Goal: Task Accomplishment & Management: Use online tool/utility

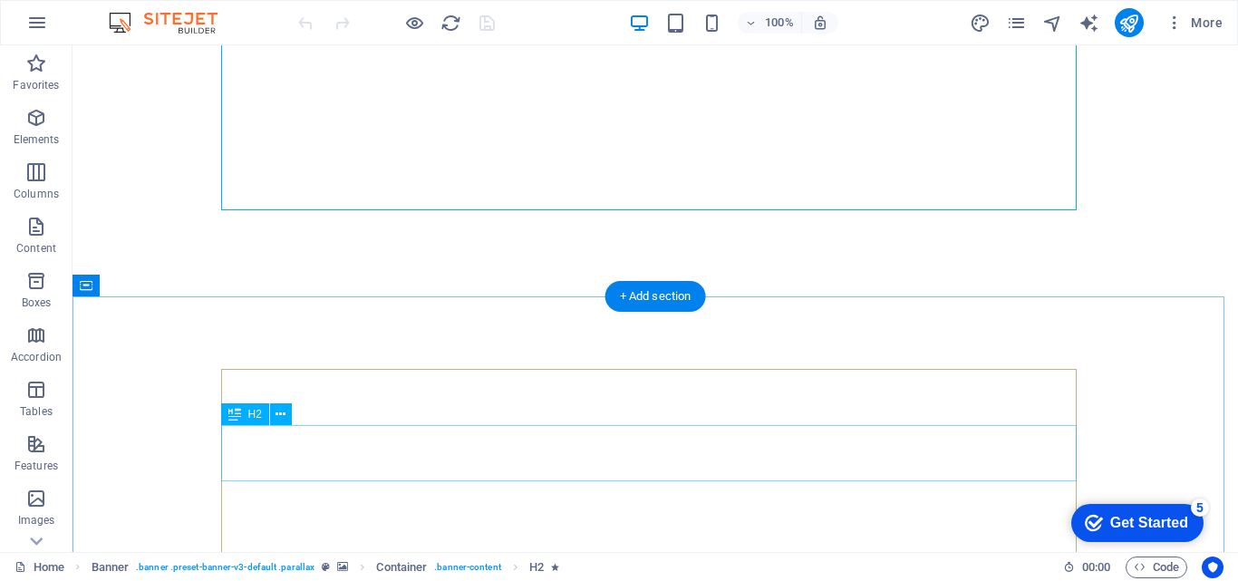
scroll to position [544, 0]
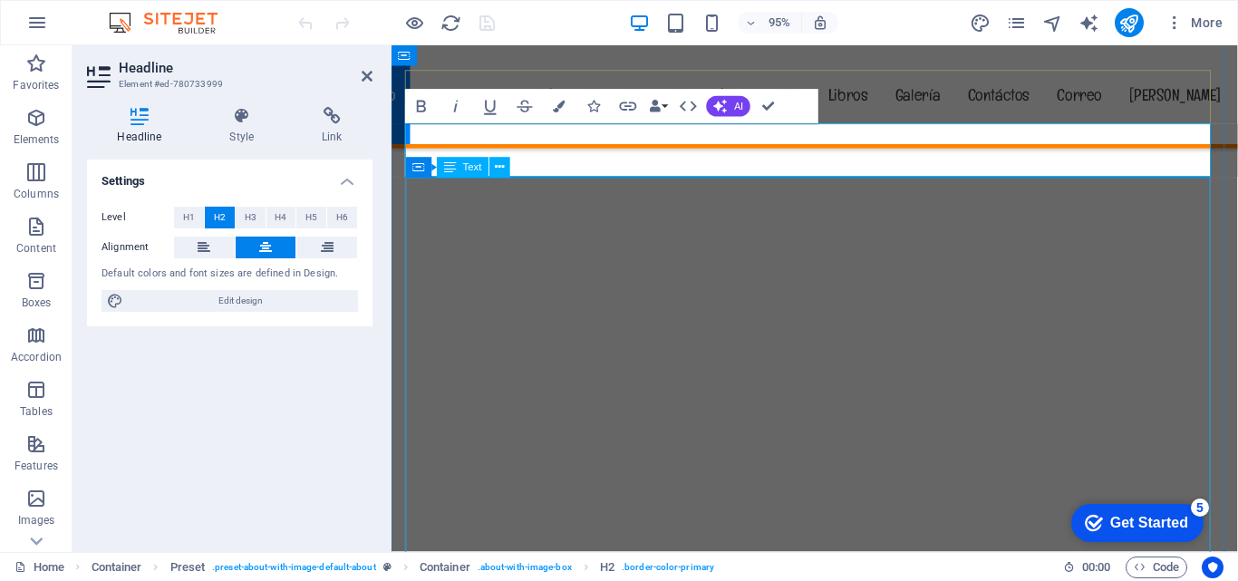
scroll to position [725, 0]
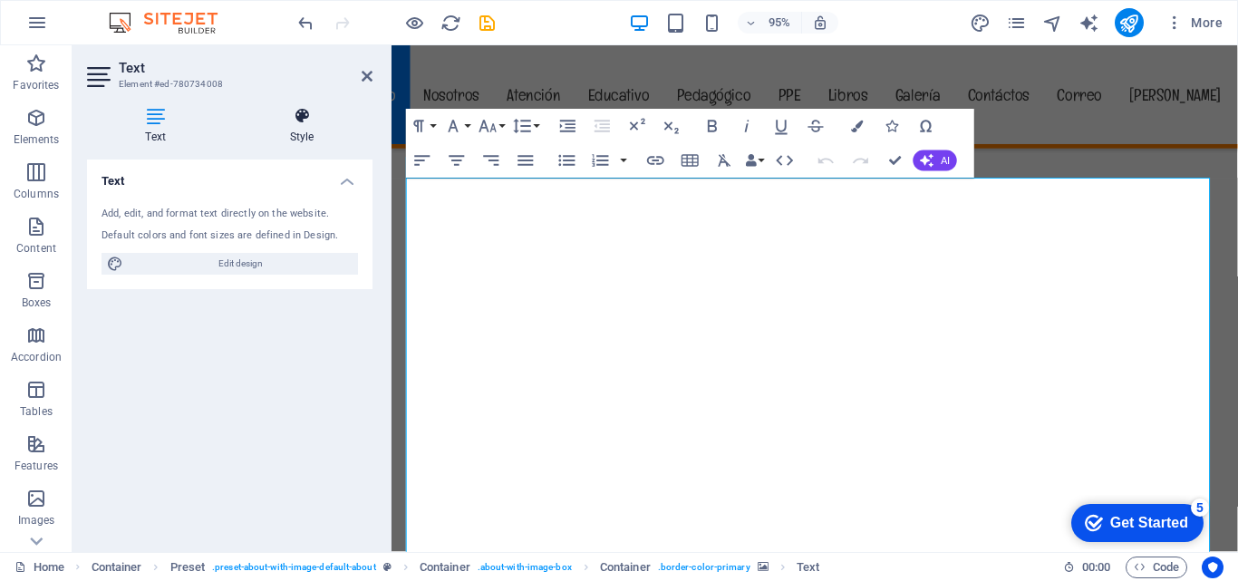
click at [316, 121] on icon at bounding box center [301, 116] width 141 height 18
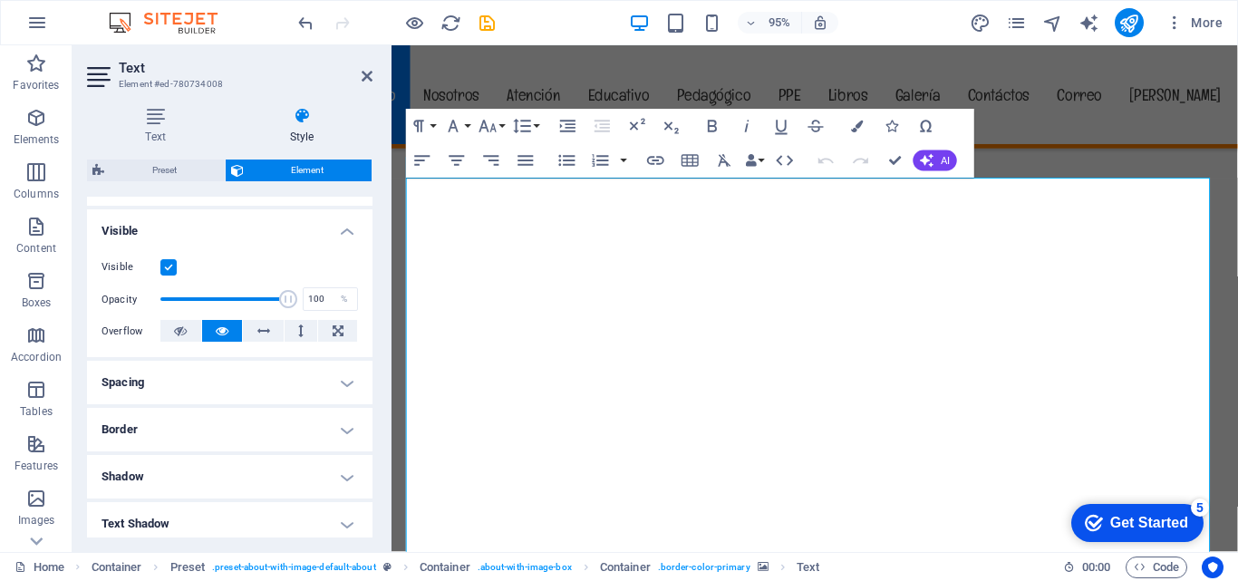
scroll to position [0, 0]
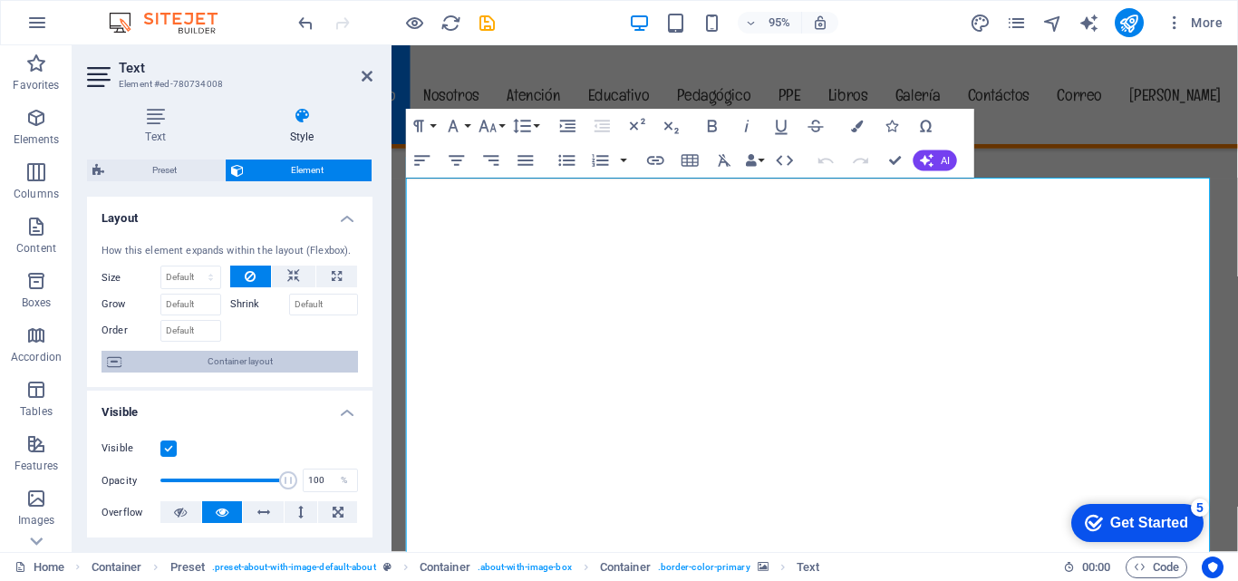
click at [235, 355] on span "Container layout" at bounding box center [240, 362] width 226 height 22
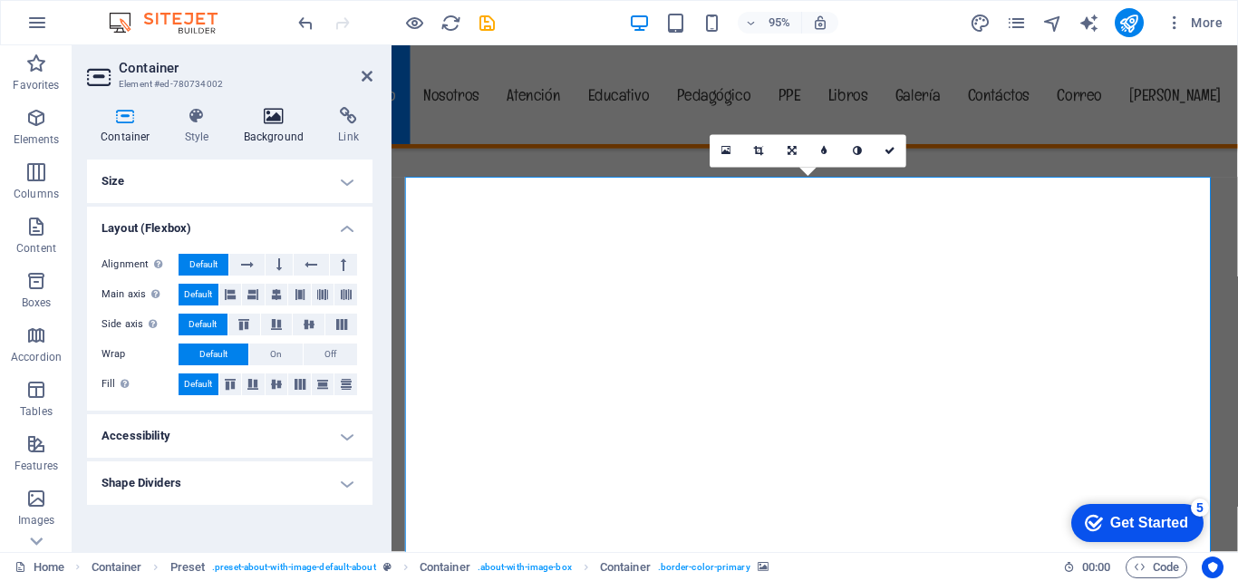
click at [277, 120] on icon at bounding box center [274, 116] width 88 height 18
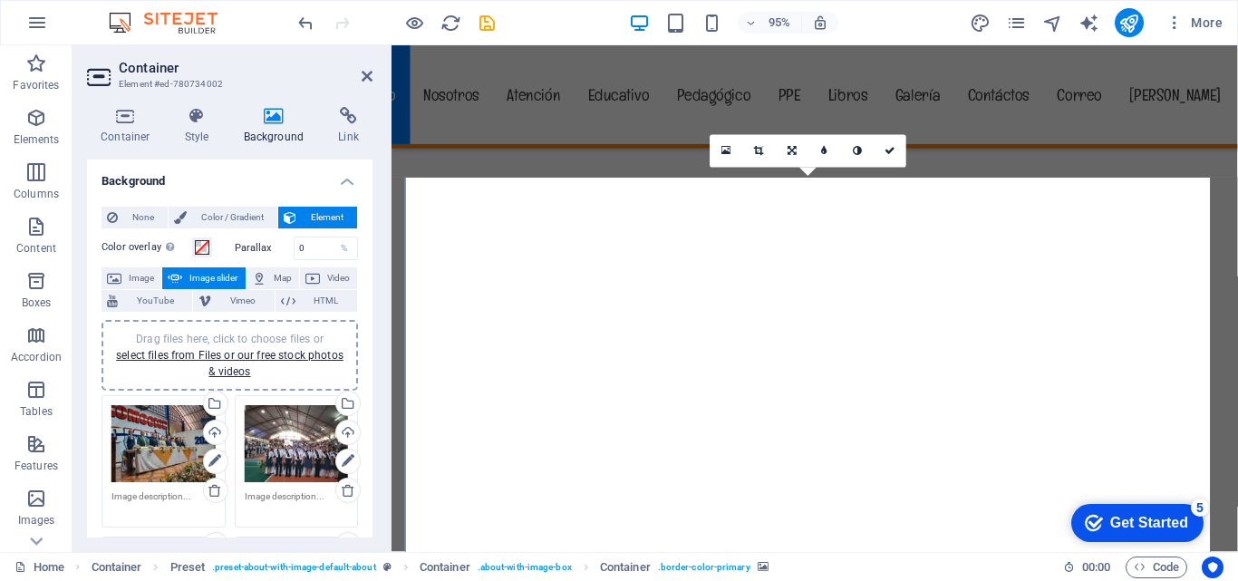
scroll to position [91, 0]
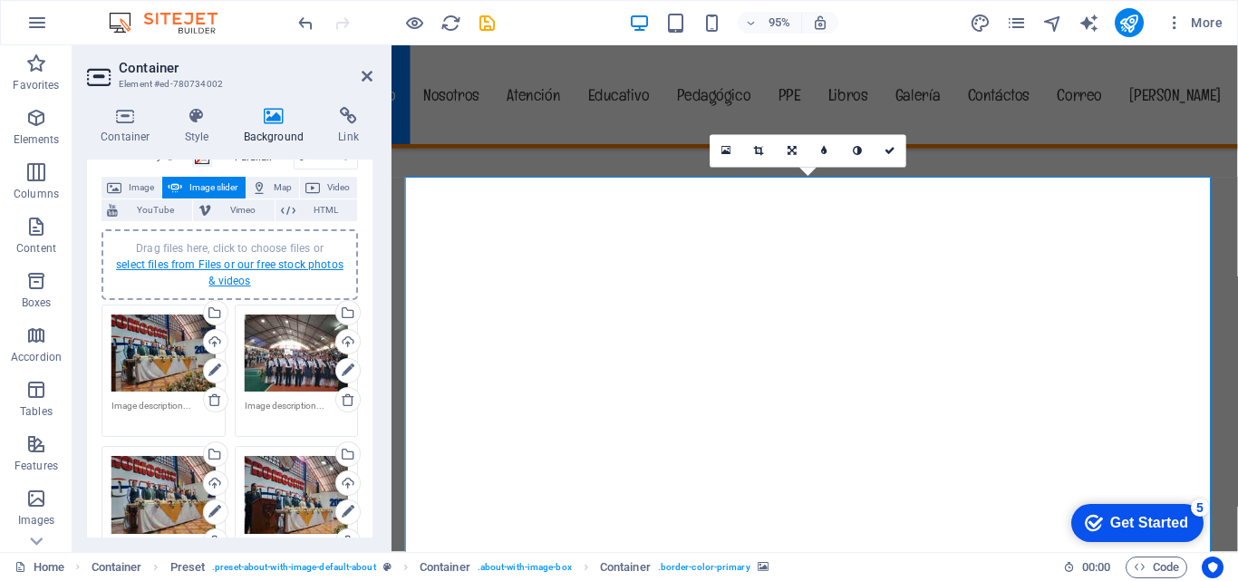
click at [244, 267] on link "select files from Files or our free stock photos & videos" at bounding box center [230, 272] width 228 height 29
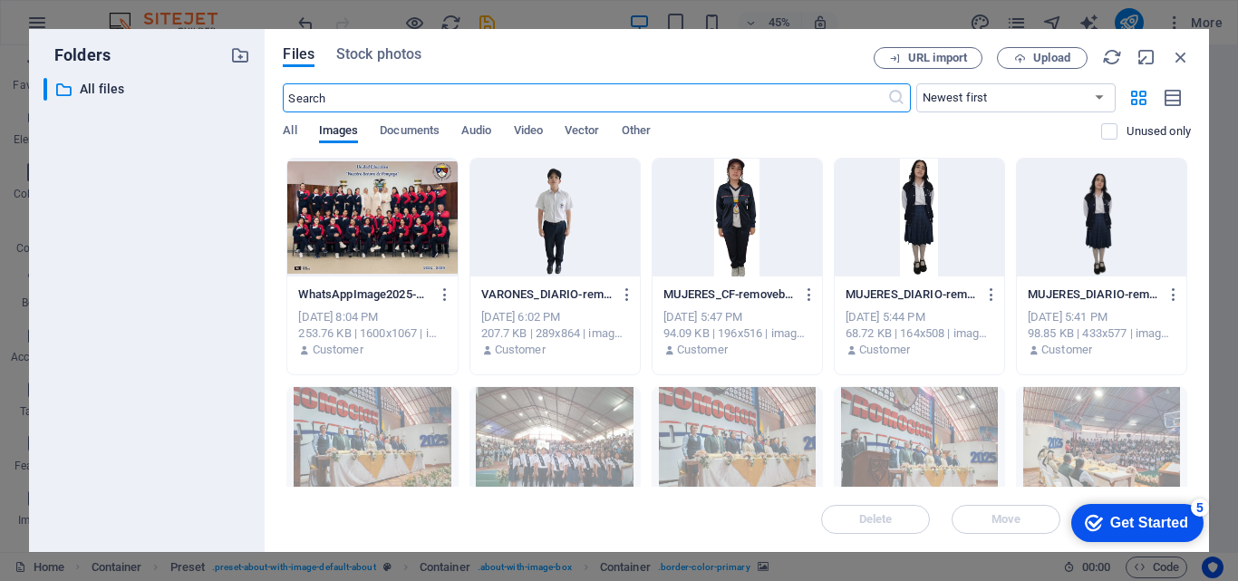
scroll to position [807, 0]
click at [1045, 62] on span "Upload" at bounding box center [1052, 58] width 37 height 11
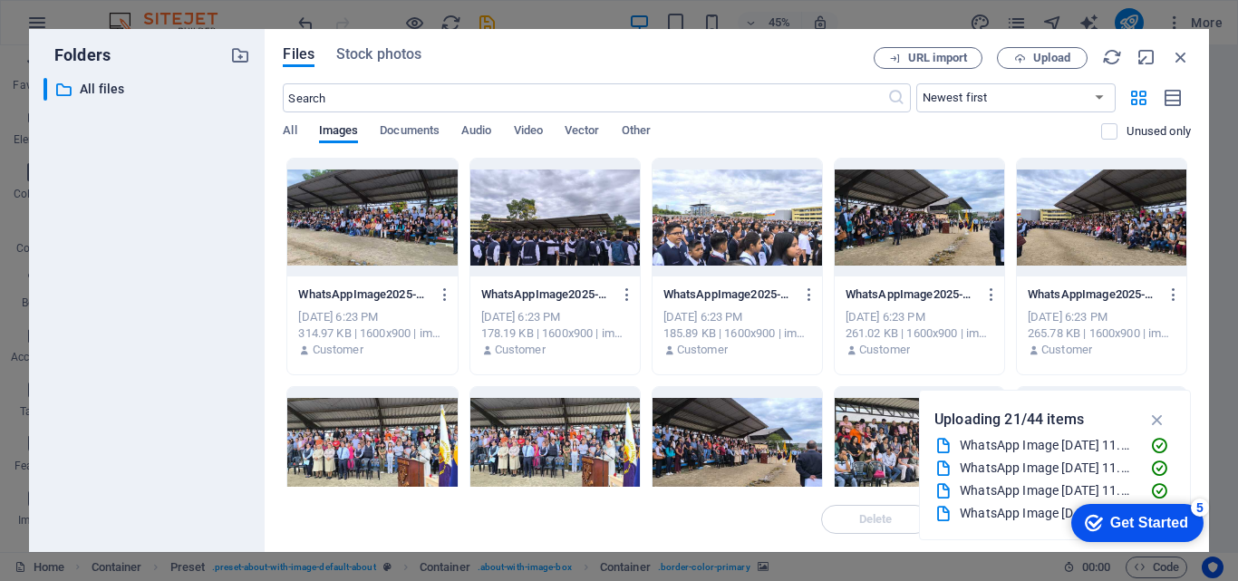
click at [552, 208] on div "WhatsAppImage2025-09-02at11.10.44AM7-oy2RFeSYGuxaJXEMJoFJiQ.jpeg WhatsAppImage2…" at bounding box center [555, 267] width 171 height 218
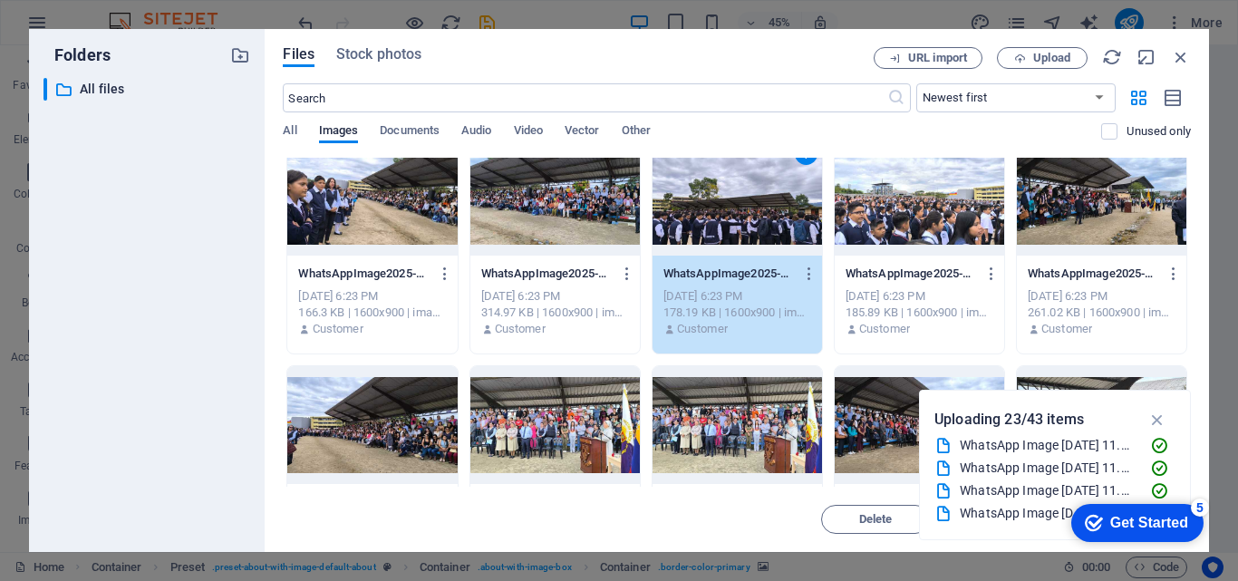
scroll to position [0, 0]
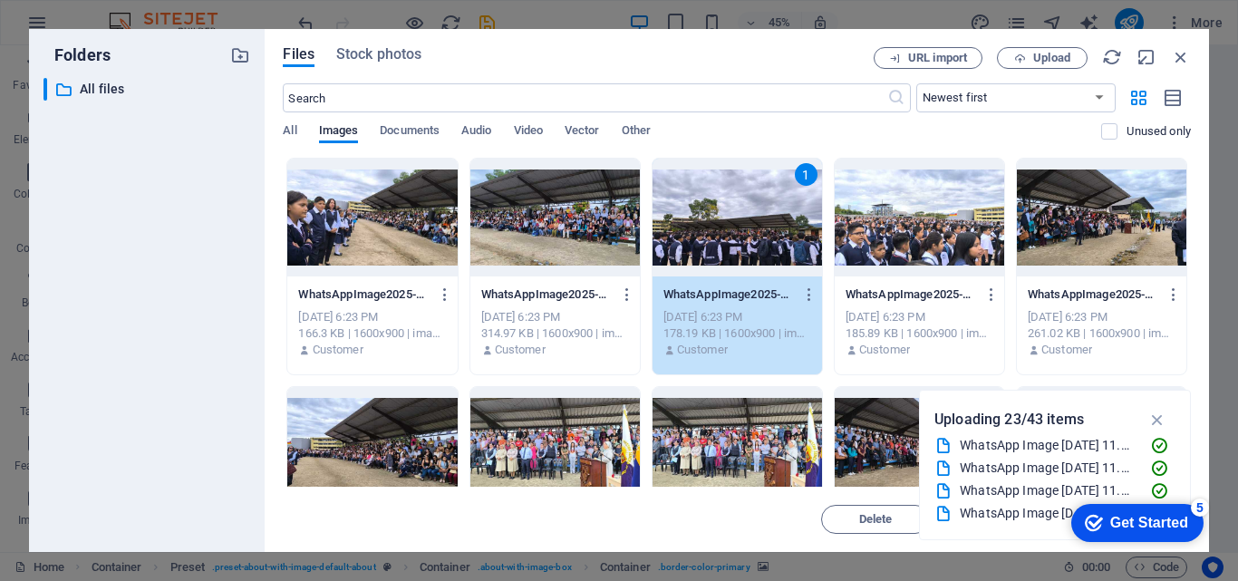
click at [783, 208] on div "1" at bounding box center [738, 218] width 170 height 118
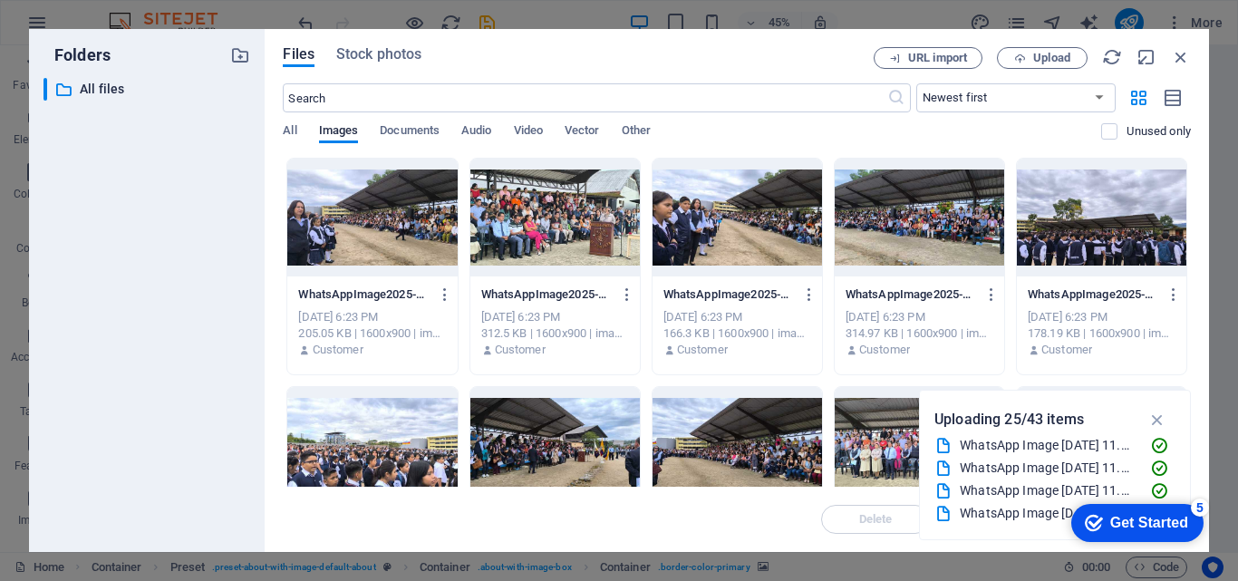
scroll to position [181, 0]
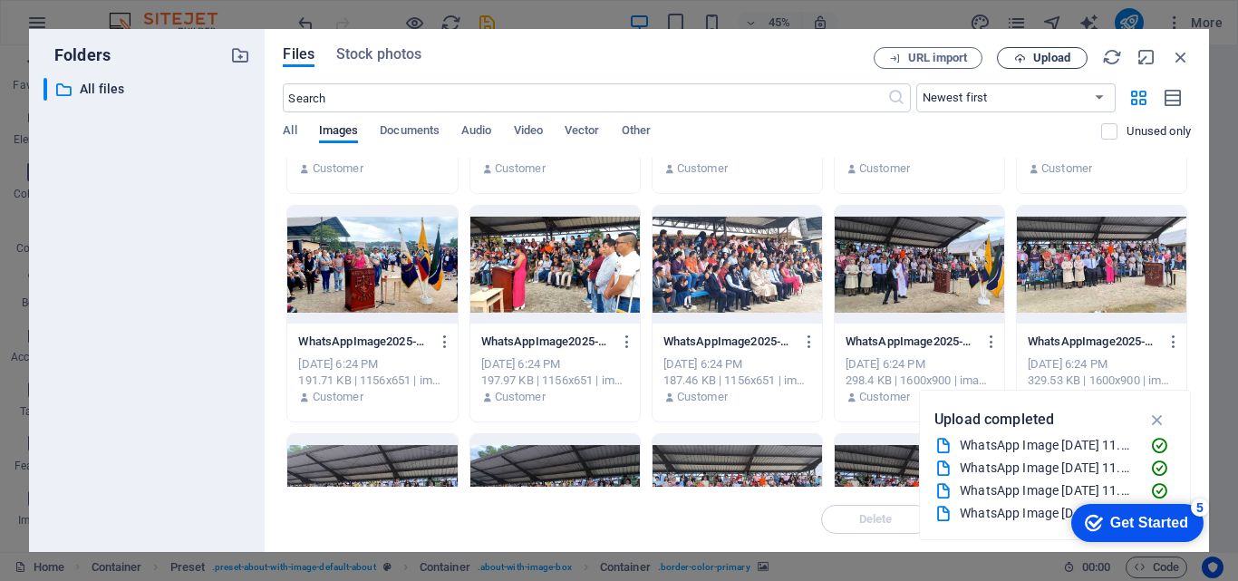
click at [1038, 57] on span "Upload" at bounding box center [1052, 58] width 37 height 11
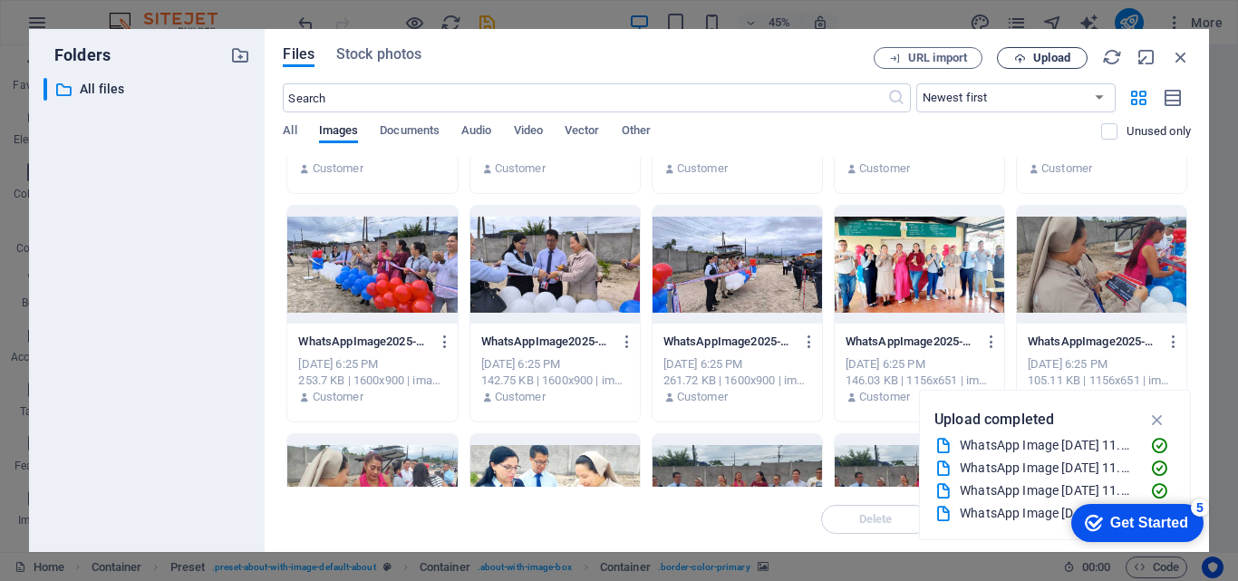
click at [1042, 60] on span "Upload" at bounding box center [1052, 58] width 37 height 11
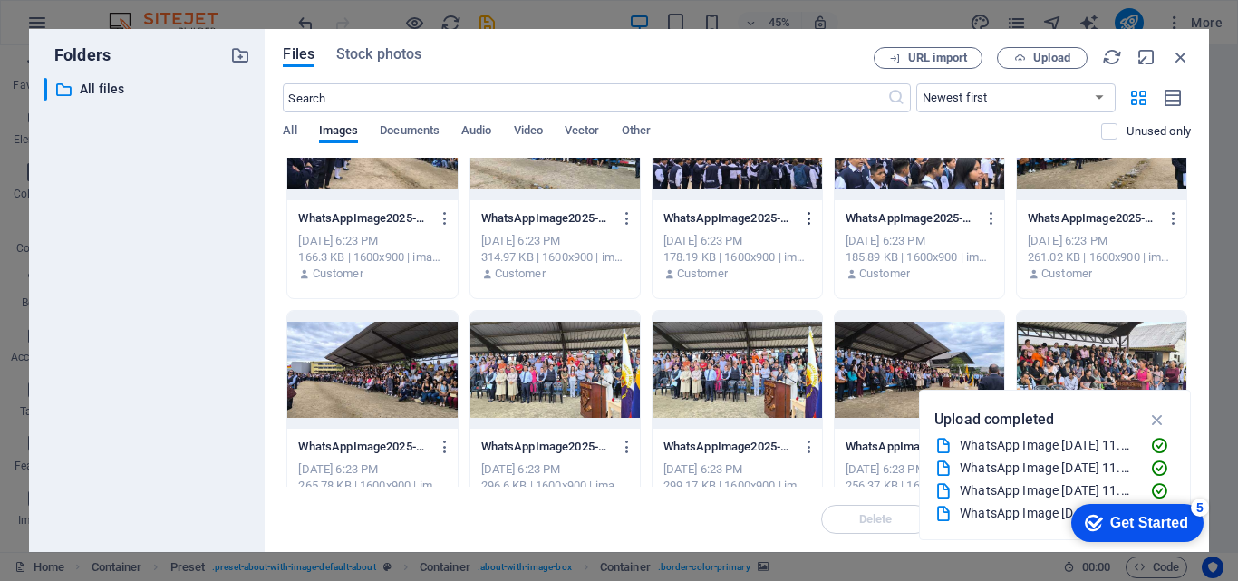
scroll to position [2085, 0]
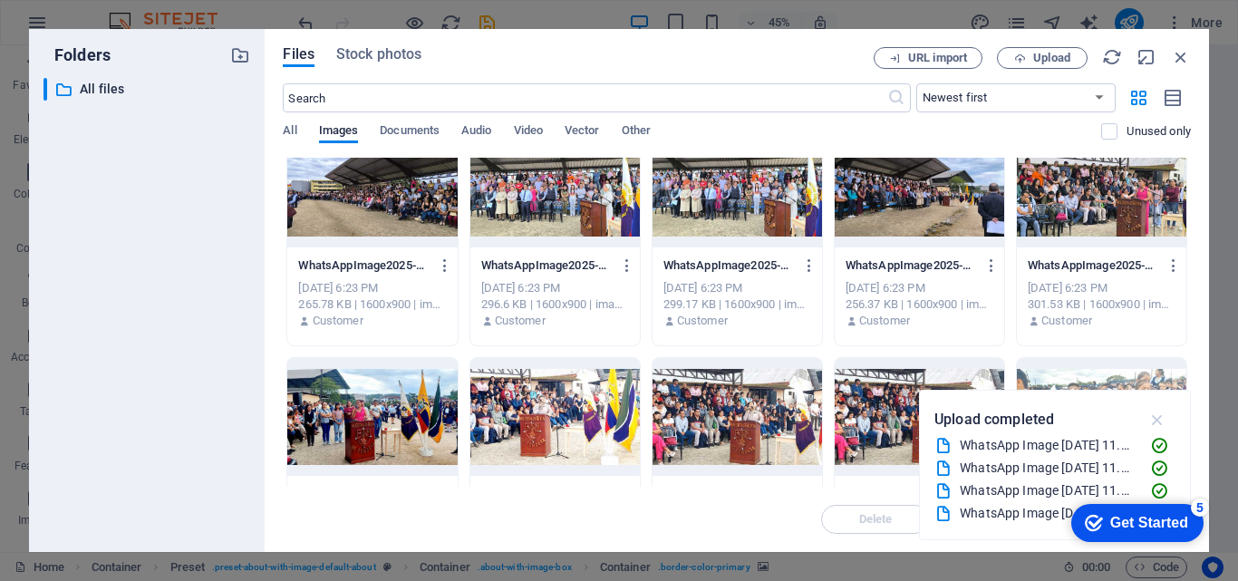
click at [1157, 423] on icon "button" at bounding box center [1158, 420] width 21 height 20
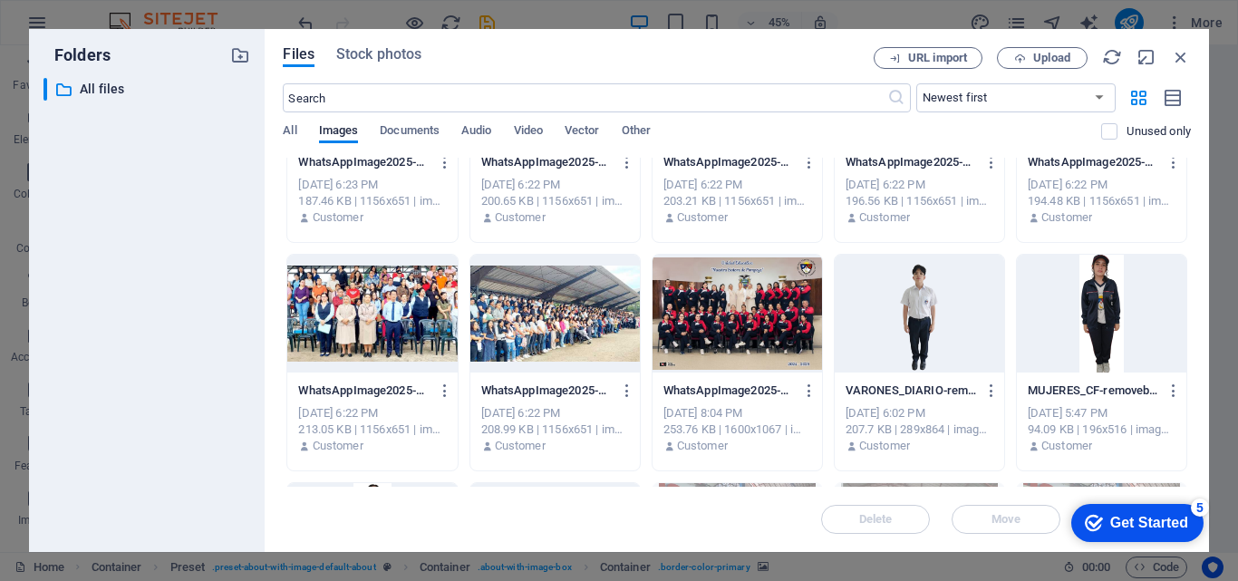
scroll to position [2629, 0]
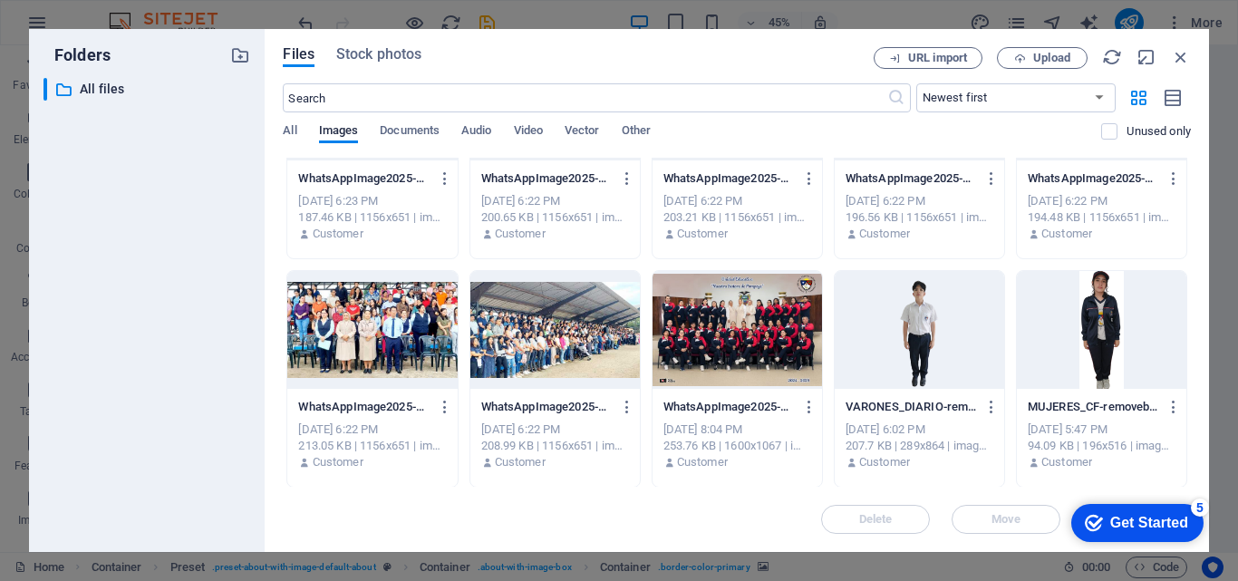
click at [416, 319] on div at bounding box center [372, 330] width 170 height 118
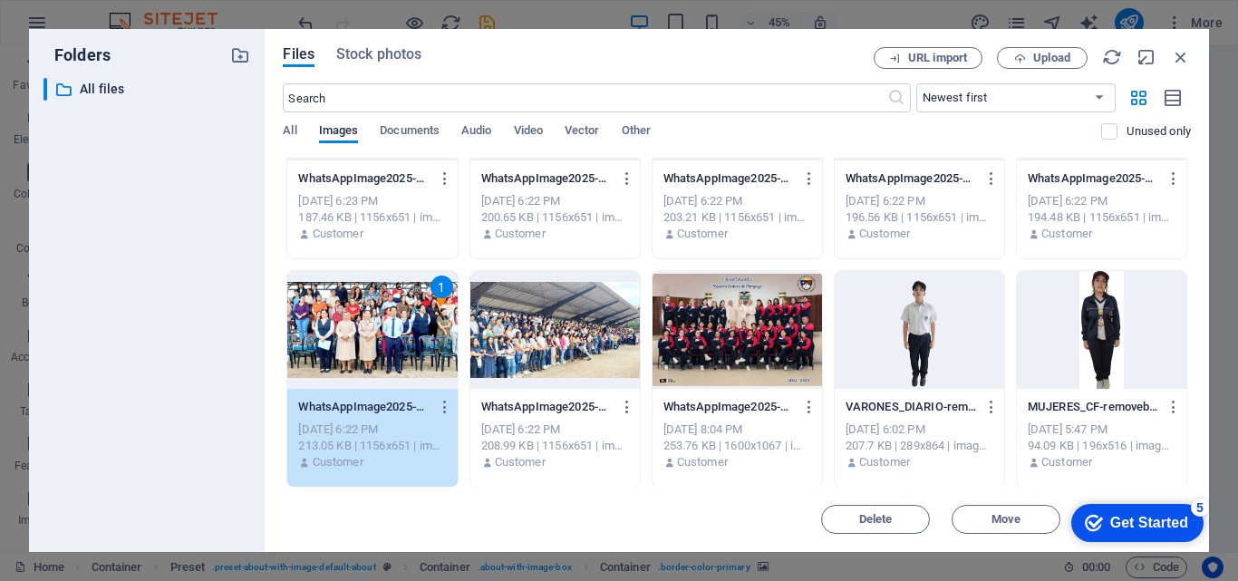
click at [533, 318] on div at bounding box center [556, 330] width 170 height 118
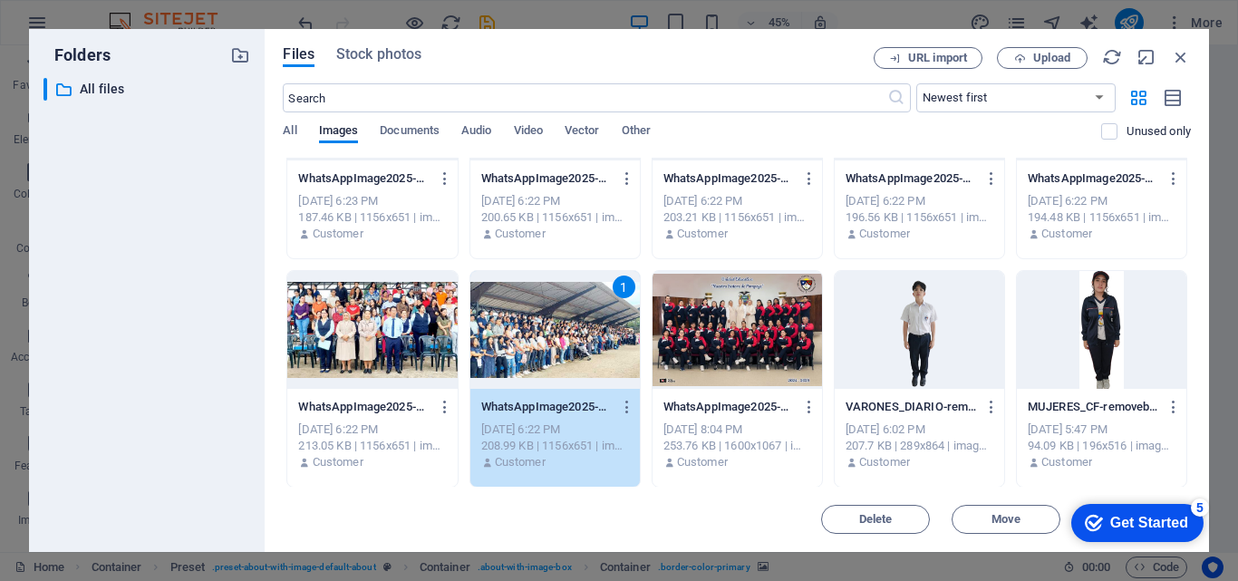
scroll to position [2538, 0]
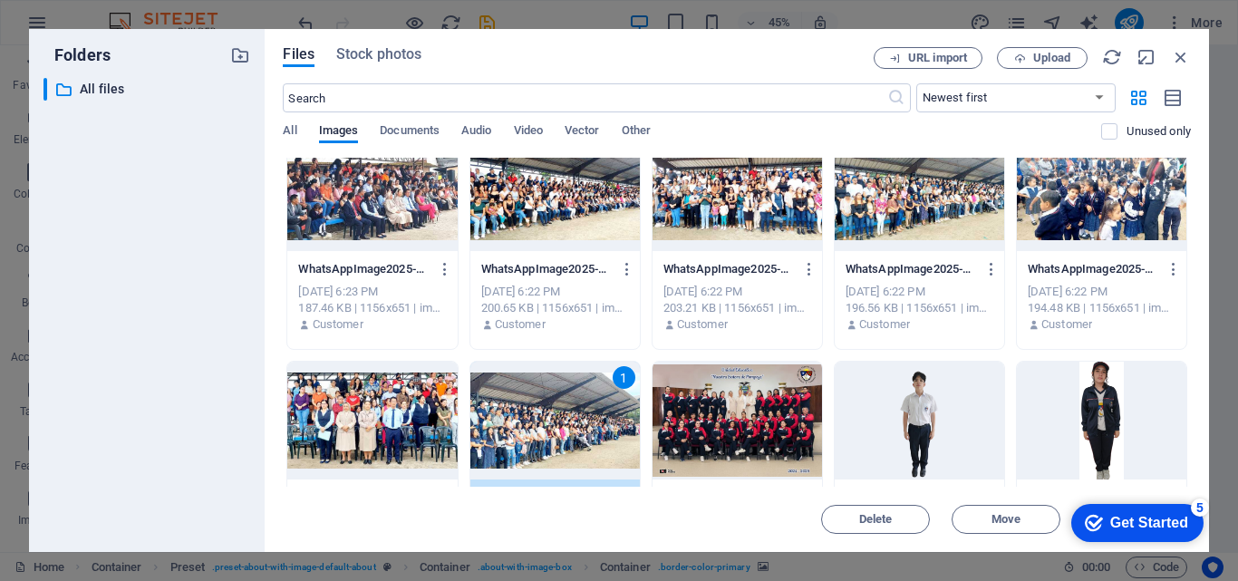
click at [381, 391] on div at bounding box center [372, 421] width 170 height 118
click at [597, 401] on div at bounding box center [556, 421] width 170 height 118
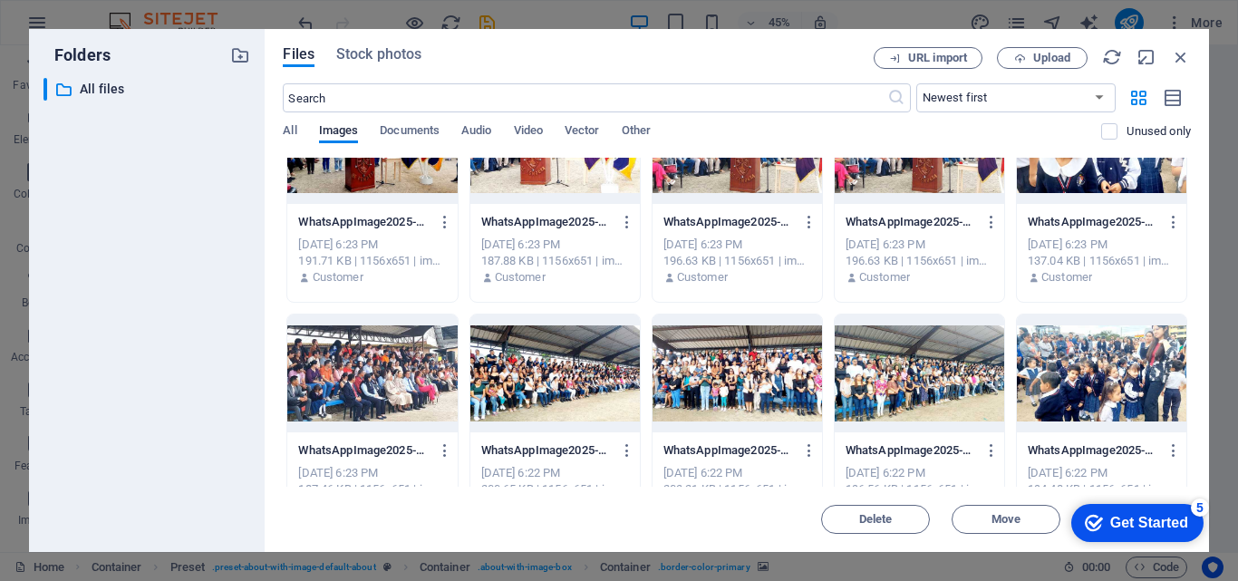
drag, startPoint x: 894, startPoint y: 362, endPoint x: 755, endPoint y: 363, distance: 138.7
click at [892, 362] on div at bounding box center [920, 374] width 170 height 118
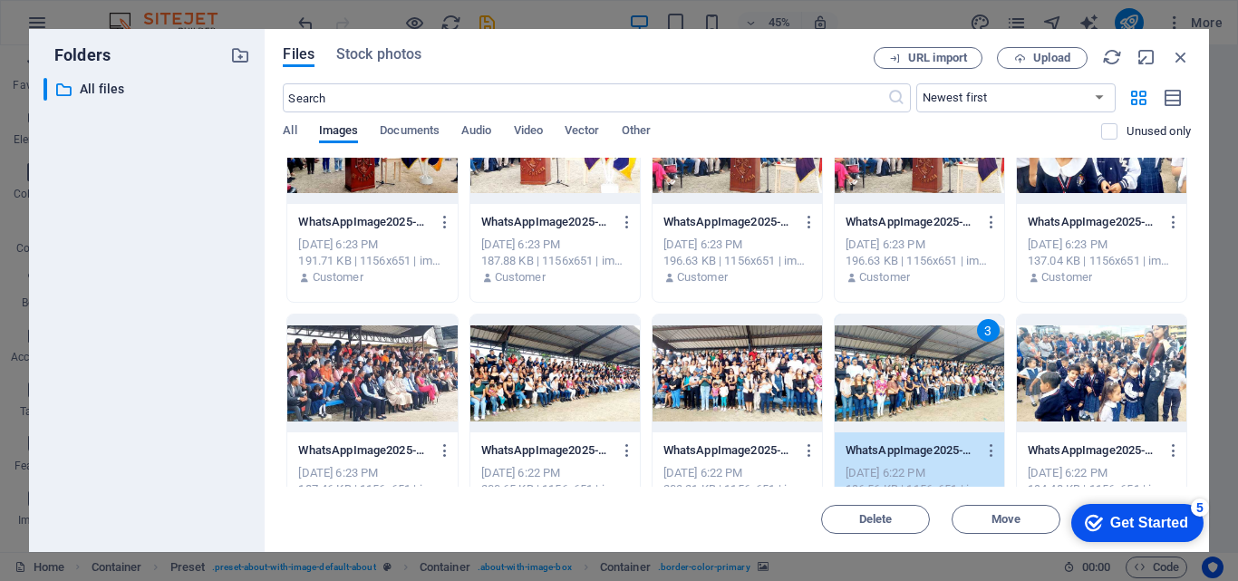
click at [752, 363] on div at bounding box center [738, 374] width 170 height 118
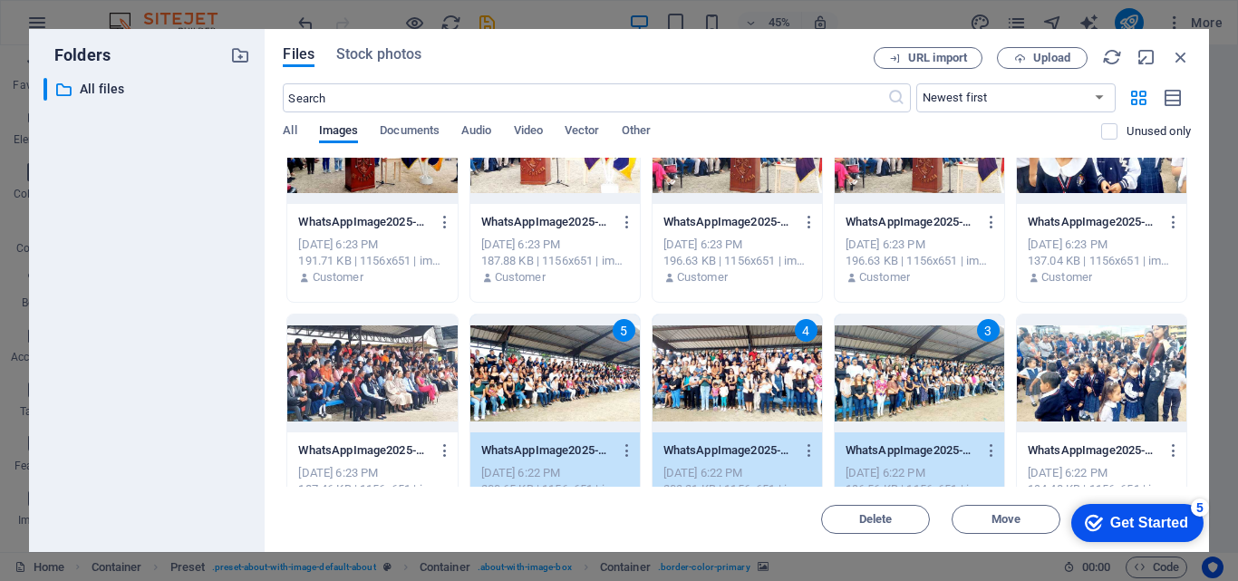
click at [374, 379] on div at bounding box center [372, 374] width 170 height 118
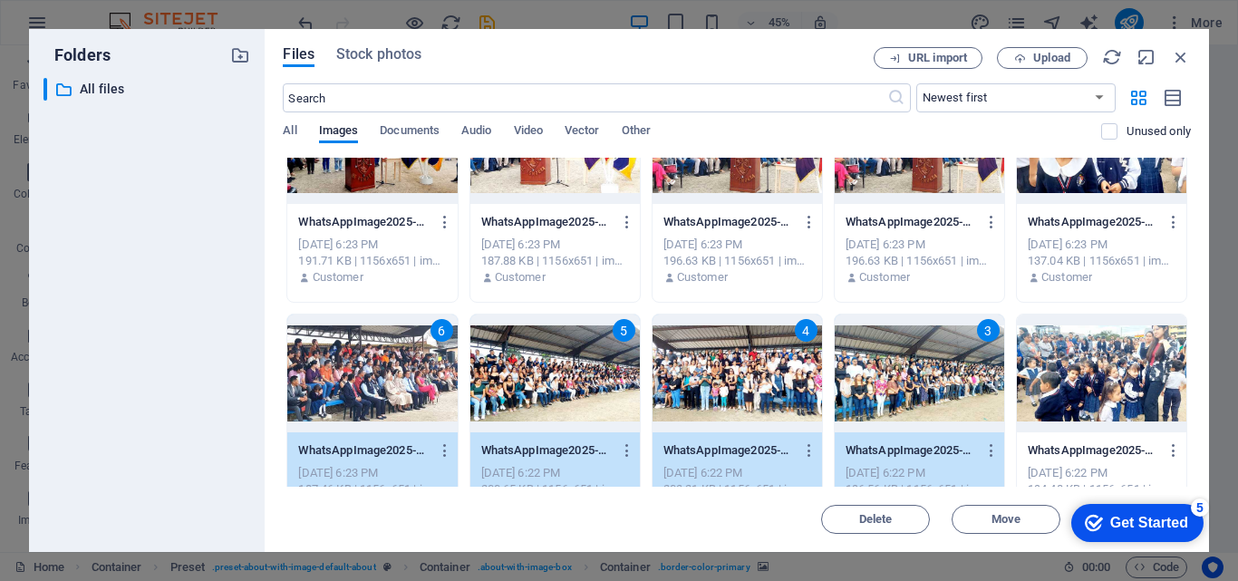
drag, startPoint x: 1115, startPoint y: 381, endPoint x: 876, endPoint y: 379, distance: 239.3
click at [1112, 381] on div at bounding box center [1102, 374] width 170 height 118
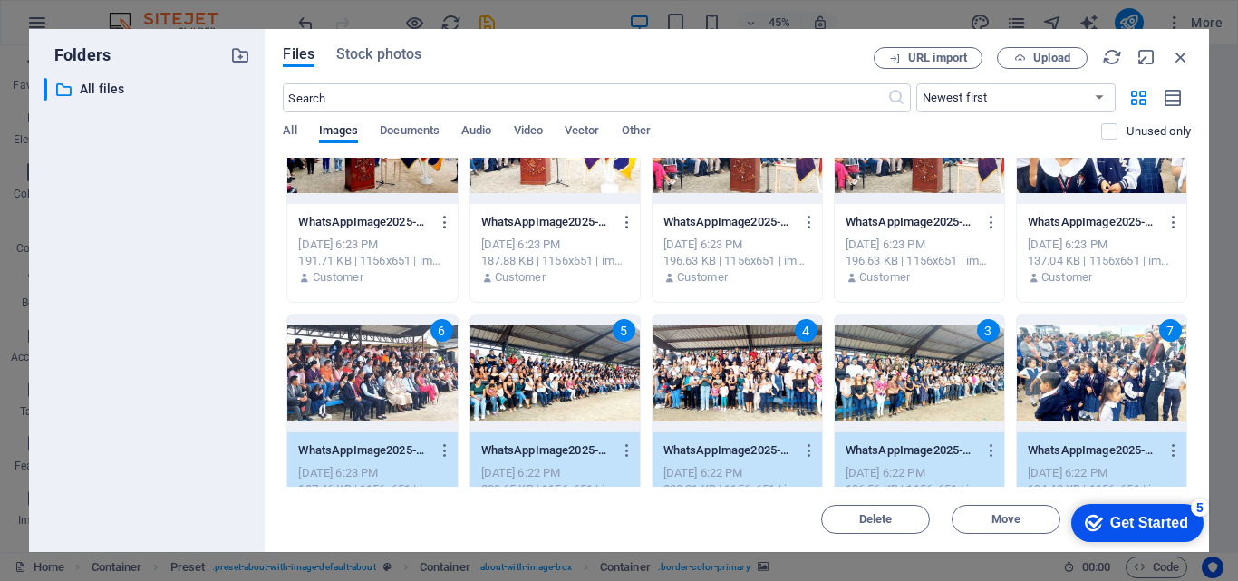
scroll to position [2266, 0]
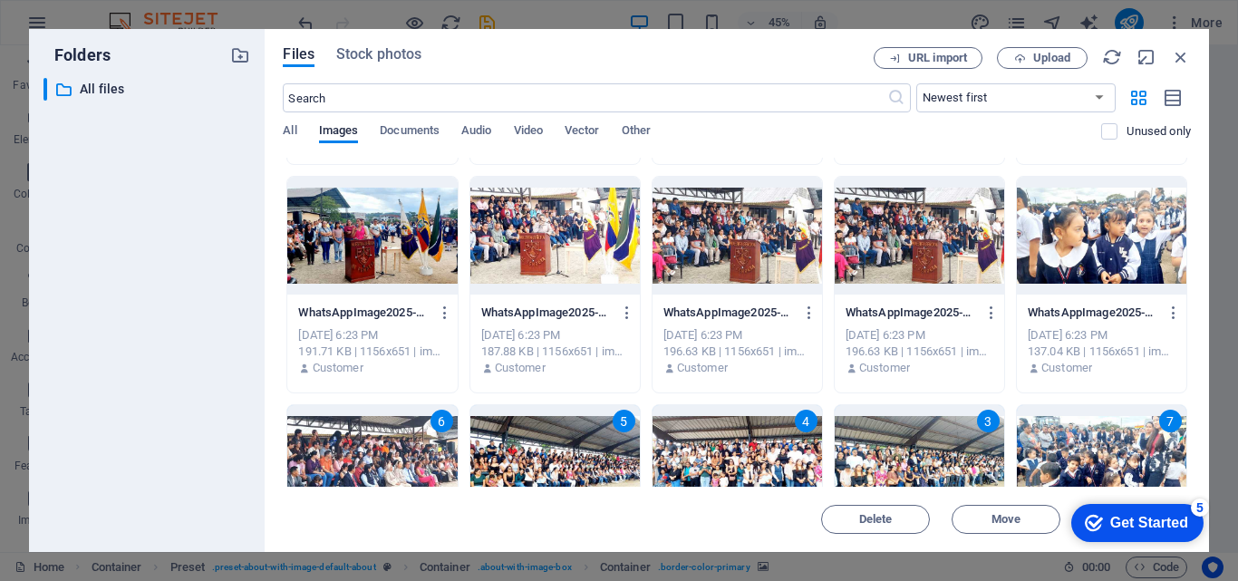
drag, startPoint x: 1096, startPoint y: 230, endPoint x: 976, endPoint y: 237, distance: 119.8
click at [1094, 230] on div at bounding box center [1102, 236] width 170 height 118
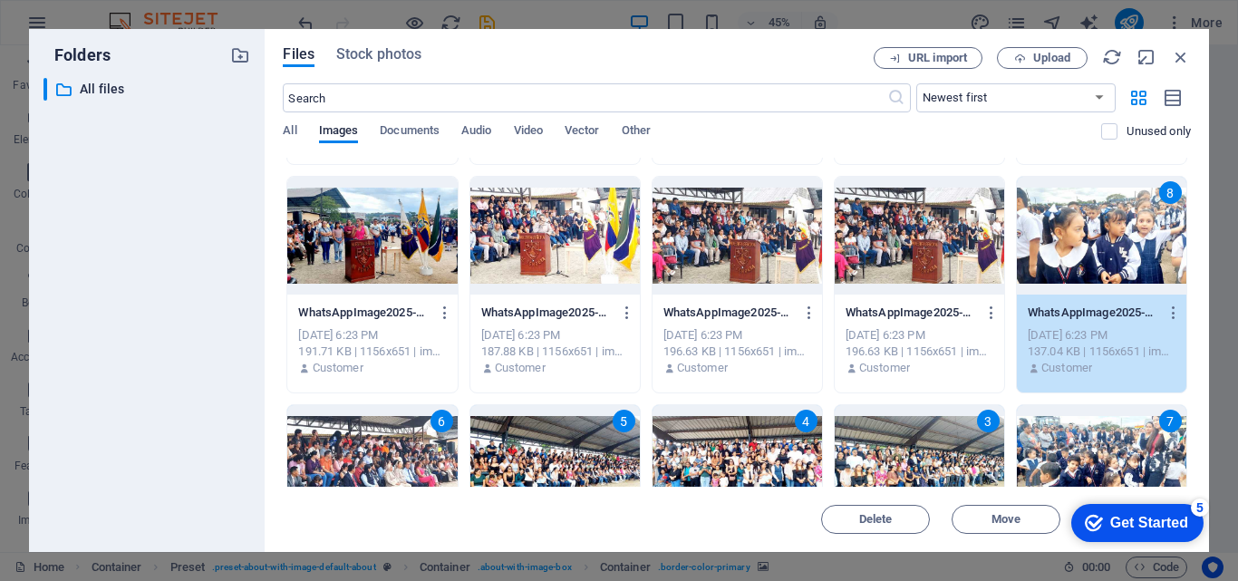
click at [967, 237] on div at bounding box center [920, 236] width 170 height 118
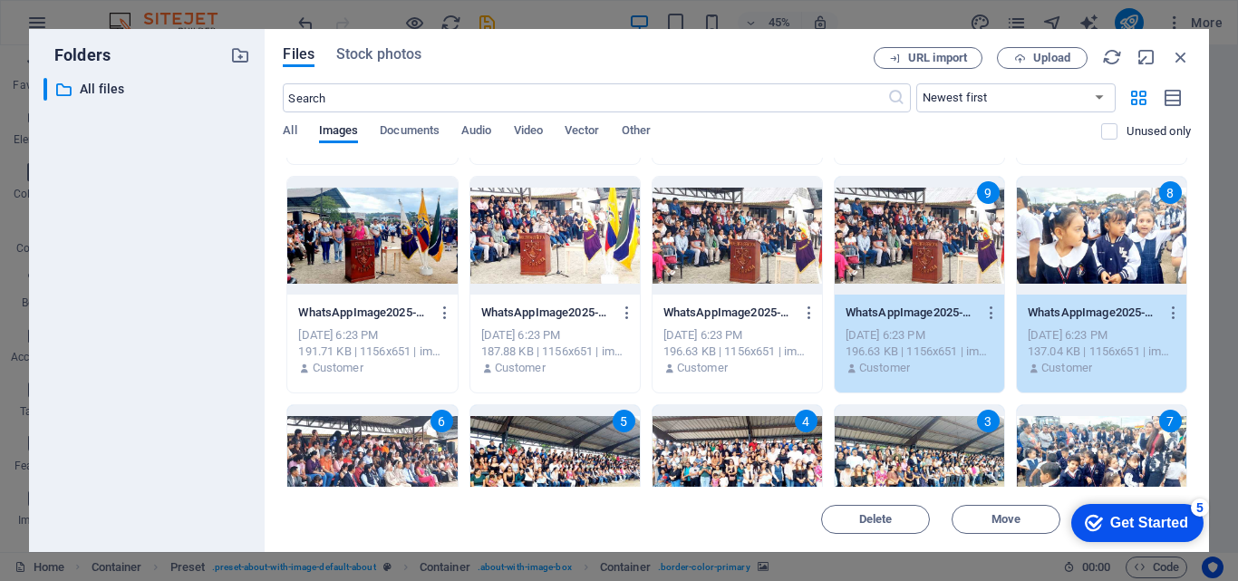
click at [752, 241] on div at bounding box center [738, 236] width 170 height 118
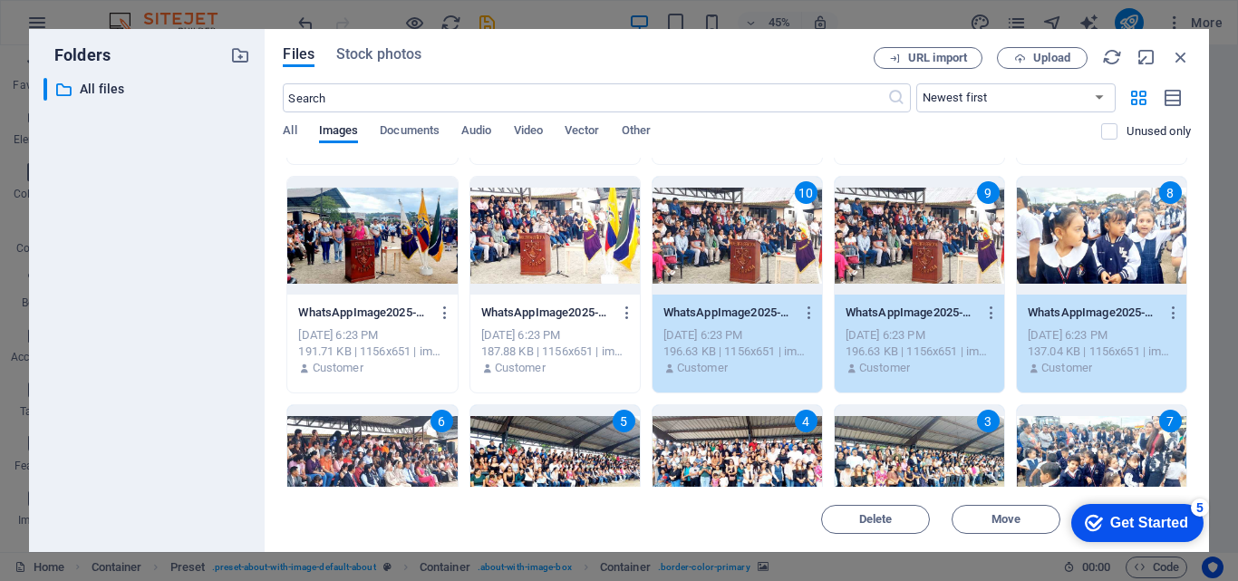
drag, startPoint x: 573, startPoint y: 240, endPoint x: 432, endPoint y: 240, distance: 141.4
click at [570, 240] on div at bounding box center [556, 236] width 170 height 118
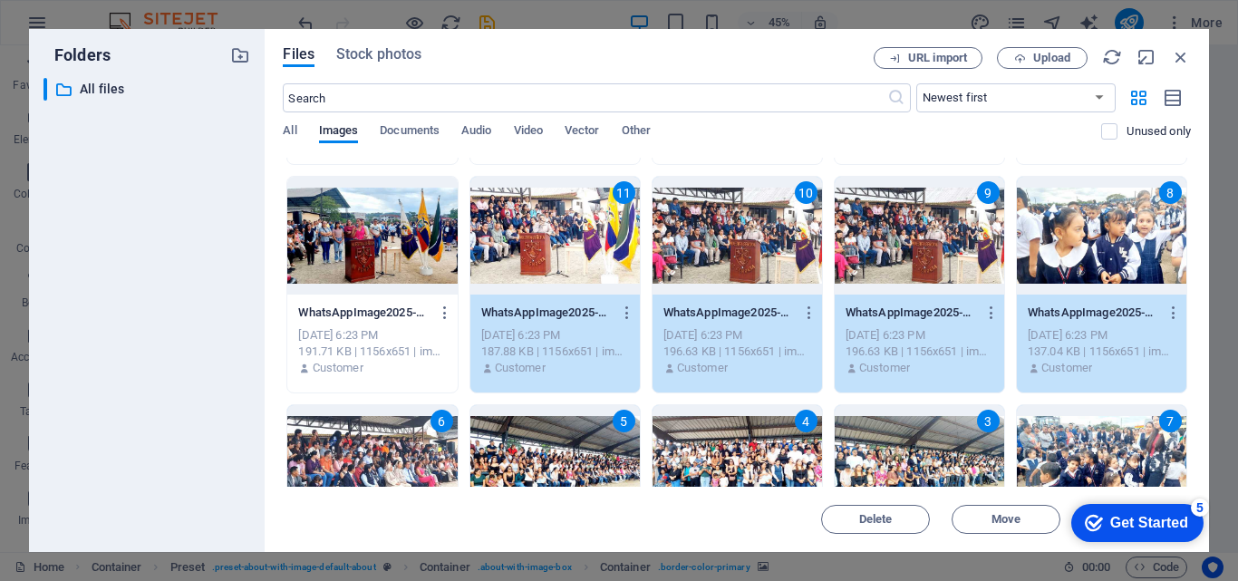
click at [432, 240] on div at bounding box center [372, 236] width 170 height 118
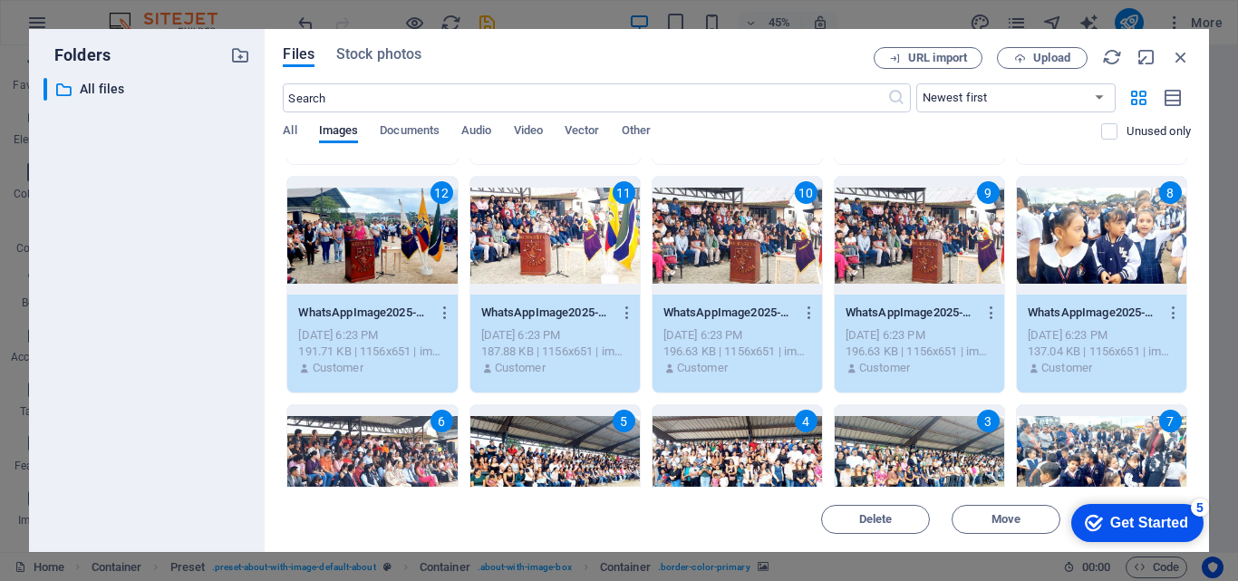
scroll to position [1994, 0]
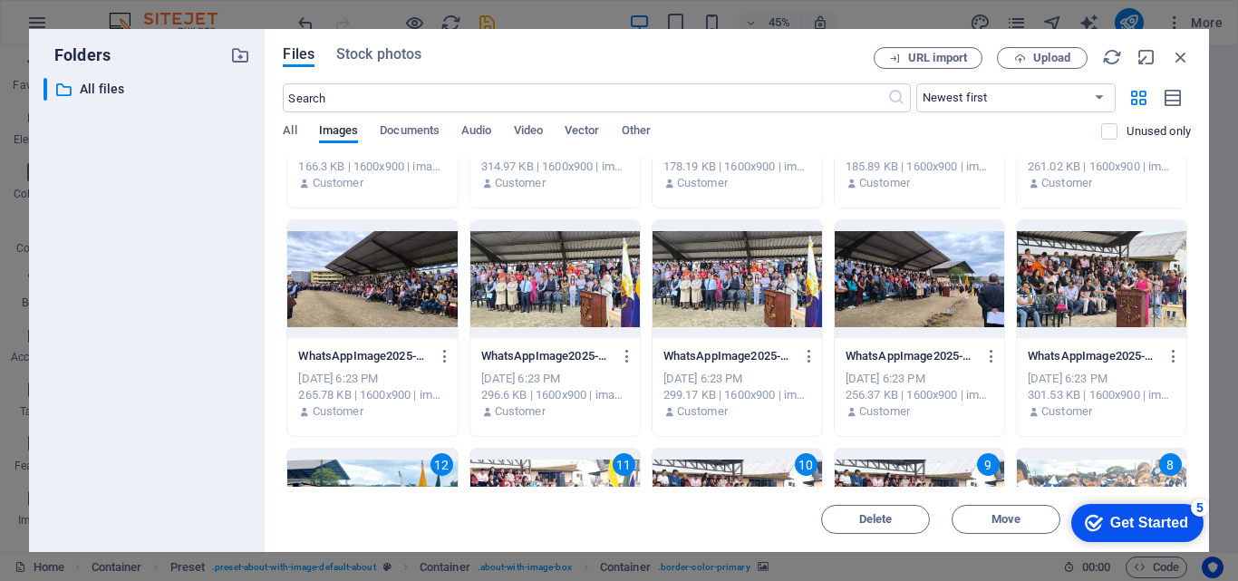
click at [1082, 270] on div at bounding box center [1102, 279] width 170 height 118
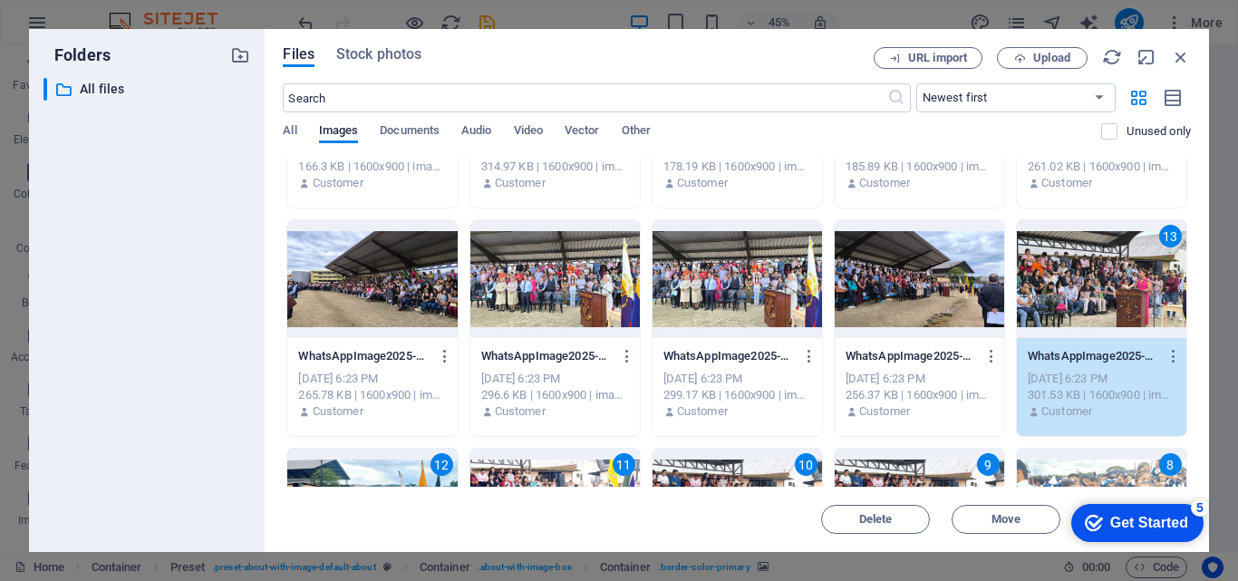
drag, startPoint x: 927, startPoint y: 272, endPoint x: 756, endPoint y: 273, distance: 170.4
click at [926, 272] on div at bounding box center [920, 279] width 170 height 118
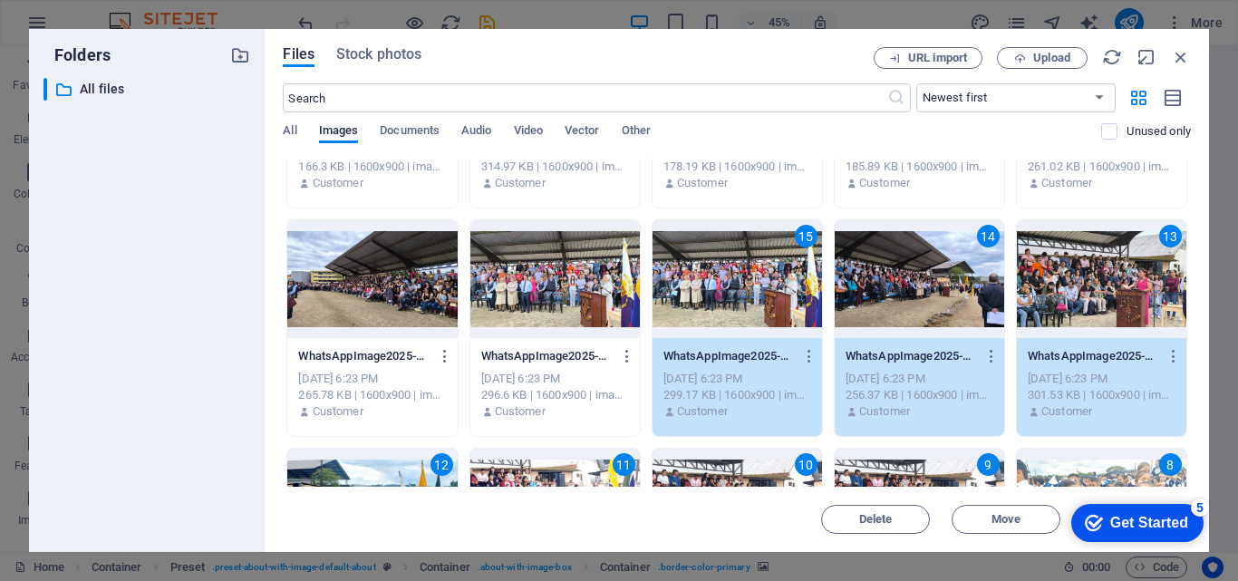
drag, startPoint x: 570, startPoint y: 273, endPoint x: 432, endPoint y: 273, distance: 138.7
click at [568, 273] on div at bounding box center [556, 279] width 170 height 118
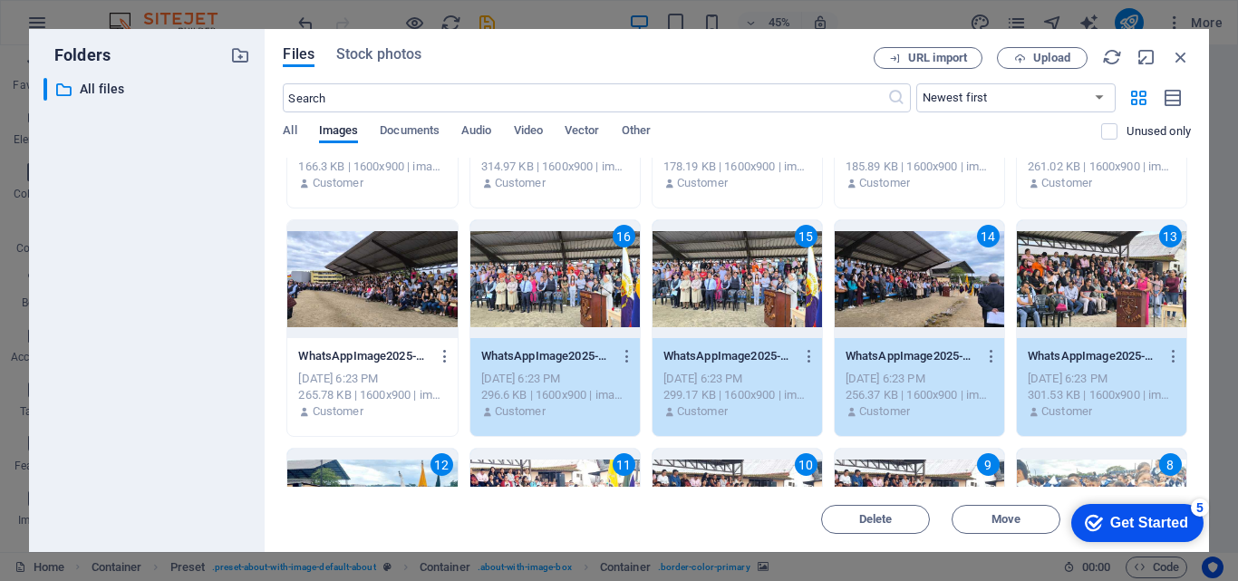
click at [423, 273] on div at bounding box center [372, 279] width 170 height 118
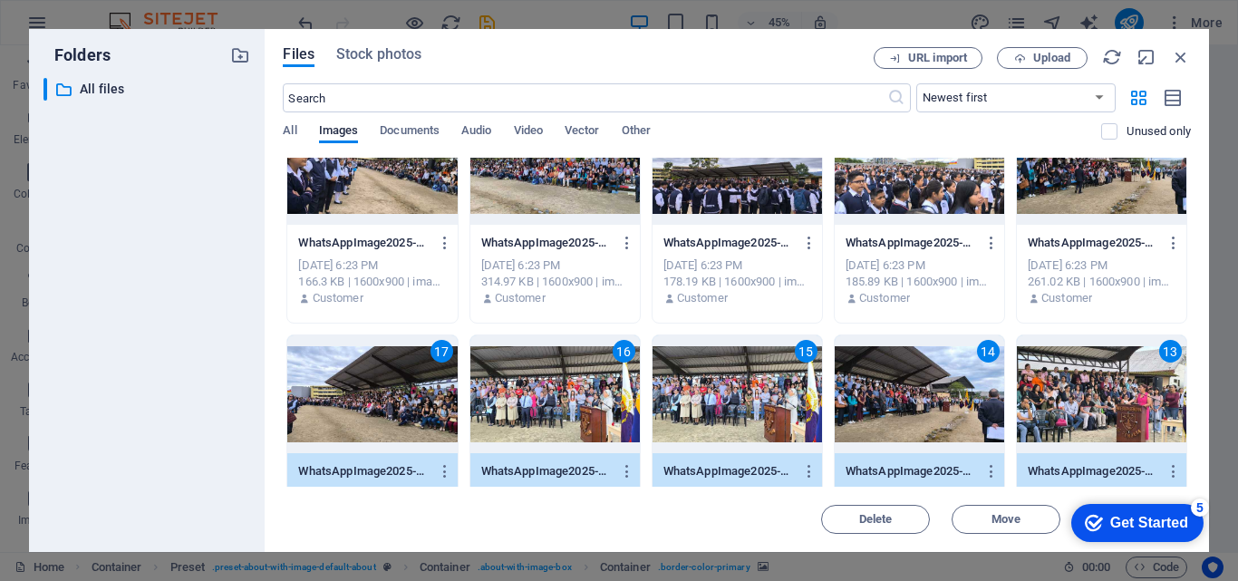
scroll to position [1813, 0]
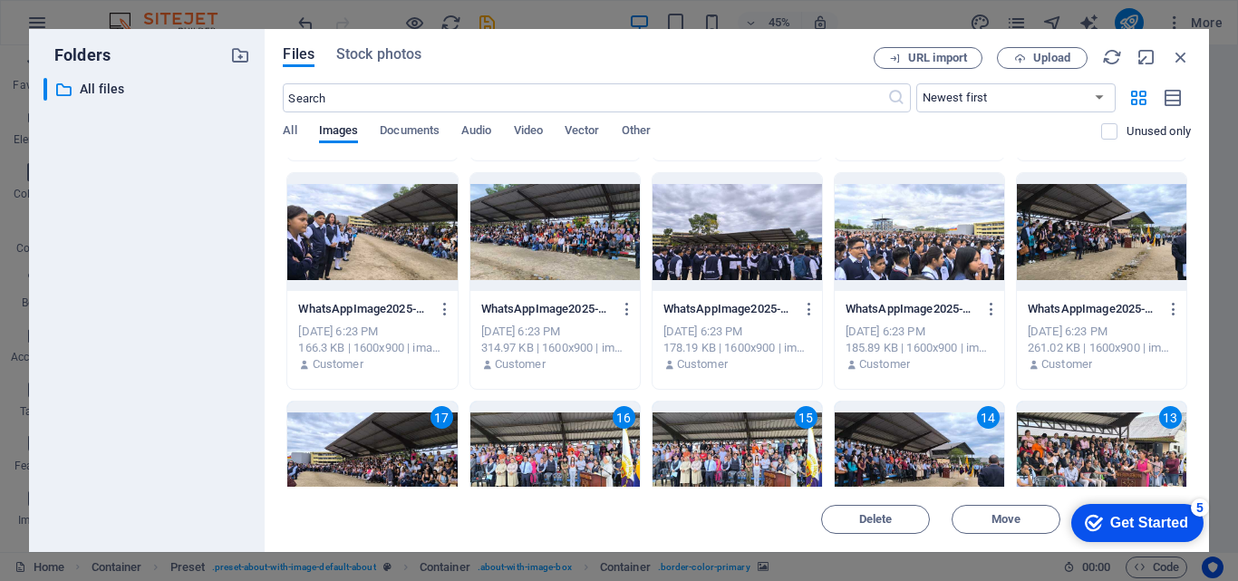
drag, startPoint x: 1082, startPoint y: 228, endPoint x: 920, endPoint y: 232, distance: 162.3
click at [1081, 228] on div at bounding box center [1102, 232] width 170 height 118
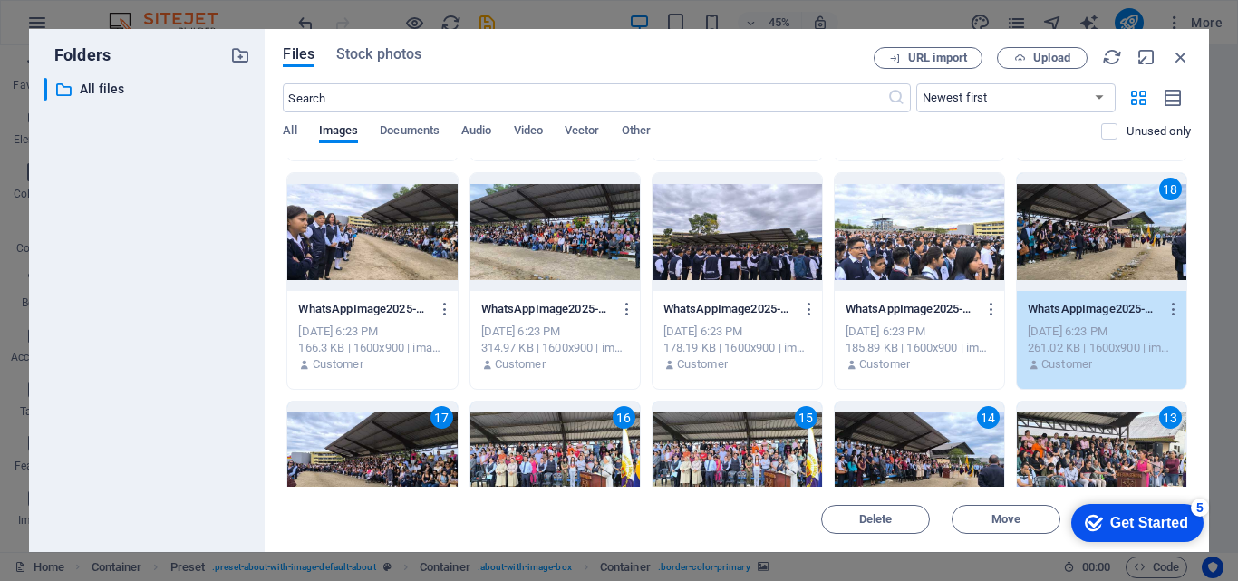
click at [918, 232] on div at bounding box center [920, 232] width 170 height 118
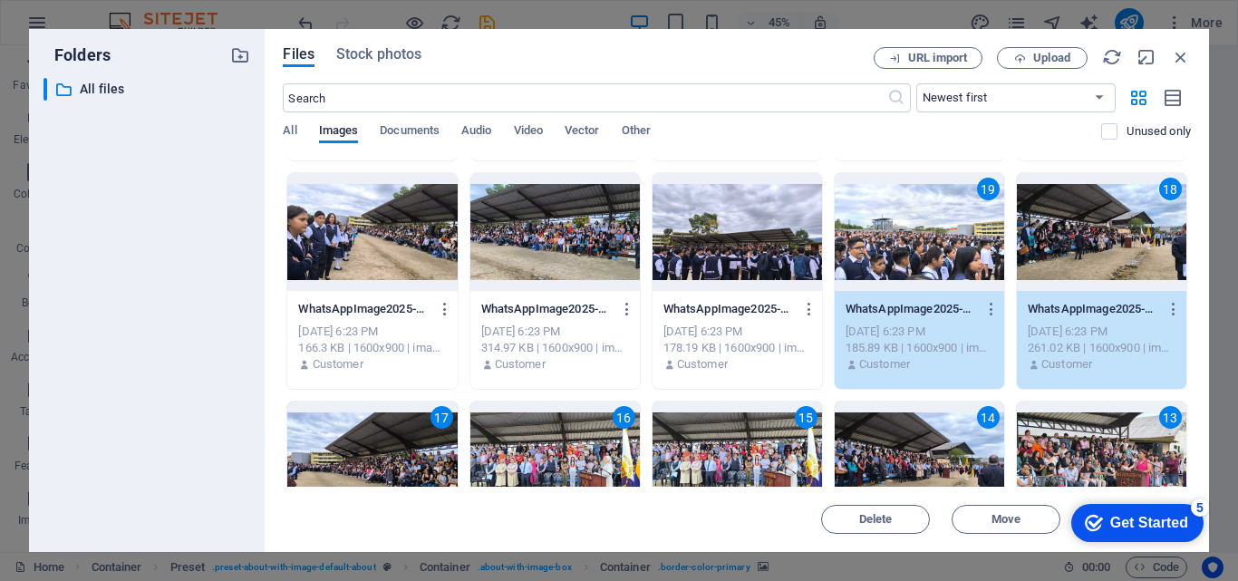
click at [742, 234] on div at bounding box center [738, 232] width 170 height 118
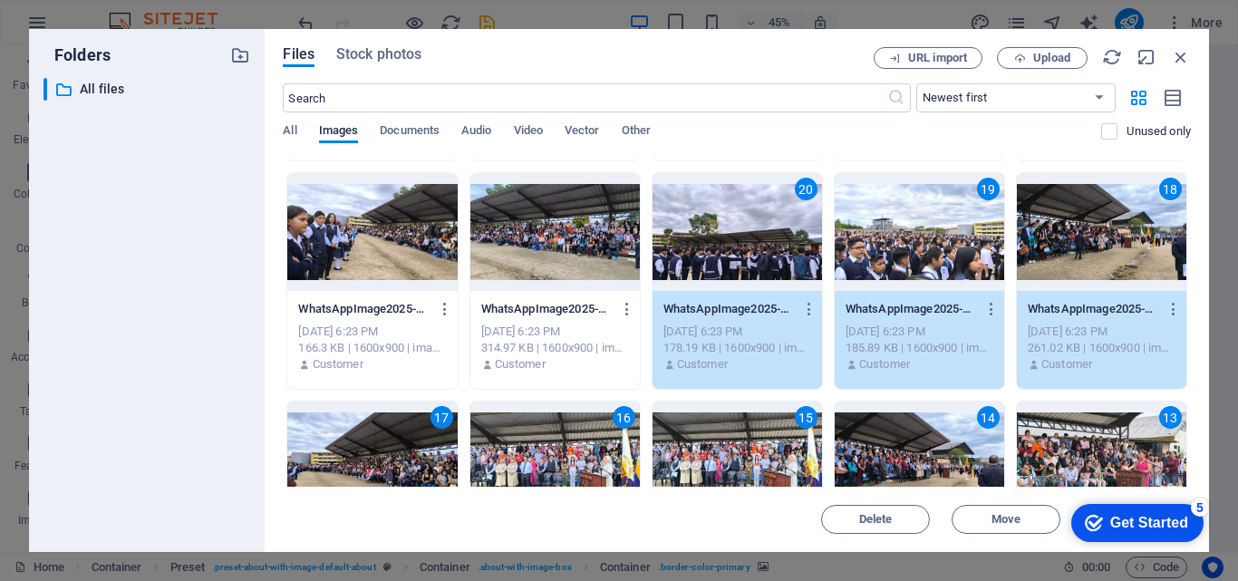
click at [568, 234] on div at bounding box center [556, 232] width 170 height 118
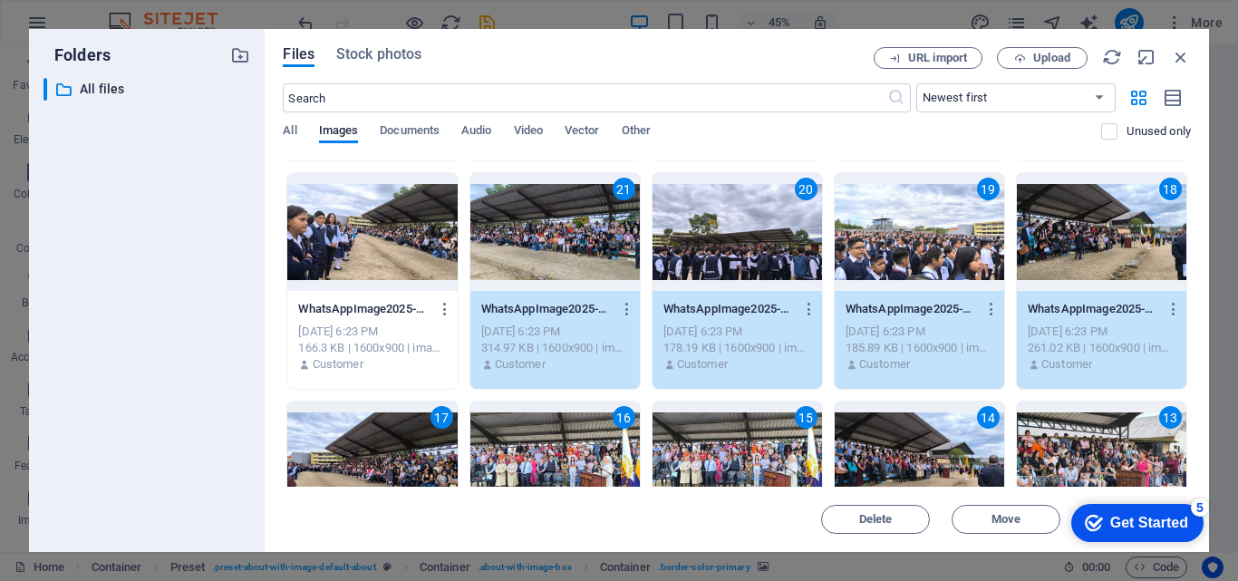
click at [367, 234] on div at bounding box center [372, 232] width 170 height 118
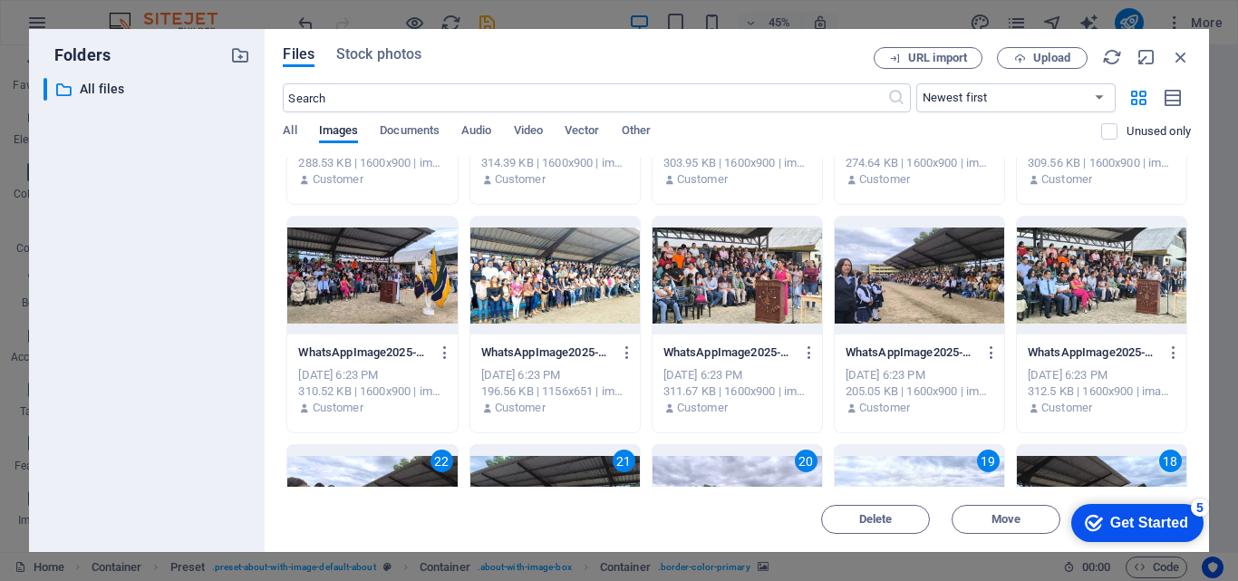
scroll to position [1451, 0]
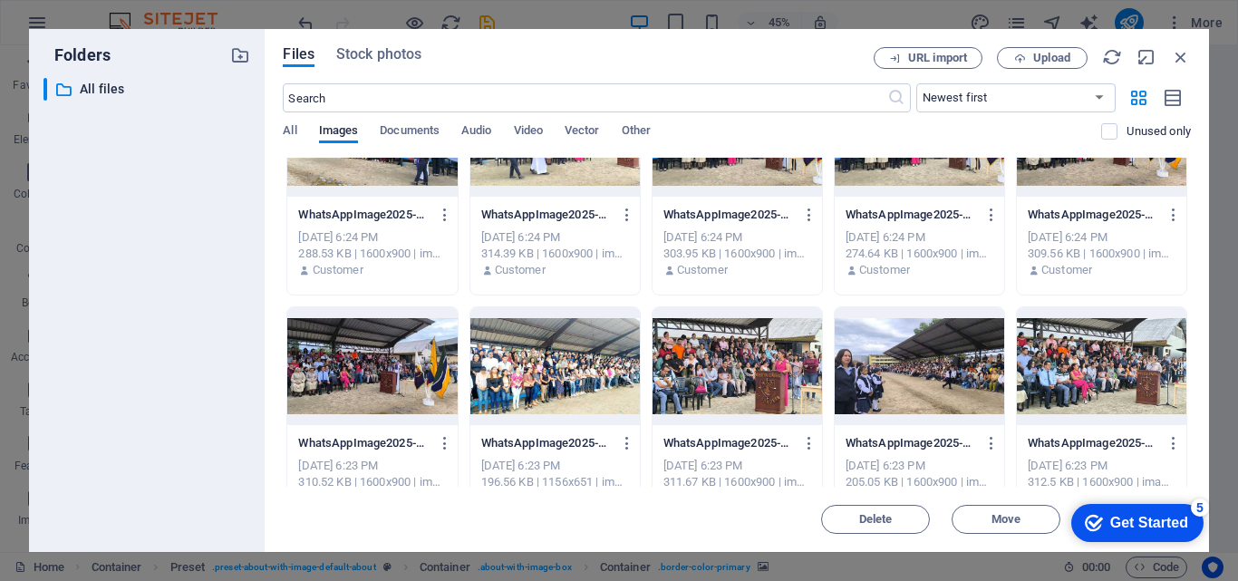
click at [1079, 372] on div at bounding box center [1102, 366] width 170 height 118
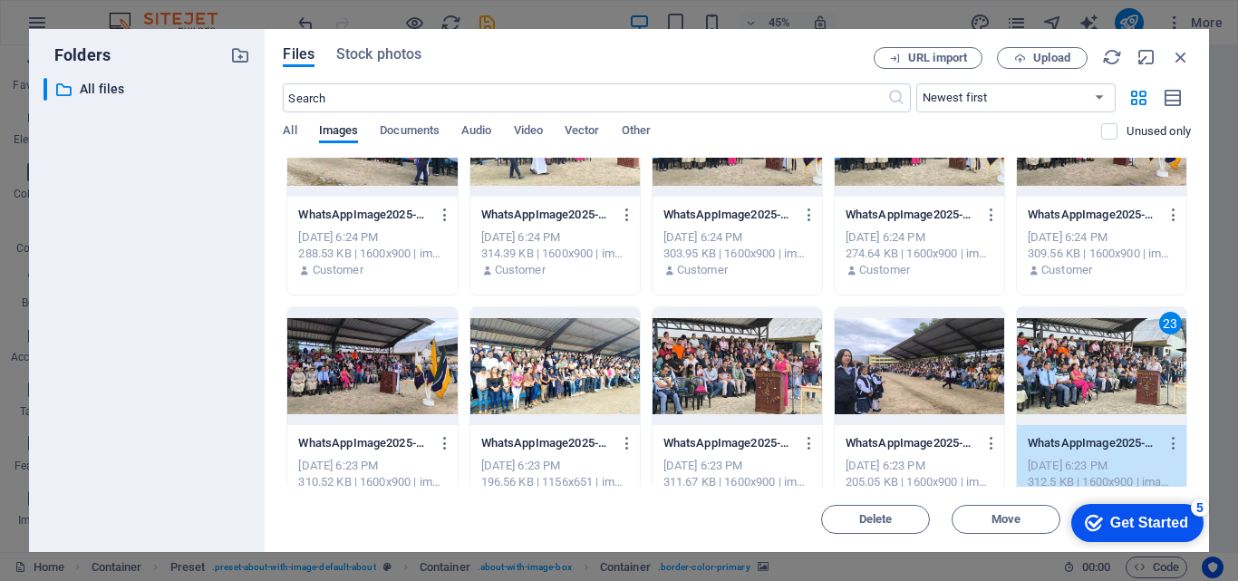
drag, startPoint x: 907, startPoint y: 376, endPoint x: 704, endPoint y: 373, distance: 203.1
click at [907, 376] on div at bounding box center [920, 366] width 170 height 118
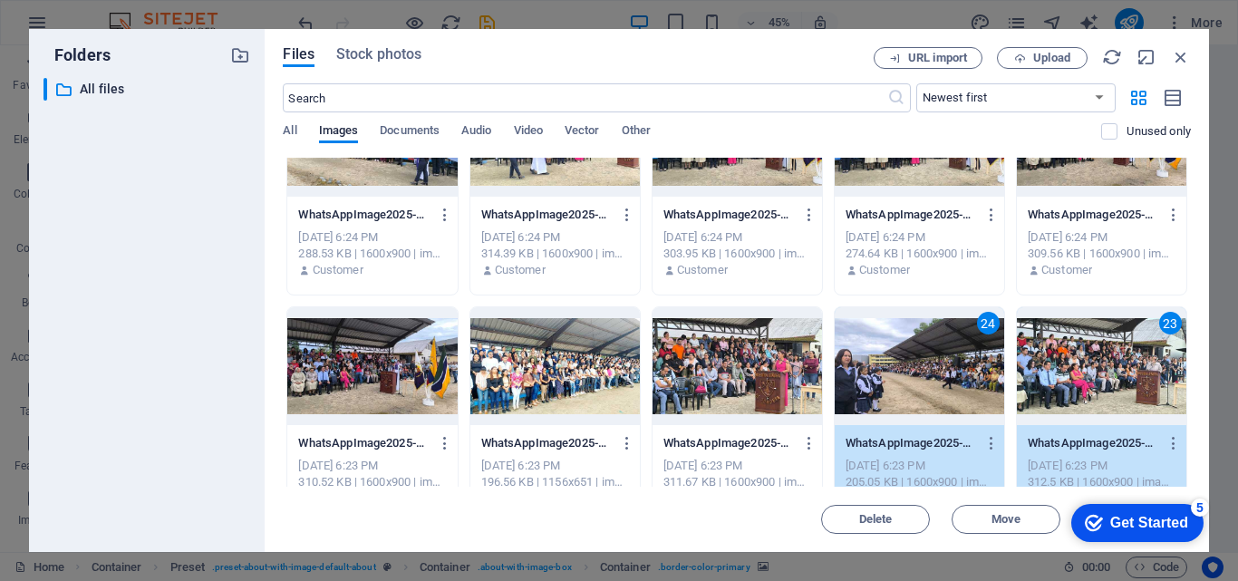
click at [704, 373] on div at bounding box center [738, 366] width 170 height 118
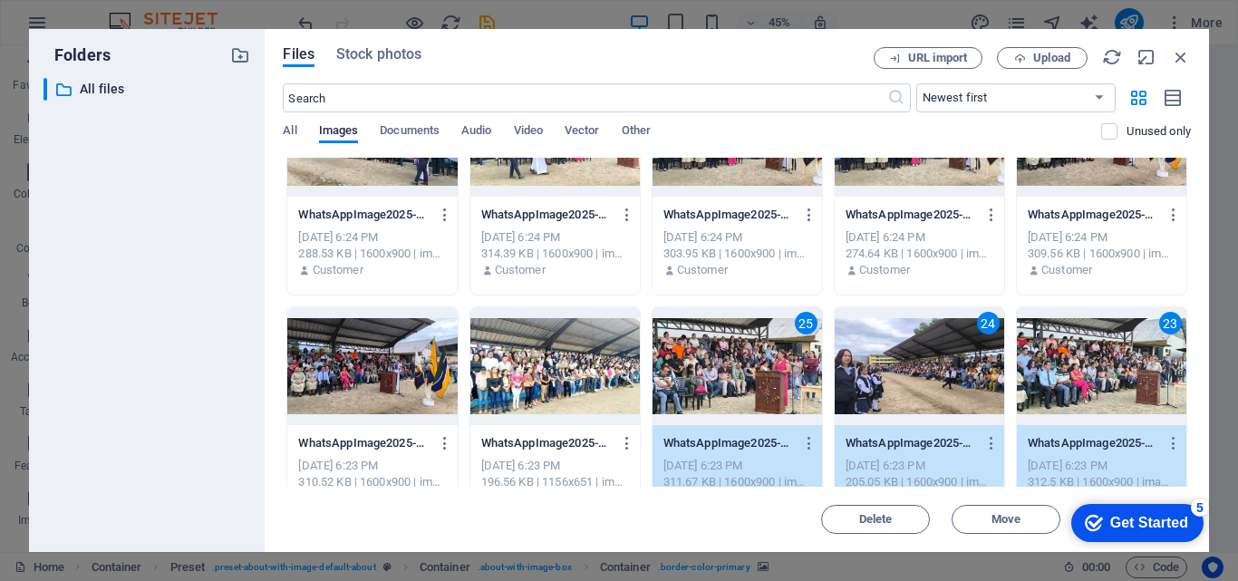
drag, startPoint x: 544, startPoint y: 367, endPoint x: 408, endPoint y: 367, distance: 136.0
click at [543, 367] on div at bounding box center [556, 366] width 170 height 118
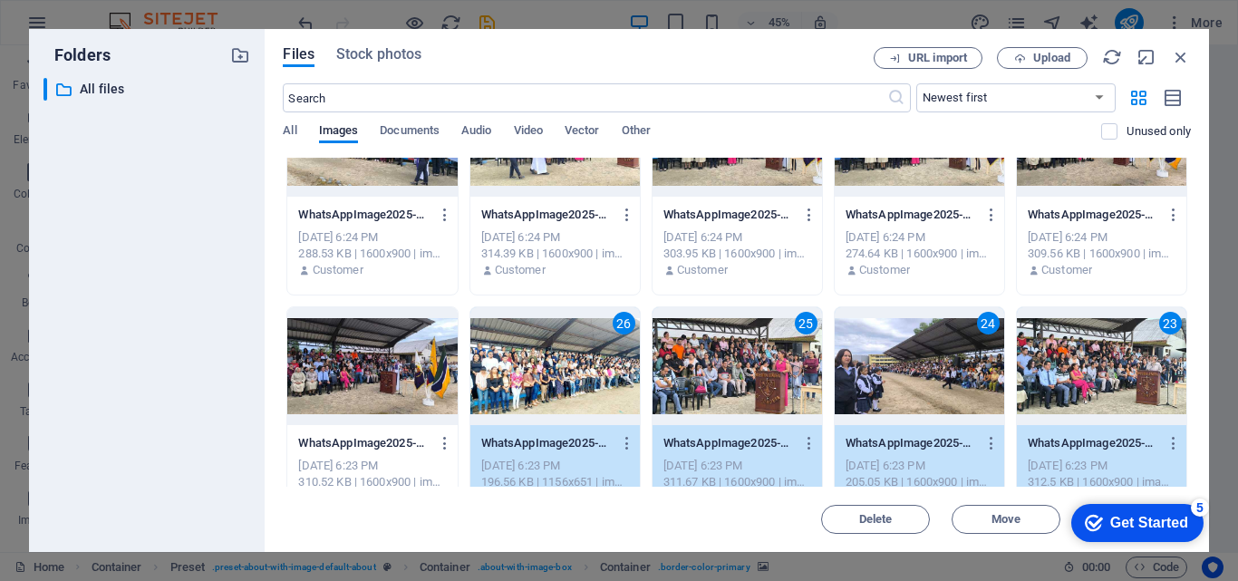
click at [406, 367] on div at bounding box center [372, 366] width 170 height 118
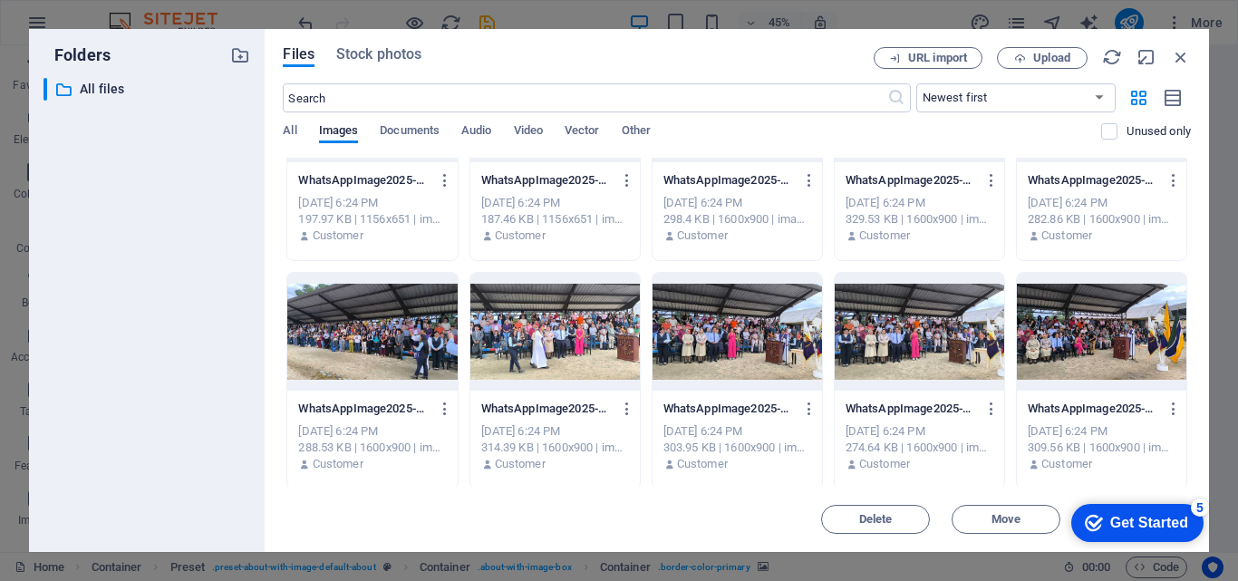
scroll to position [1179, 0]
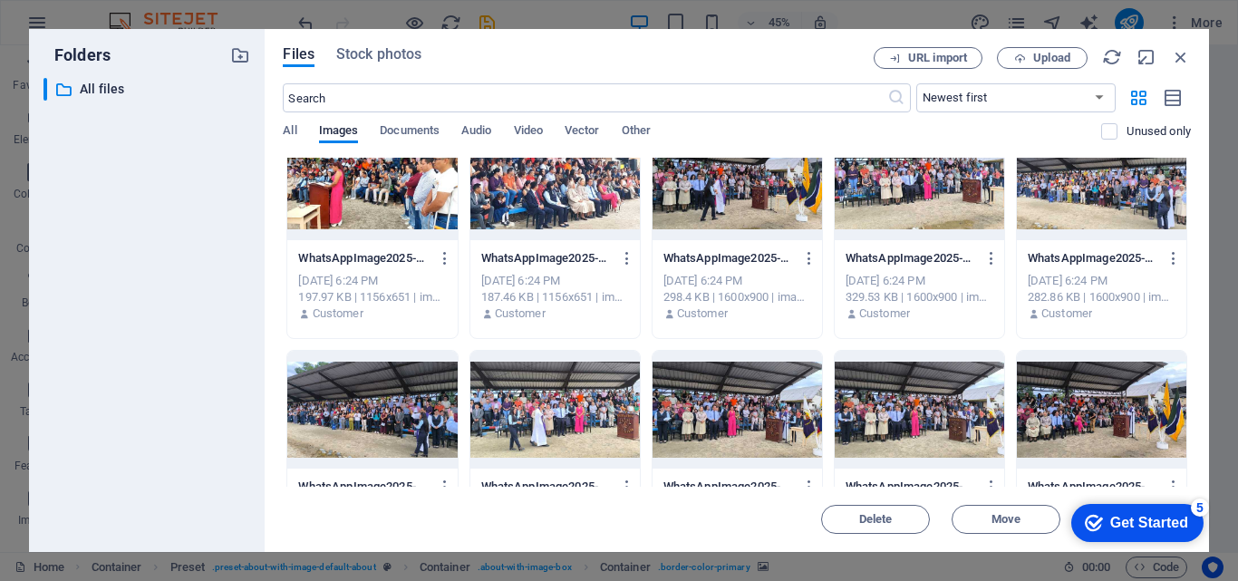
click at [1078, 384] on div at bounding box center [1102, 410] width 170 height 118
click at [951, 396] on div at bounding box center [920, 410] width 170 height 118
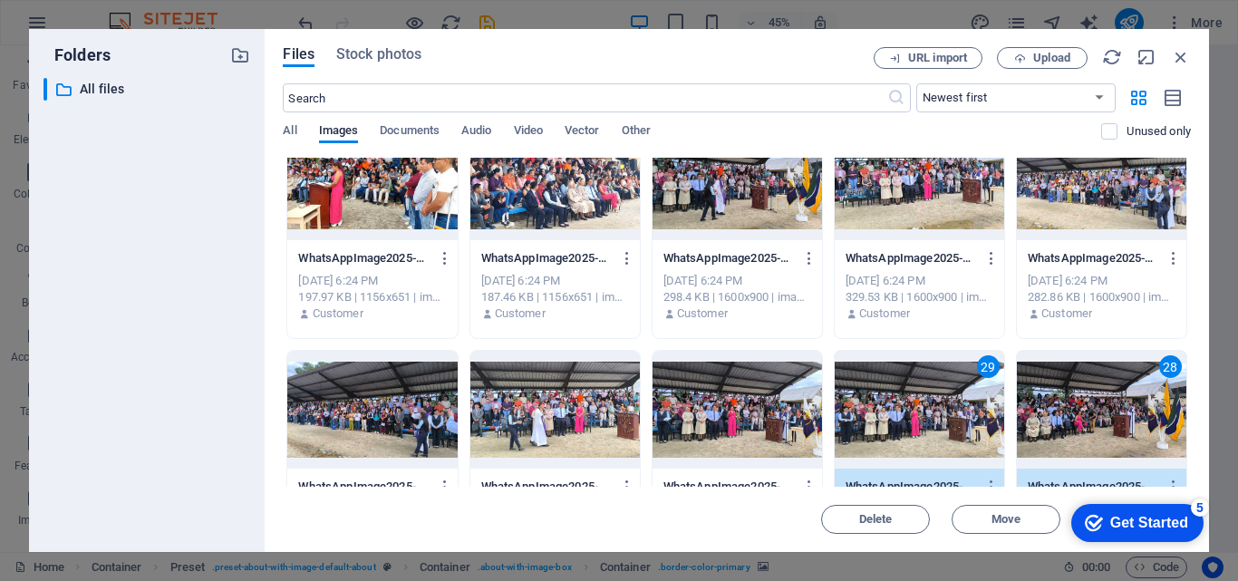
click at [707, 396] on div at bounding box center [738, 410] width 170 height 118
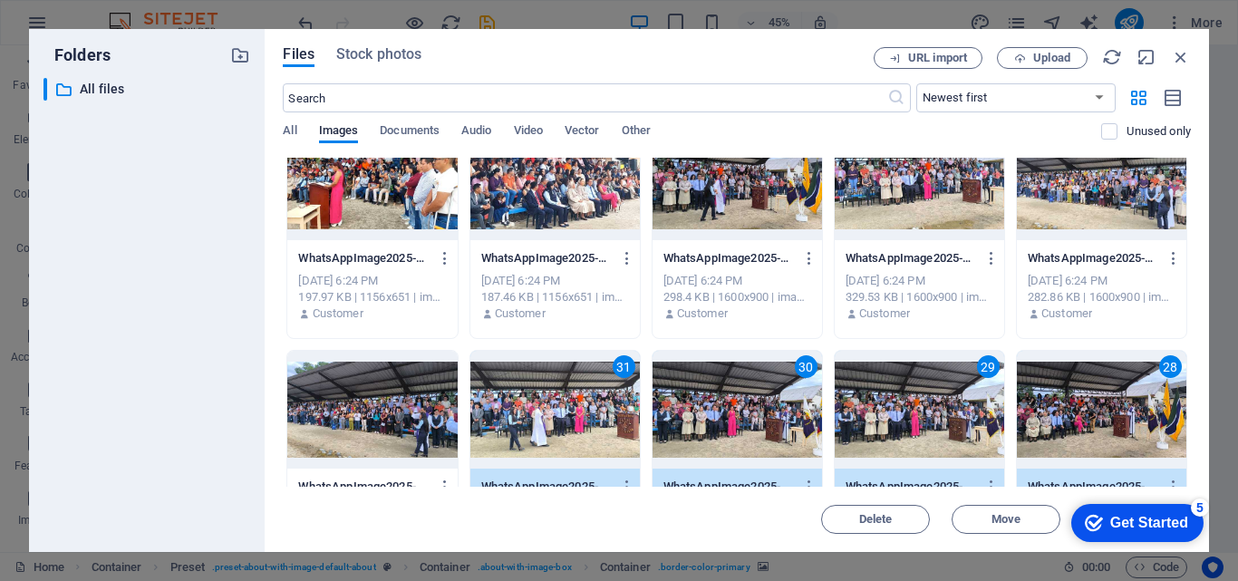
click at [421, 414] on div at bounding box center [372, 410] width 170 height 118
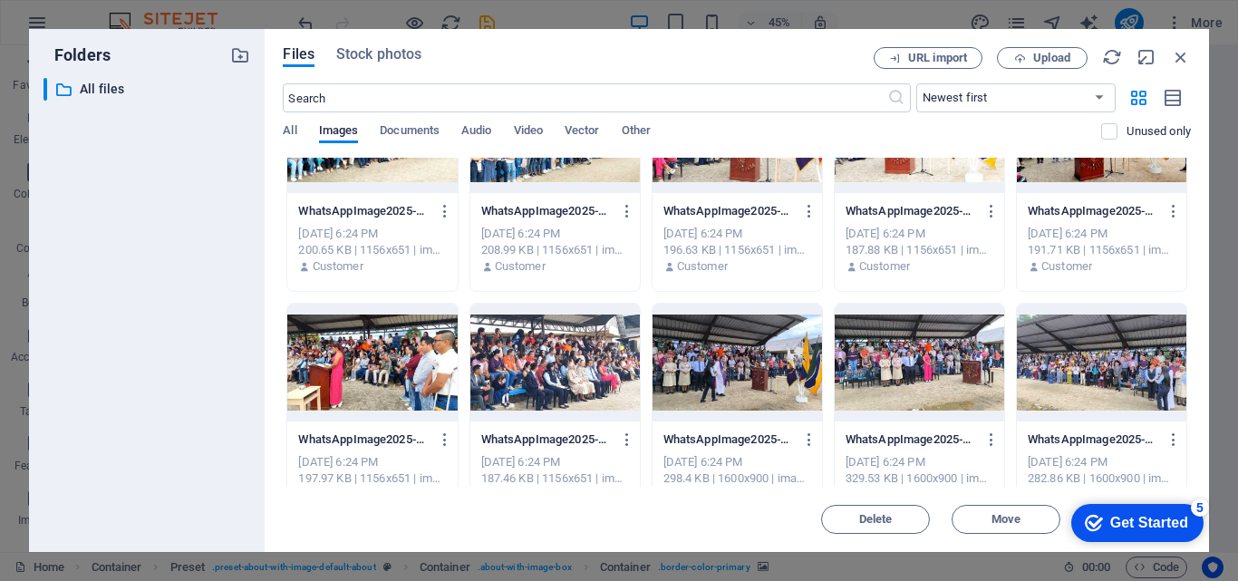
click at [1119, 332] on div at bounding box center [1102, 363] width 170 height 118
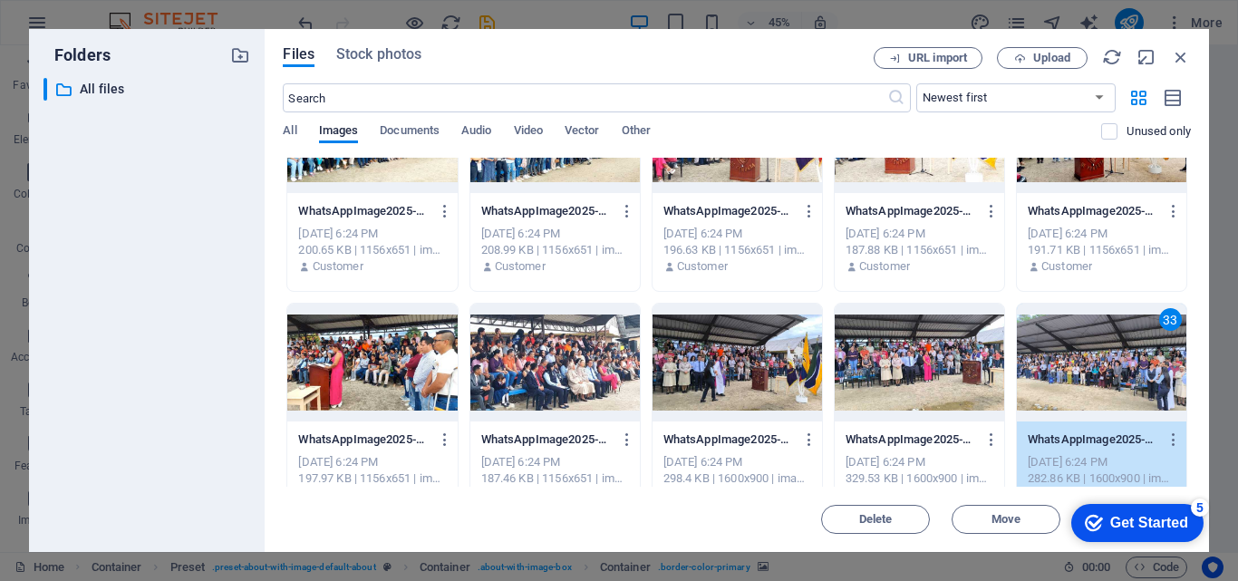
click at [938, 351] on div at bounding box center [920, 363] width 170 height 118
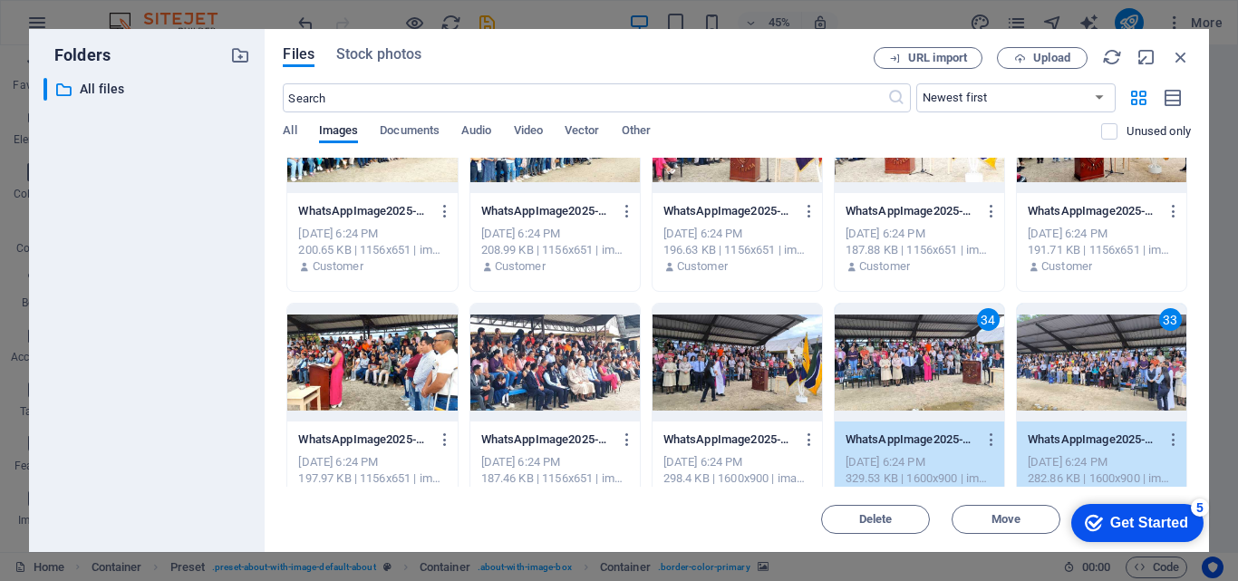
click at [721, 352] on div at bounding box center [738, 363] width 170 height 118
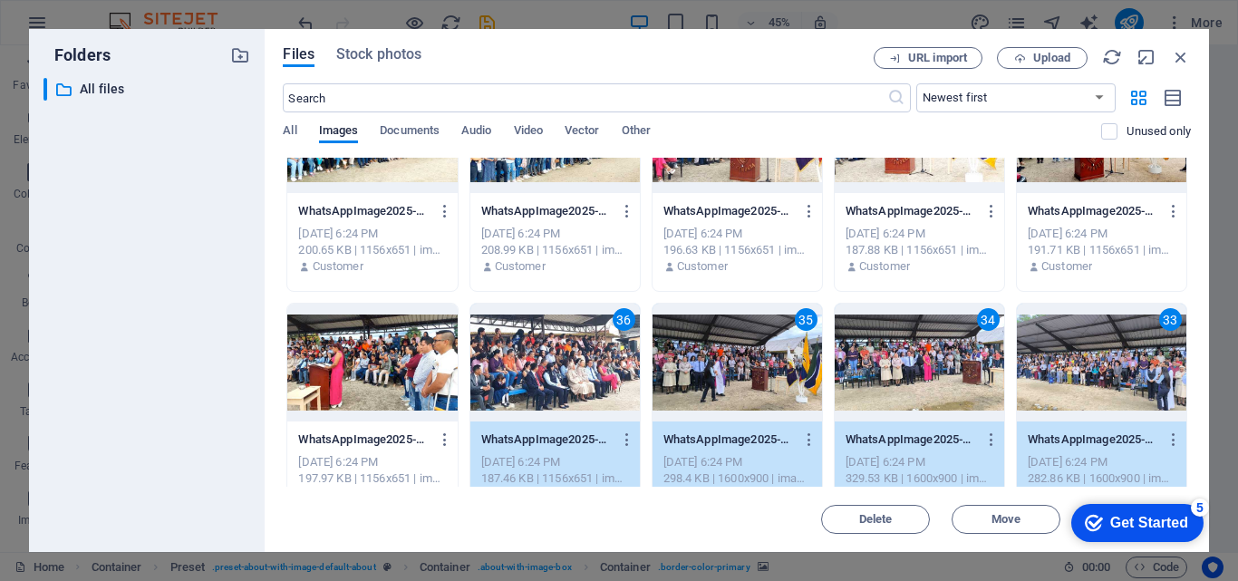
click at [424, 354] on div at bounding box center [372, 363] width 170 height 118
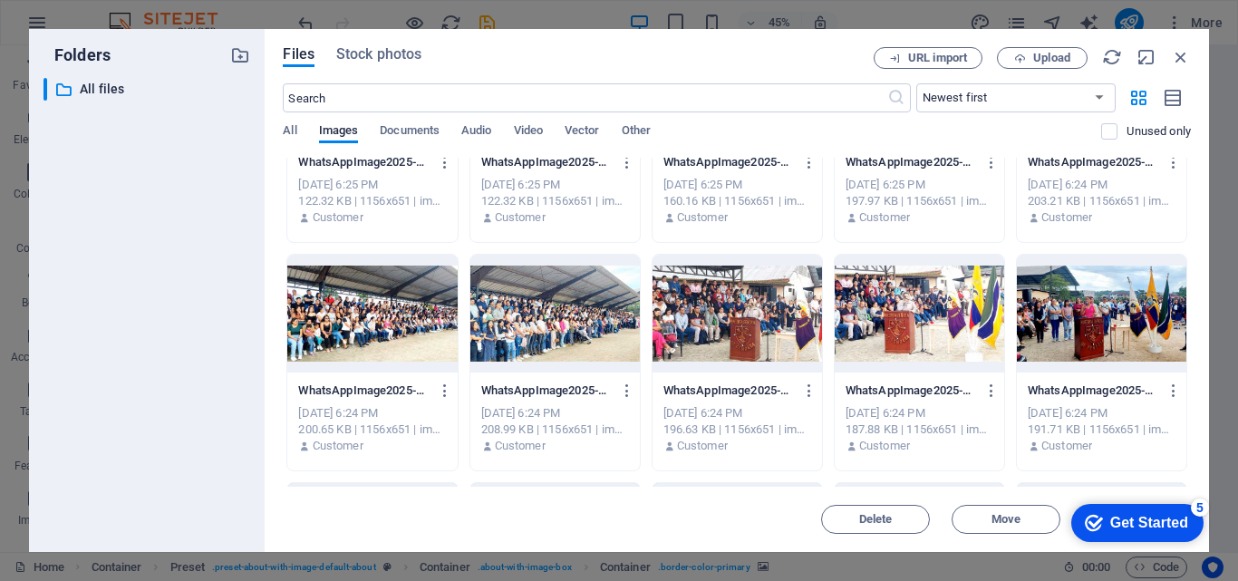
scroll to position [816, 0]
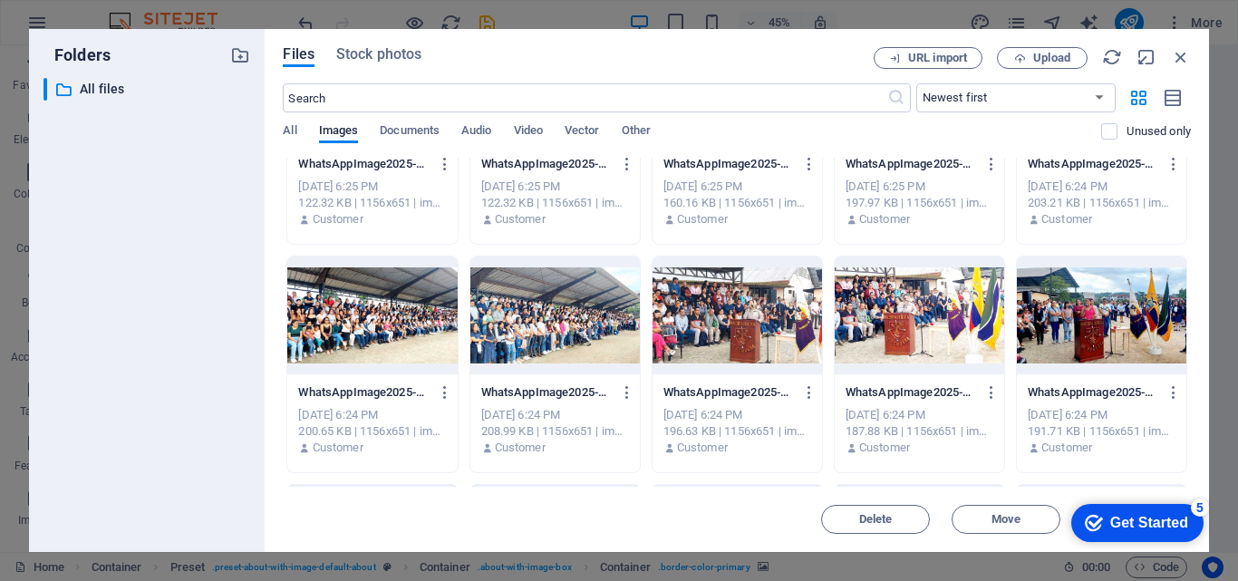
click at [1098, 308] on div at bounding box center [1102, 316] width 170 height 118
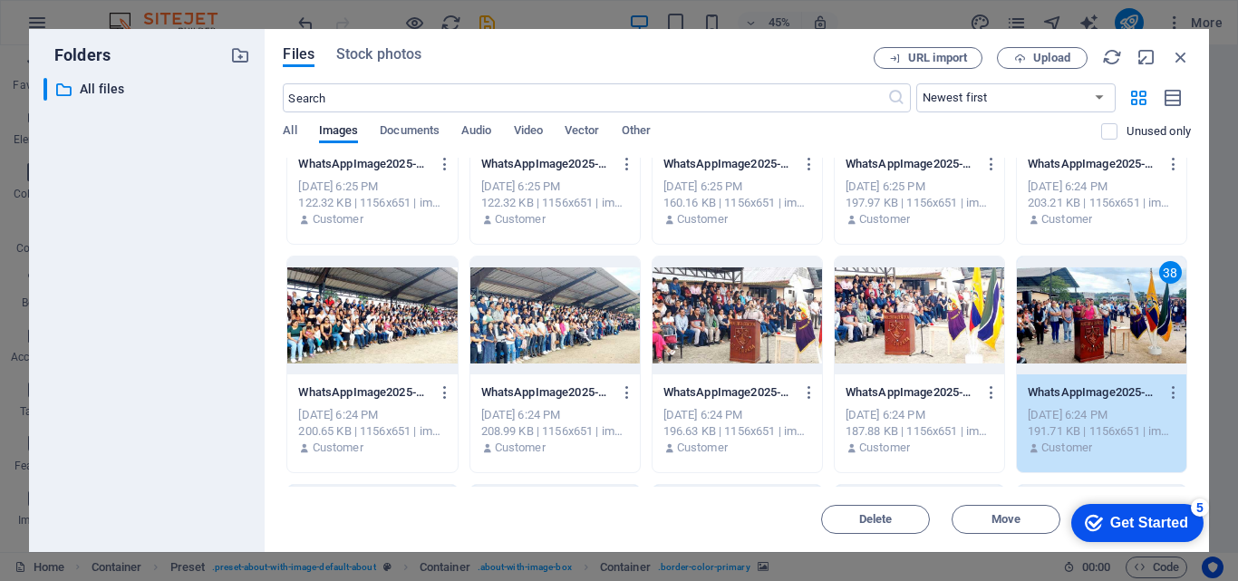
drag, startPoint x: 898, startPoint y: 321, endPoint x: 773, endPoint y: 322, distance: 125.1
click at [898, 321] on div at bounding box center [920, 316] width 170 height 118
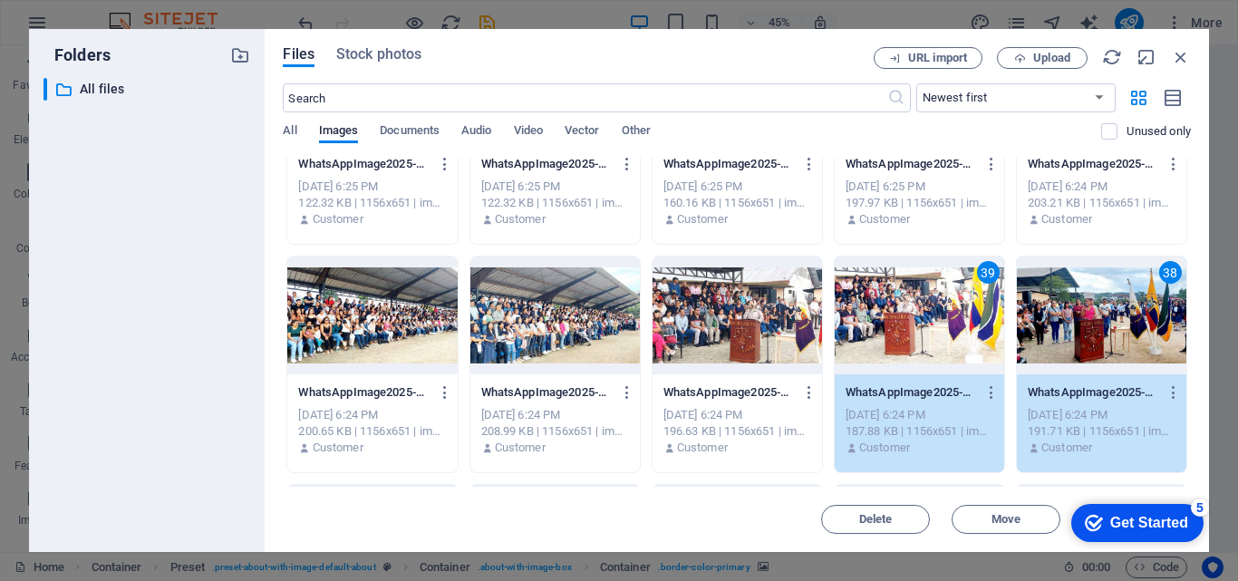
click at [773, 322] on div at bounding box center [738, 316] width 170 height 118
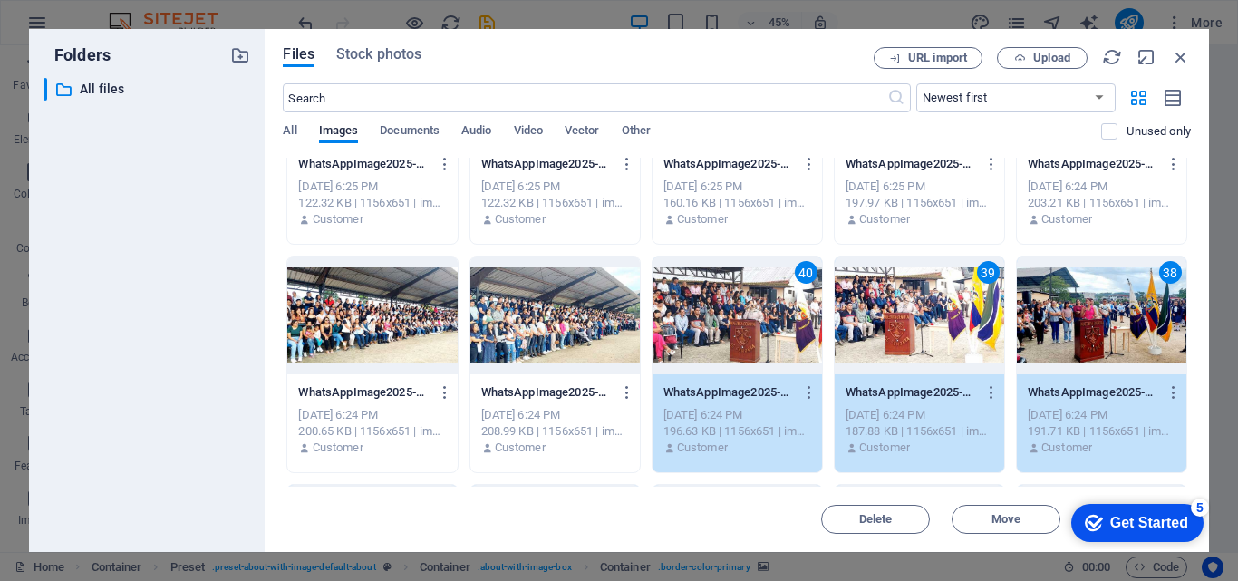
click at [600, 323] on div at bounding box center [556, 316] width 170 height 118
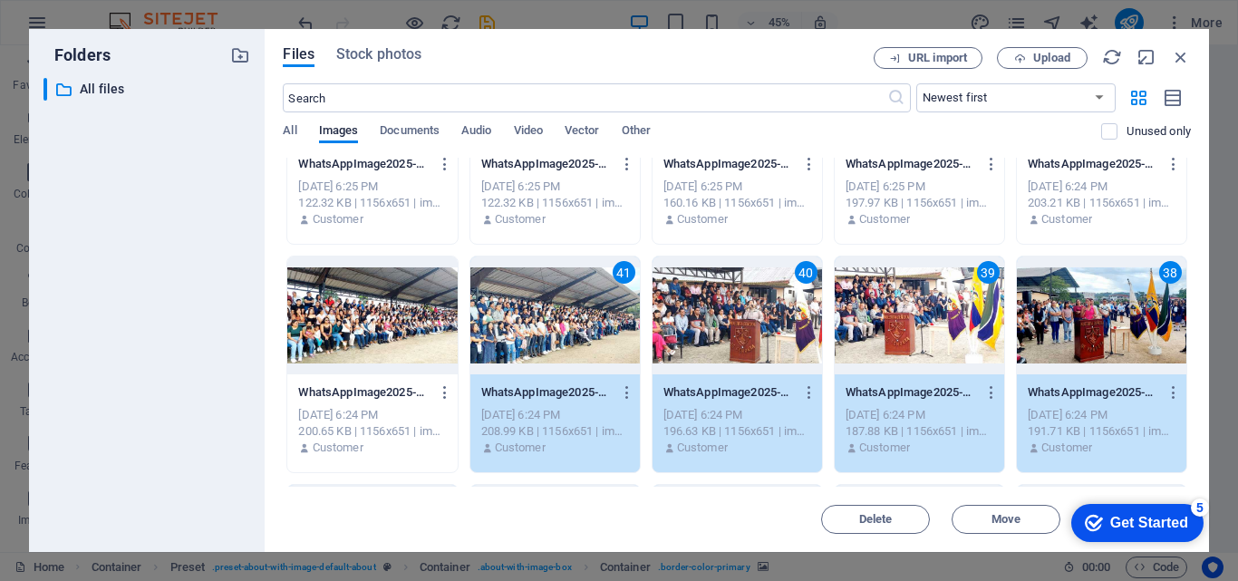
click at [418, 325] on div at bounding box center [372, 316] width 170 height 118
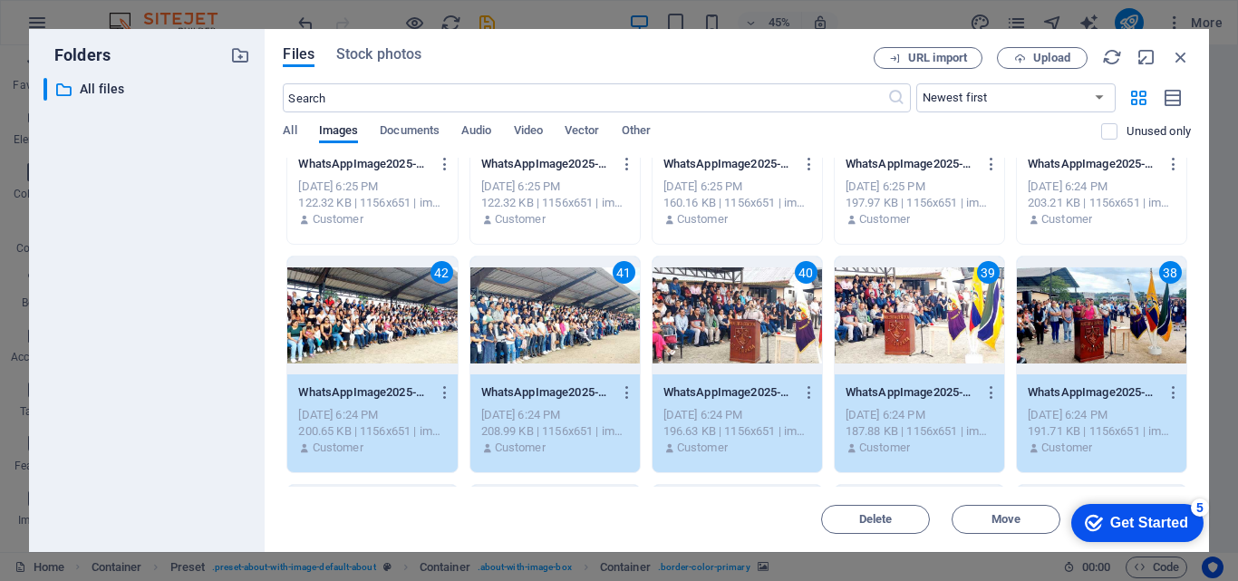
scroll to position [544, 0]
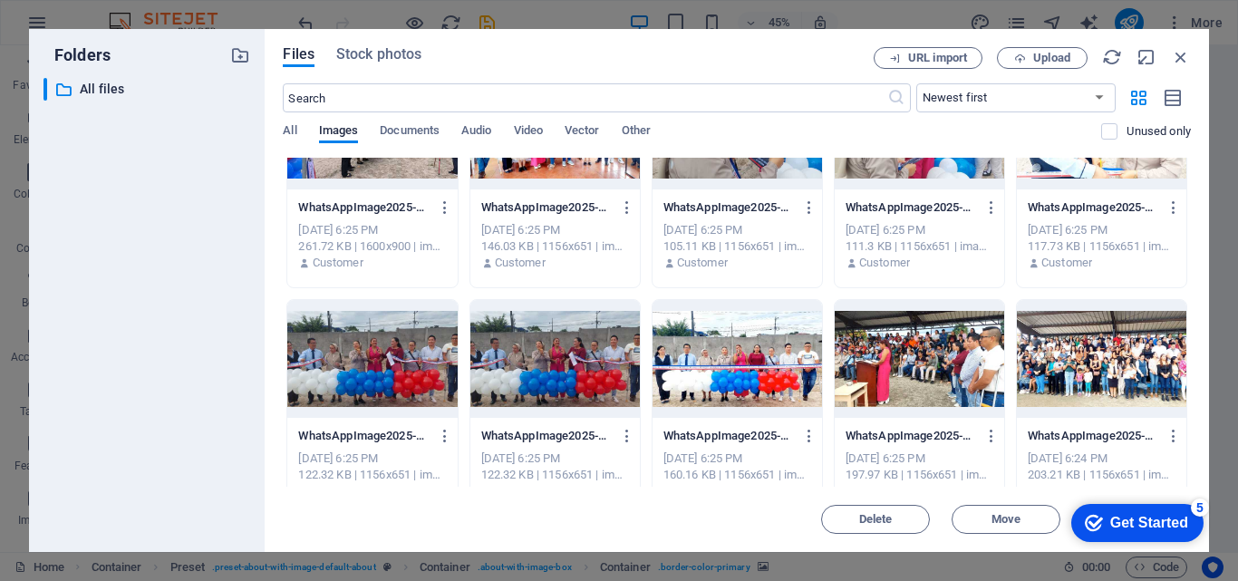
click at [1102, 346] on div at bounding box center [1102, 359] width 170 height 118
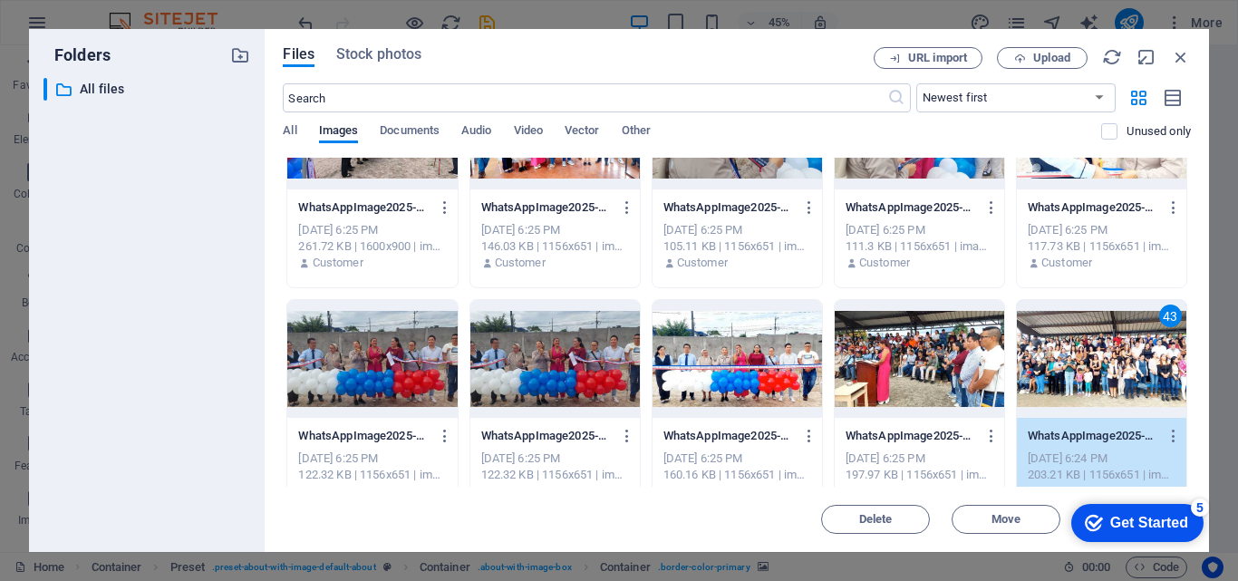
click at [913, 360] on div at bounding box center [920, 359] width 170 height 118
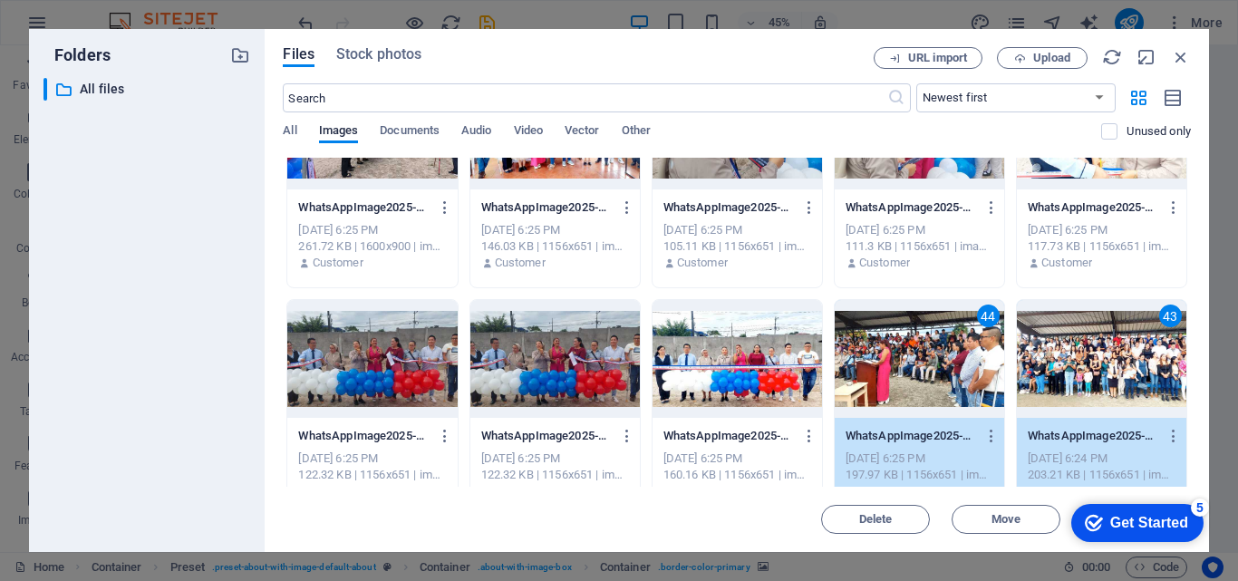
click at [754, 361] on div at bounding box center [738, 359] width 170 height 118
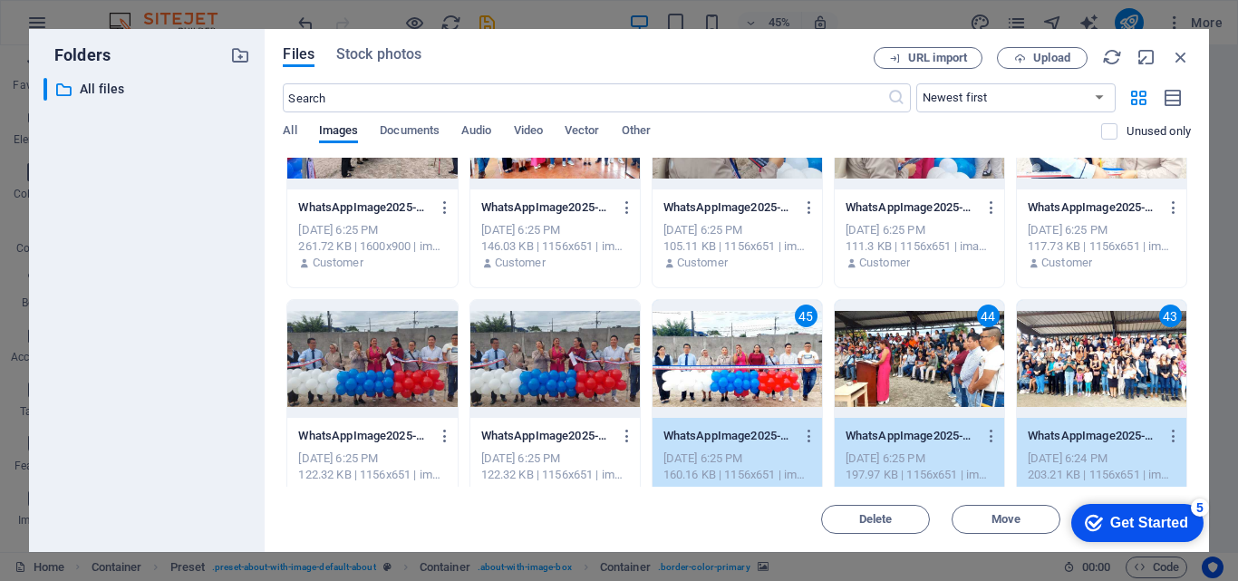
click at [529, 360] on div at bounding box center [556, 359] width 170 height 118
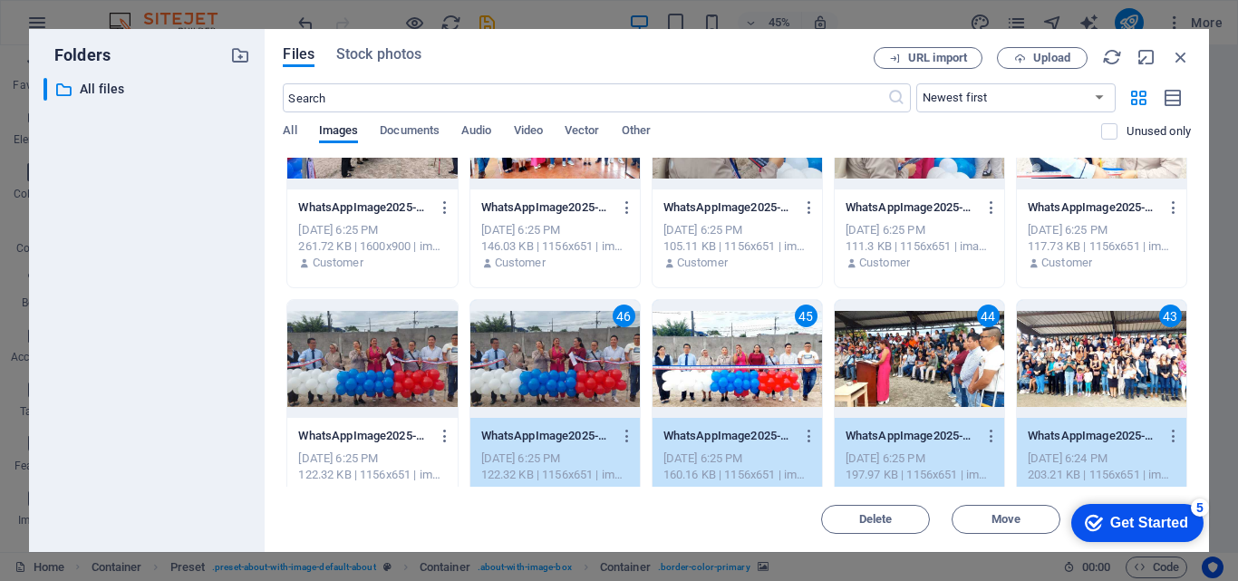
click at [412, 354] on div at bounding box center [372, 359] width 170 height 118
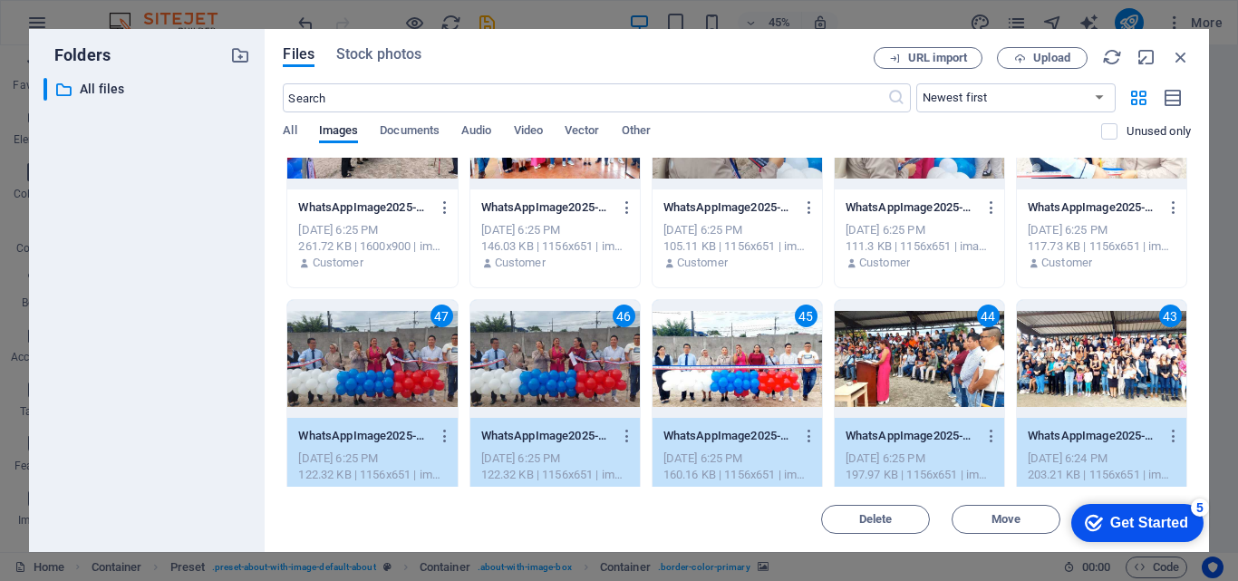
scroll to position [363, 0]
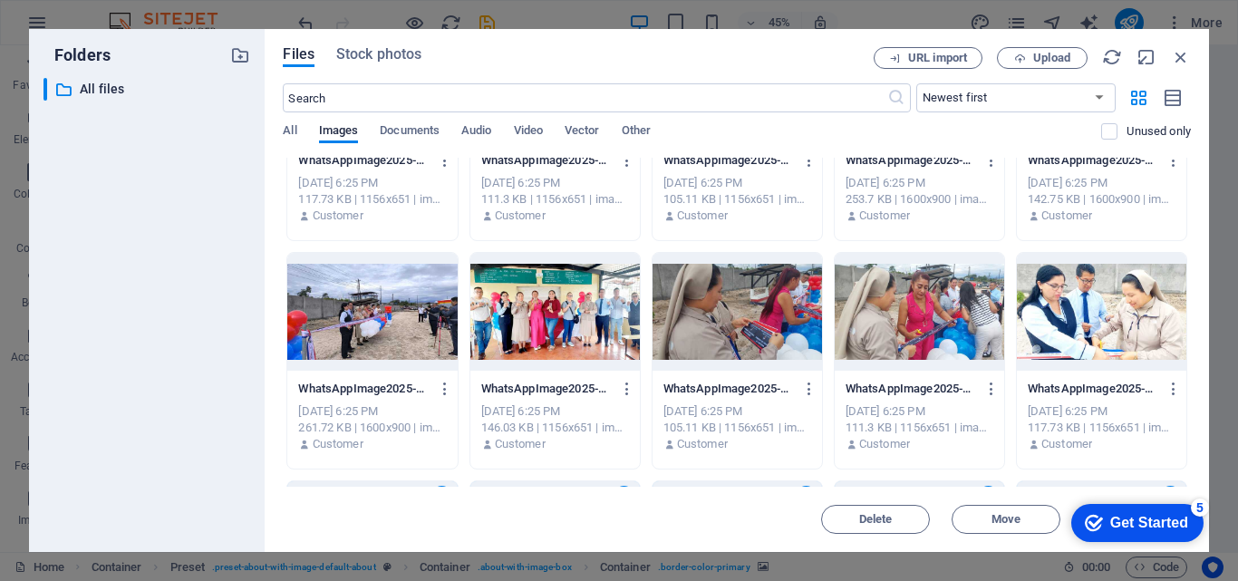
click at [1081, 302] on div at bounding box center [1102, 312] width 170 height 118
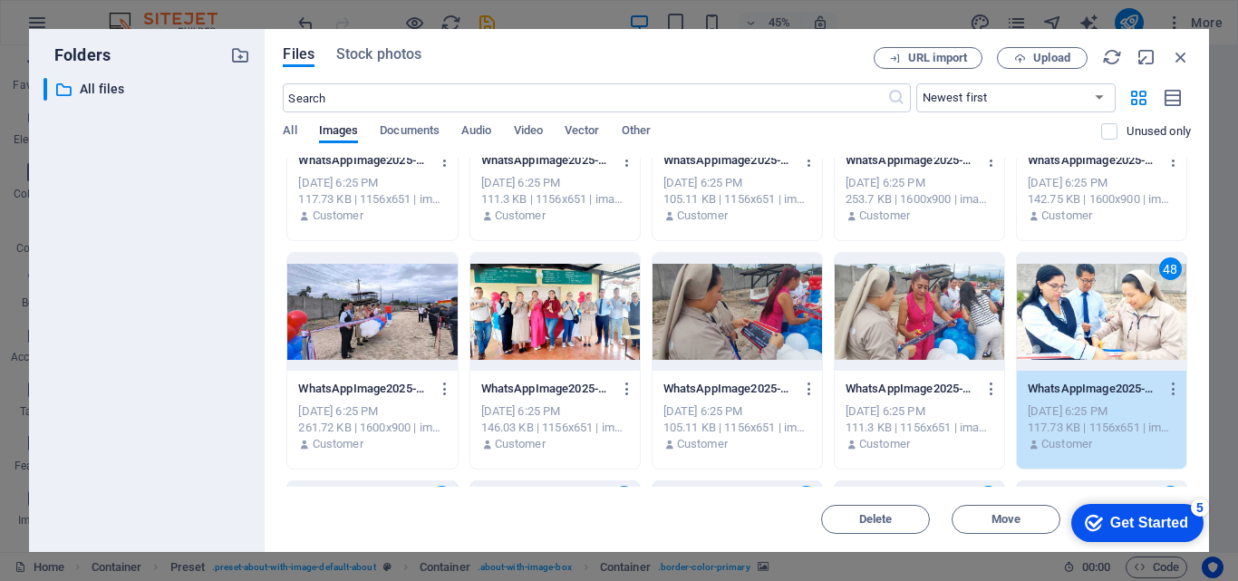
drag, startPoint x: 920, startPoint y: 309, endPoint x: 730, endPoint y: 309, distance: 190.4
click at [918, 309] on div at bounding box center [920, 312] width 170 height 118
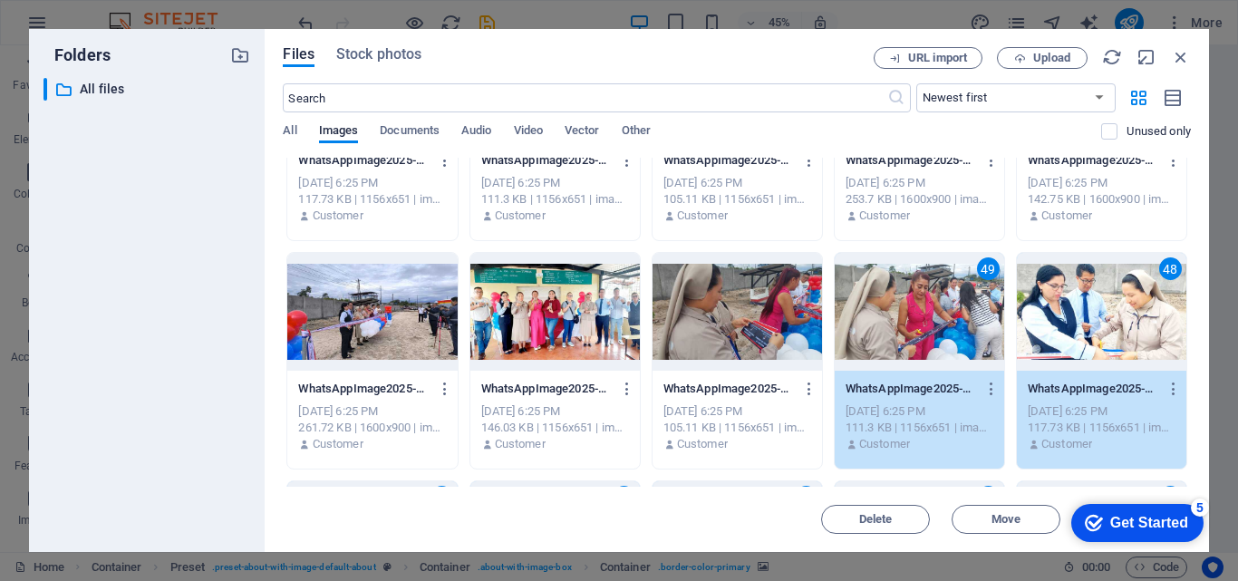
click at [729, 309] on div at bounding box center [738, 312] width 170 height 118
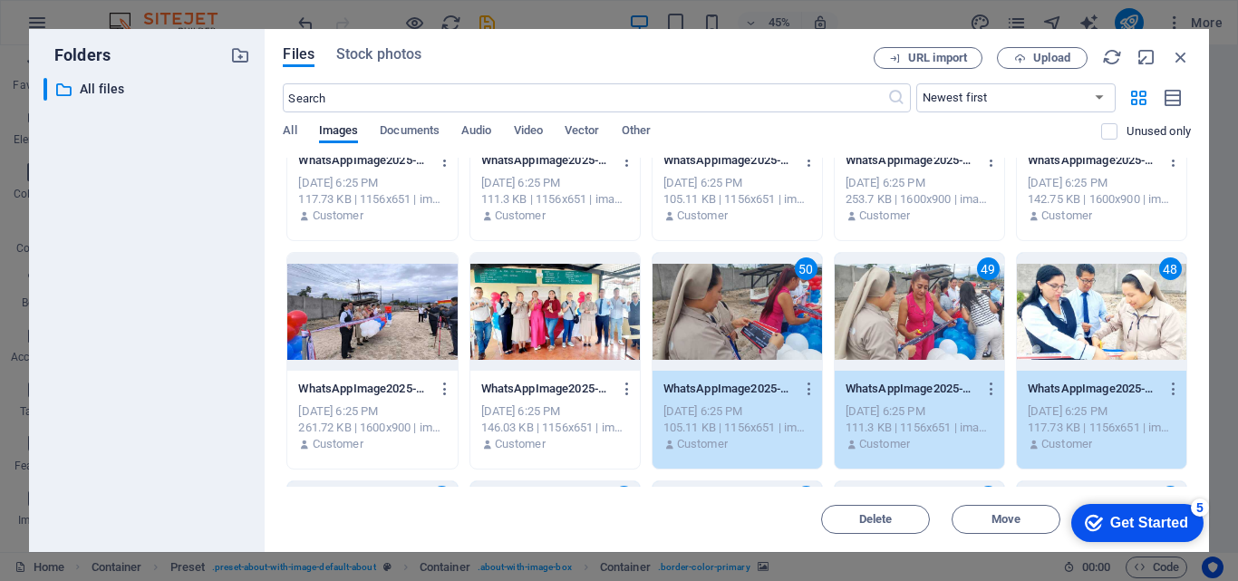
click at [345, 307] on div at bounding box center [372, 312] width 170 height 118
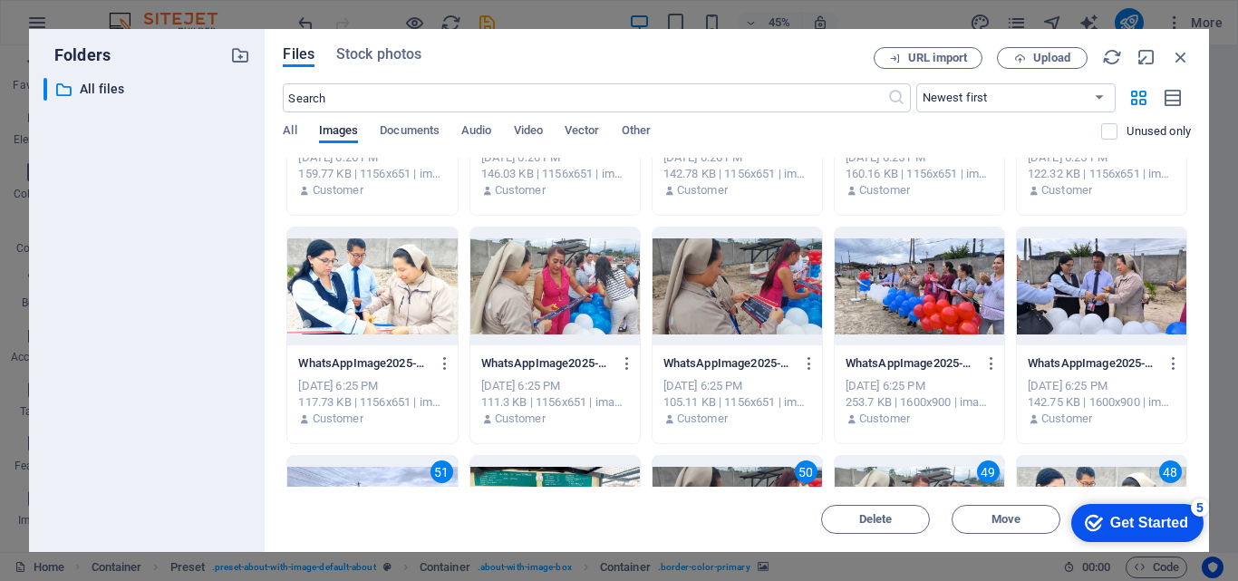
scroll to position [91, 0]
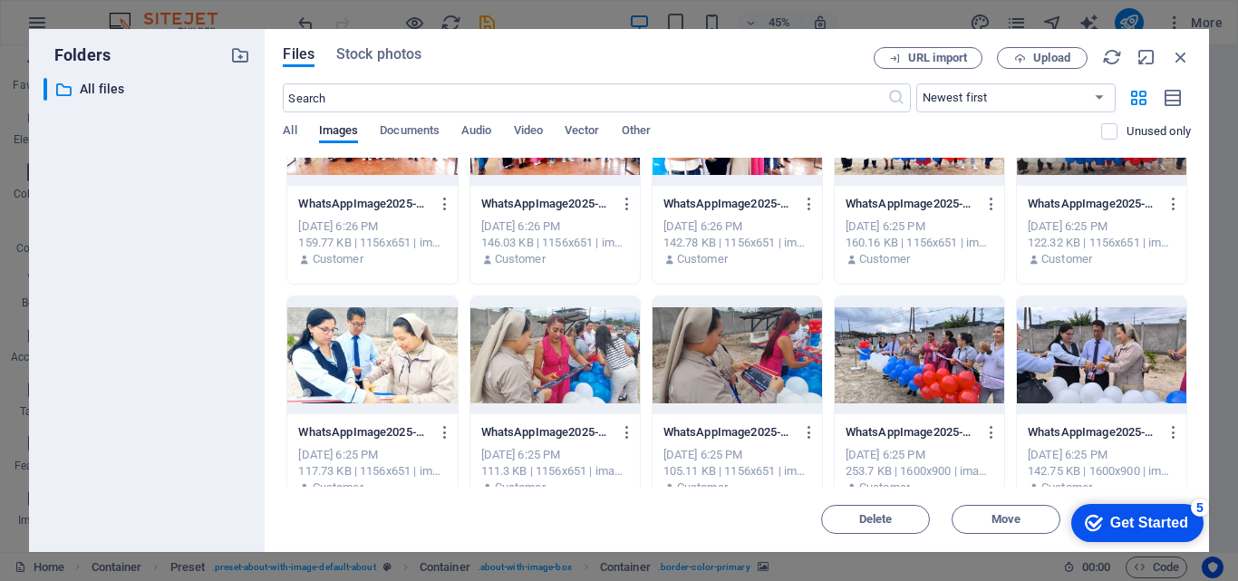
click at [1067, 357] on div at bounding box center [1102, 355] width 170 height 118
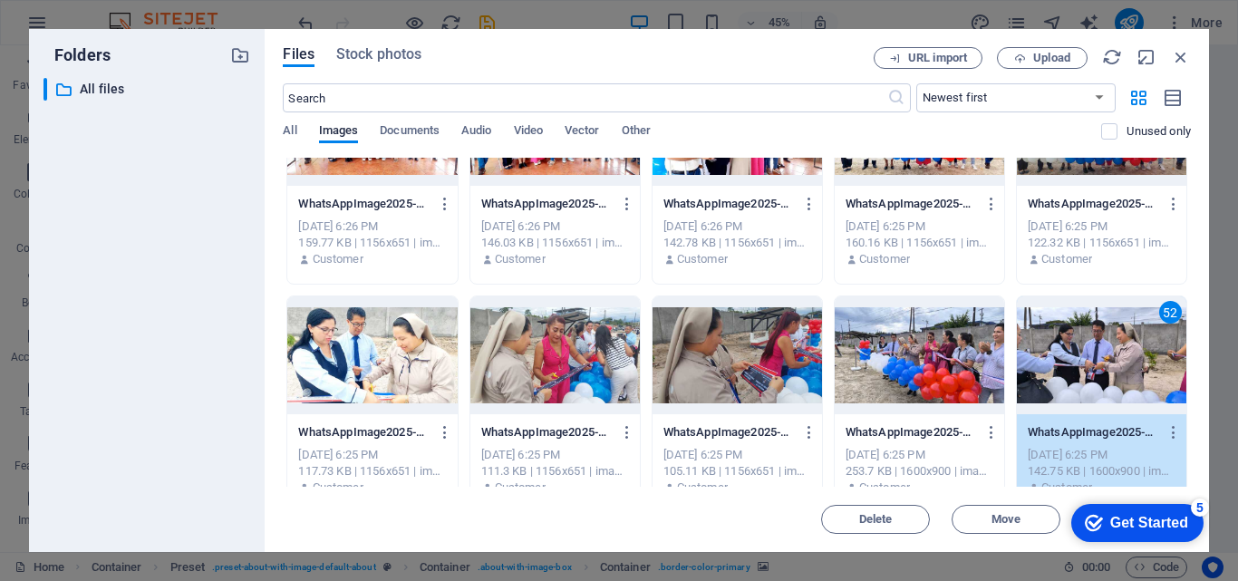
click at [937, 356] on div at bounding box center [920, 355] width 170 height 118
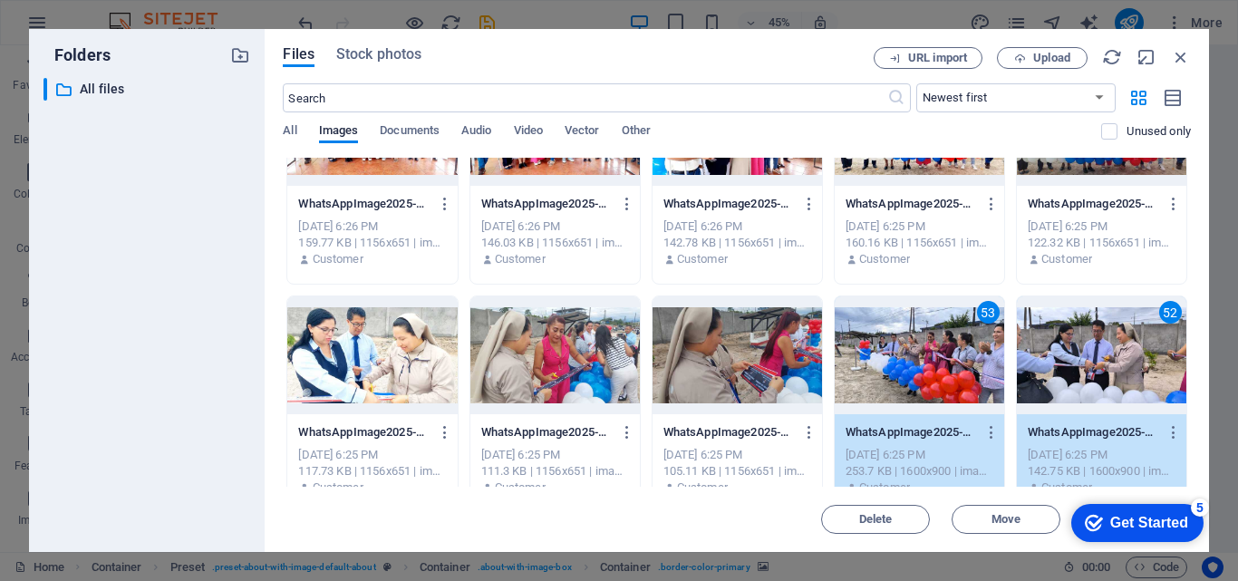
click at [728, 356] on div at bounding box center [738, 355] width 170 height 118
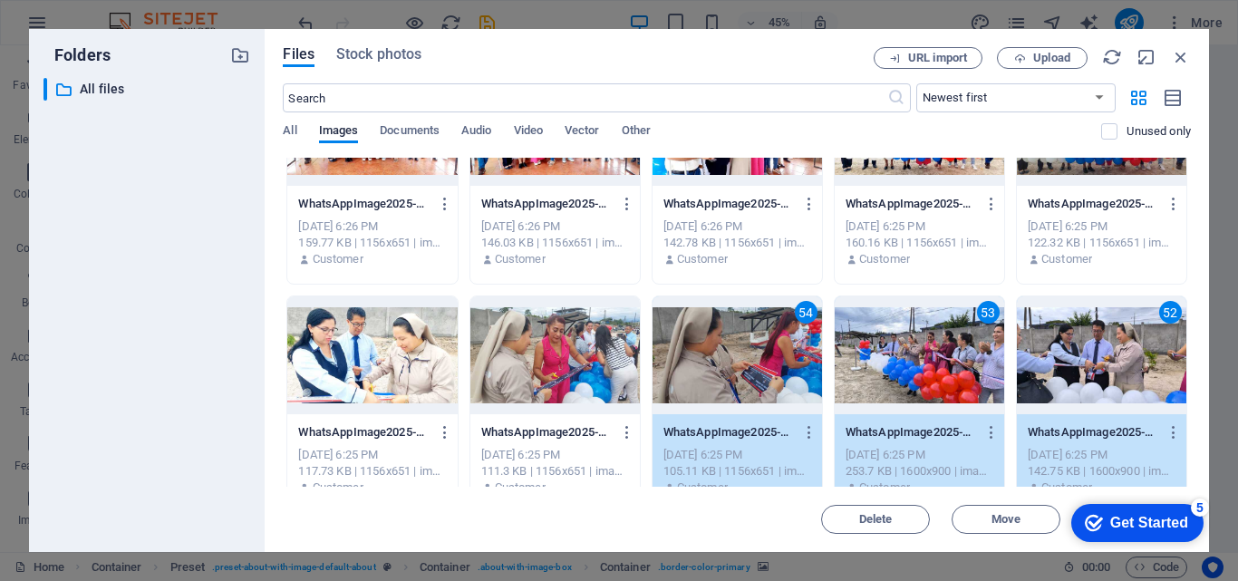
drag, startPoint x: 572, startPoint y: 356, endPoint x: 414, endPoint y: 356, distance: 157.7
click at [571, 356] on div at bounding box center [556, 355] width 170 height 118
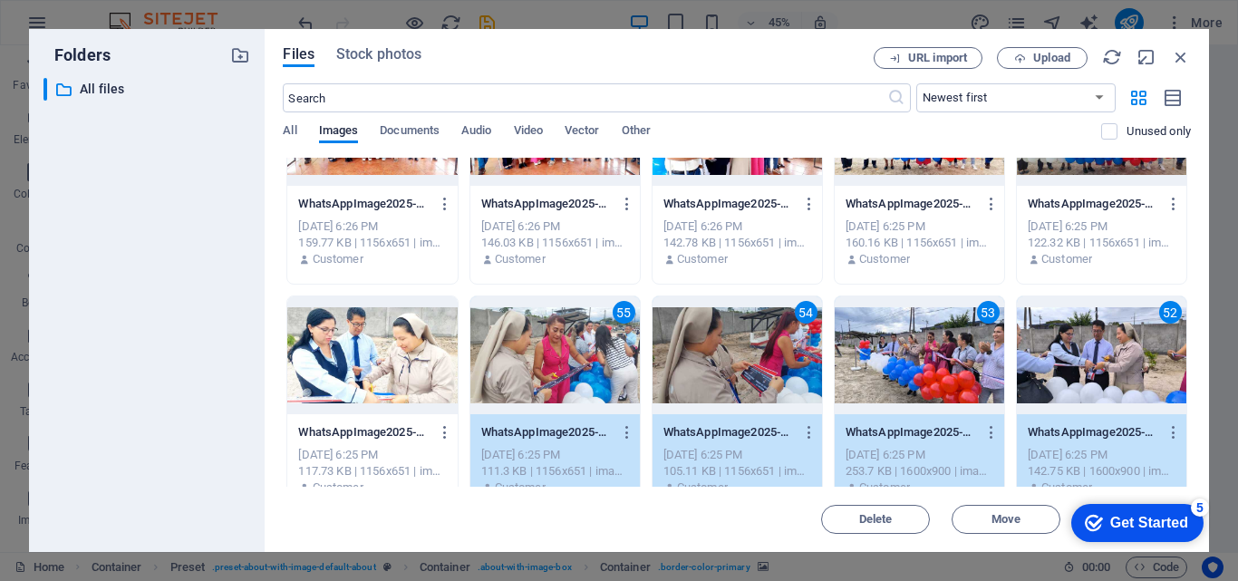
click at [414, 356] on div at bounding box center [372, 355] width 170 height 118
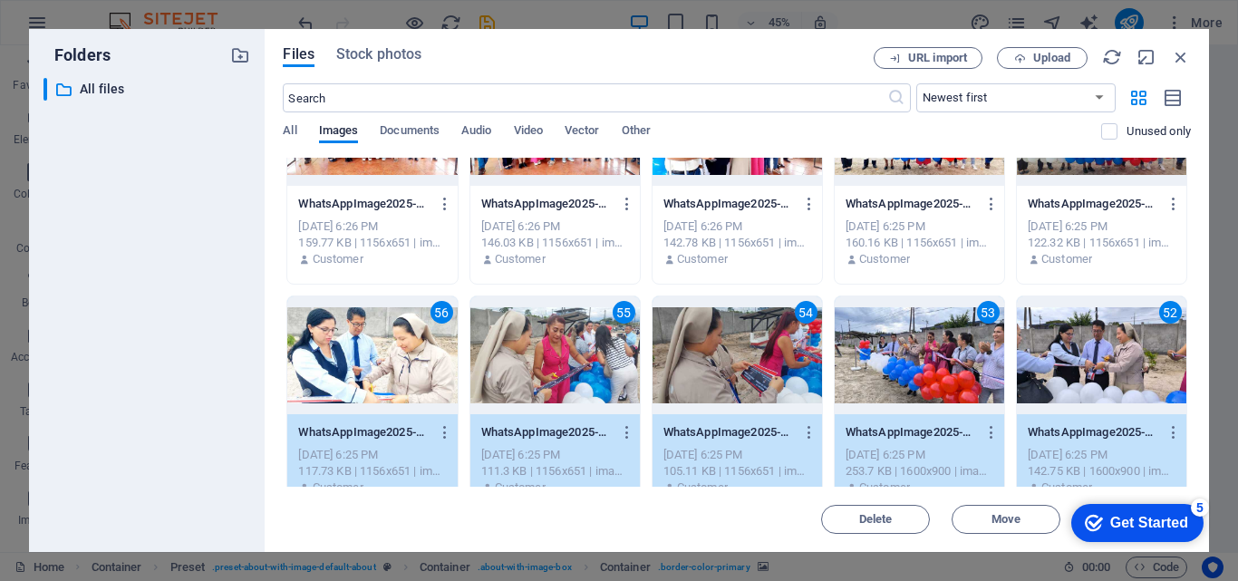
scroll to position [0, 0]
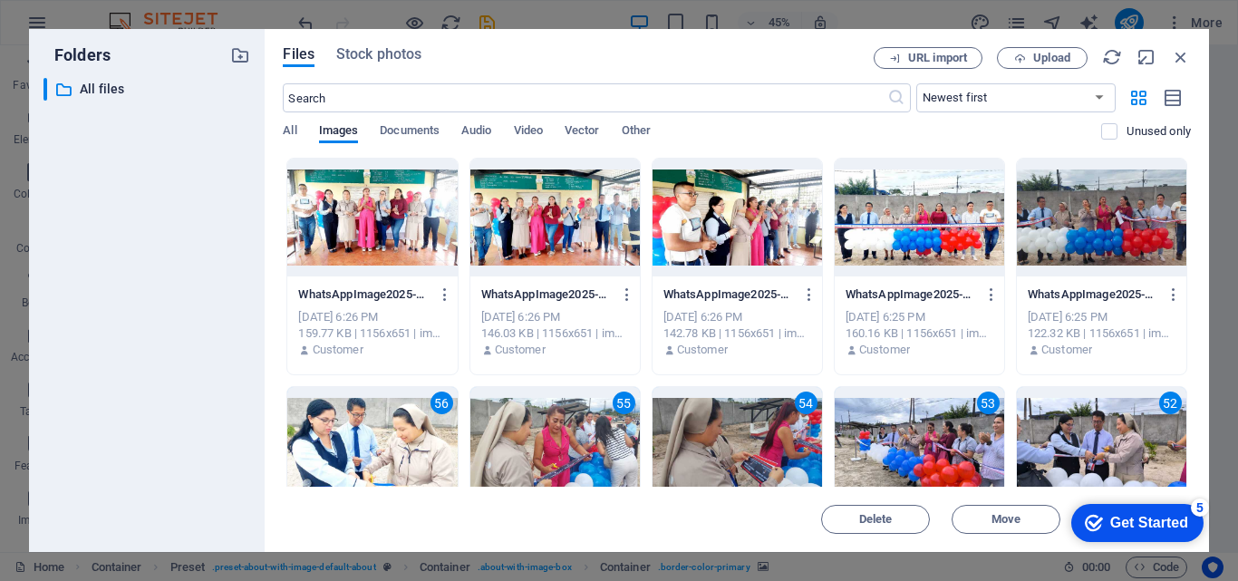
click at [1111, 238] on div at bounding box center [1102, 218] width 170 height 118
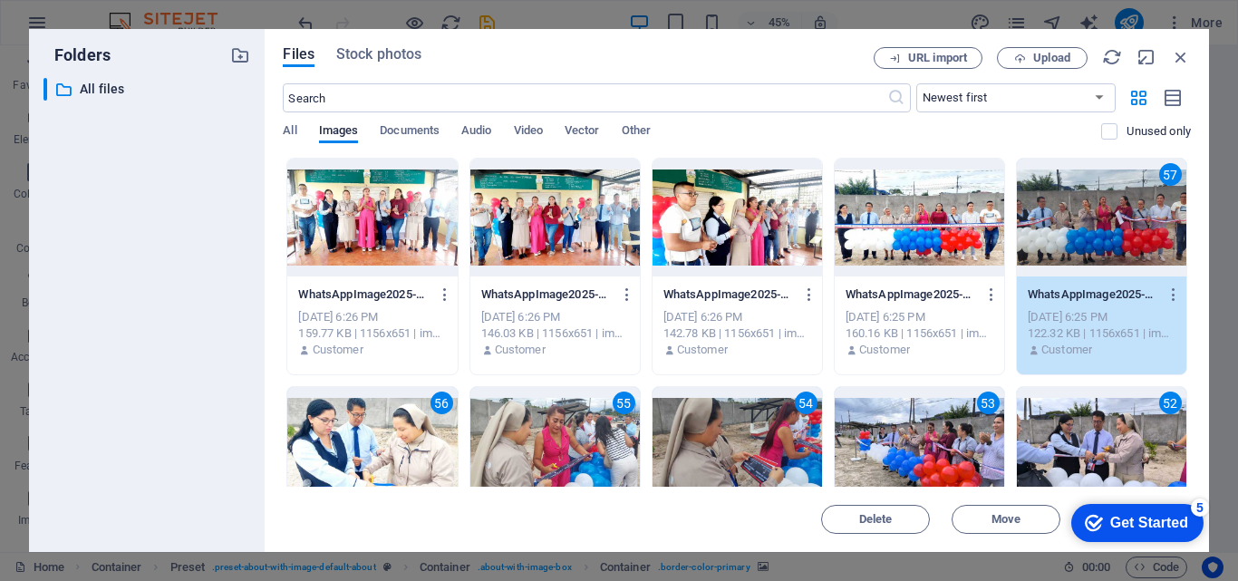
click at [936, 236] on div at bounding box center [920, 218] width 170 height 118
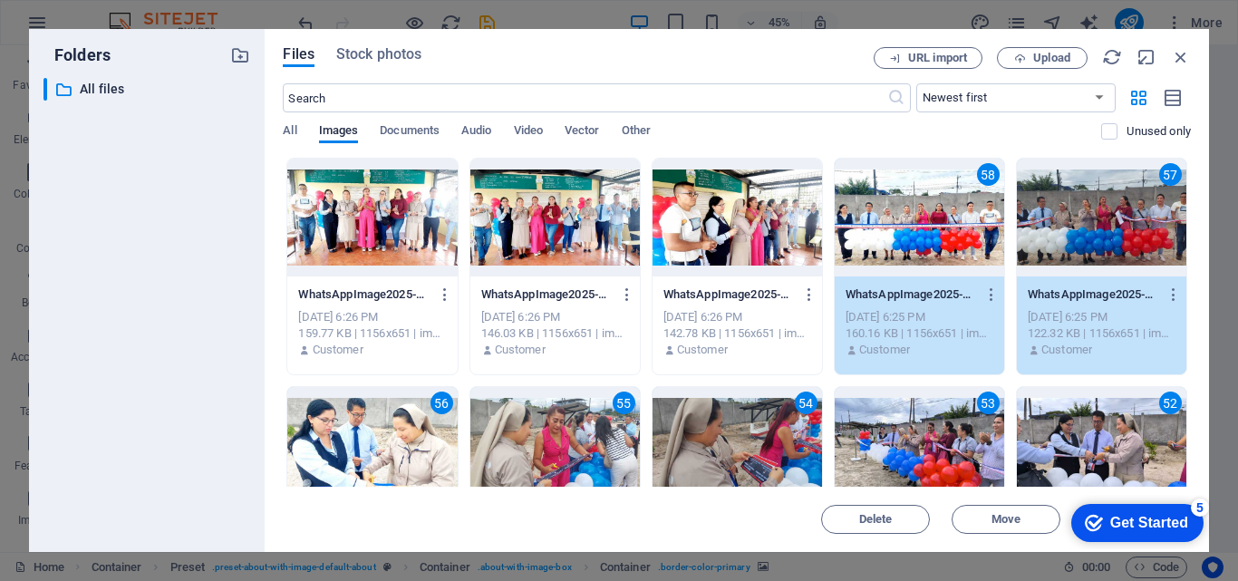
click at [734, 222] on div at bounding box center [738, 218] width 170 height 118
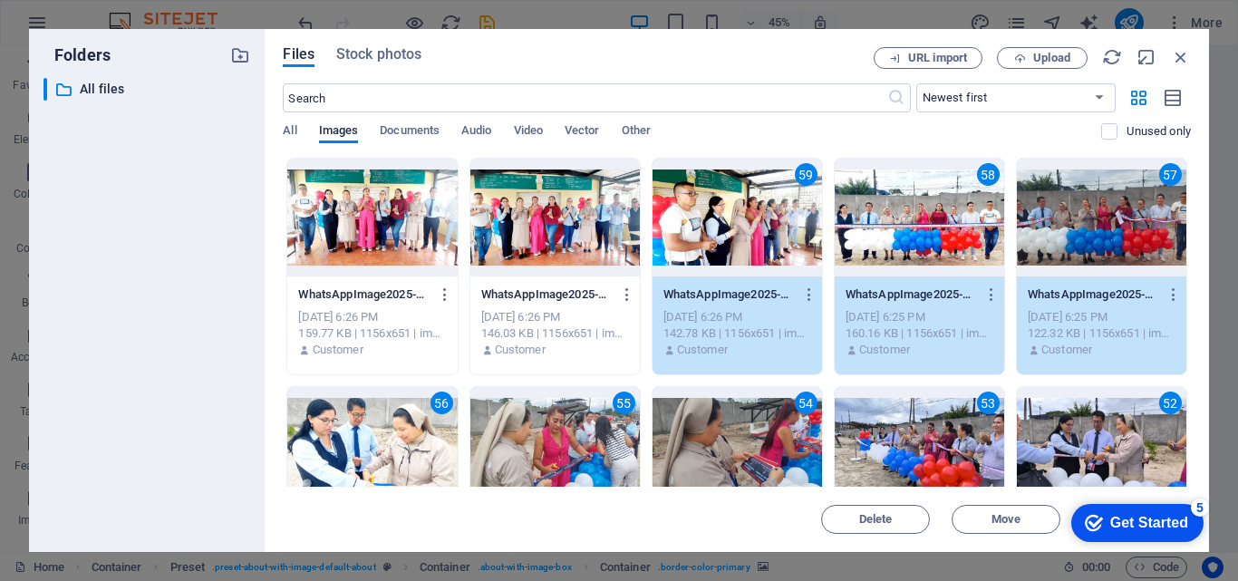
drag, startPoint x: 558, startPoint y: 223, endPoint x: 391, endPoint y: 225, distance: 167.7
click at [558, 223] on div at bounding box center [556, 218] width 170 height 118
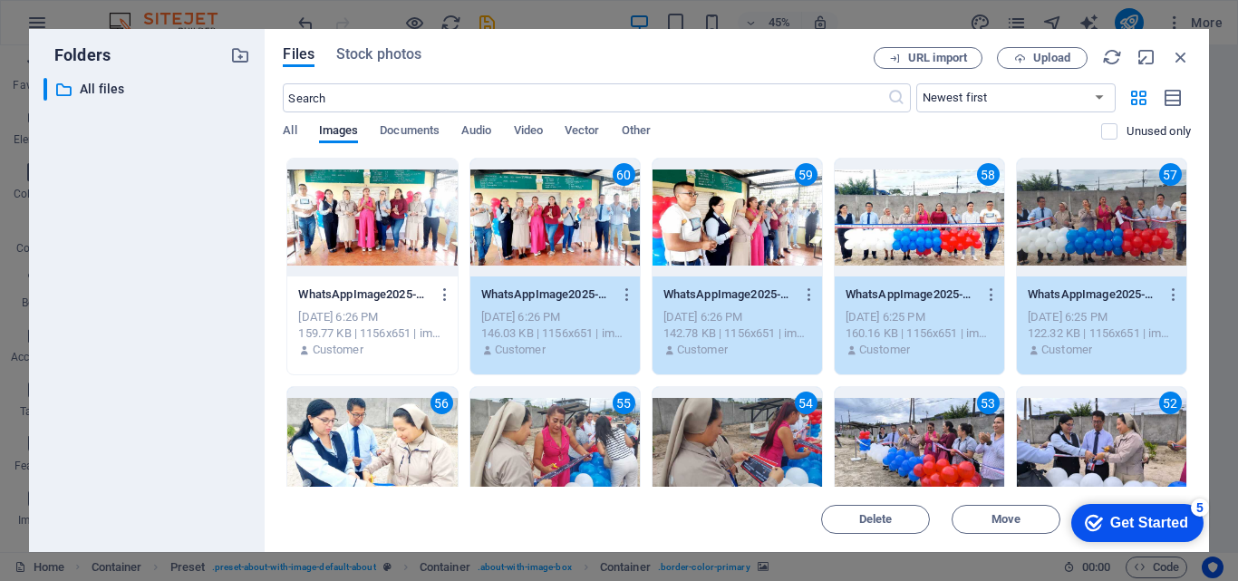
click at [391, 225] on div at bounding box center [372, 218] width 170 height 118
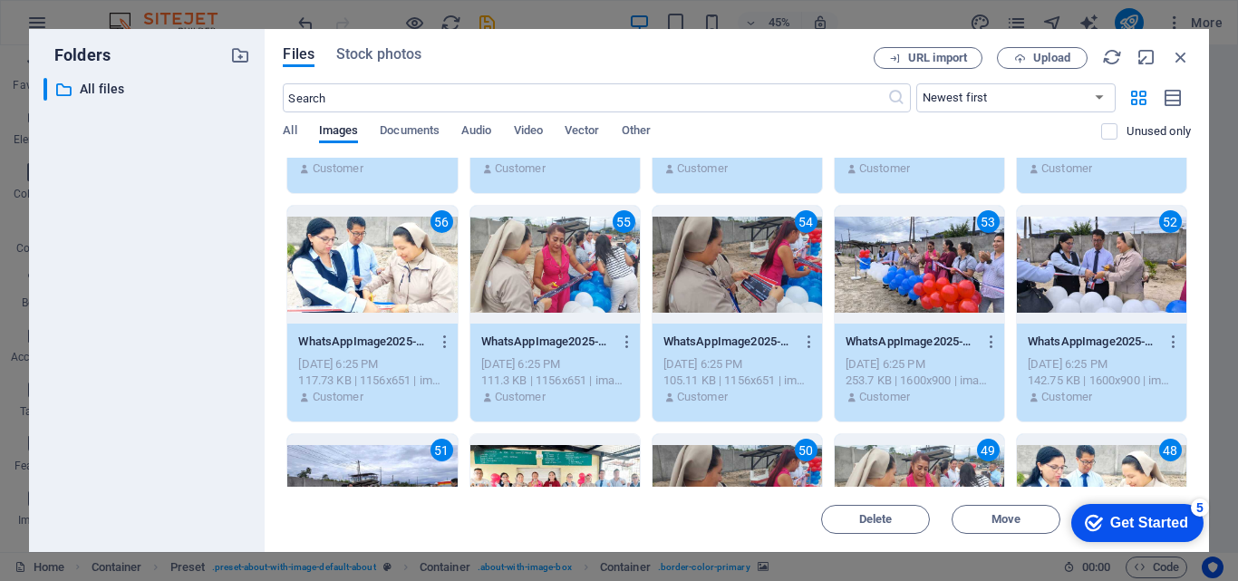
scroll to position [363, 0]
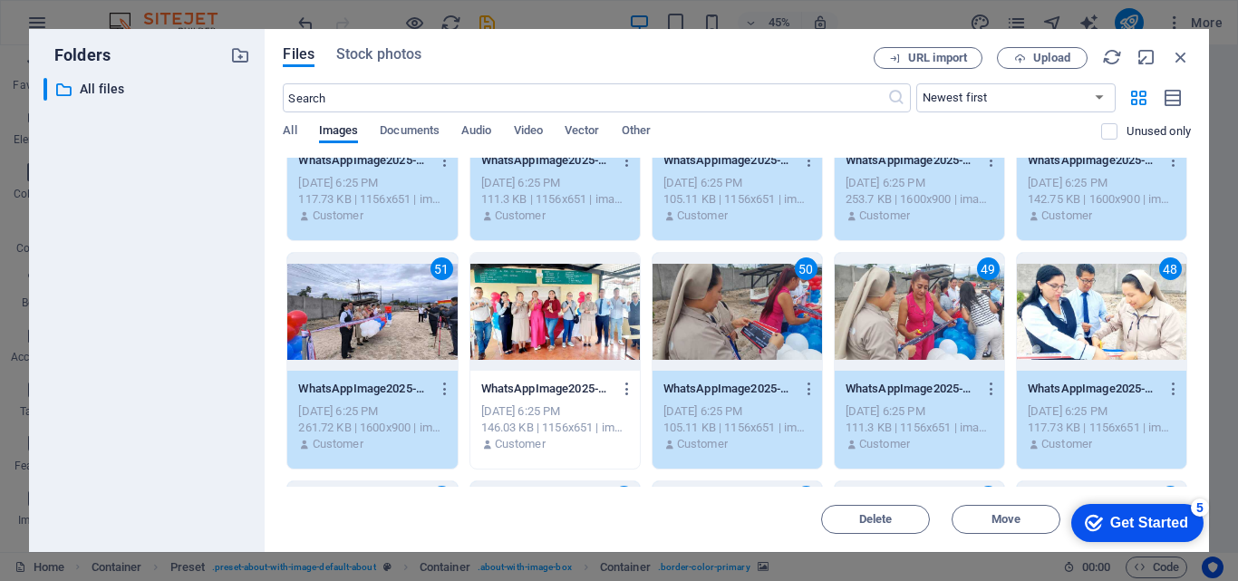
click at [575, 323] on div at bounding box center [556, 312] width 170 height 118
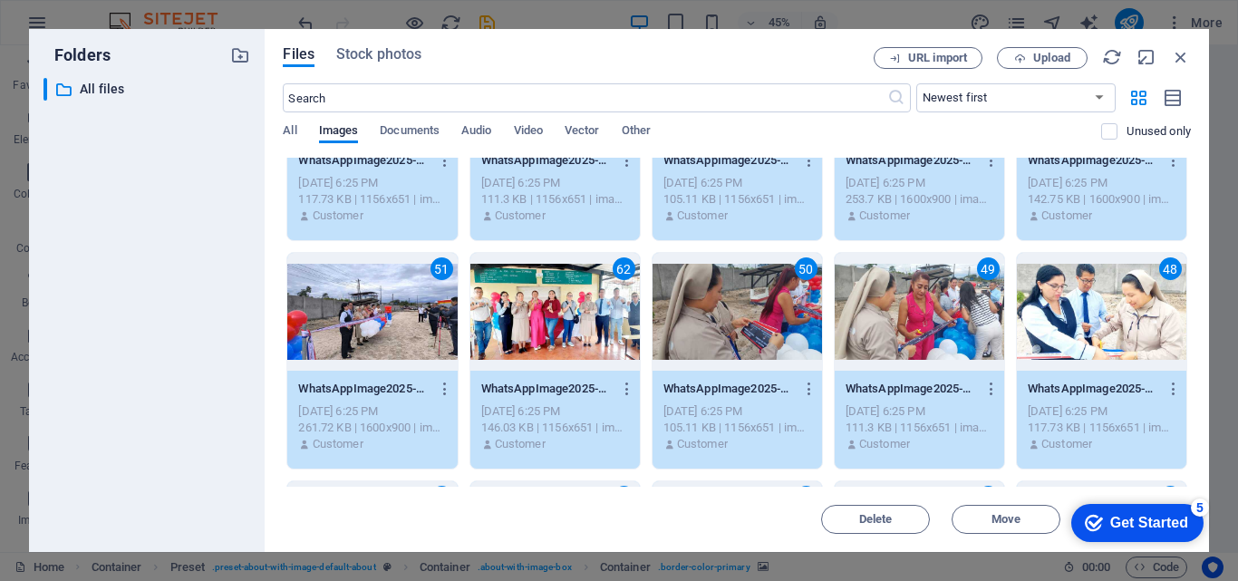
click at [1126, 521] on div "Get Started" at bounding box center [1150, 523] width 78 height 16
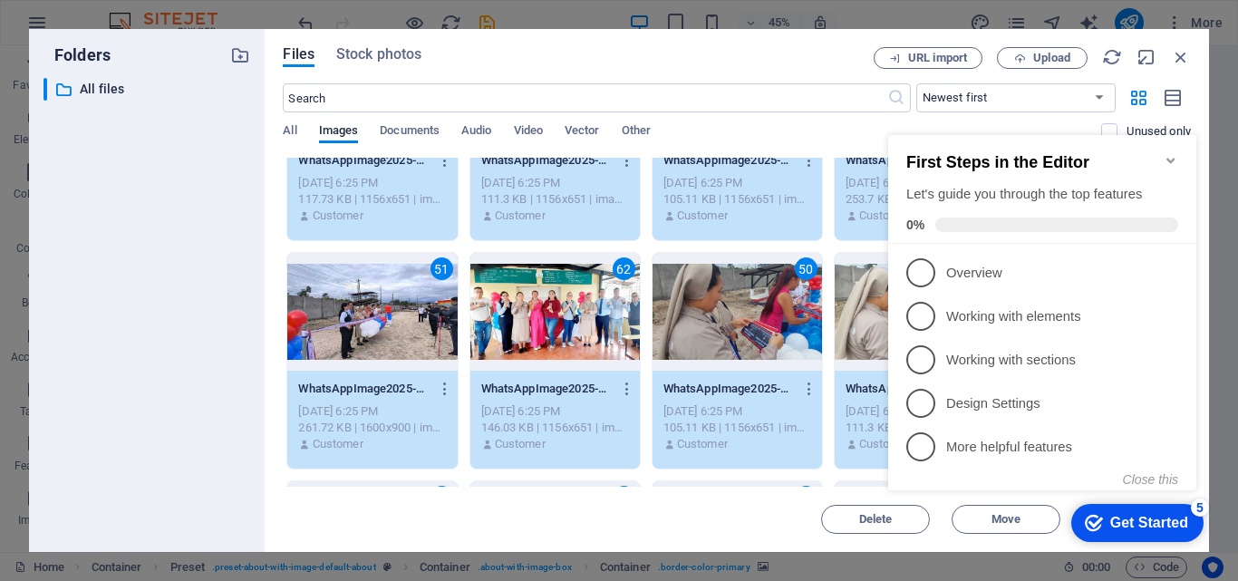
click at [1118, 525] on div "Get Started" at bounding box center [1150, 523] width 78 height 16
click at [720, 496] on div "Delete Move Insert" at bounding box center [737, 510] width 908 height 47
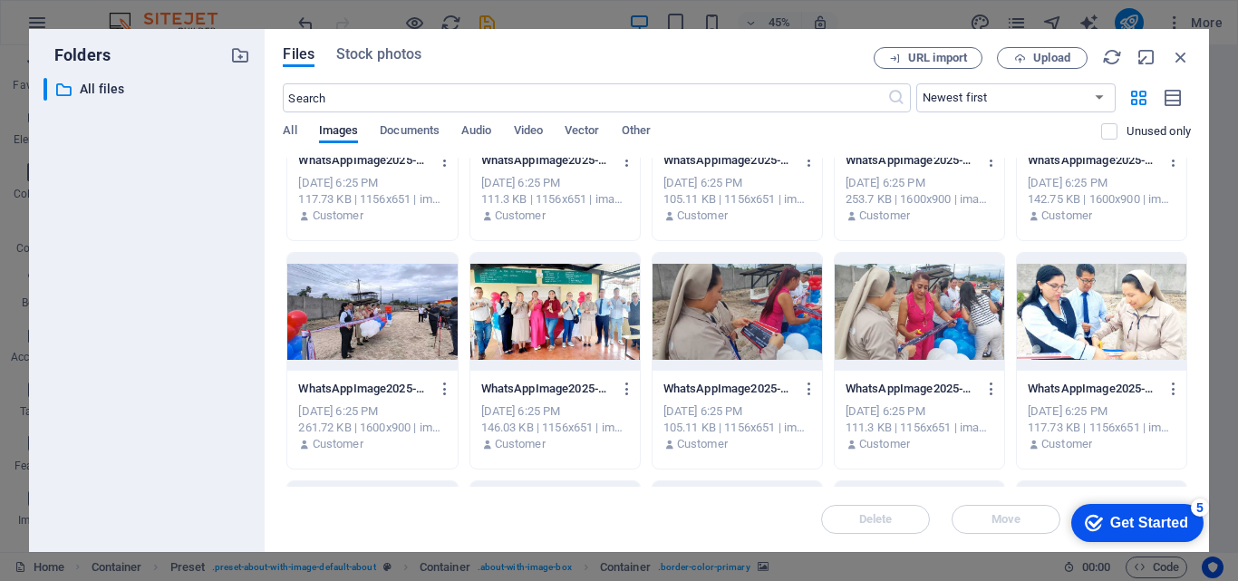
scroll to position [91, 0]
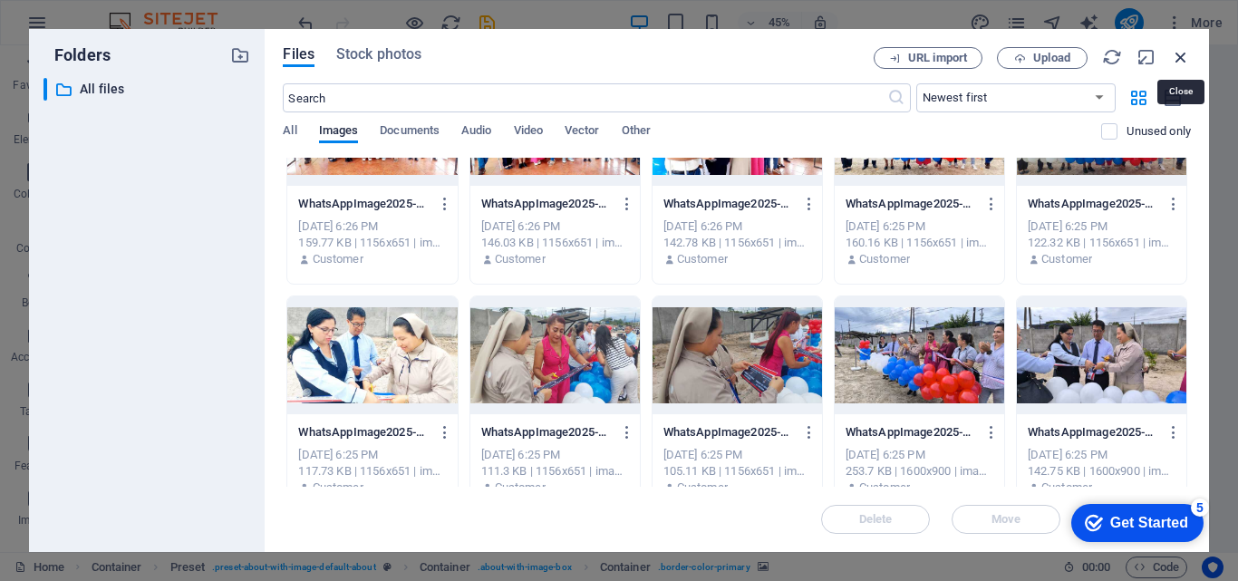
click at [1179, 60] on icon "button" at bounding box center [1181, 57] width 20 height 20
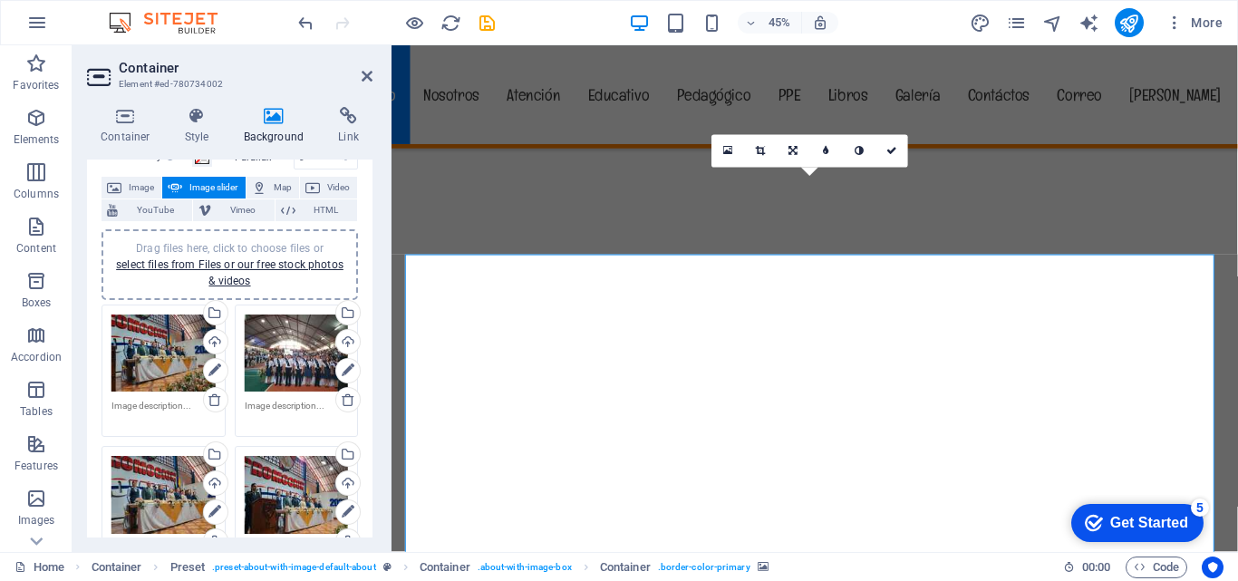
scroll to position [725, 0]
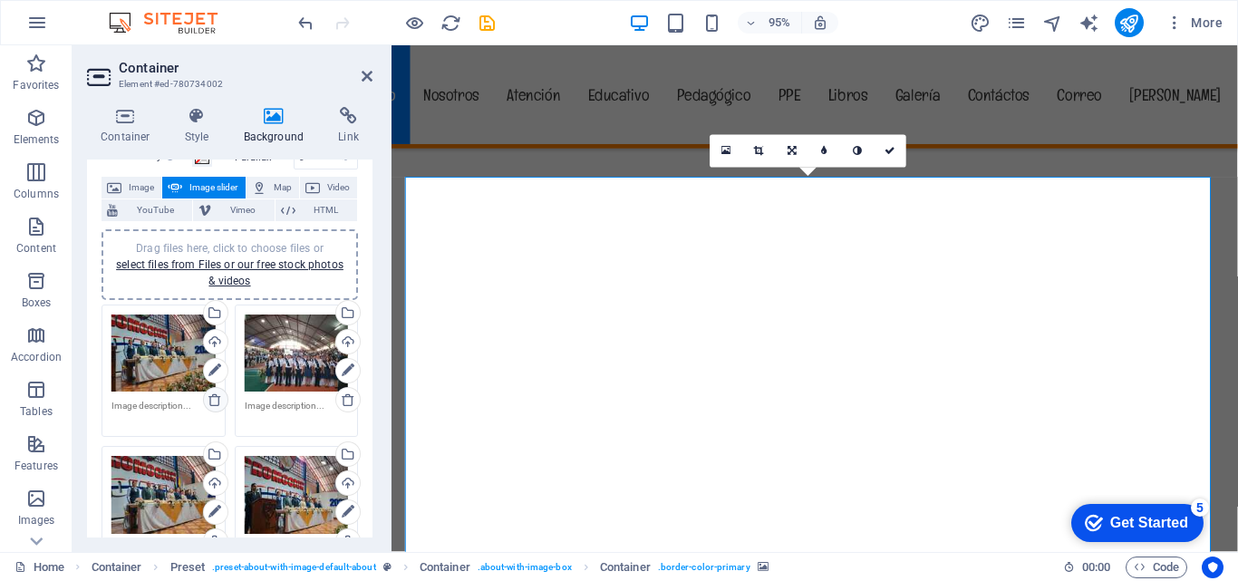
click at [210, 400] on icon at bounding box center [215, 400] width 15 height 15
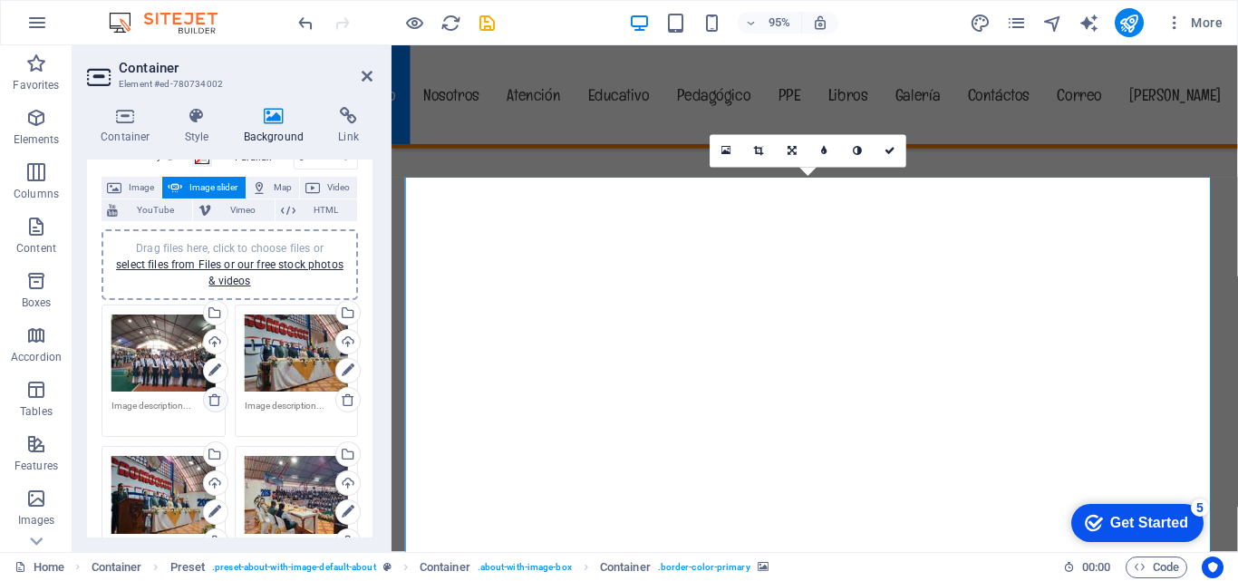
click at [213, 401] on icon at bounding box center [215, 400] width 15 height 15
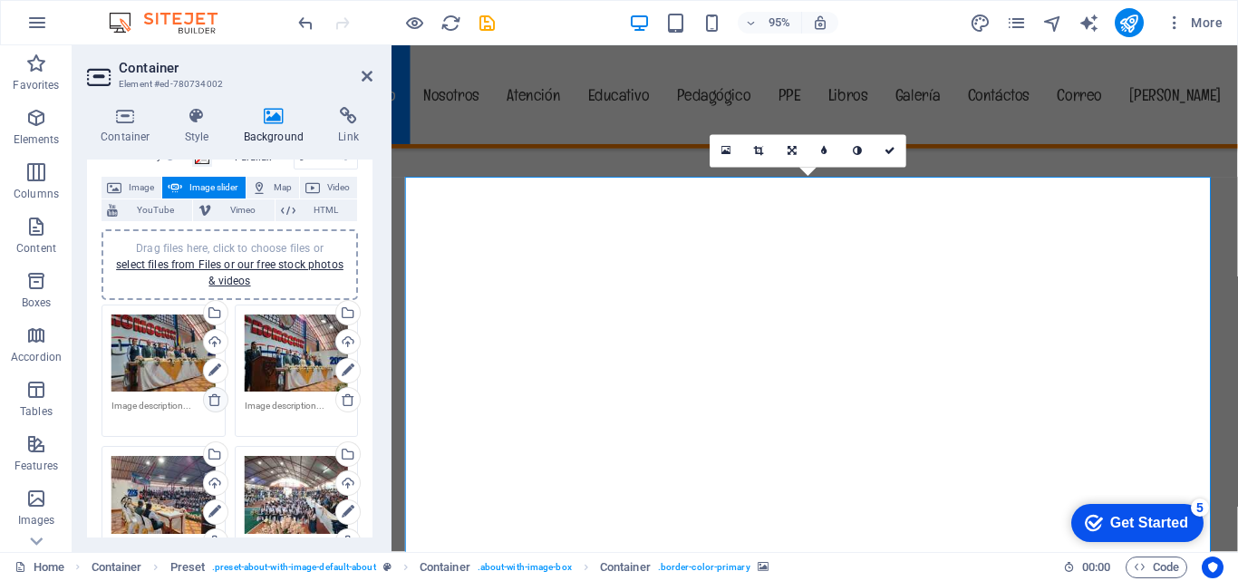
click at [213, 401] on icon at bounding box center [215, 400] width 15 height 15
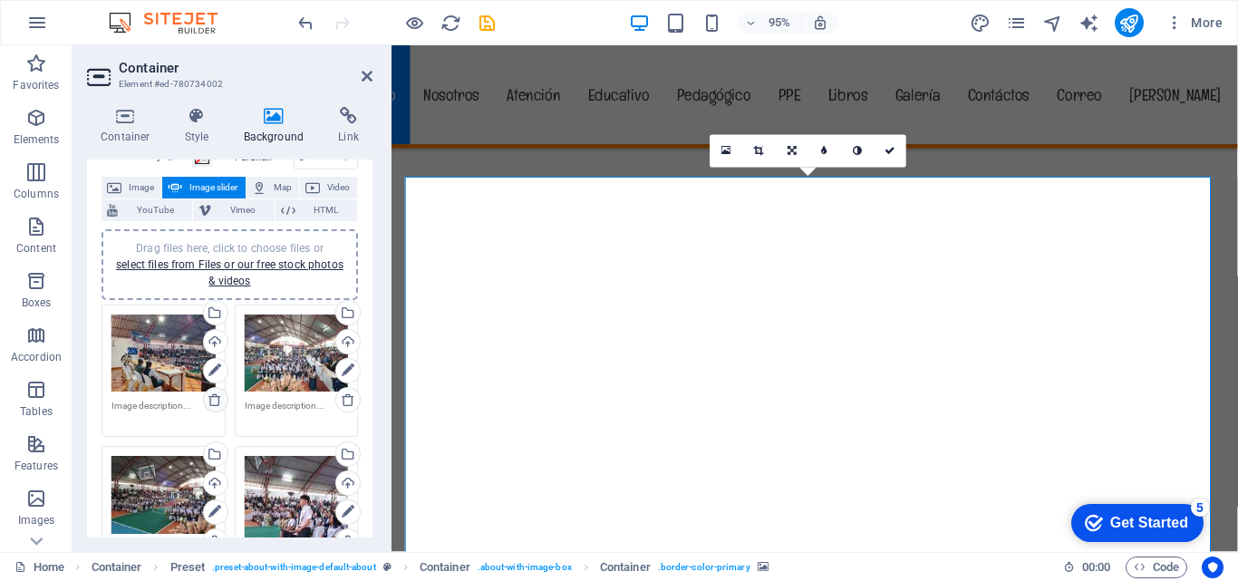
click at [213, 401] on icon at bounding box center [215, 400] width 15 height 15
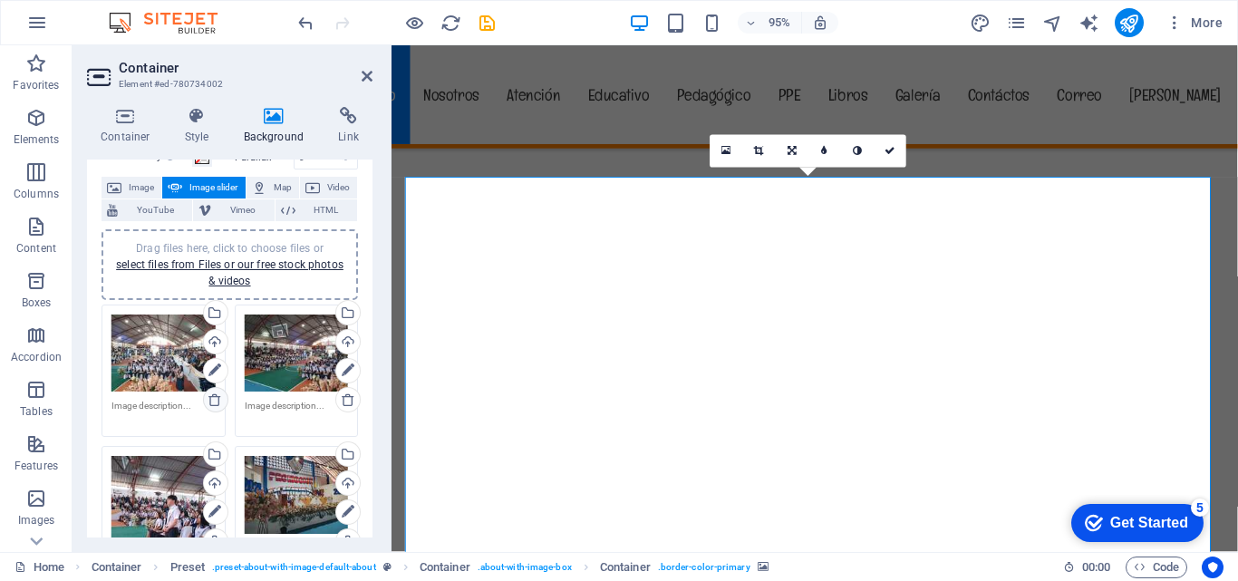
click at [213, 401] on icon at bounding box center [215, 400] width 15 height 15
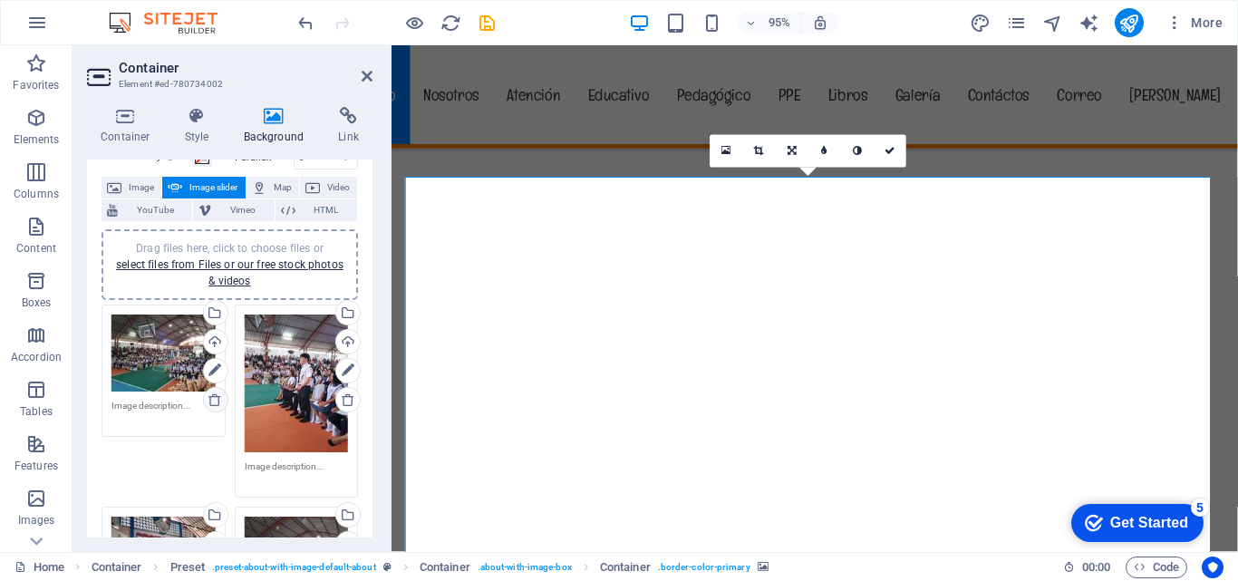
click at [213, 401] on icon at bounding box center [215, 400] width 15 height 15
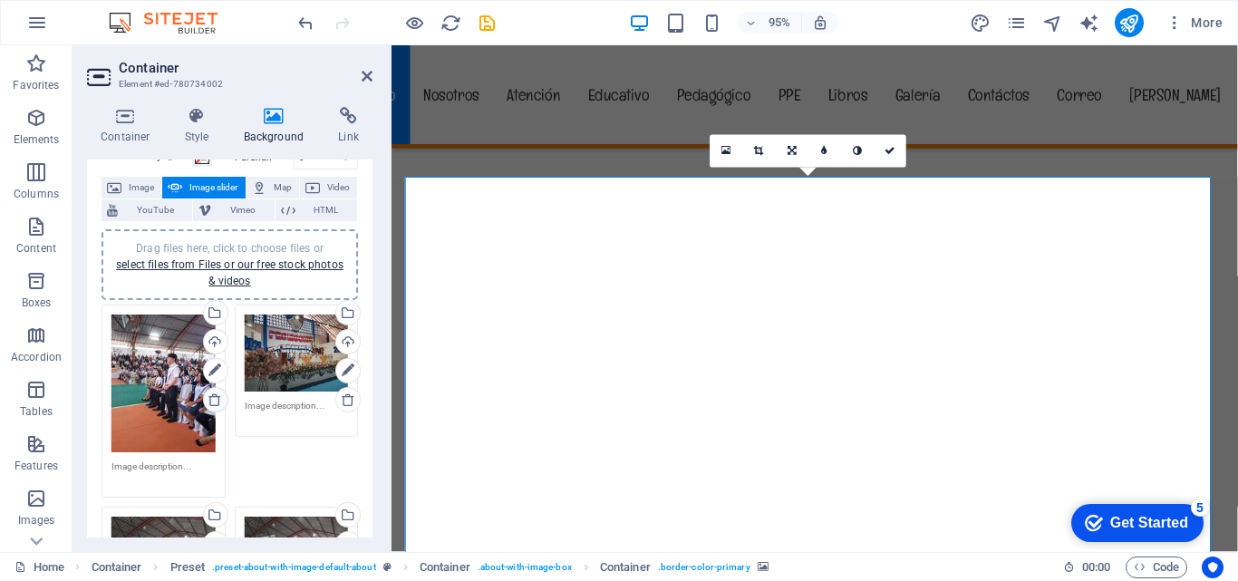
click at [213, 401] on icon at bounding box center [215, 400] width 15 height 15
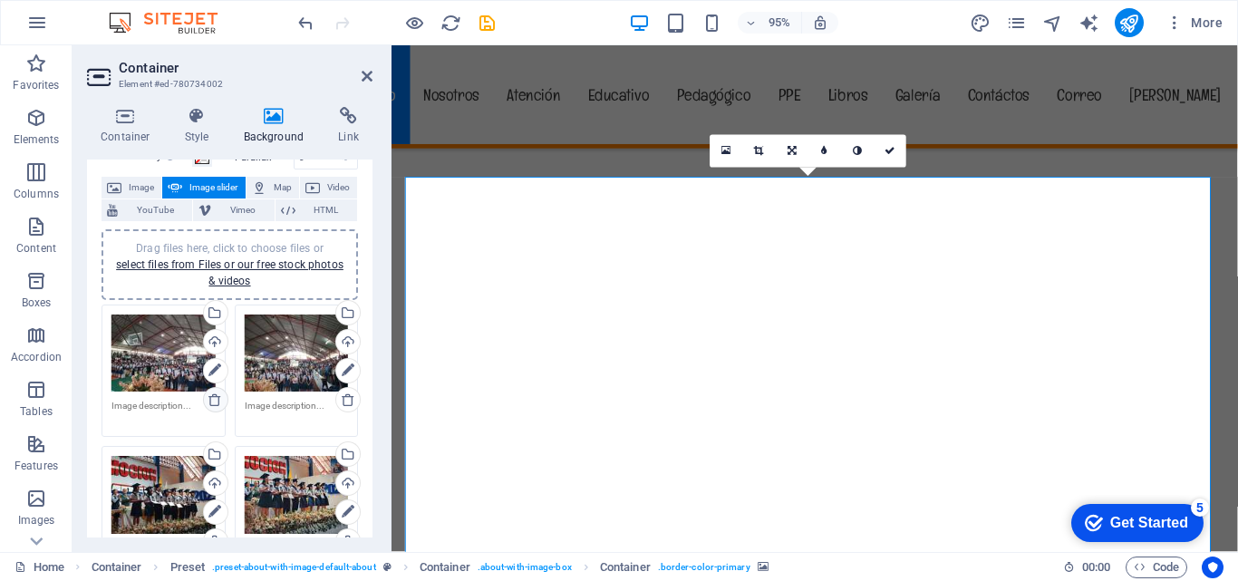
click at [213, 401] on icon at bounding box center [215, 400] width 15 height 15
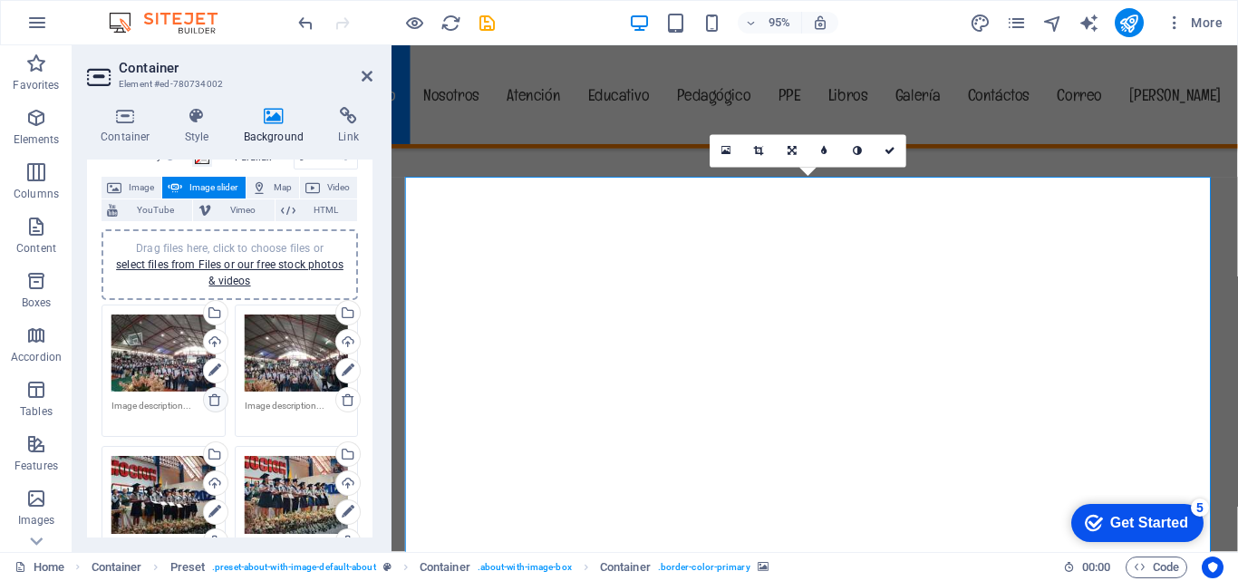
click at [213, 401] on icon at bounding box center [215, 400] width 15 height 15
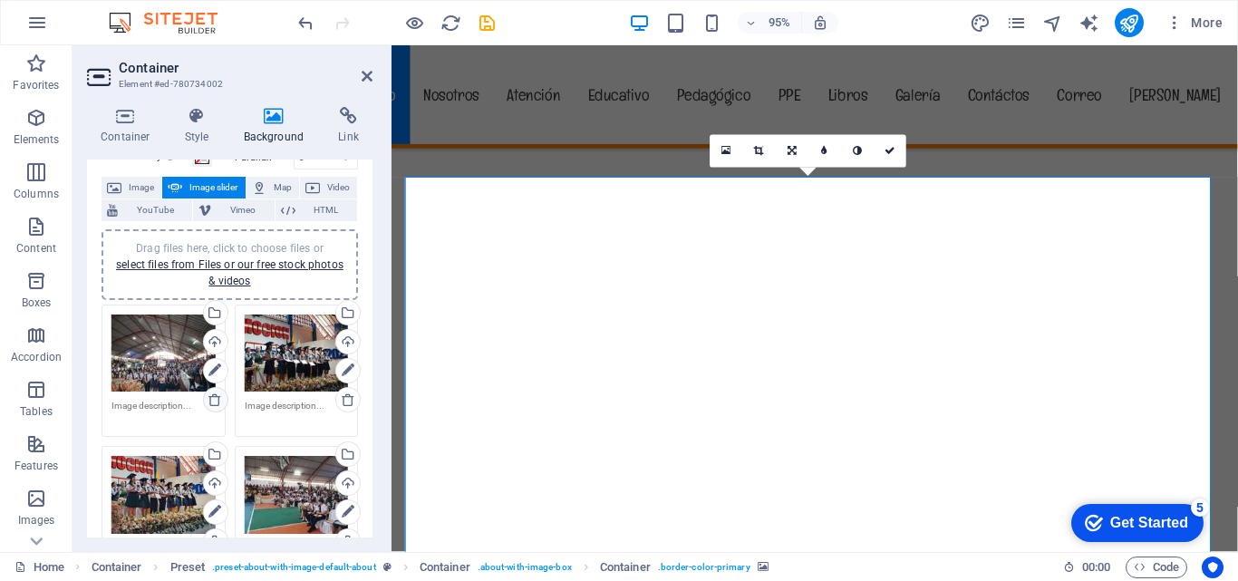
click at [213, 401] on icon at bounding box center [215, 400] width 15 height 15
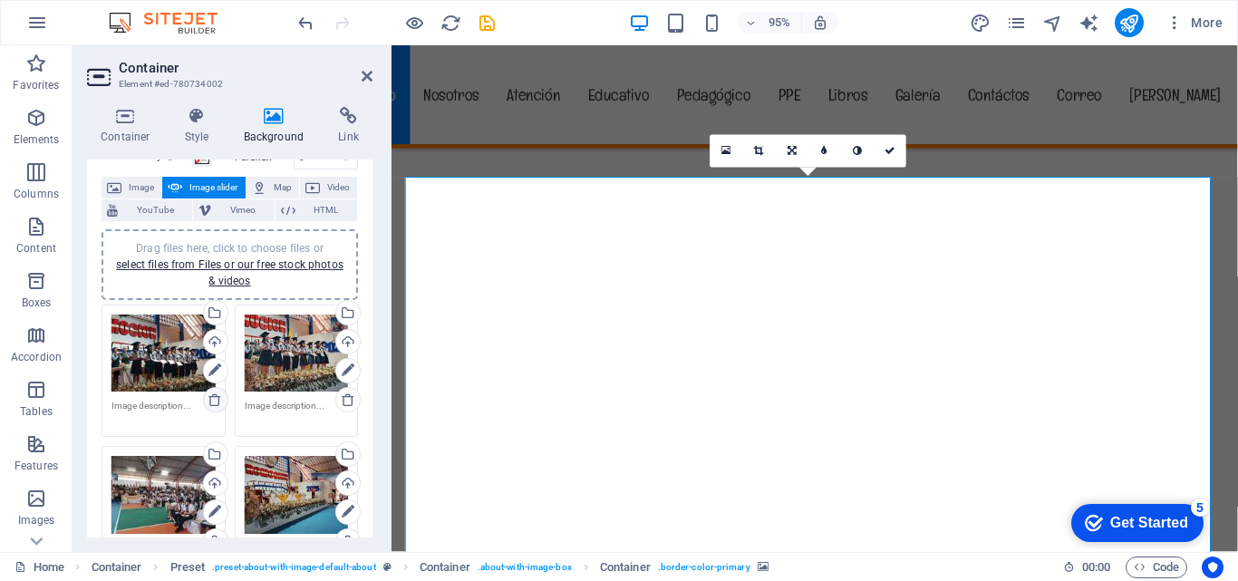
click at [213, 401] on icon at bounding box center [215, 400] width 15 height 15
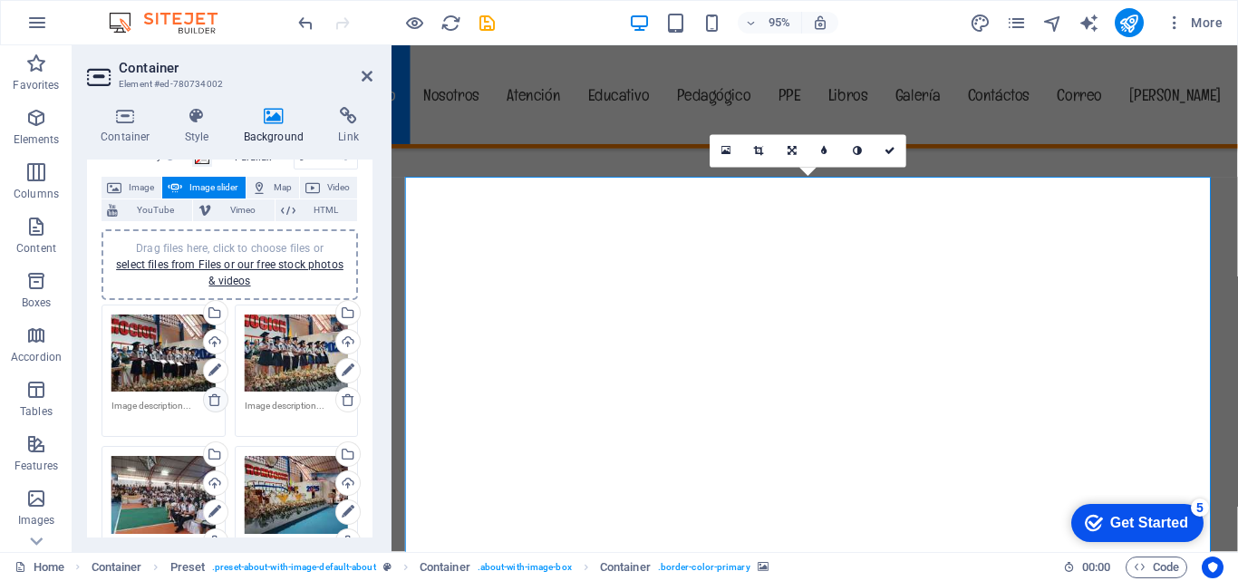
click at [213, 401] on icon at bounding box center [215, 400] width 15 height 15
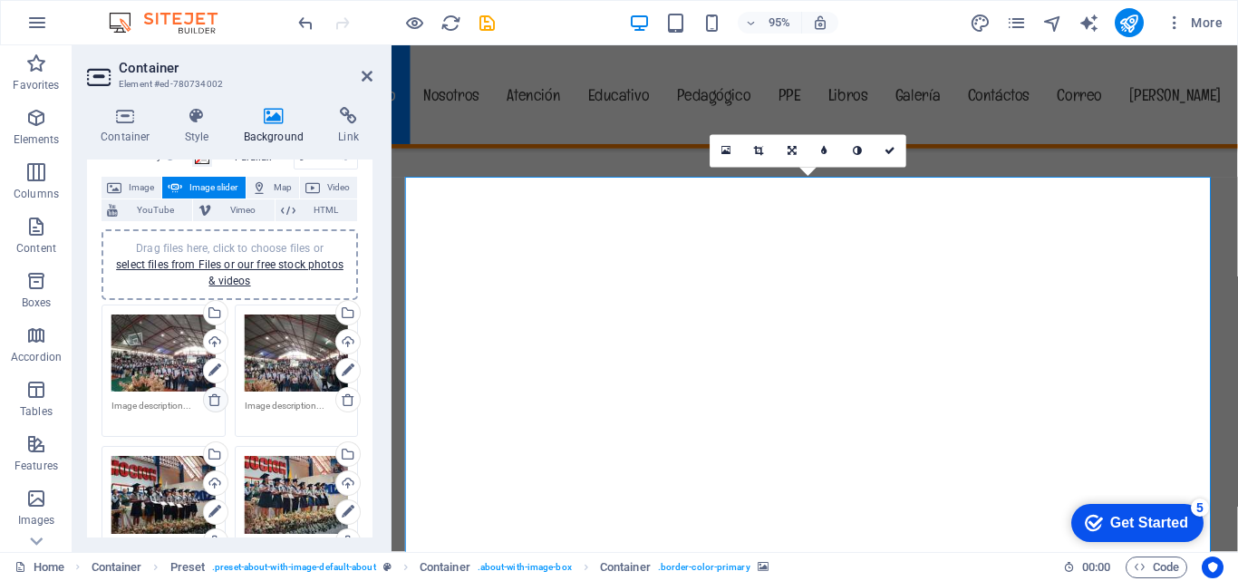
click at [213, 401] on icon at bounding box center [215, 400] width 15 height 15
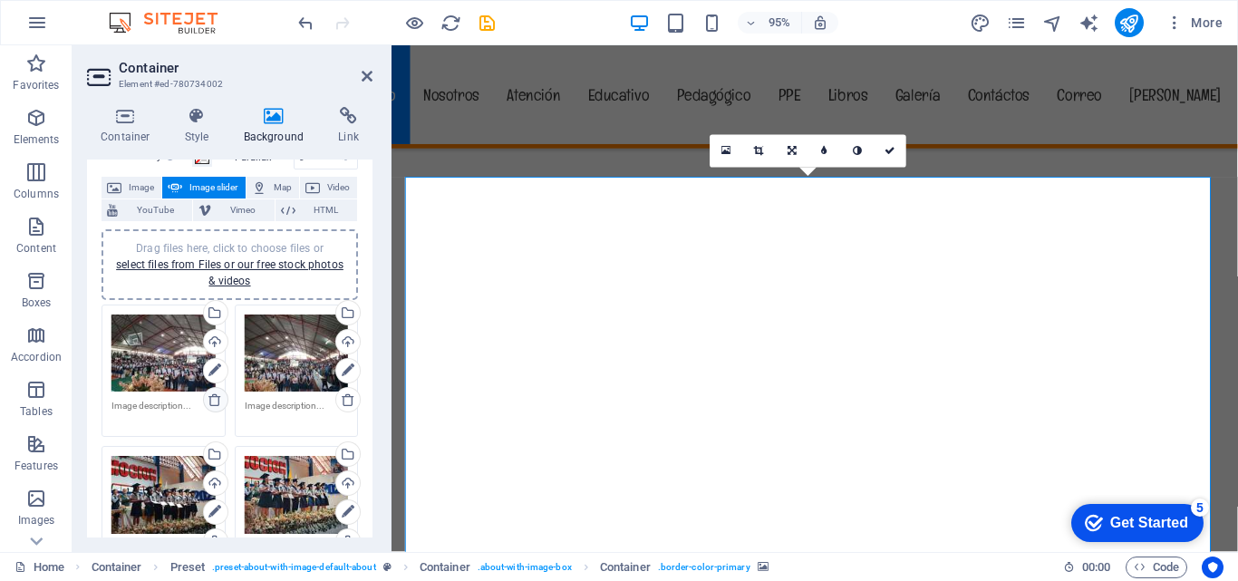
click at [213, 401] on icon at bounding box center [215, 400] width 15 height 15
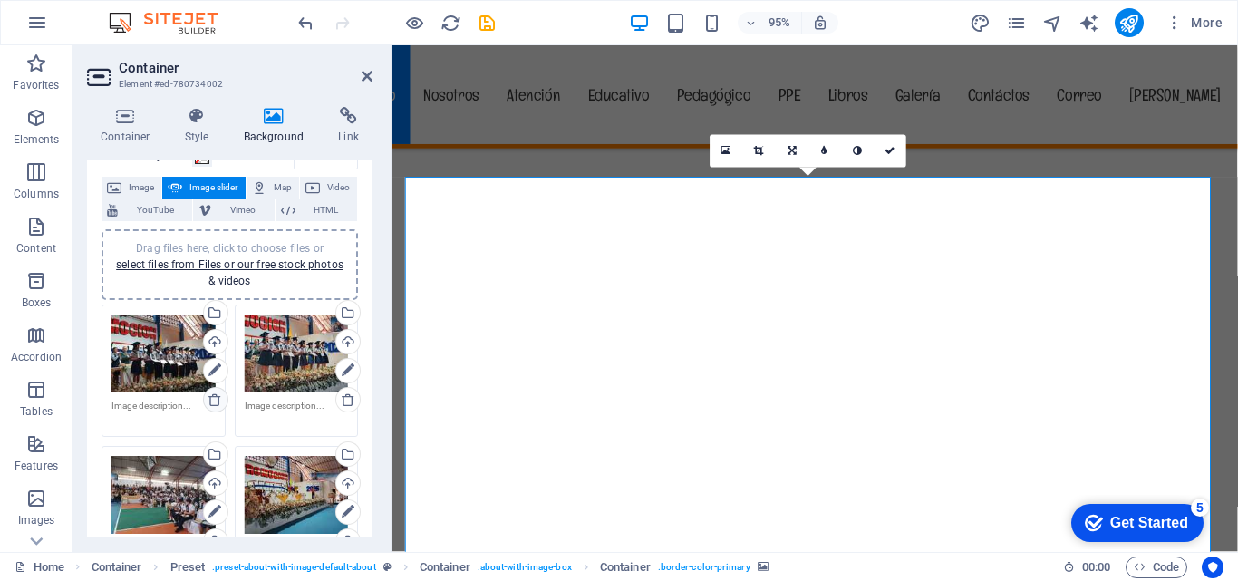
click at [213, 401] on icon at bounding box center [215, 400] width 15 height 15
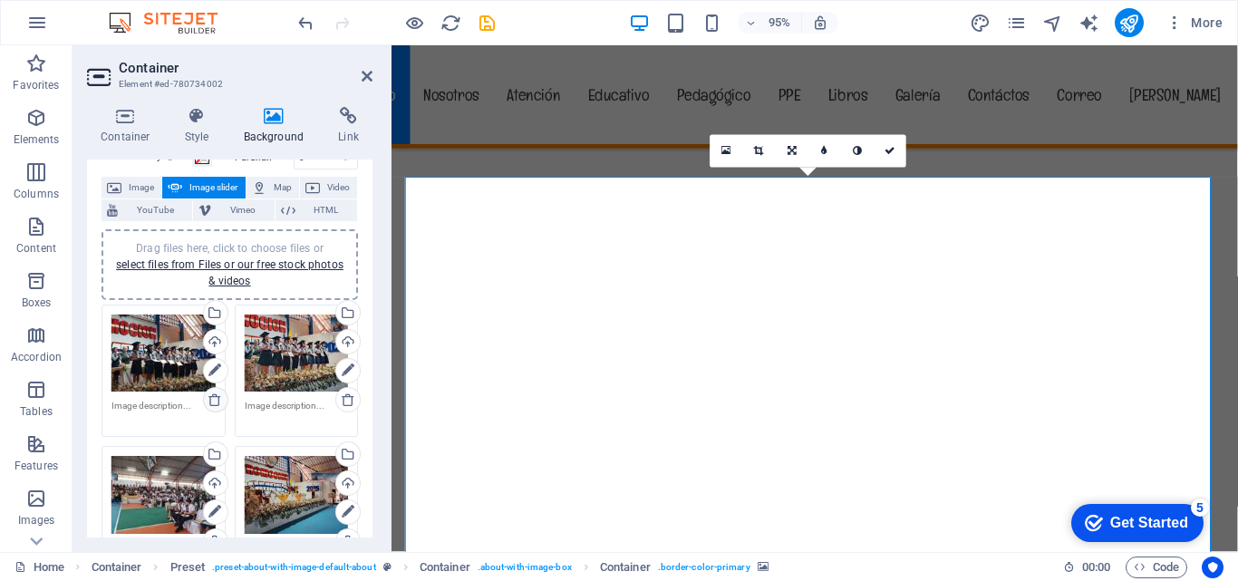
click at [213, 401] on icon at bounding box center [215, 400] width 15 height 15
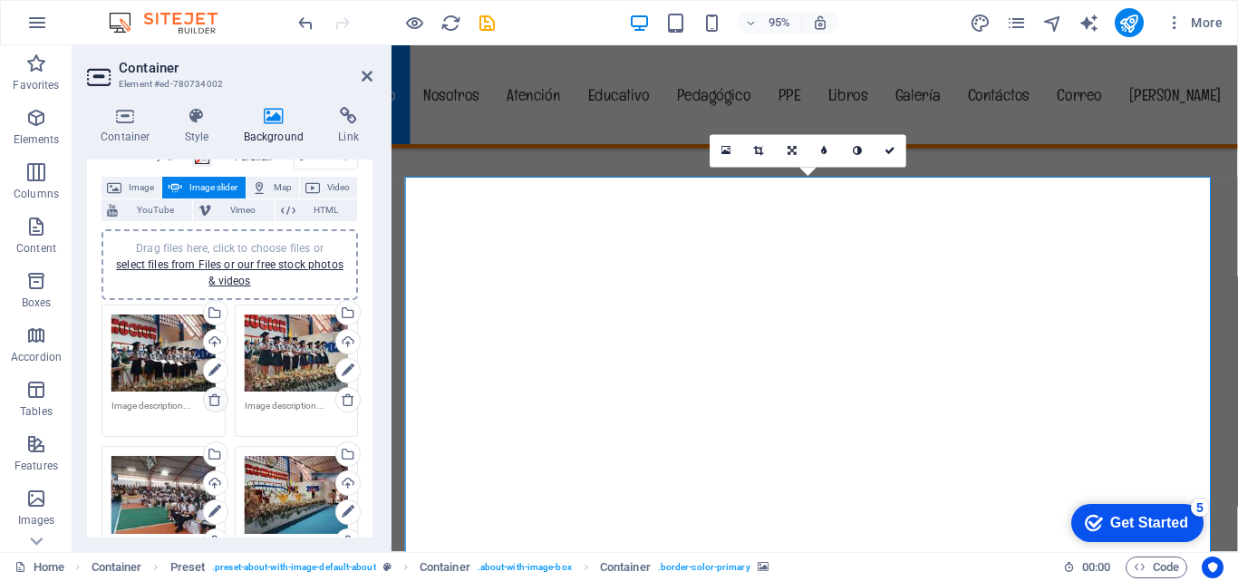
click at [213, 401] on icon at bounding box center [215, 400] width 15 height 15
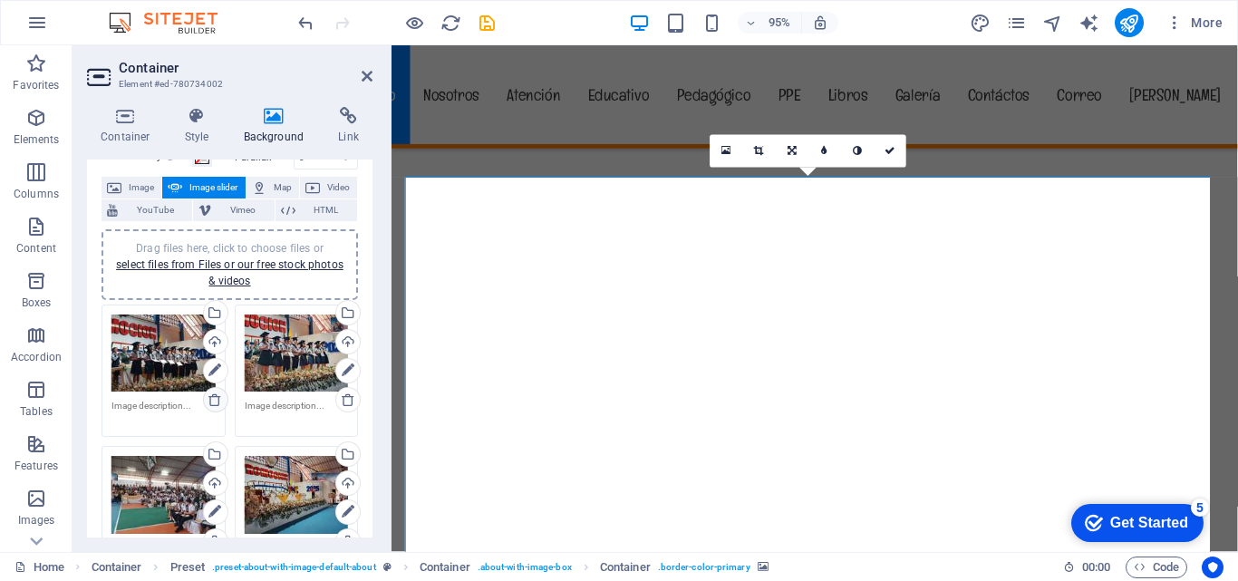
click at [213, 401] on icon at bounding box center [215, 400] width 15 height 15
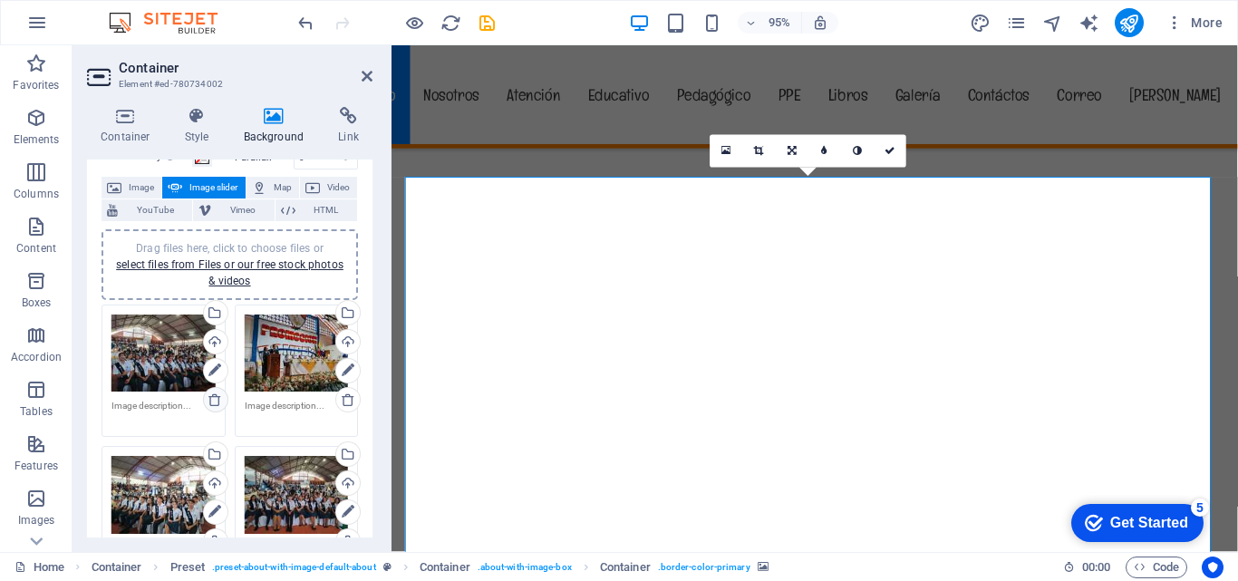
click at [213, 401] on icon at bounding box center [215, 400] width 15 height 15
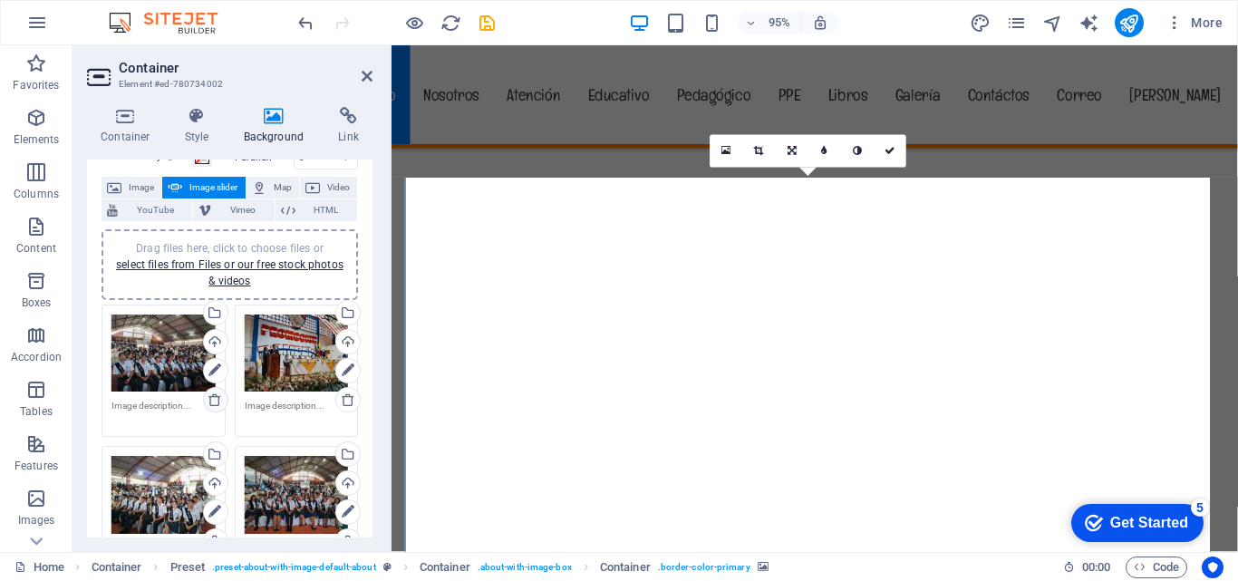
click at [213, 401] on icon at bounding box center [215, 400] width 15 height 15
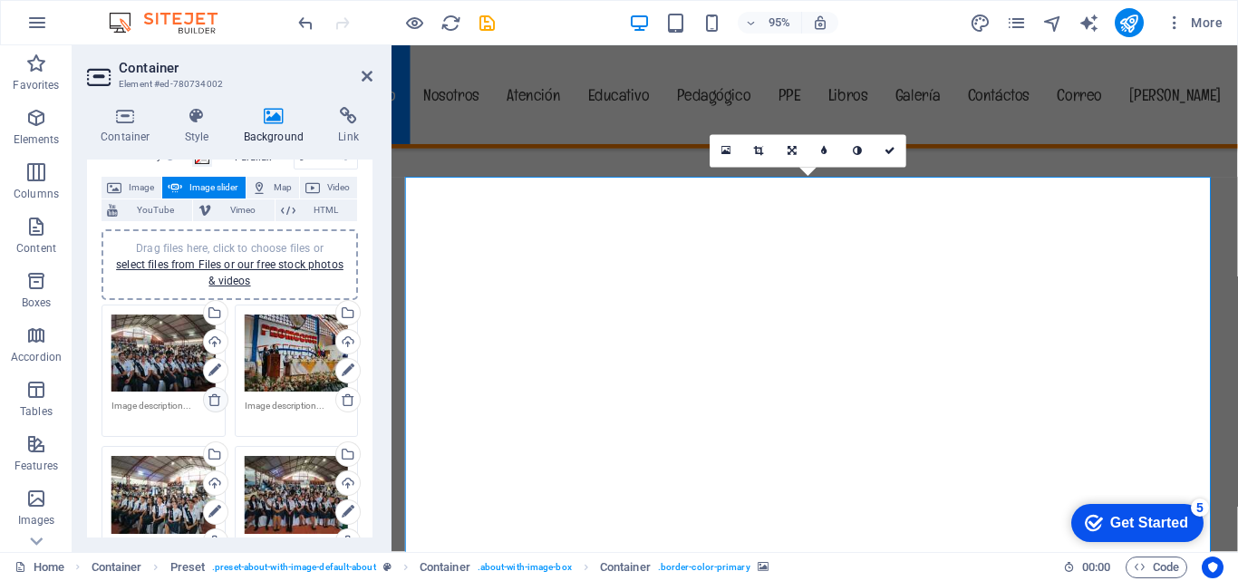
click at [213, 401] on icon at bounding box center [215, 400] width 15 height 15
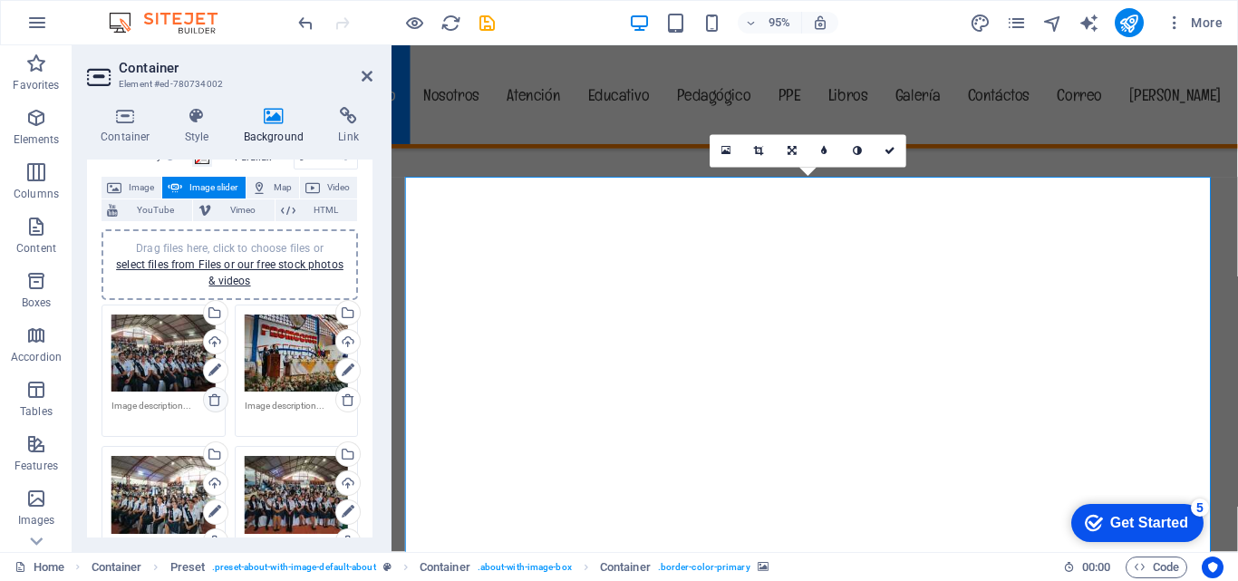
click at [213, 401] on icon at bounding box center [215, 400] width 15 height 15
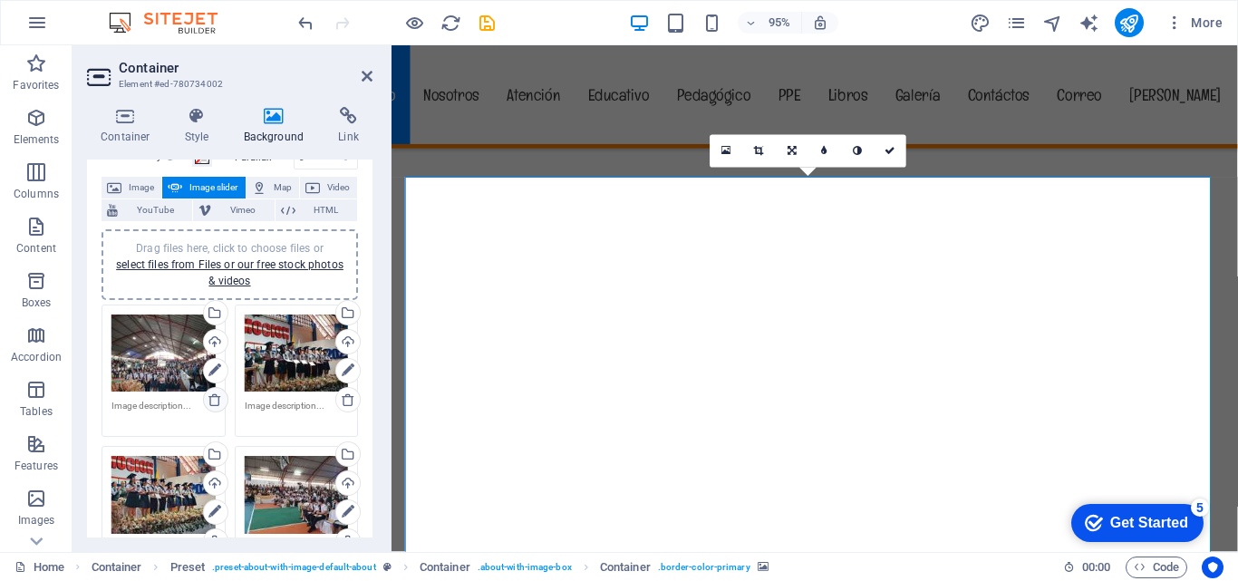
click at [213, 401] on icon at bounding box center [215, 400] width 15 height 15
click at [213, 400] on icon at bounding box center [215, 400] width 15 height 15
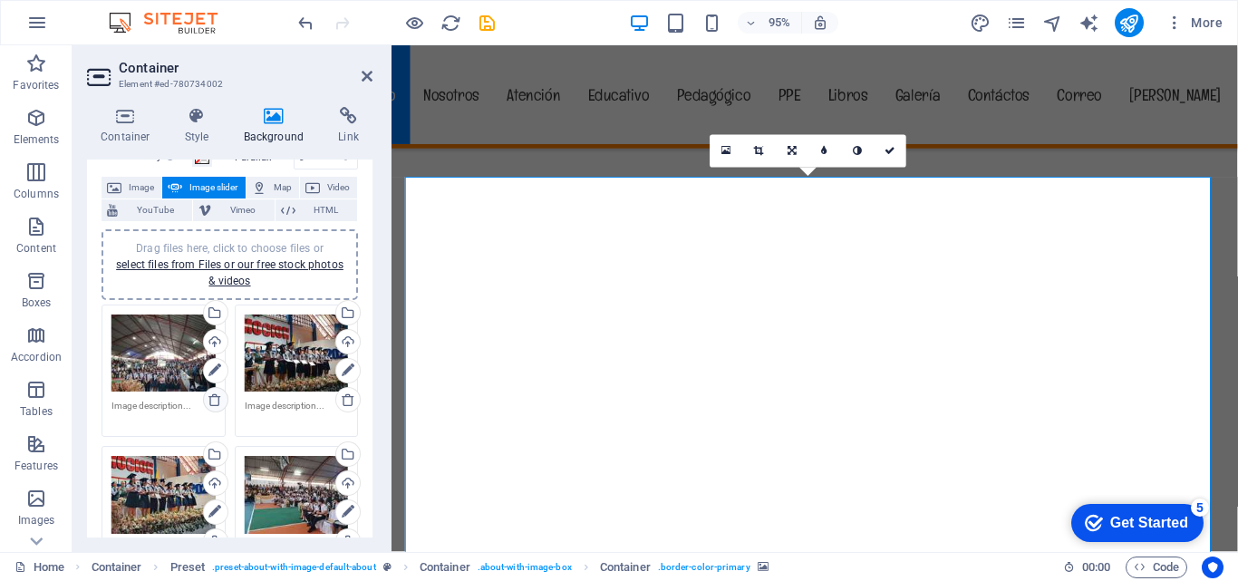
click at [213, 400] on icon at bounding box center [215, 400] width 15 height 15
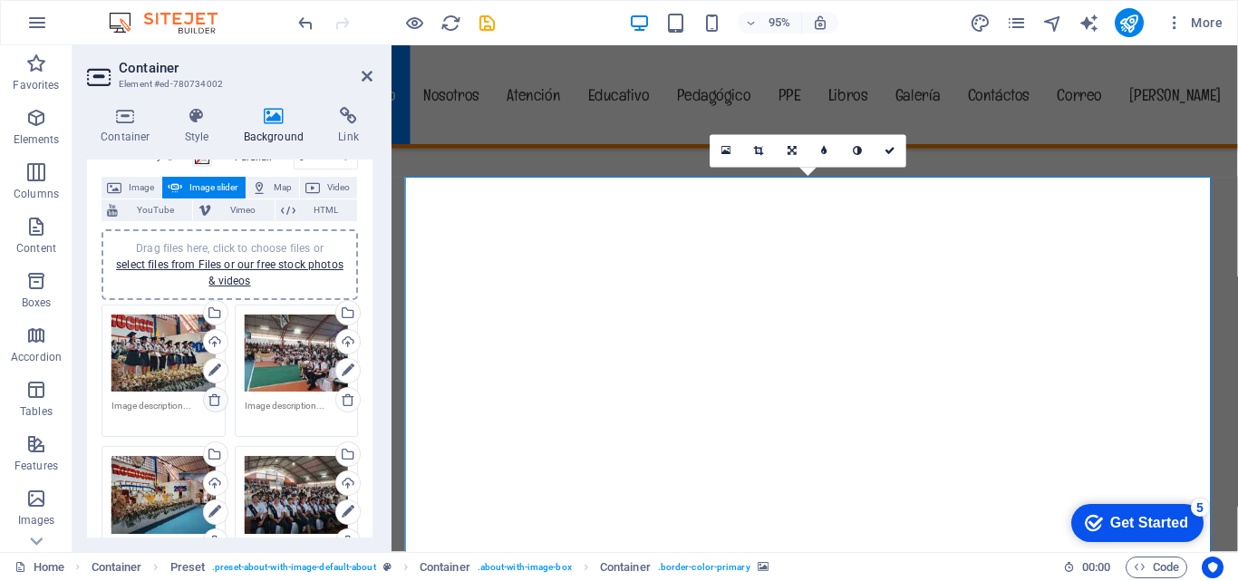
click at [214, 398] on icon at bounding box center [215, 400] width 15 height 15
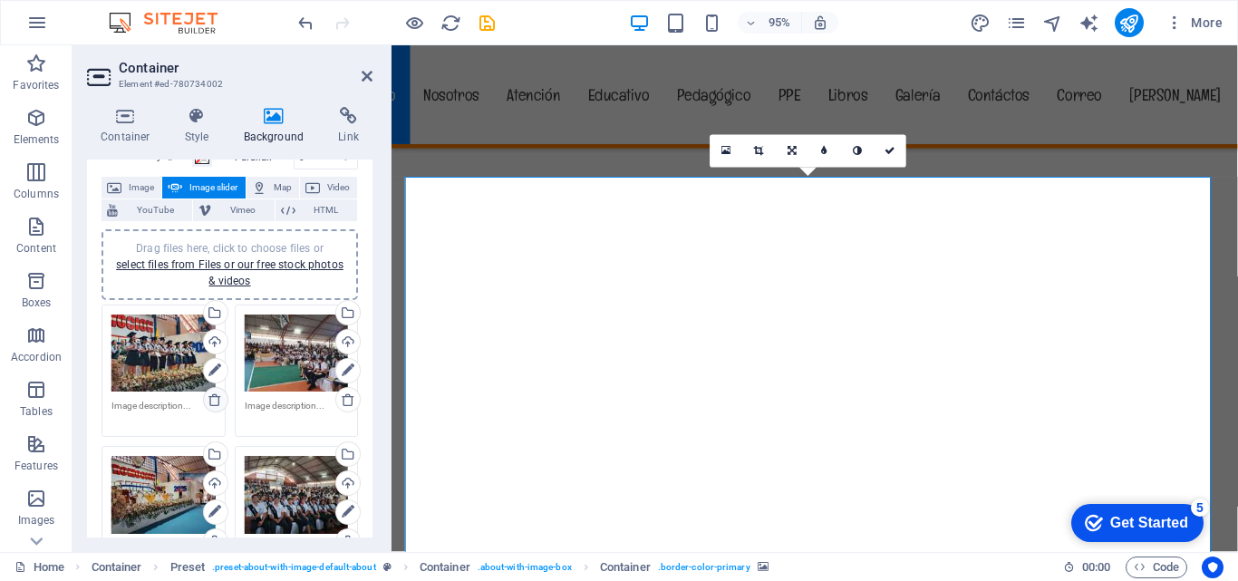
click at [214, 398] on icon at bounding box center [215, 400] width 15 height 15
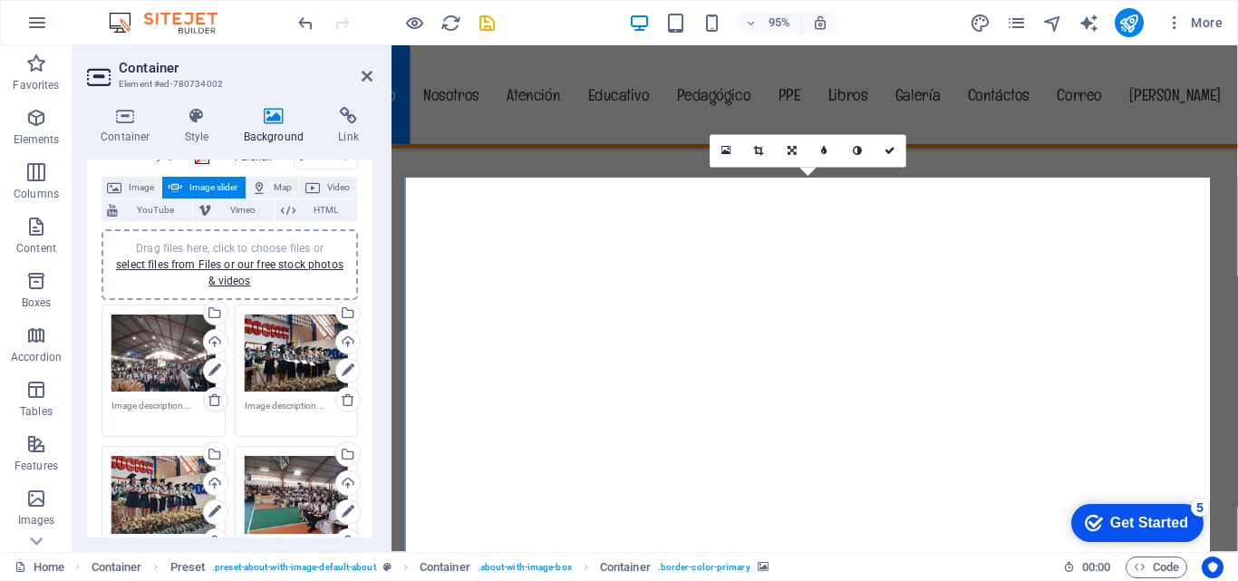
click at [214, 398] on icon at bounding box center [215, 400] width 15 height 15
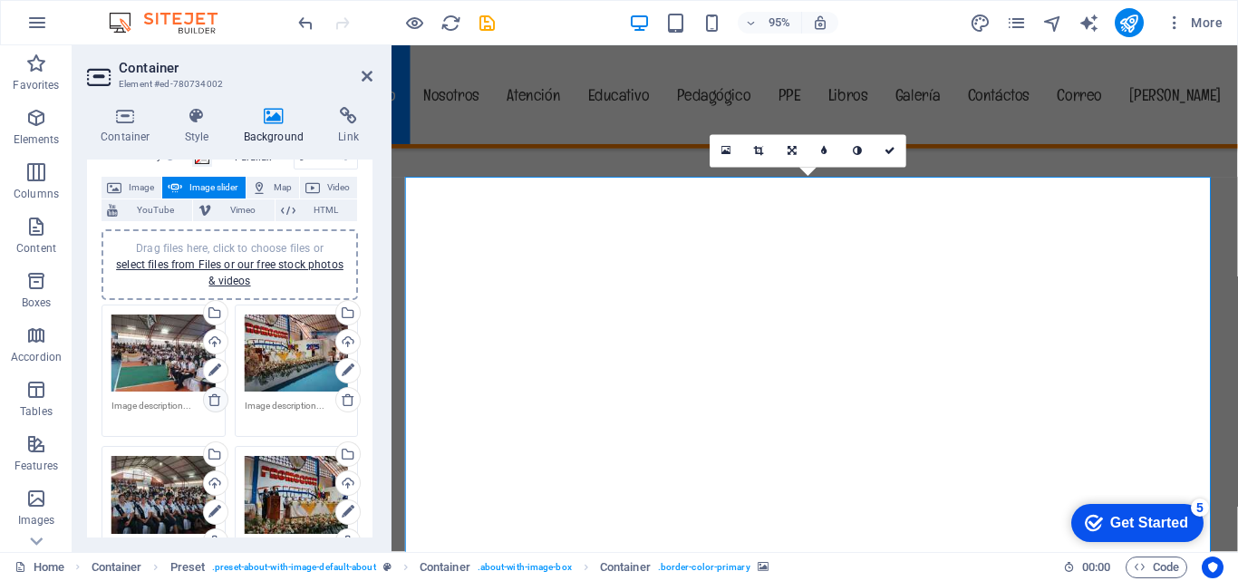
click at [214, 398] on icon at bounding box center [215, 400] width 15 height 15
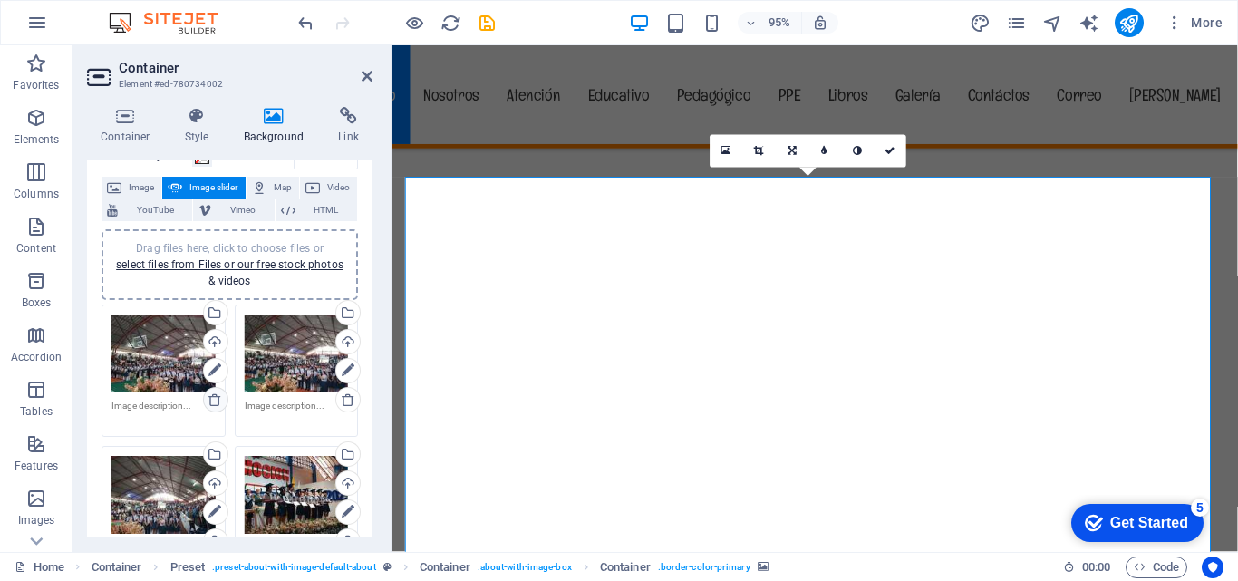
click at [214, 398] on icon at bounding box center [215, 400] width 15 height 15
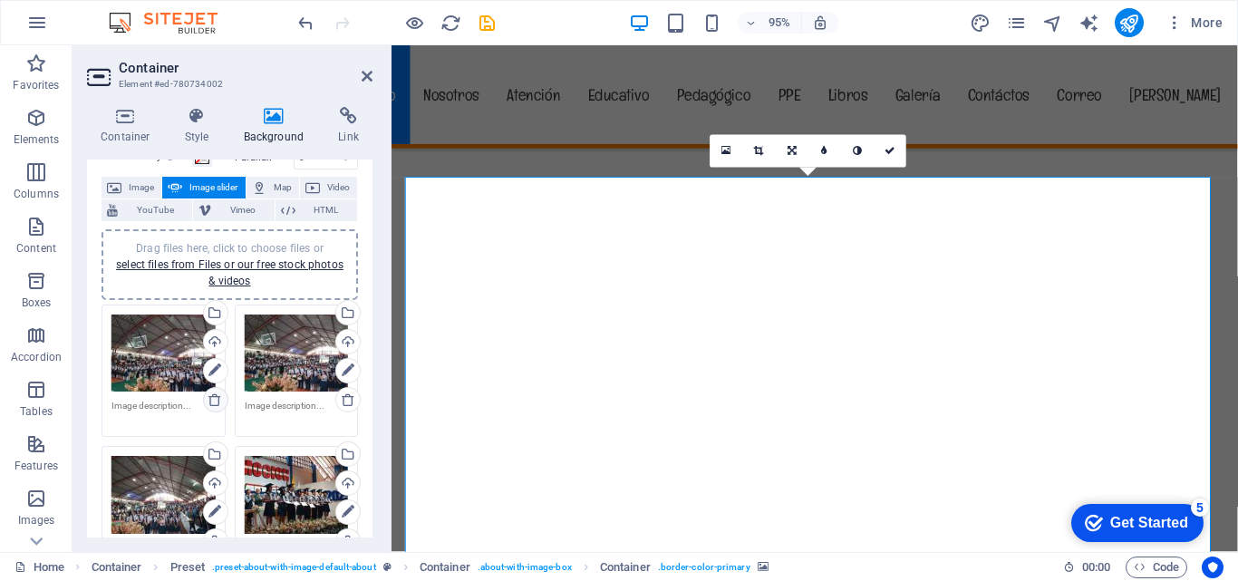
click at [214, 398] on icon at bounding box center [215, 400] width 15 height 15
click at [214, 397] on icon at bounding box center [215, 400] width 15 height 15
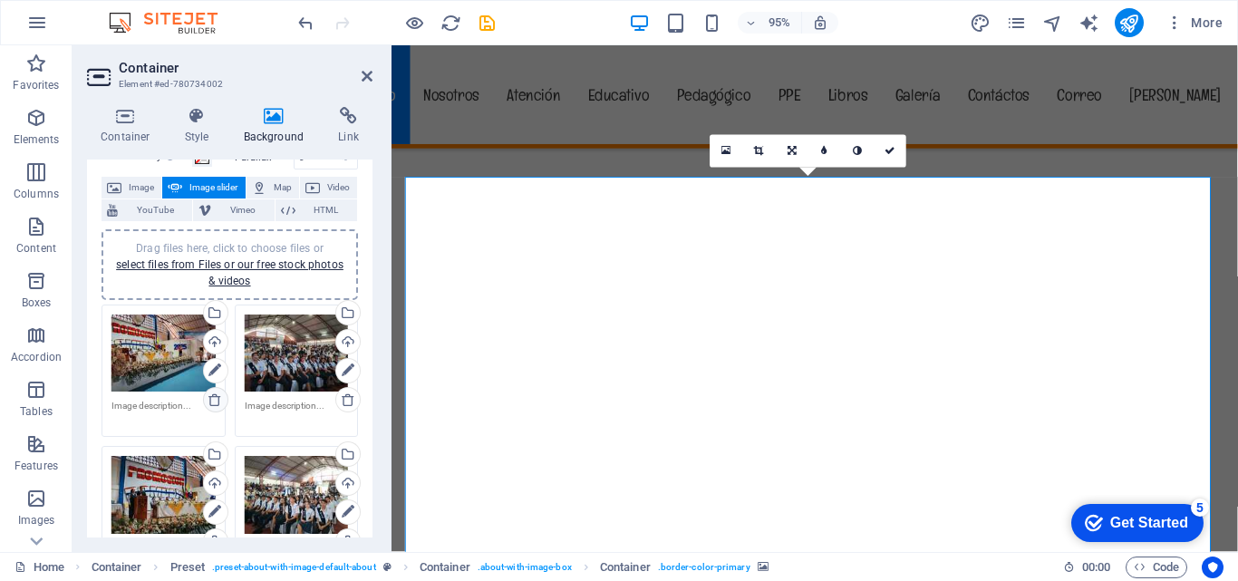
click at [214, 397] on icon at bounding box center [215, 400] width 15 height 15
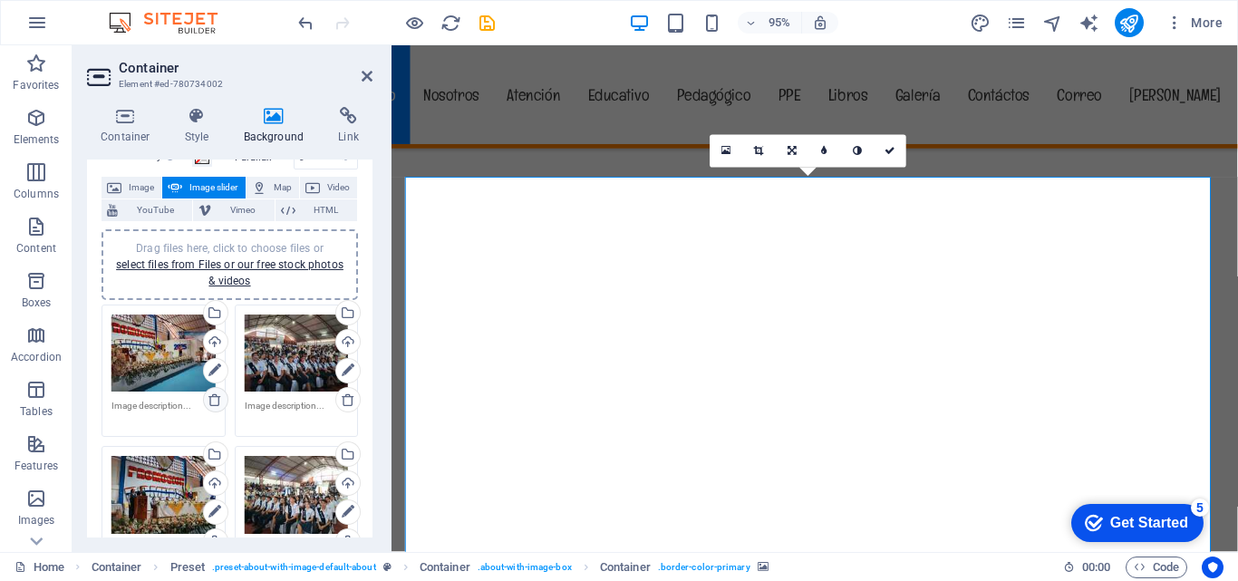
click at [214, 397] on icon at bounding box center [215, 400] width 15 height 15
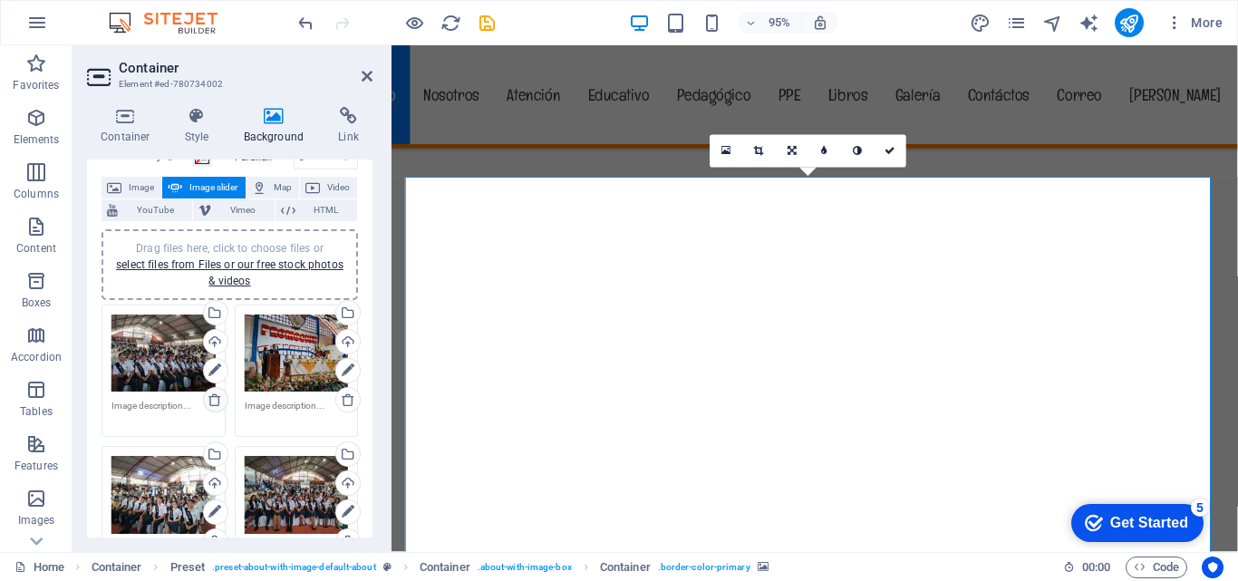
click at [214, 397] on icon at bounding box center [215, 400] width 15 height 15
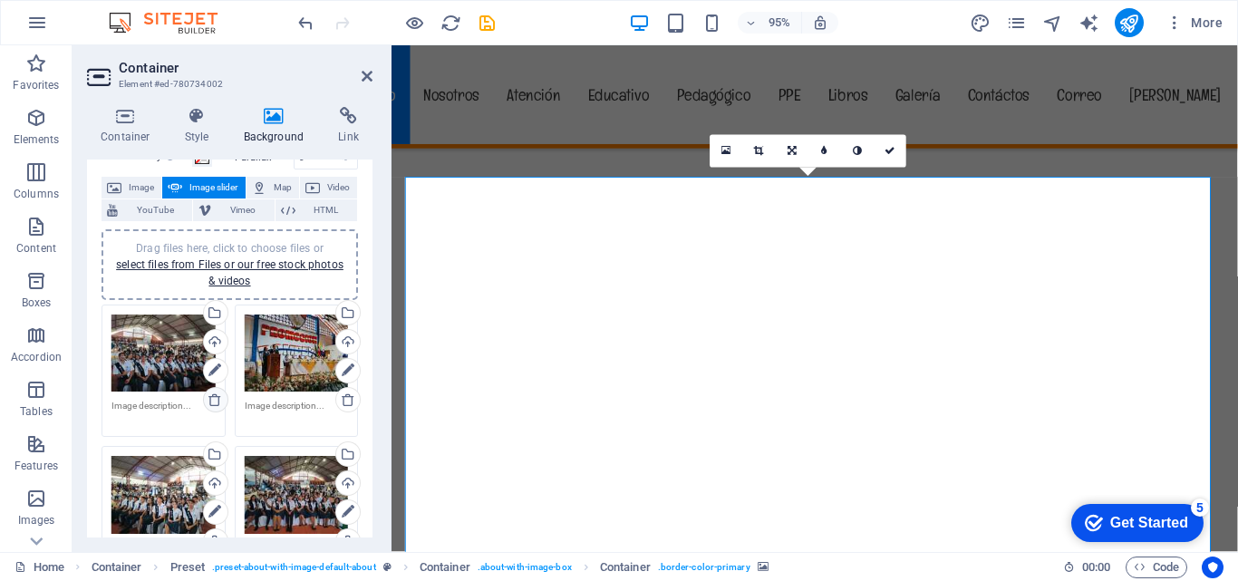
click at [214, 397] on icon at bounding box center [215, 400] width 15 height 15
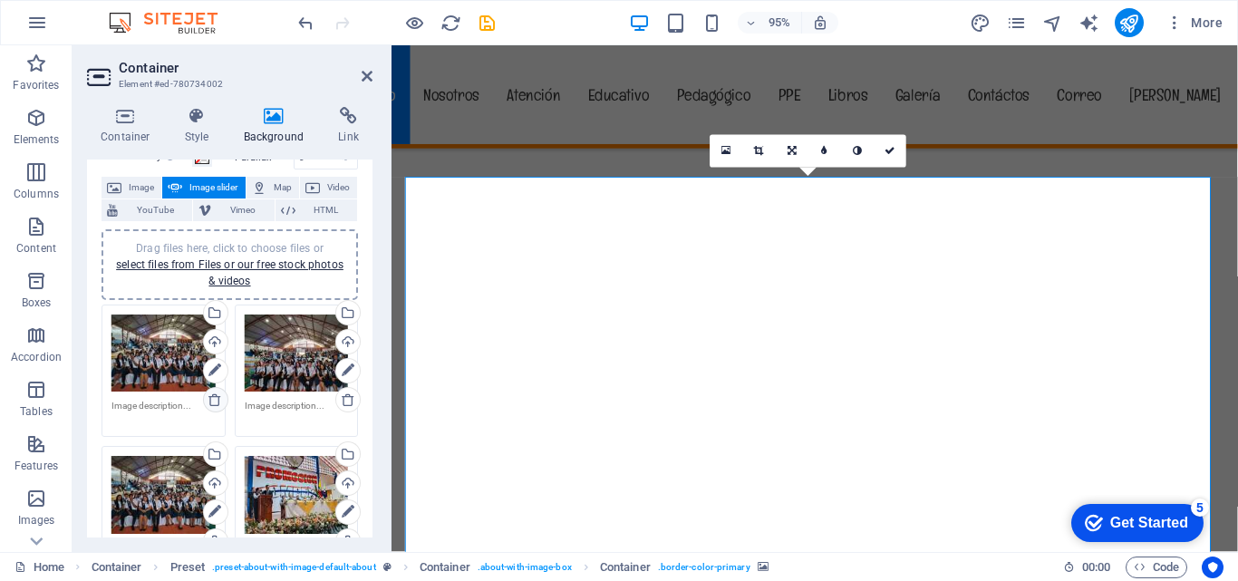
click at [214, 397] on icon at bounding box center [215, 400] width 15 height 15
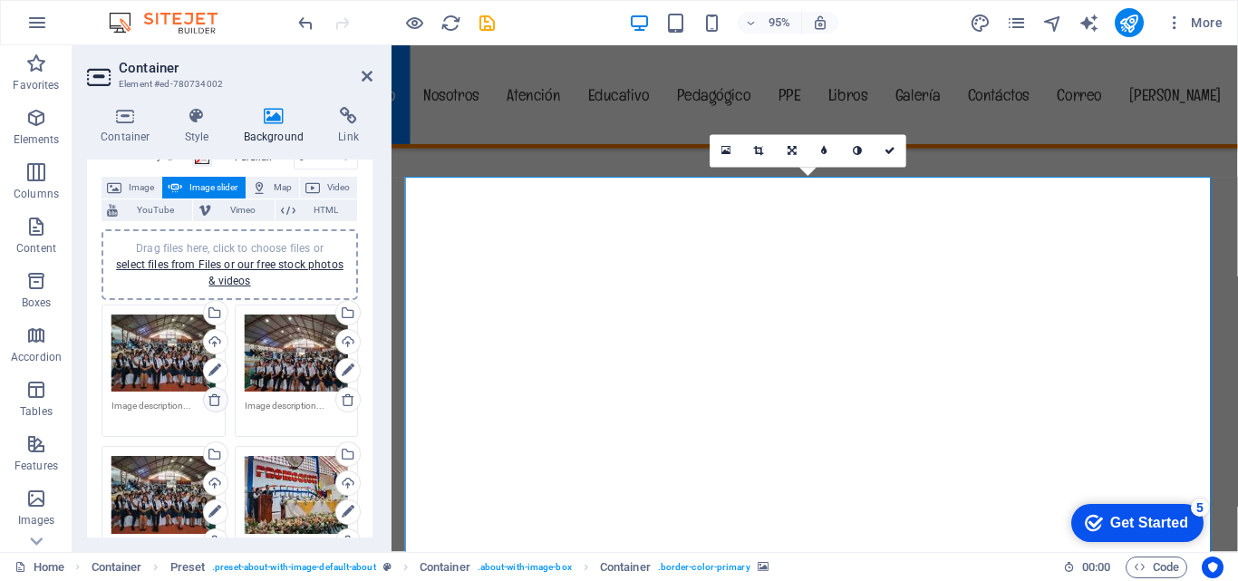
click at [214, 397] on icon at bounding box center [215, 400] width 15 height 15
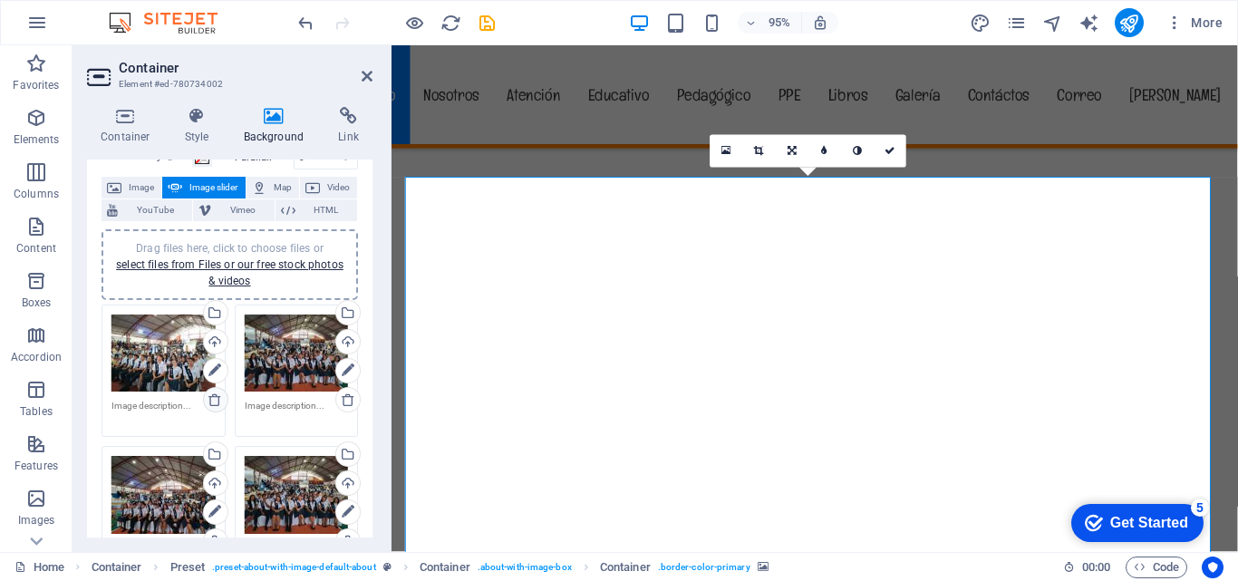
click at [214, 397] on icon at bounding box center [215, 400] width 15 height 15
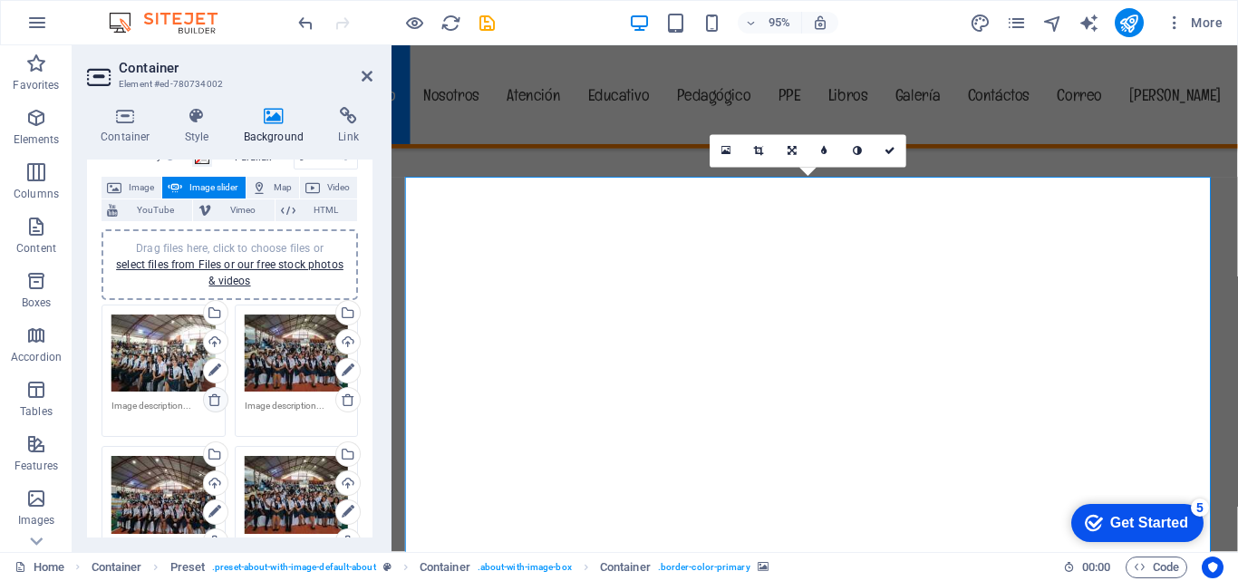
click at [214, 397] on icon at bounding box center [215, 400] width 15 height 15
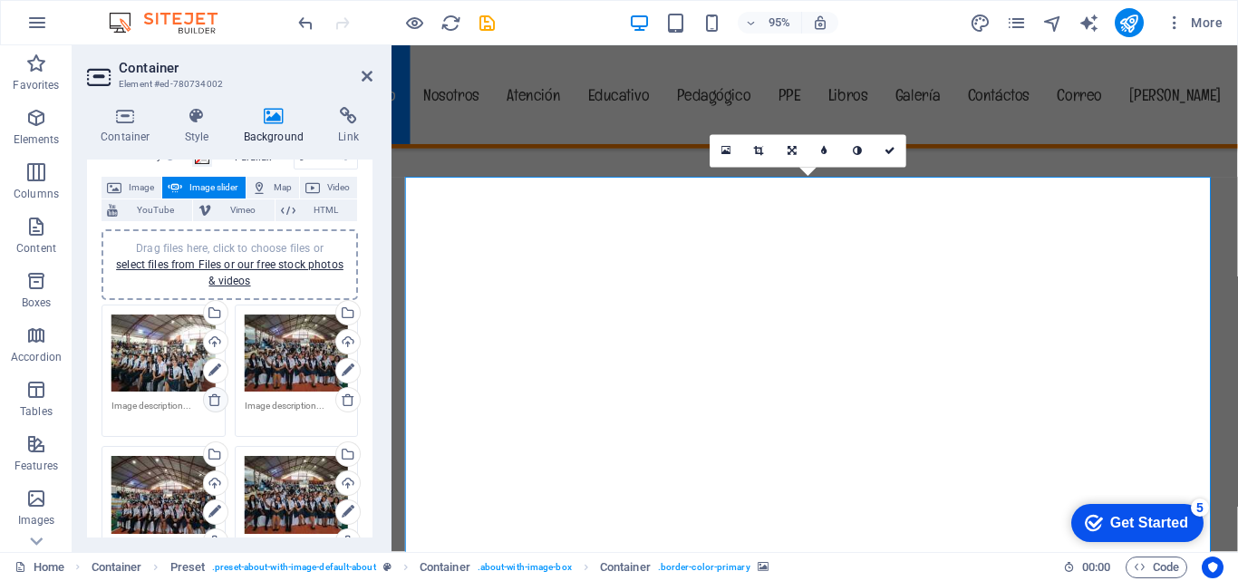
click at [214, 397] on icon at bounding box center [215, 400] width 15 height 15
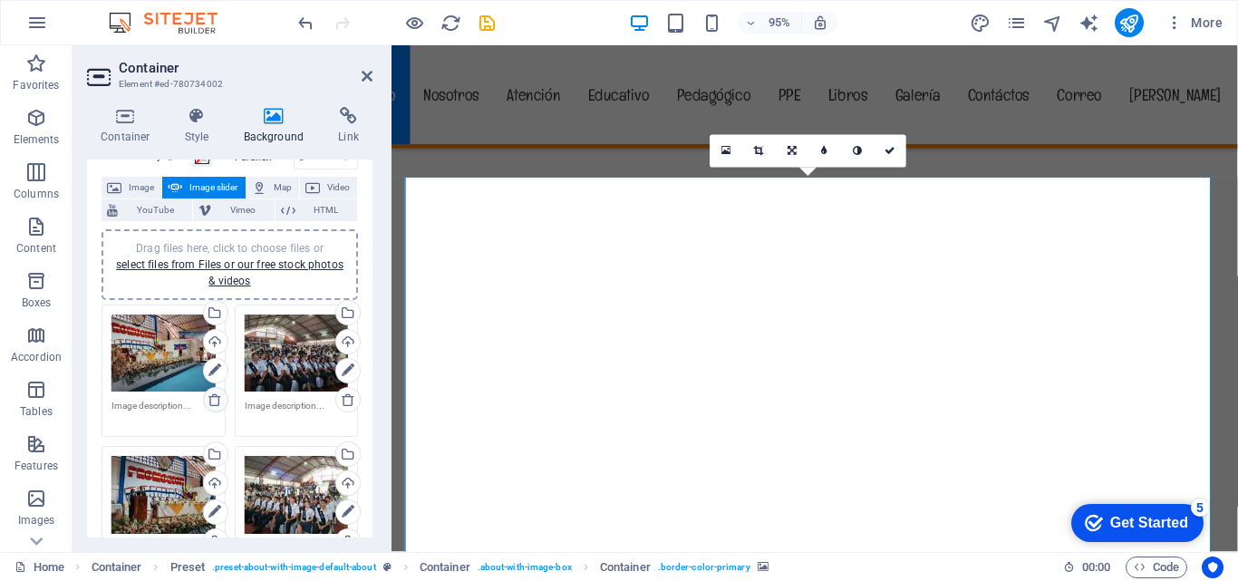
click at [214, 397] on icon at bounding box center [215, 400] width 15 height 15
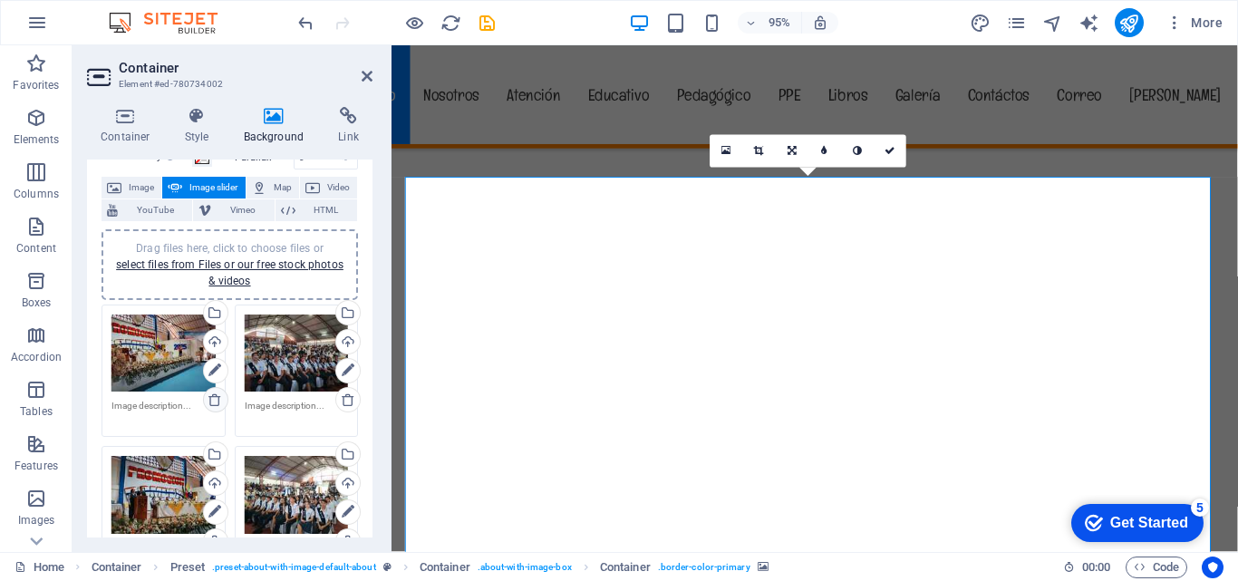
click at [214, 397] on icon at bounding box center [215, 400] width 15 height 15
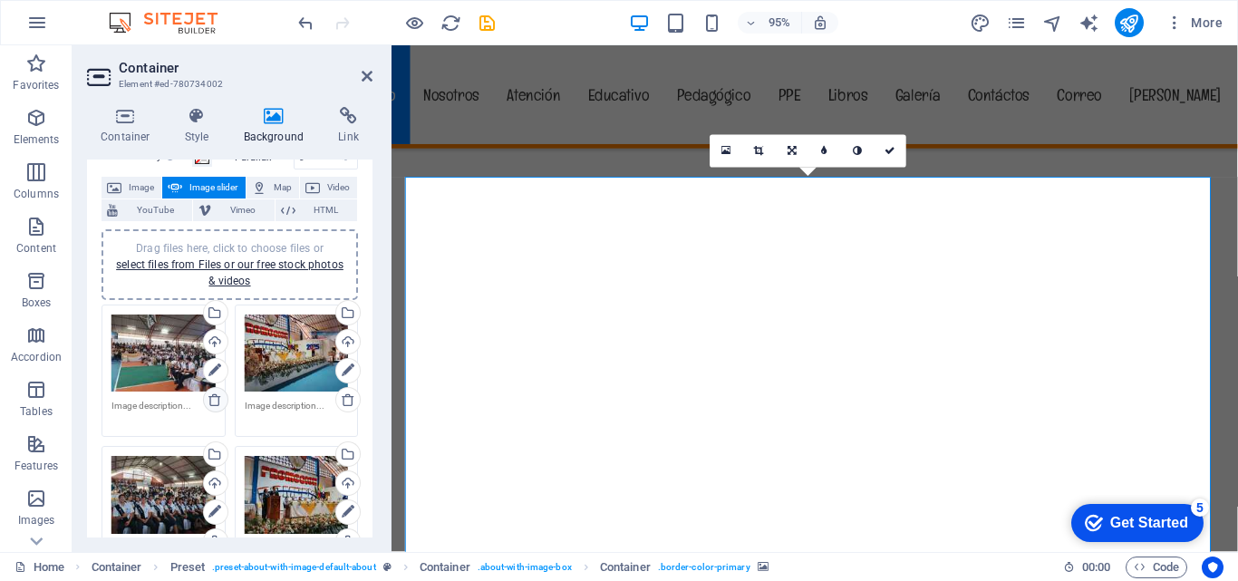
click at [214, 397] on icon at bounding box center [215, 400] width 15 height 15
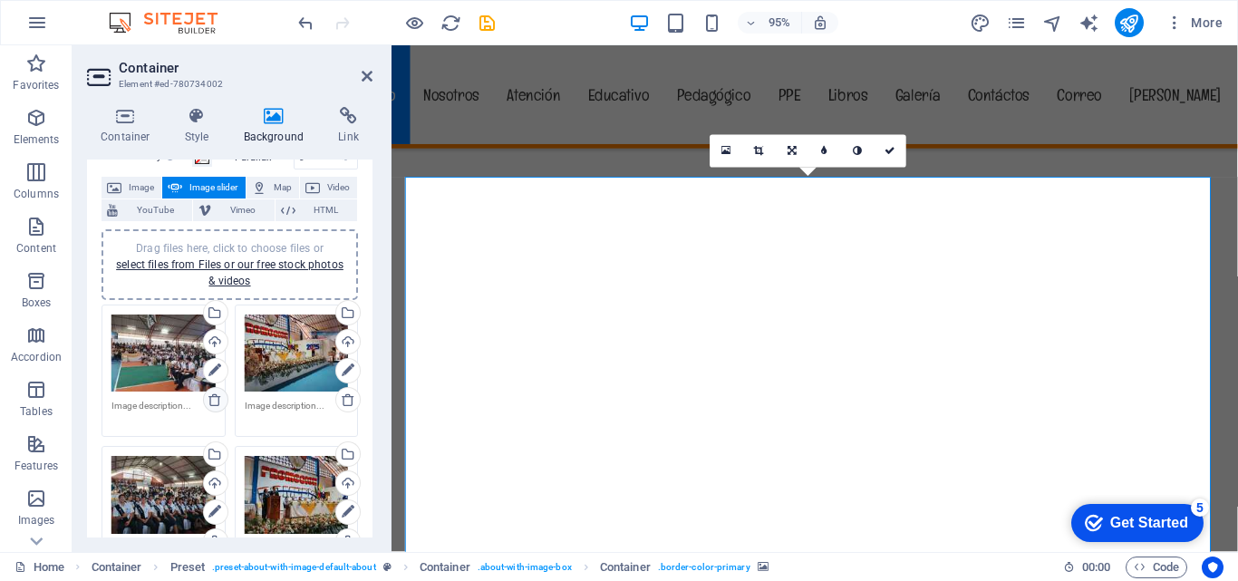
click at [214, 397] on icon at bounding box center [215, 400] width 15 height 15
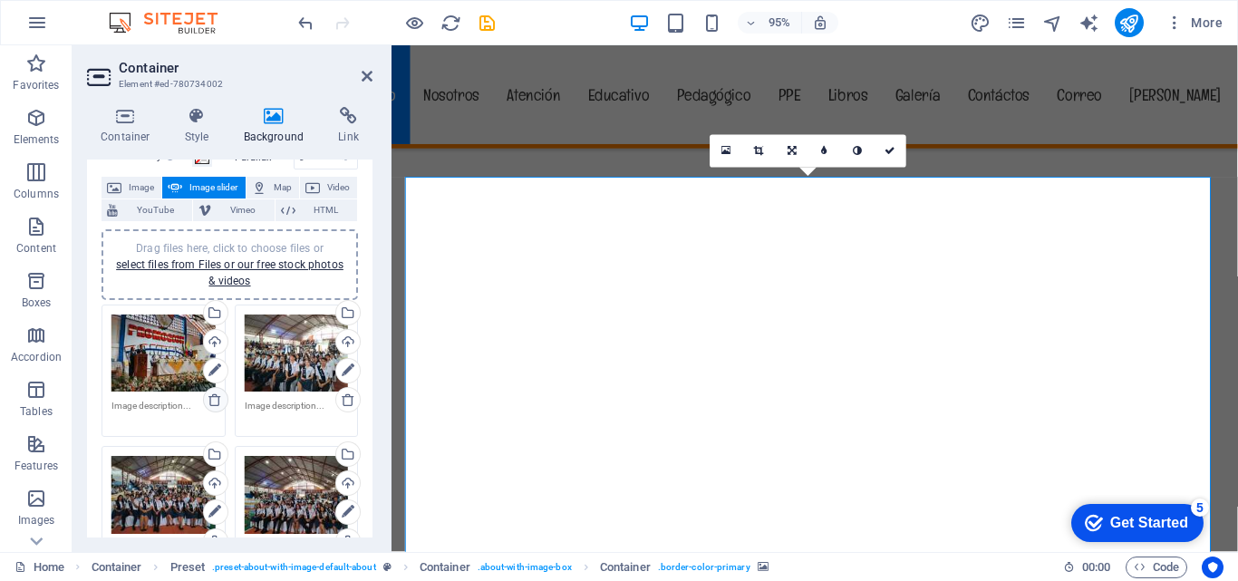
click at [213, 403] on icon at bounding box center [215, 400] width 15 height 15
click at [213, 402] on icon at bounding box center [215, 400] width 15 height 15
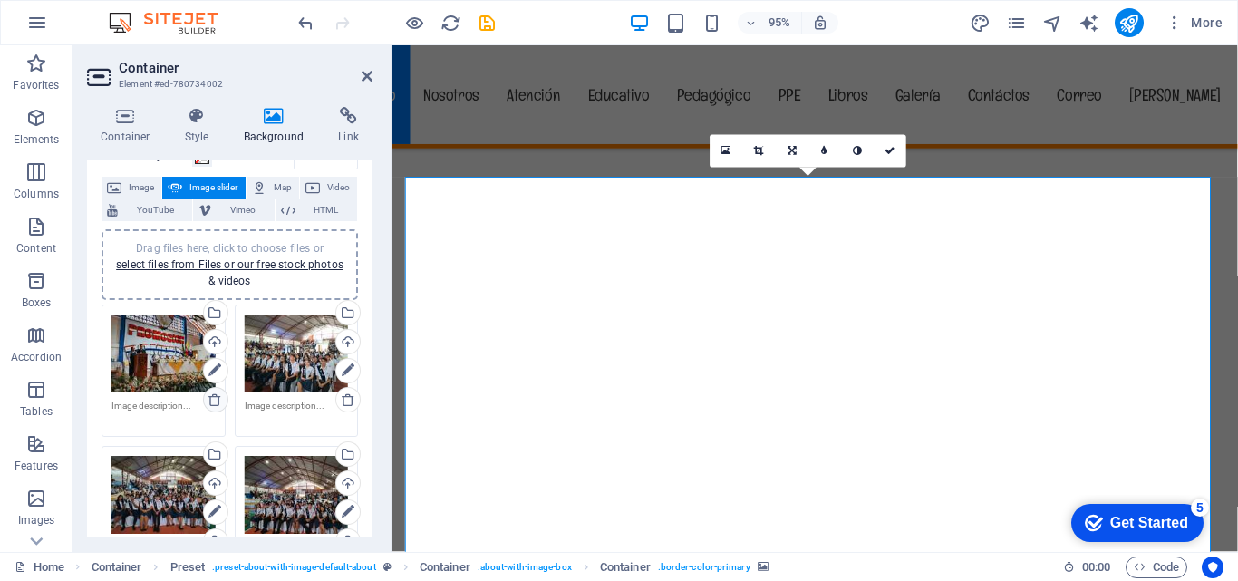
click at [213, 402] on icon at bounding box center [215, 400] width 15 height 15
click at [213, 401] on icon at bounding box center [215, 400] width 15 height 15
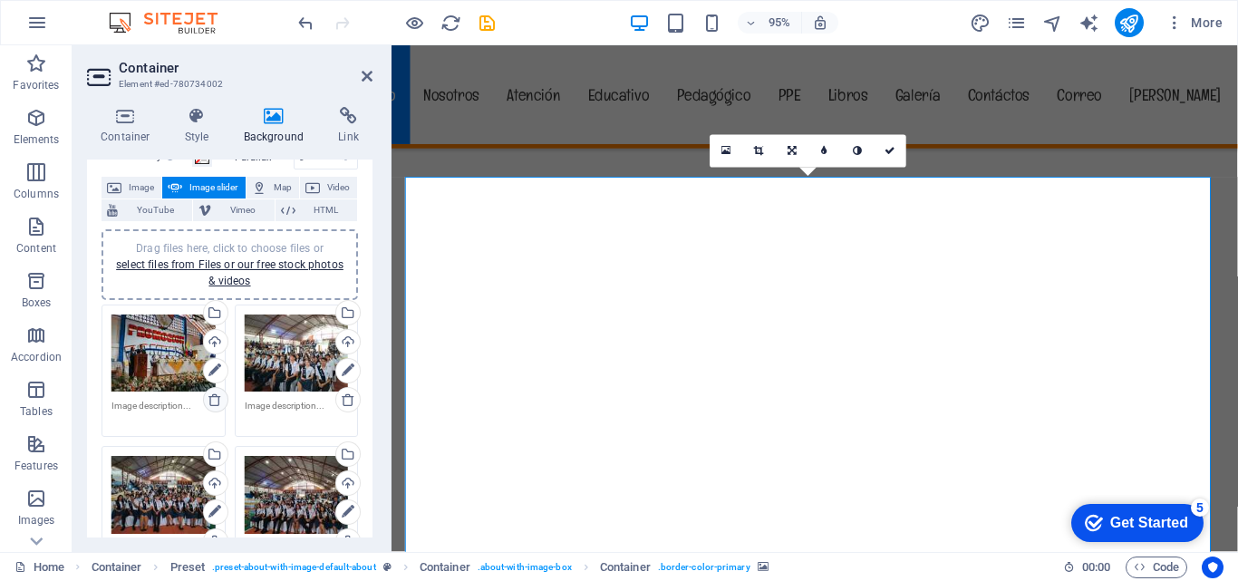
click at [213, 401] on icon at bounding box center [215, 400] width 15 height 15
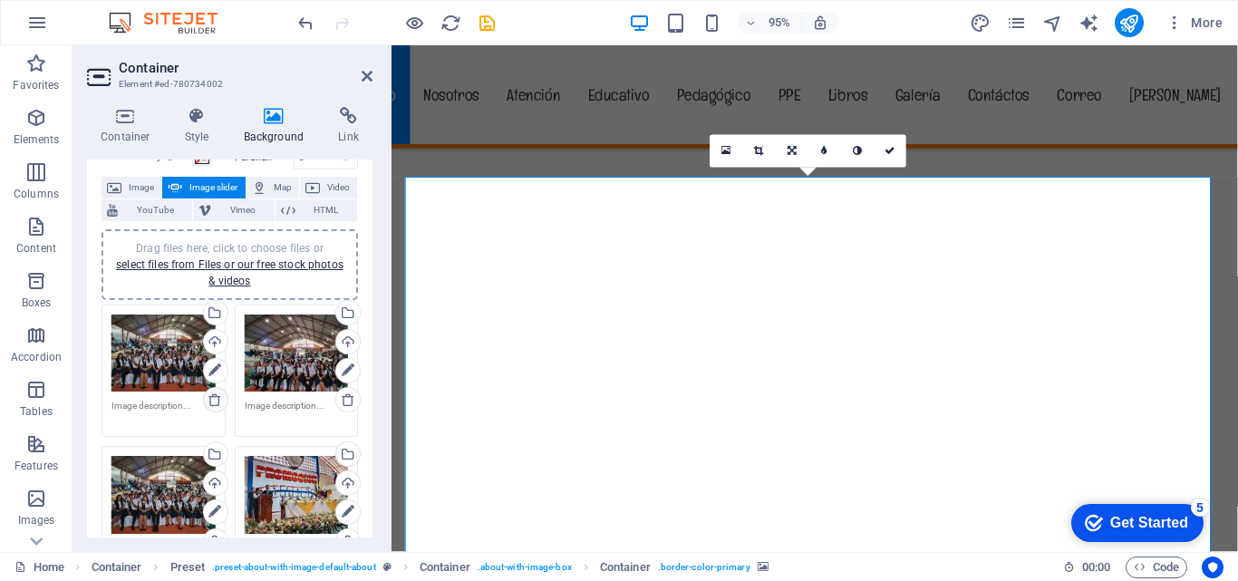
click at [213, 401] on icon at bounding box center [215, 400] width 15 height 15
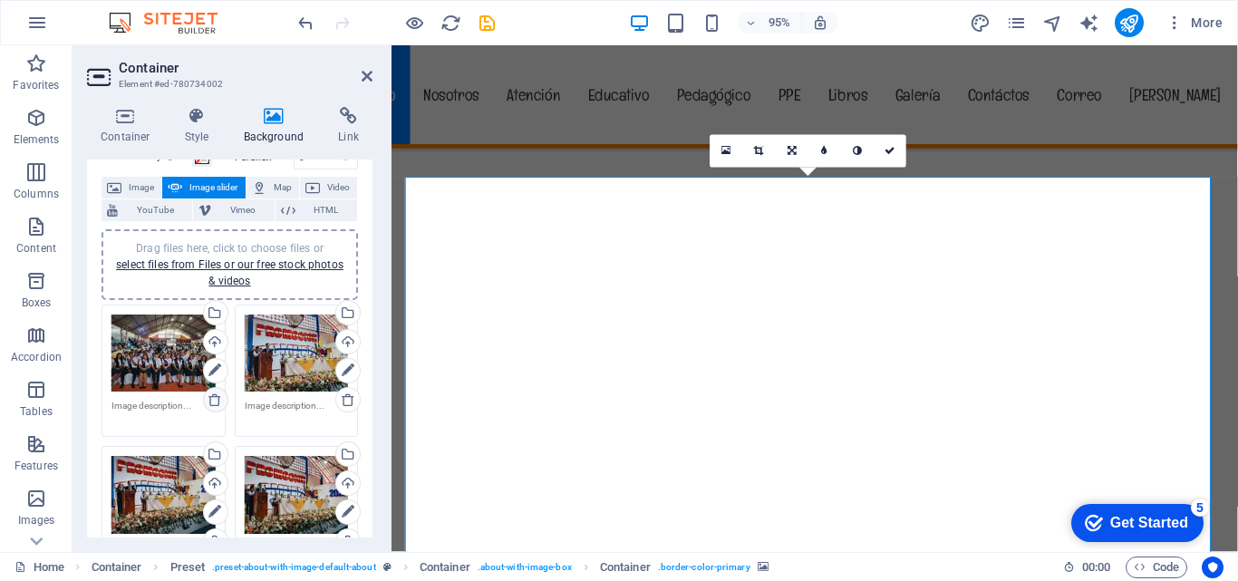
click at [213, 401] on icon at bounding box center [215, 400] width 15 height 15
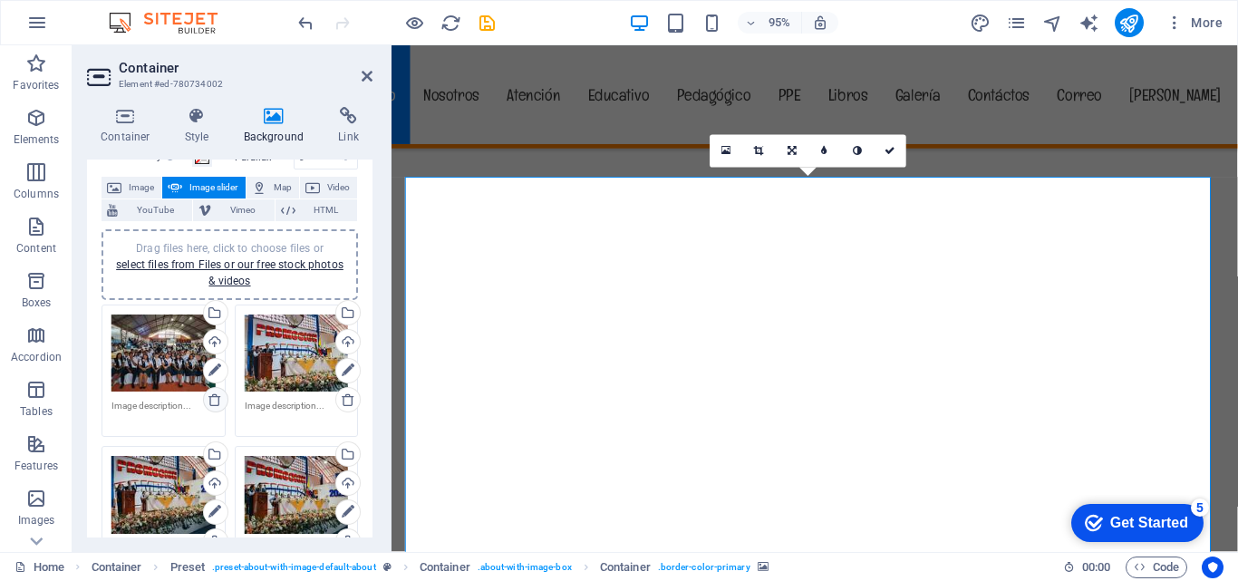
click at [213, 401] on icon at bounding box center [215, 400] width 15 height 15
click at [213, 400] on icon at bounding box center [215, 400] width 15 height 15
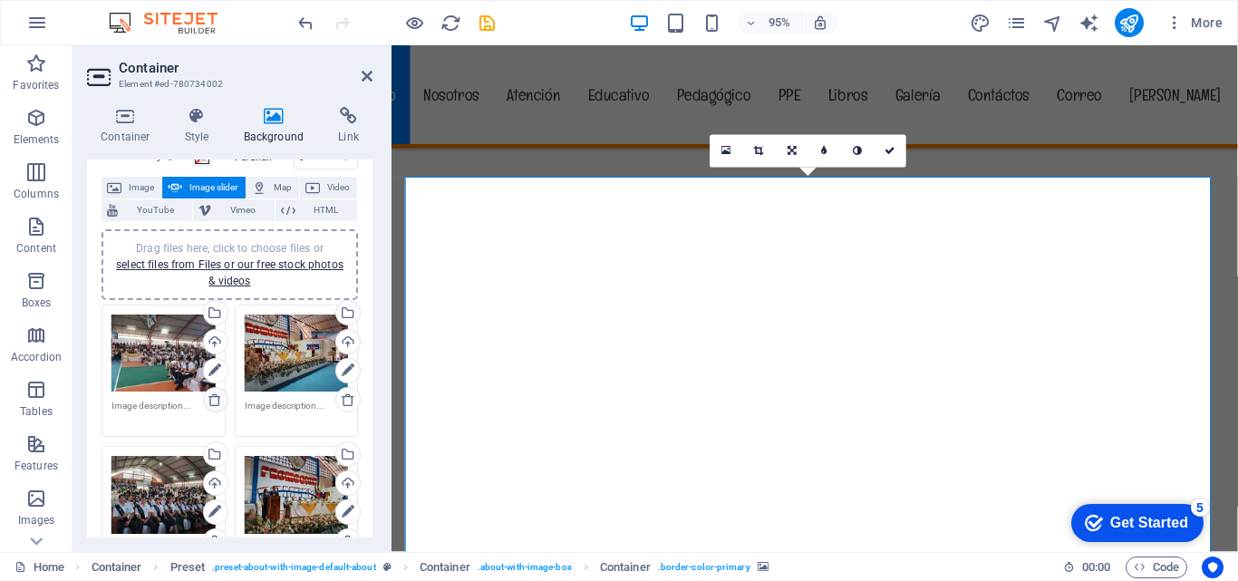
click at [213, 400] on icon at bounding box center [215, 400] width 15 height 15
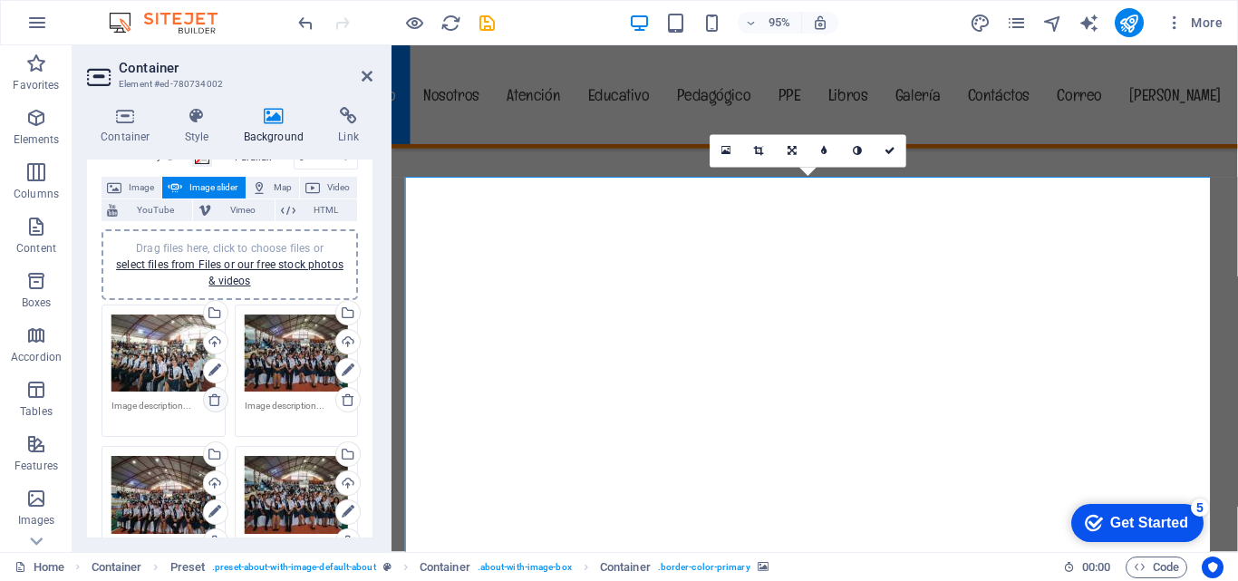
click at [213, 400] on icon at bounding box center [215, 400] width 15 height 15
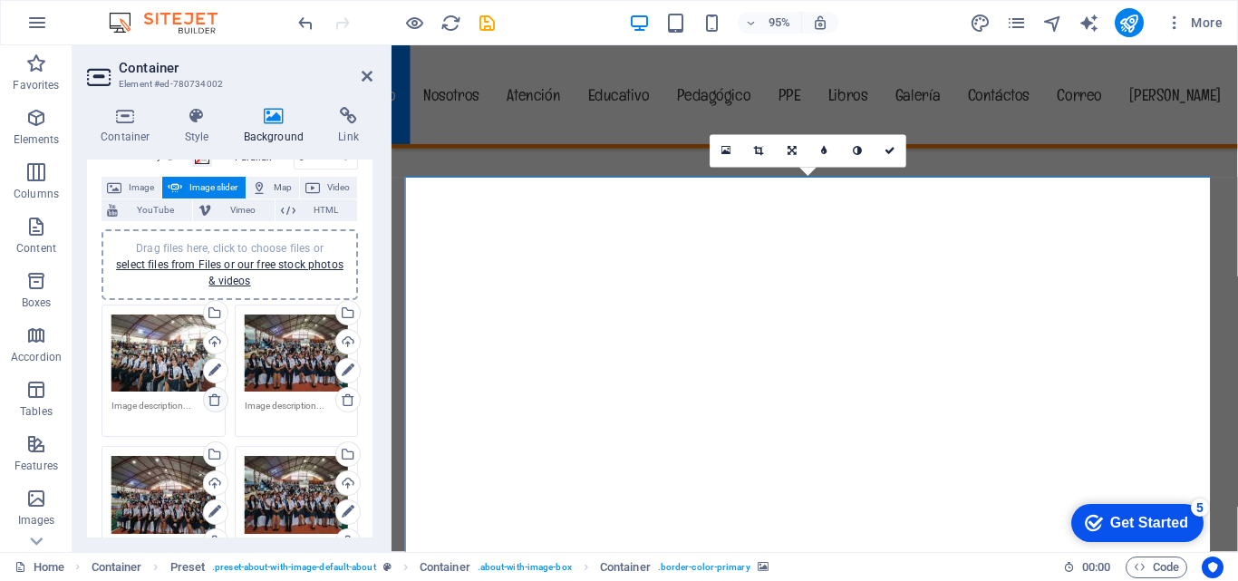
click at [213, 400] on icon at bounding box center [215, 400] width 15 height 15
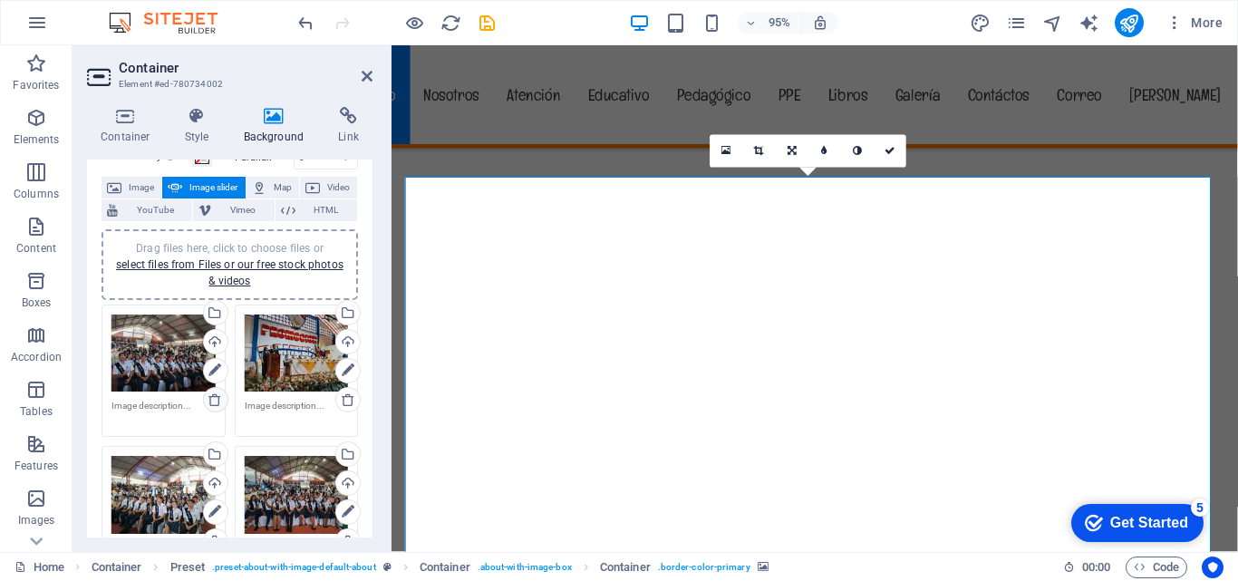
click at [213, 400] on icon at bounding box center [215, 400] width 15 height 15
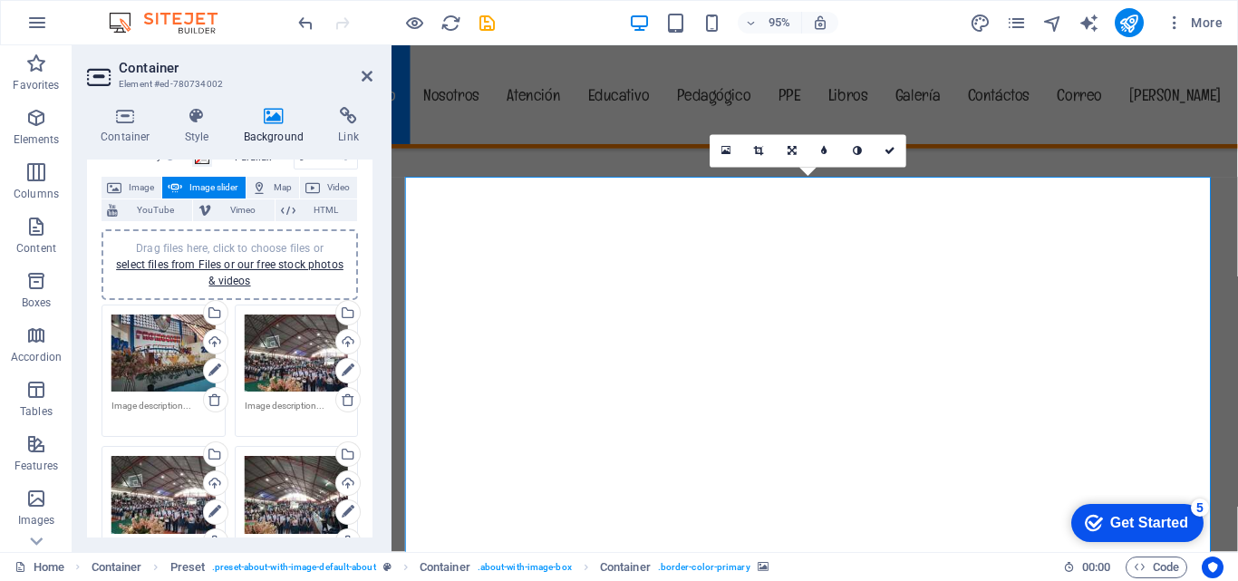
click at [214, 400] on icon at bounding box center [215, 400] width 15 height 15
click at [218, 397] on icon at bounding box center [215, 400] width 15 height 15
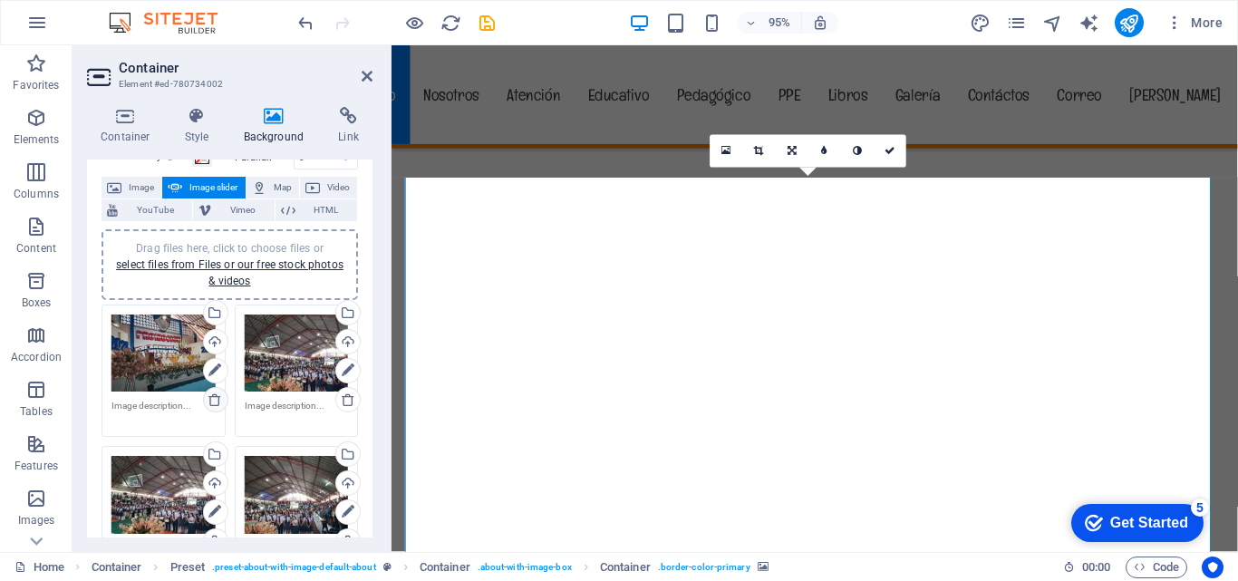
click at [218, 397] on icon at bounding box center [215, 400] width 15 height 15
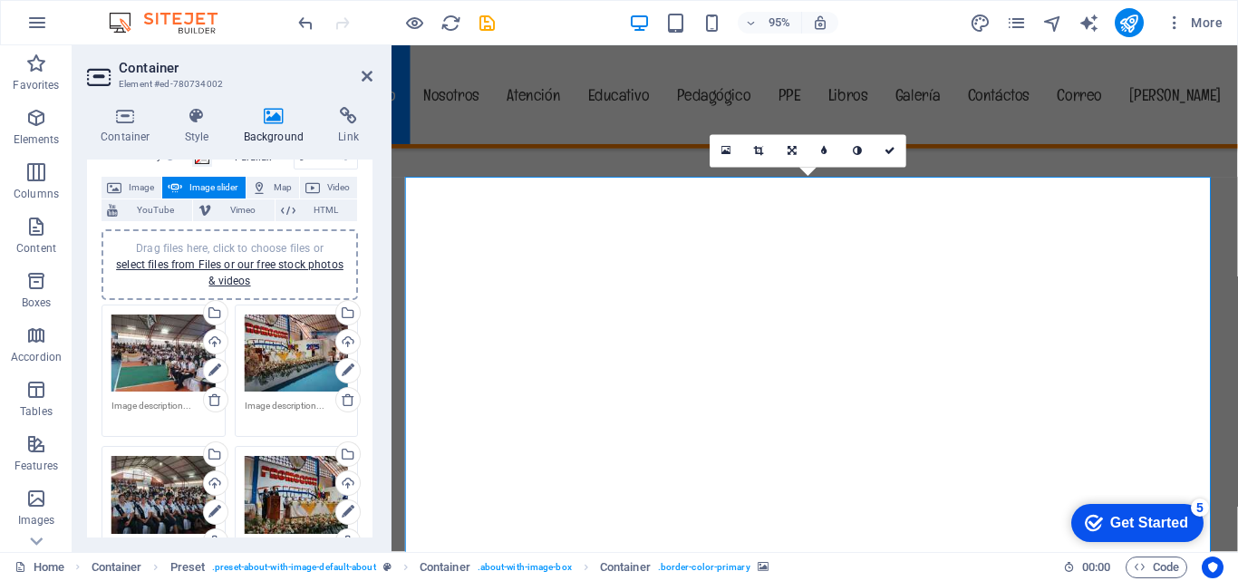
click at [218, 397] on icon at bounding box center [215, 400] width 15 height 15
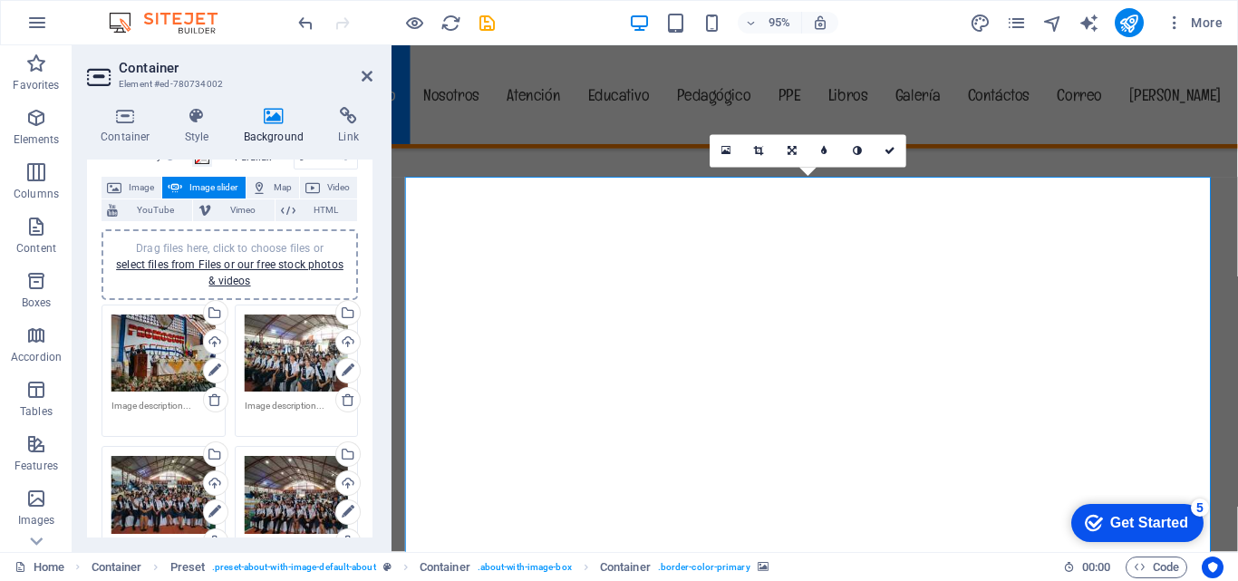
click at [218, 397] on icon at bounding box center [215, 400] width 15 height 15
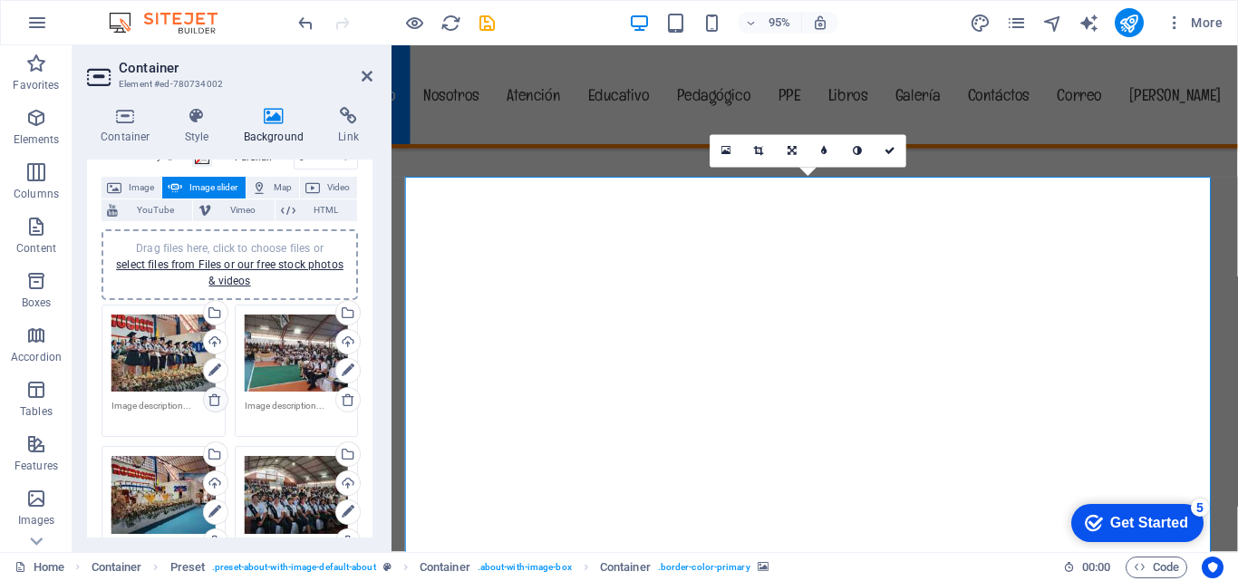
click at [214, 401] on icon at bounding box center [215, 400] width 15 height 15
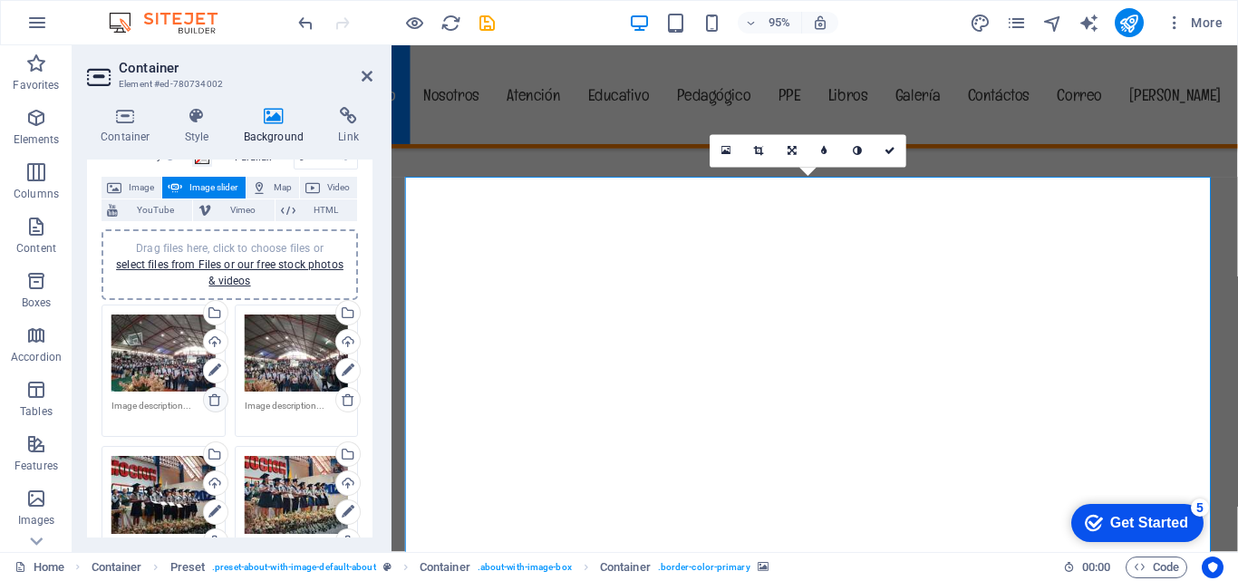
click at [214, 401] on icon at bounding box center [215, 400] width 15 height 15
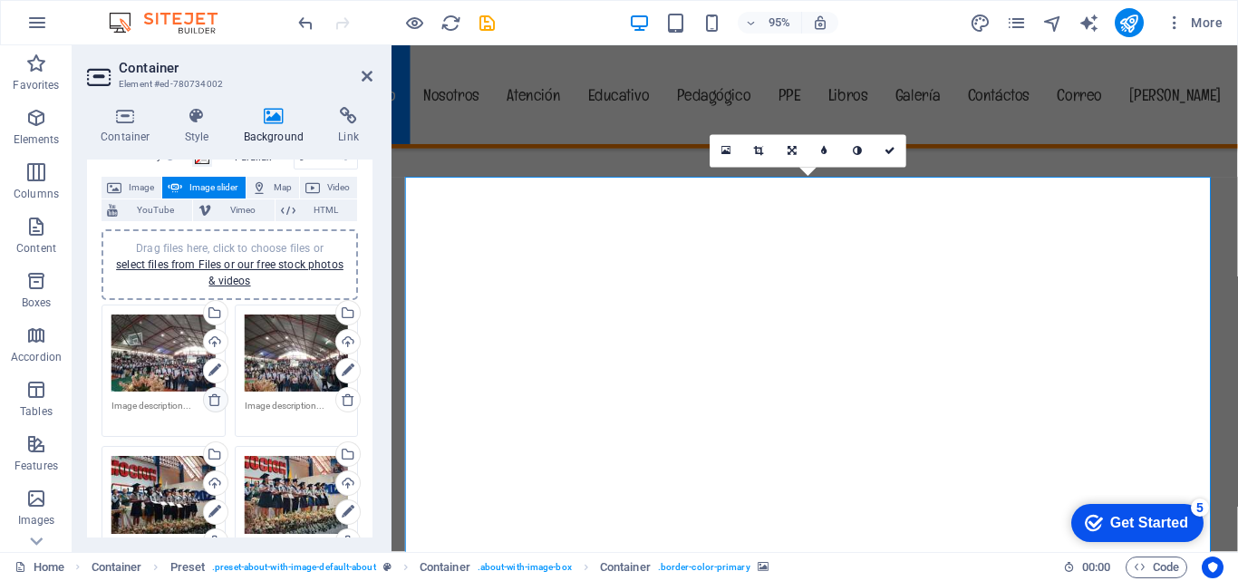
click at [214, 401] on icon at bounding box center [215, 400] width 15 height 15
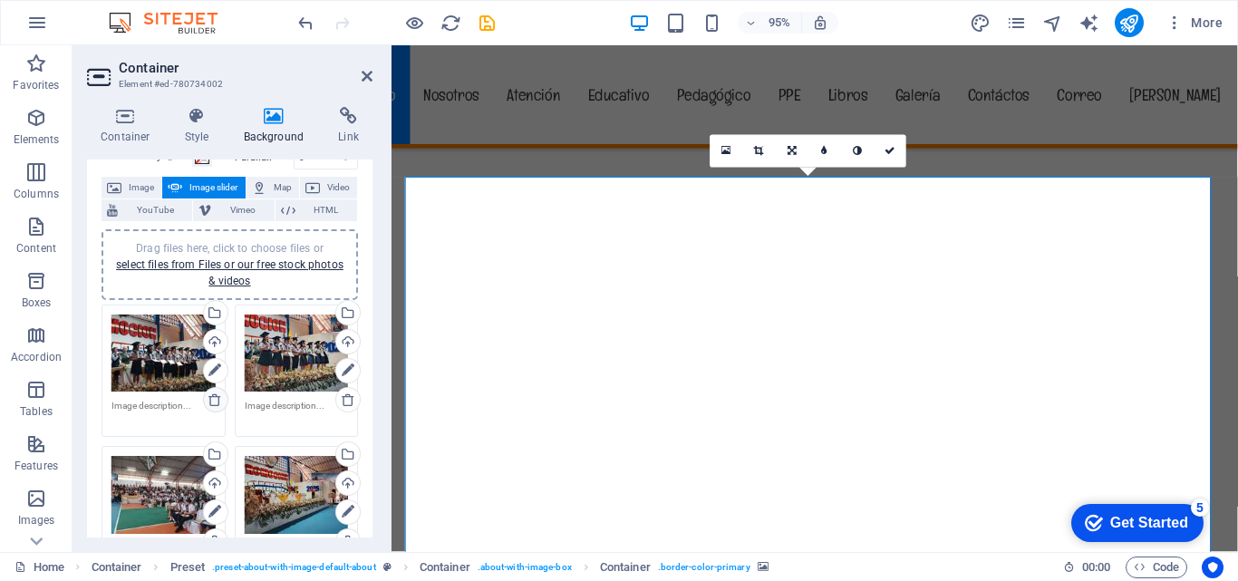
click at [214, 401] on icon at bounding box center [215, 400] width 15 height 15
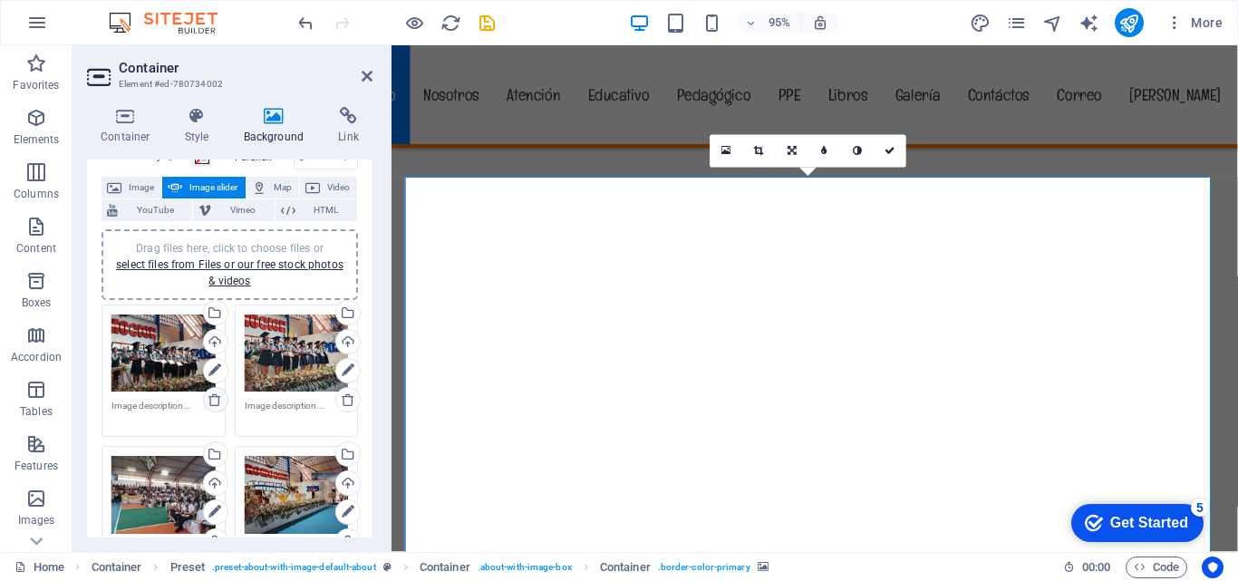
click at [214, 400] on icon at bounding box center [215, 400] width 15 height 15
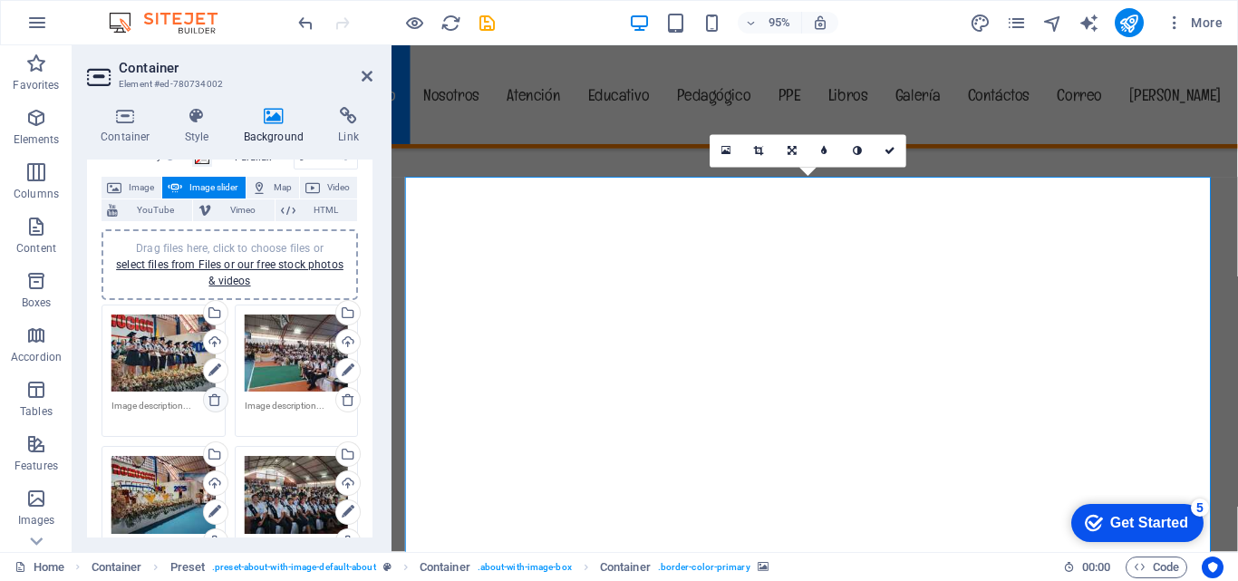
click at [214, 400] on icon at bounding box center [215, 400] width 15 height 15
click at [214, 399] on icon at bounding box center [215, 400] width 15 height 15
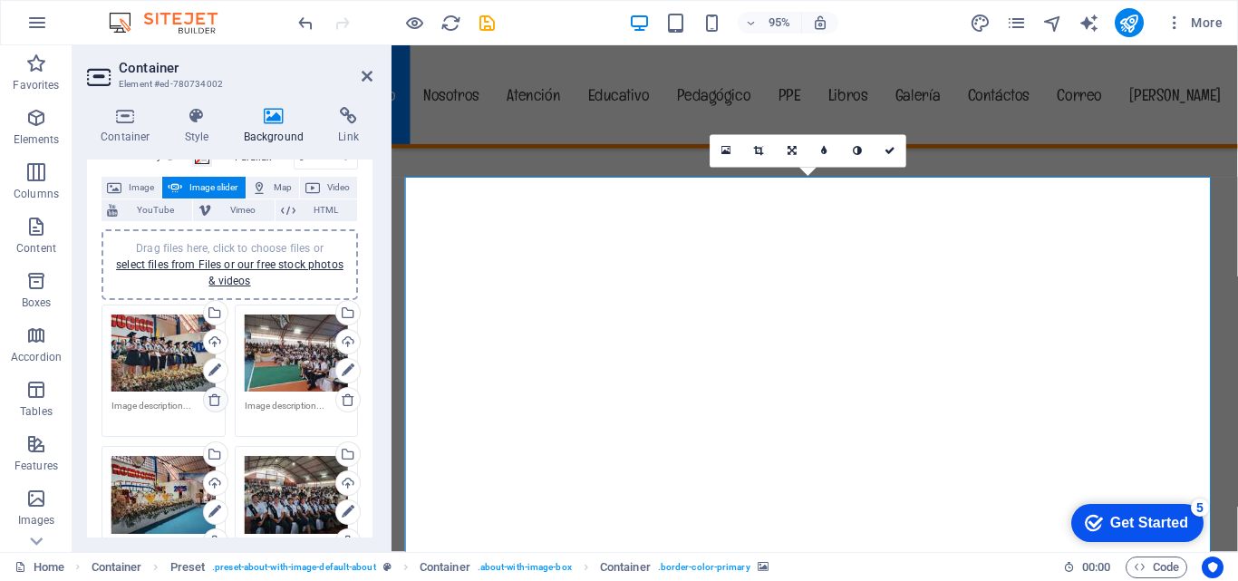
click at [214, 399] on icon at bounding box center [215, 400] width 15 height 15
click at [215, 399] on icon at bounding box center [215, 400] width 15 height 15
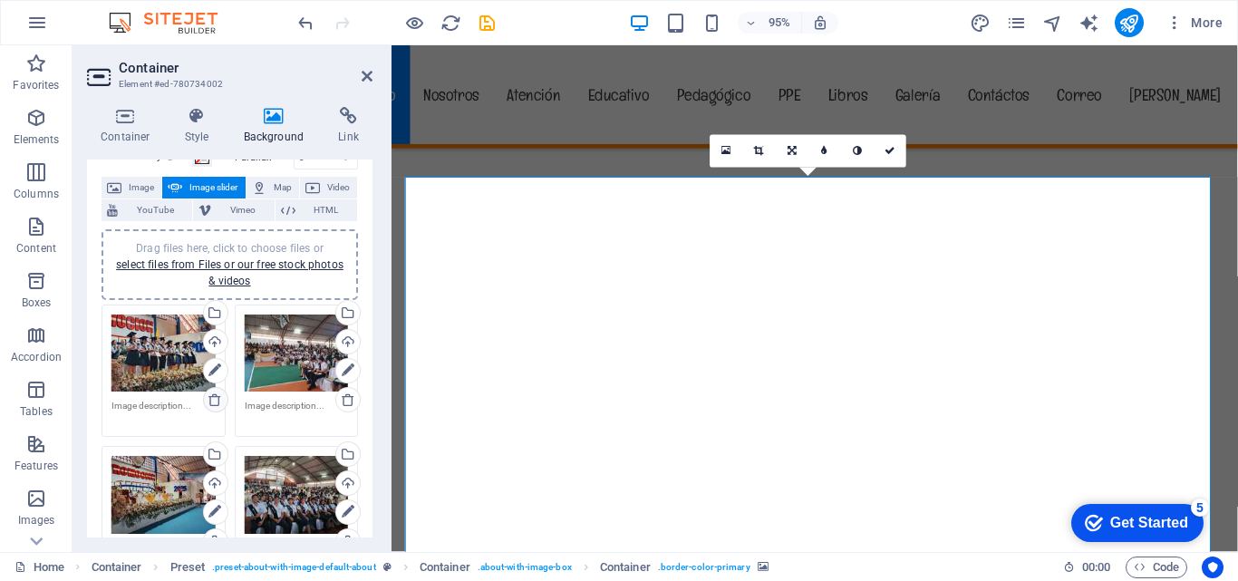
click at [215, 399] on icon at bounding box center [215, 400] width 15 height 15
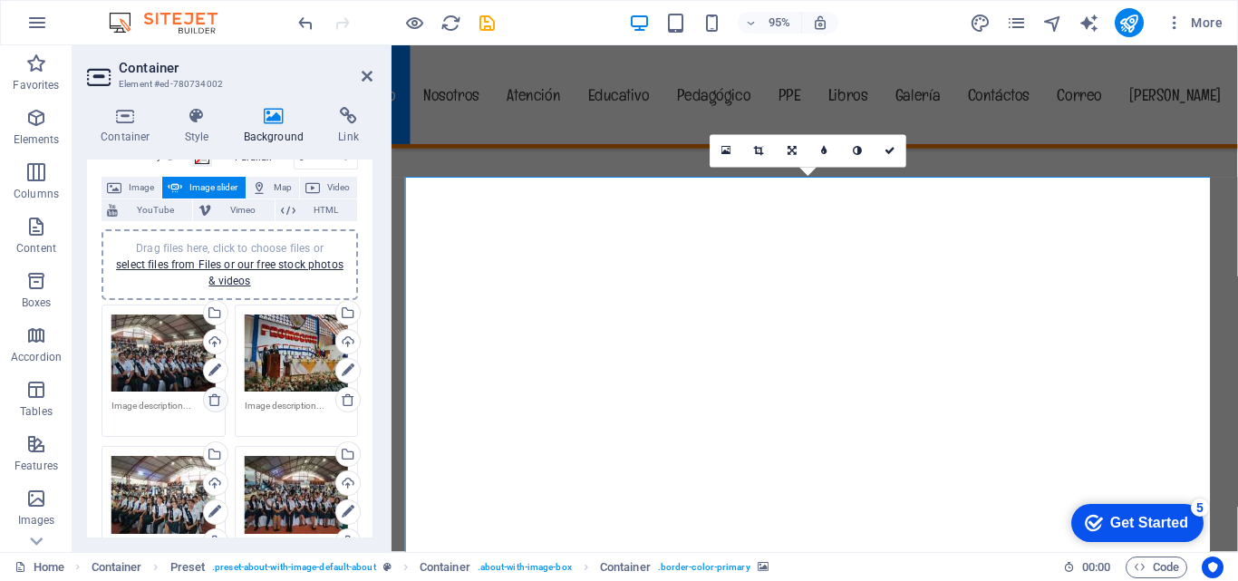
click at [215, 399] on icon at bounding box center [215, 400] width 15 height 15
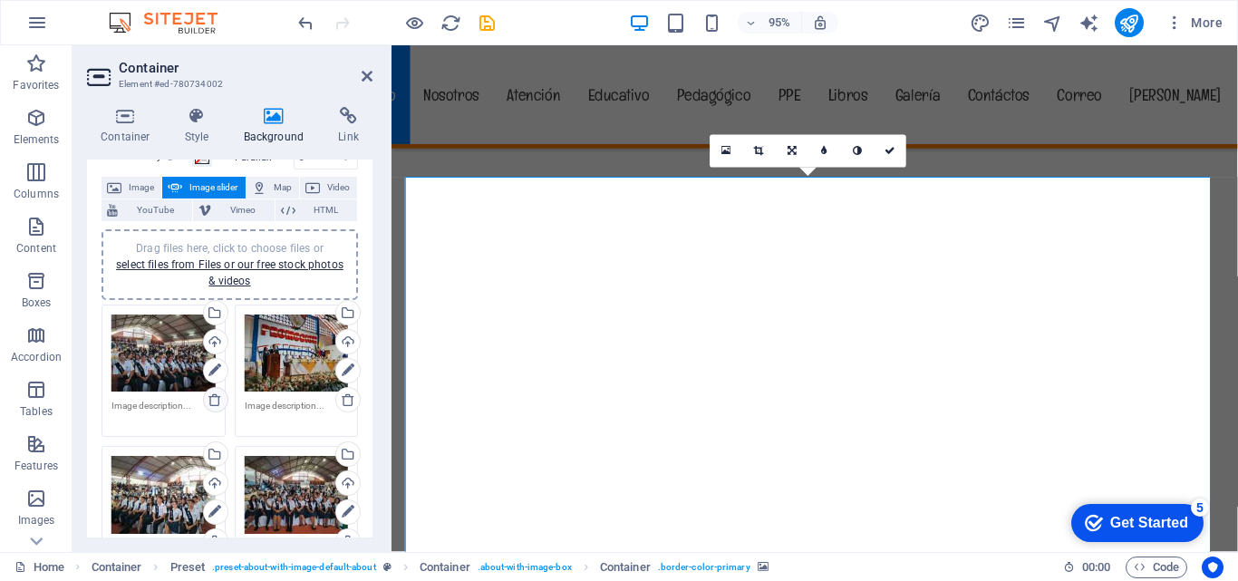
click at [216, 399] on icon at bounding box center [215, 400] width 15 height 15
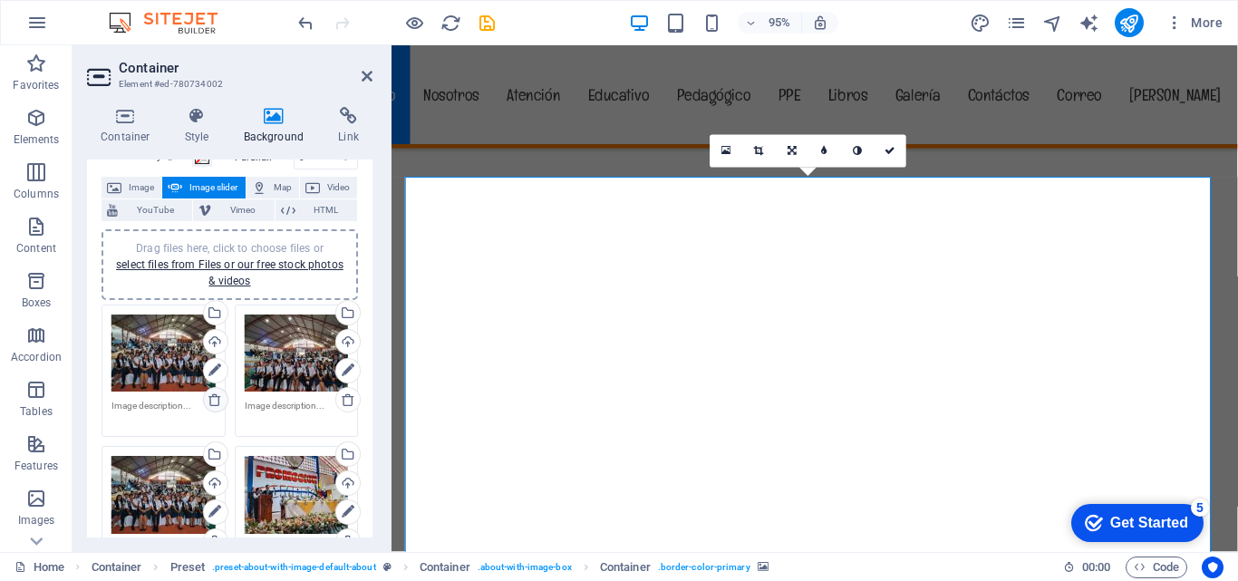
click at [216, 399] on icon at bounding box center [215, 400] width 15 height 15
click at [216, 401] on icon at bounding box center [215, 400] width 15 height 15
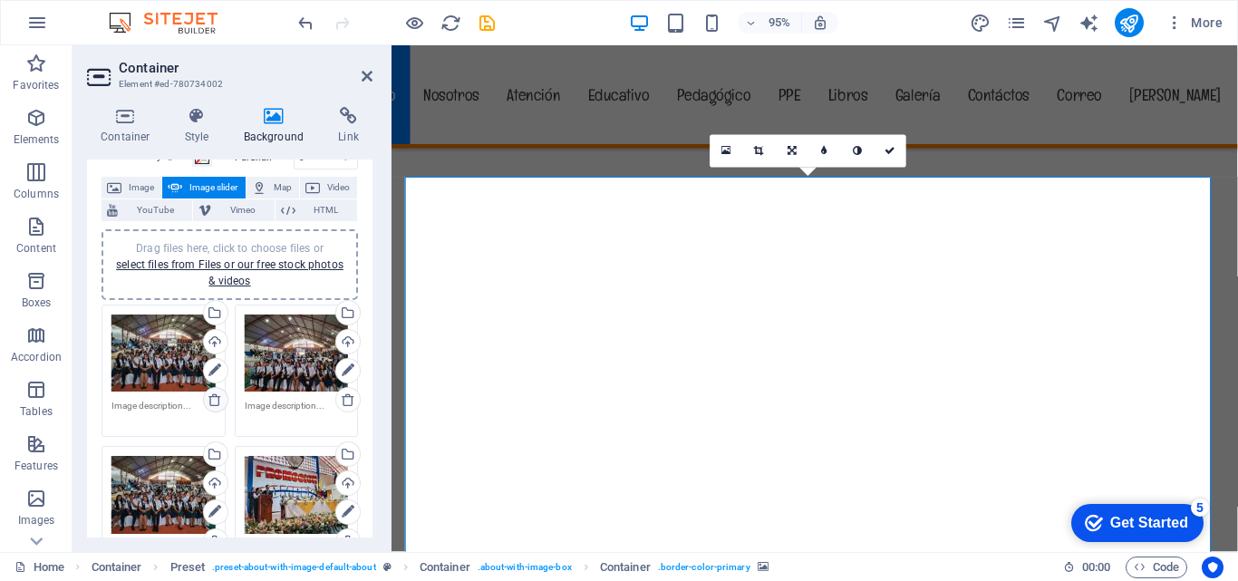
click at [216, 401] on icon at bounding box center [215, 400] width 15 height 15
click at [216, 402] on icon at bounding box center [215, 400] width 15 height 15
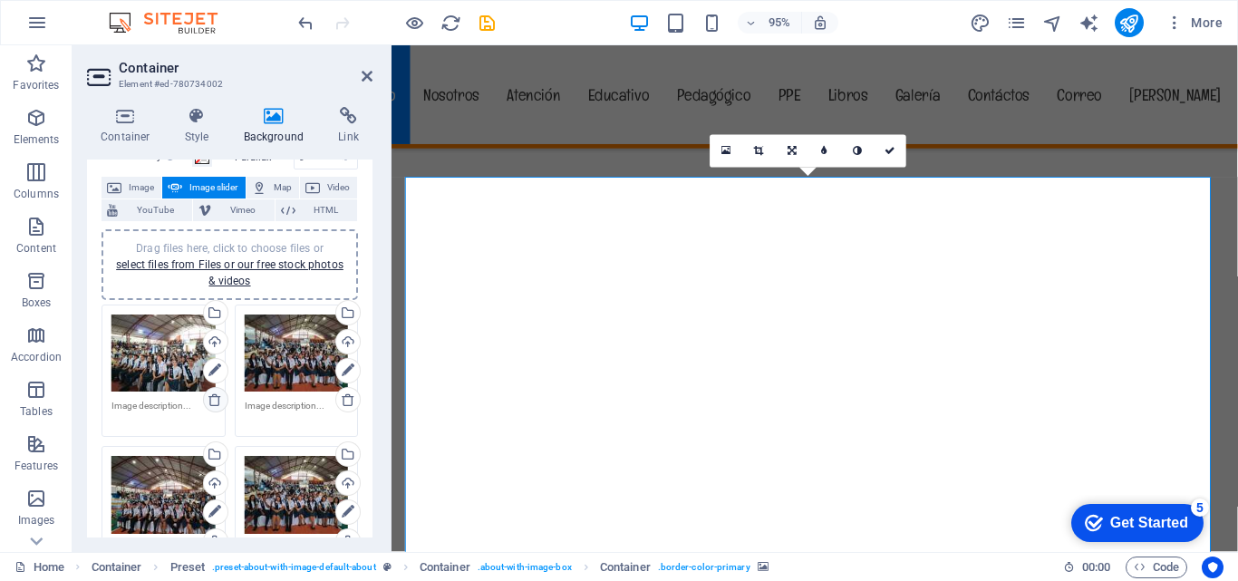
click at [216, 402] on icon at bounding box center [215, 400] width 15 height 15
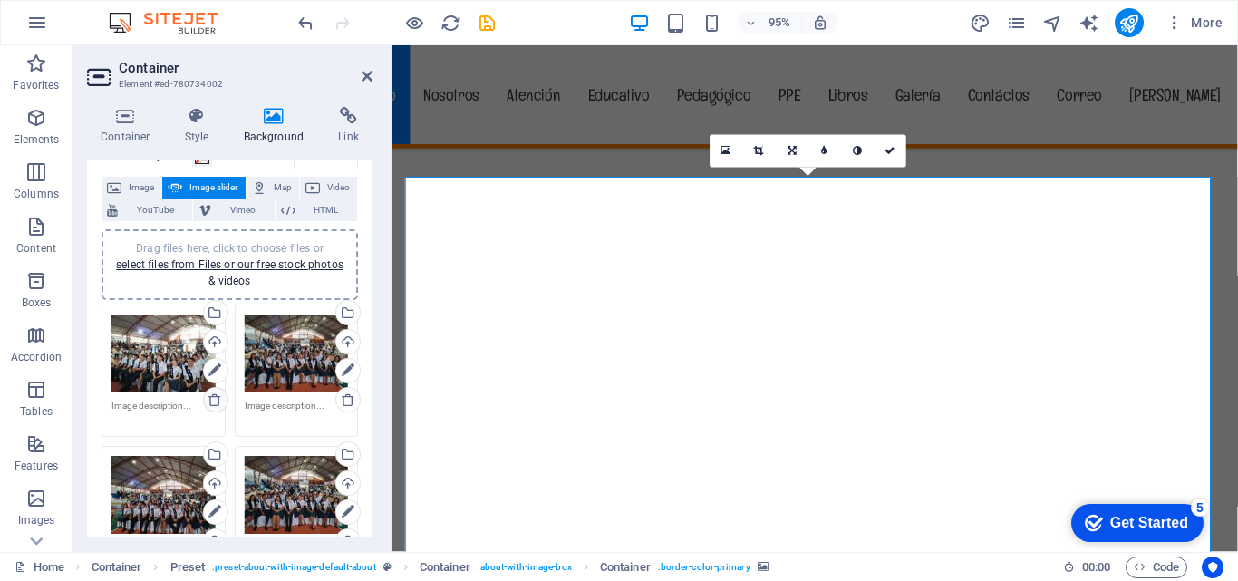
click at [216, 402] on icon at bounding box center [215, 400] width 15 height 15
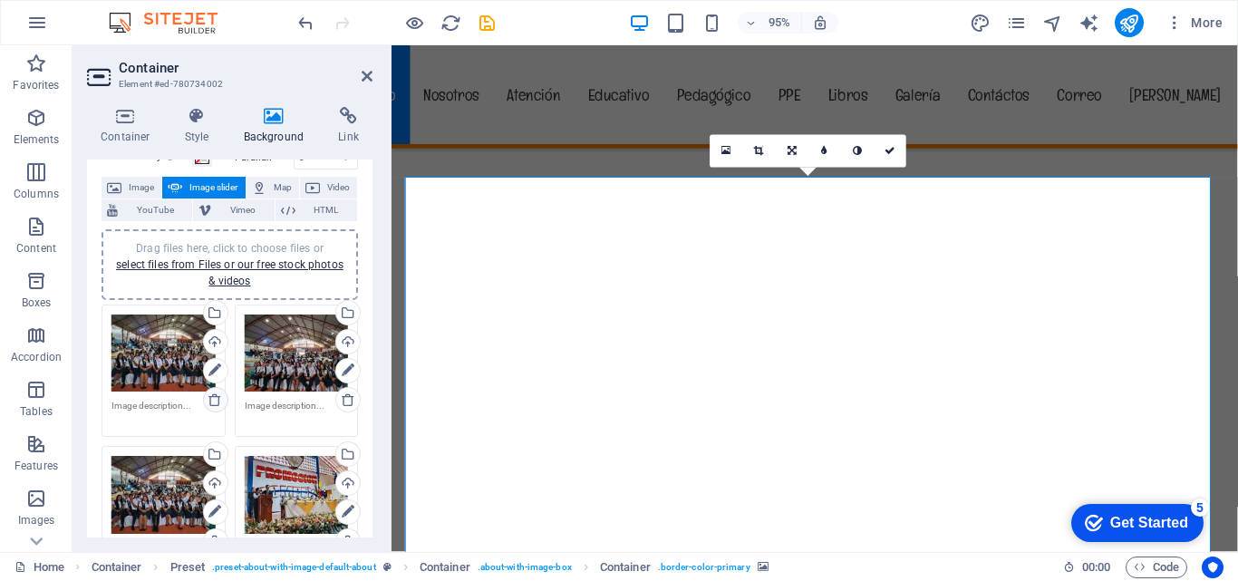
click at [216, 402] on icon at bounding box center [215, 400] width 15 height 15
click at [216, 400] on icon at bounding box center [215, 400] width 15 height 15
click at [216, 399] on icon at bounding box center [215, 400] width 15 height 15
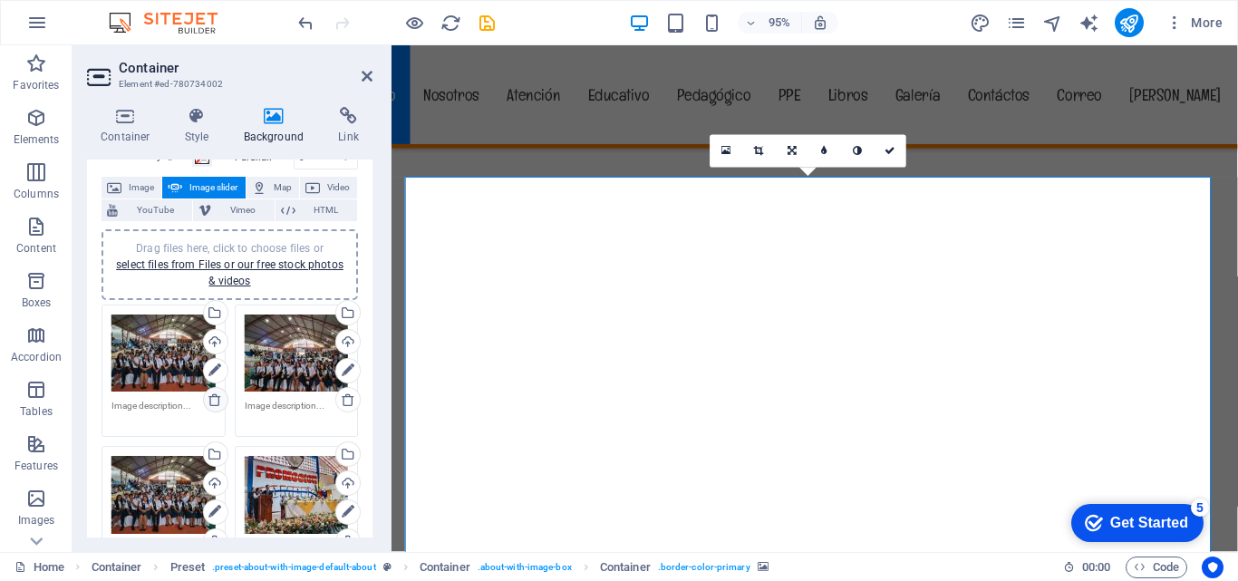
click at [216, 399] on icon at bounding box center [215, 400] width 15 height 15
click at [216, 396] on icon at bounding box center [215, 400] width 15 height 15
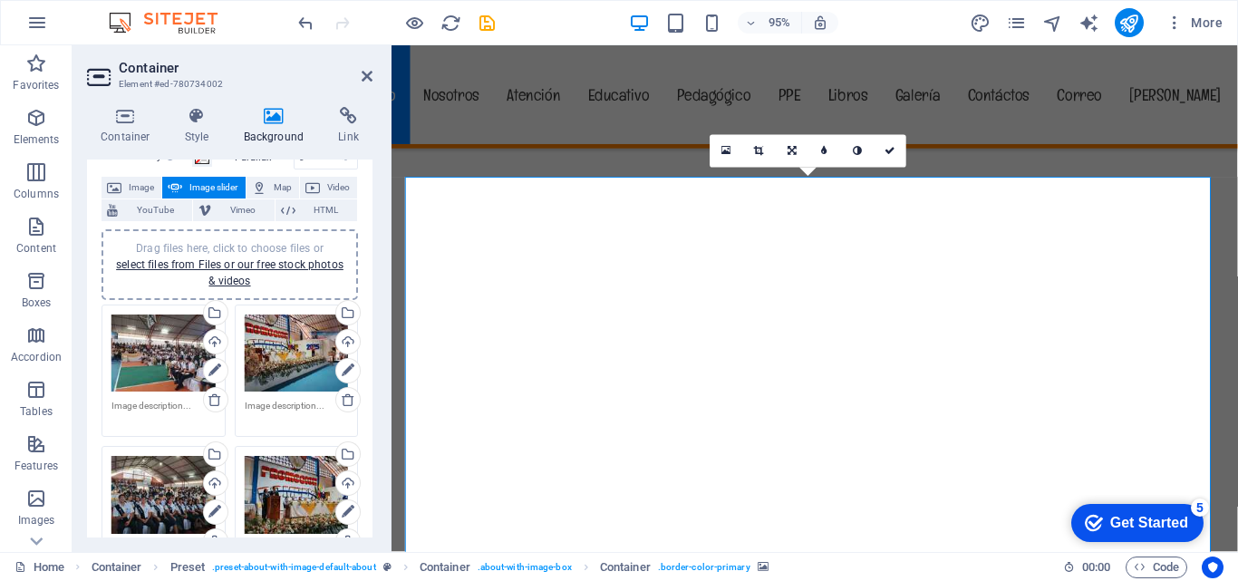
click at [216, 396] on icon at bounding box center [215, 400] width 15 height 15
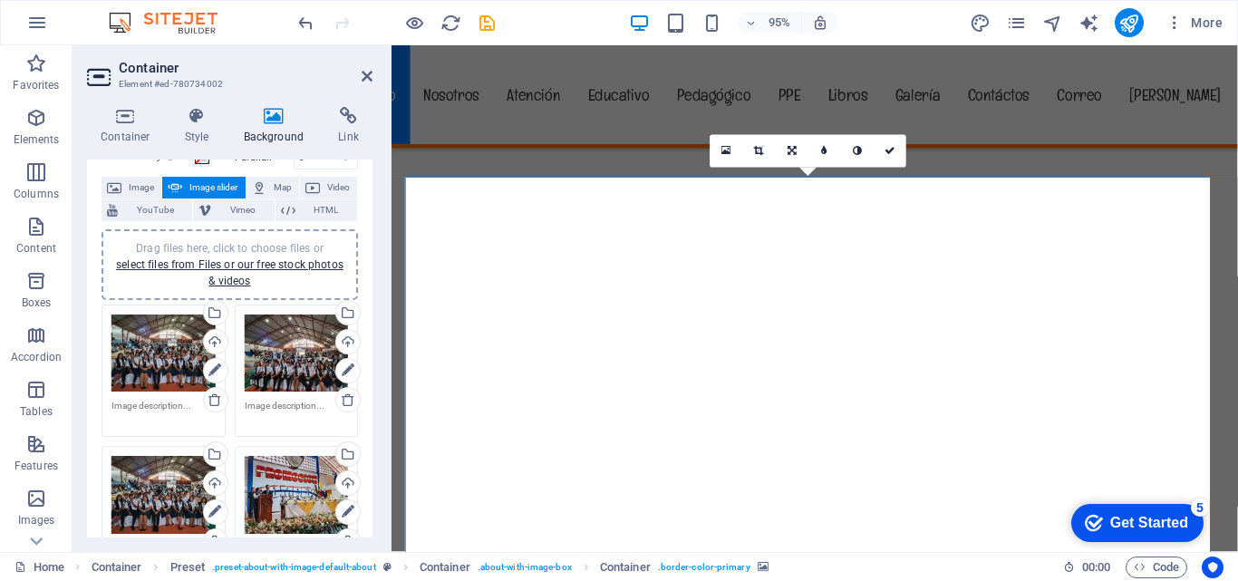
click at [216, 396] on icon at bounding box center [215, 400] width 15 height 15
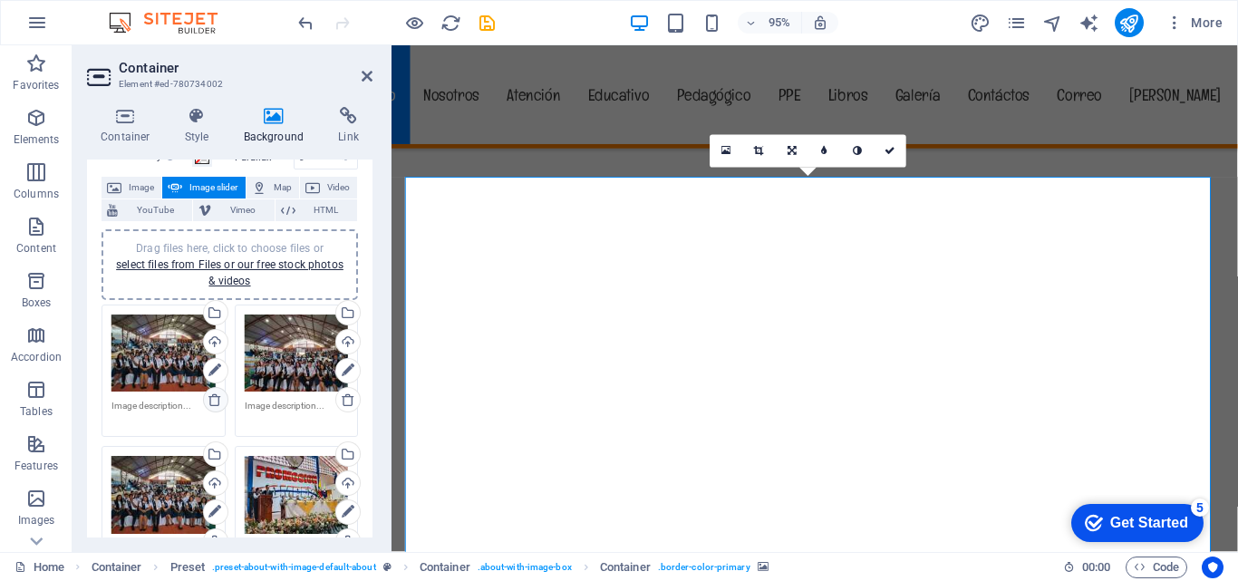
click at [217, 403] on icon at bounding box center [215, 400] width 15 height 15
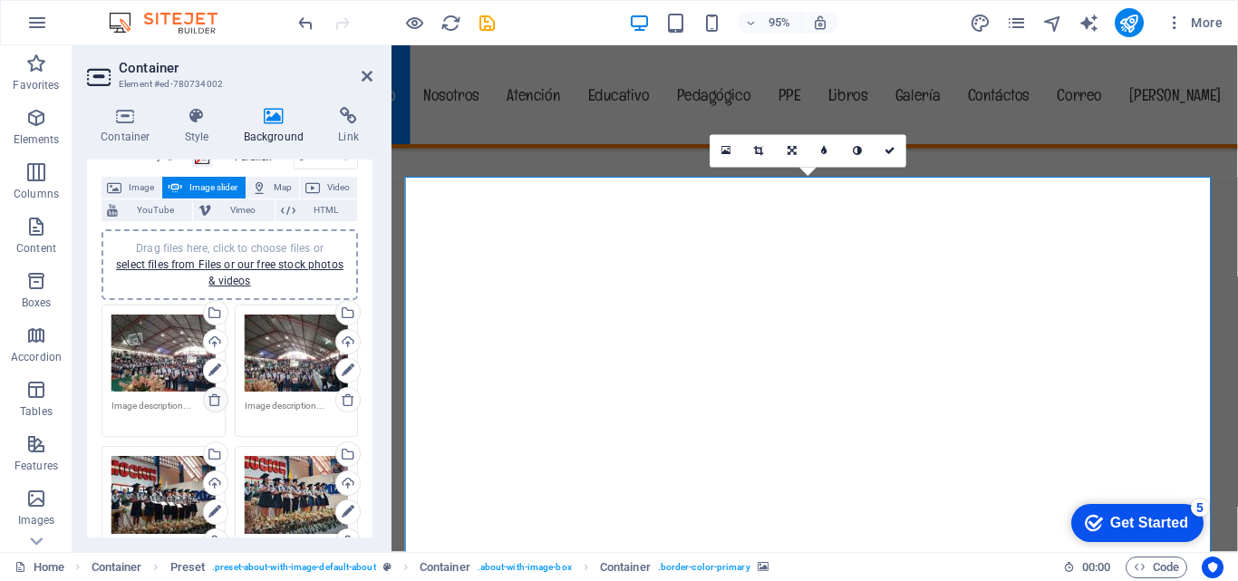
click at [218, 393] on icon at bounding box center [215, 400] width 15 height 15
click at [213, 401] on icon at bounding box center [215, 400] width 15 height 15
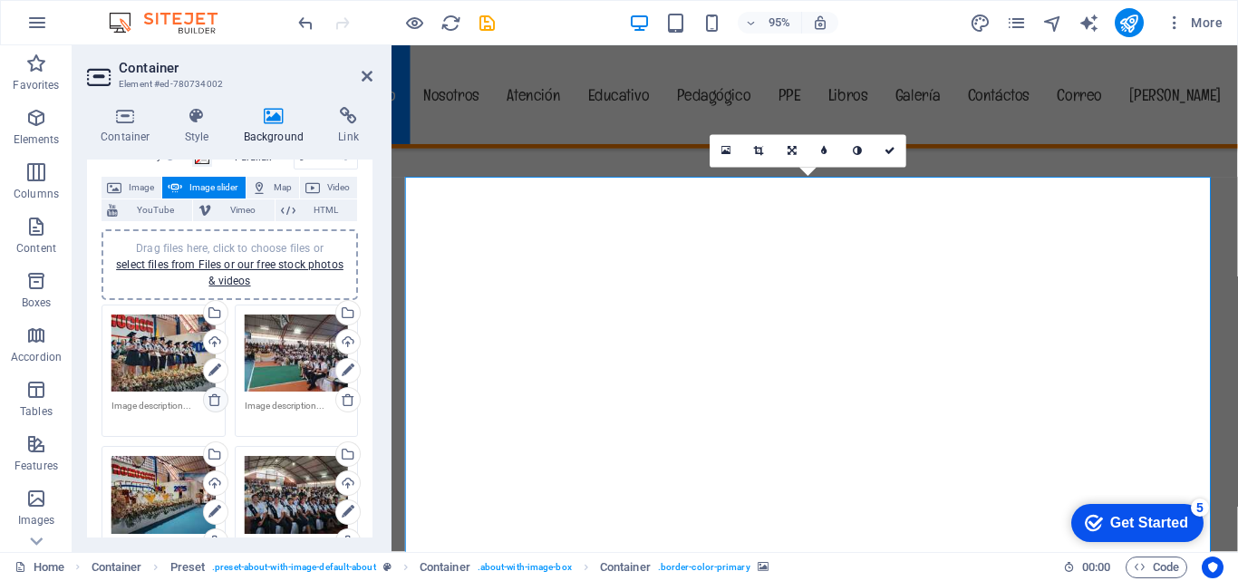
click at [213, 401] on icon at bounding box center [215, 400] width 15 height 15
click at [213, 399] on icon at bounding box center [215, 400] width 15 height 15
click at [215, 398] on icon at bounding box center [215, 400] width 15 height 15
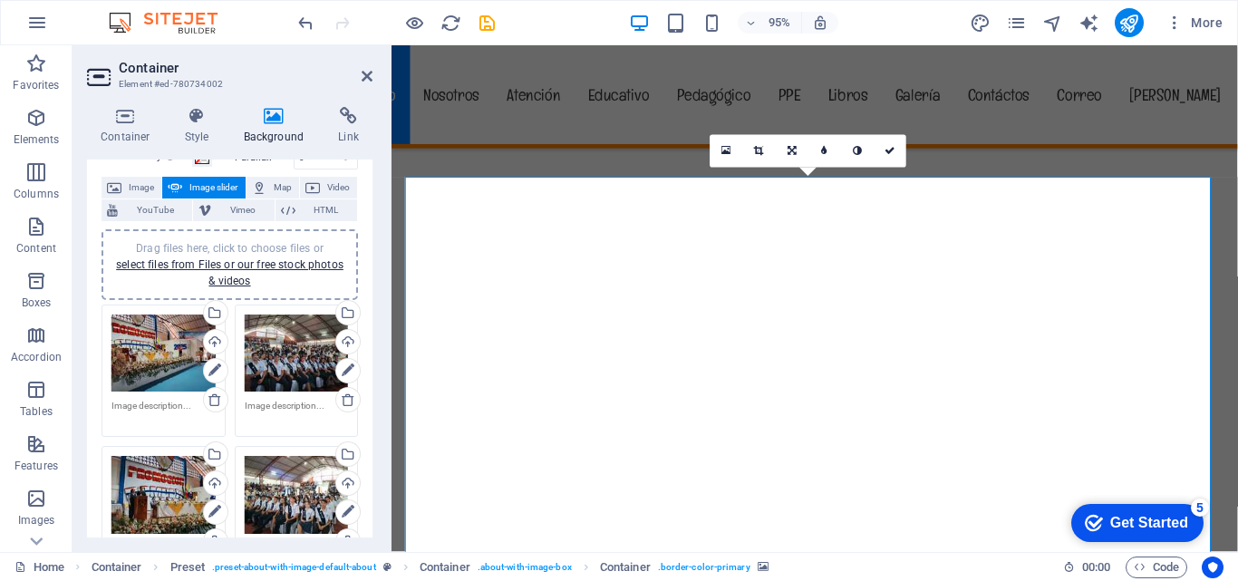
click at [216, 397] on icon at bounding box center [215, 400] width 15 height 15
click at [217, 397] on icon at bounding box center [215, 400] width 15 height 15
click at [215, 401] on icon at bounding box center [215, 400] width 15 height 15
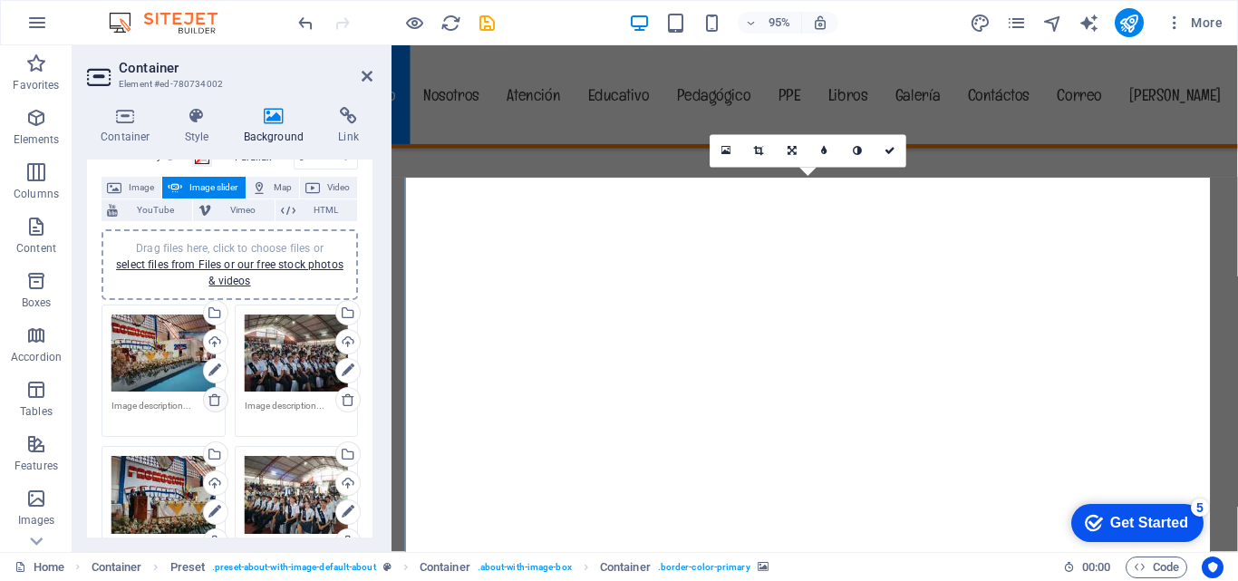
click at [215, 400] on icon at bounding box center [215, 400] width 15 height 15
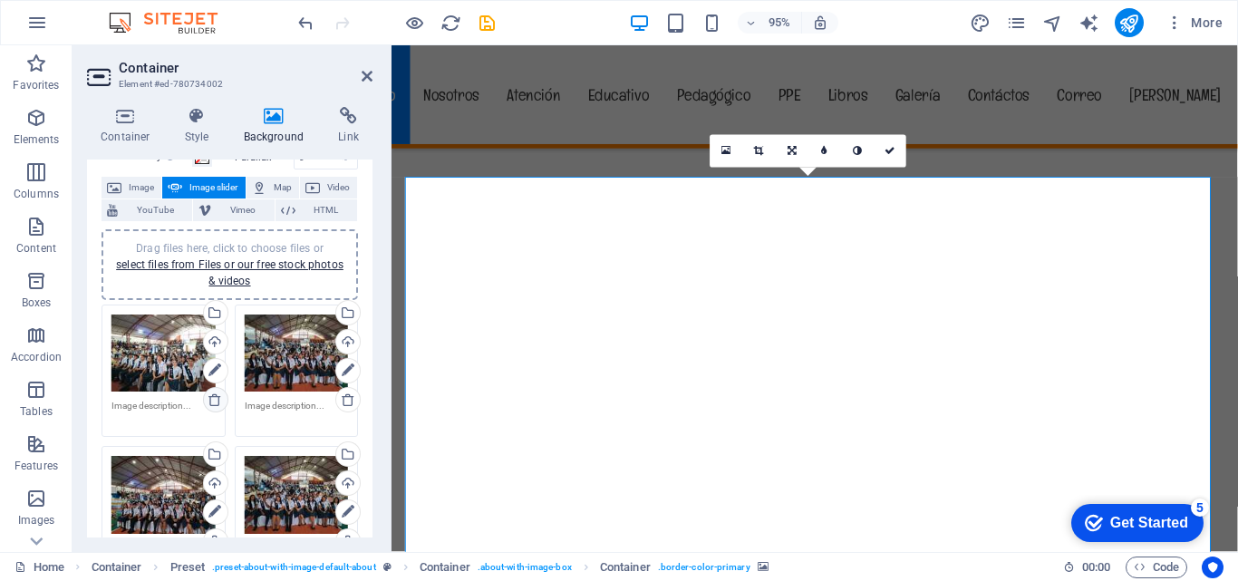
click at [215, 400] on icon at bounding box center [215, 400] width 15 height 15
click at [212, 399] on icon at bounding box center [215, 400] width 15 height 15
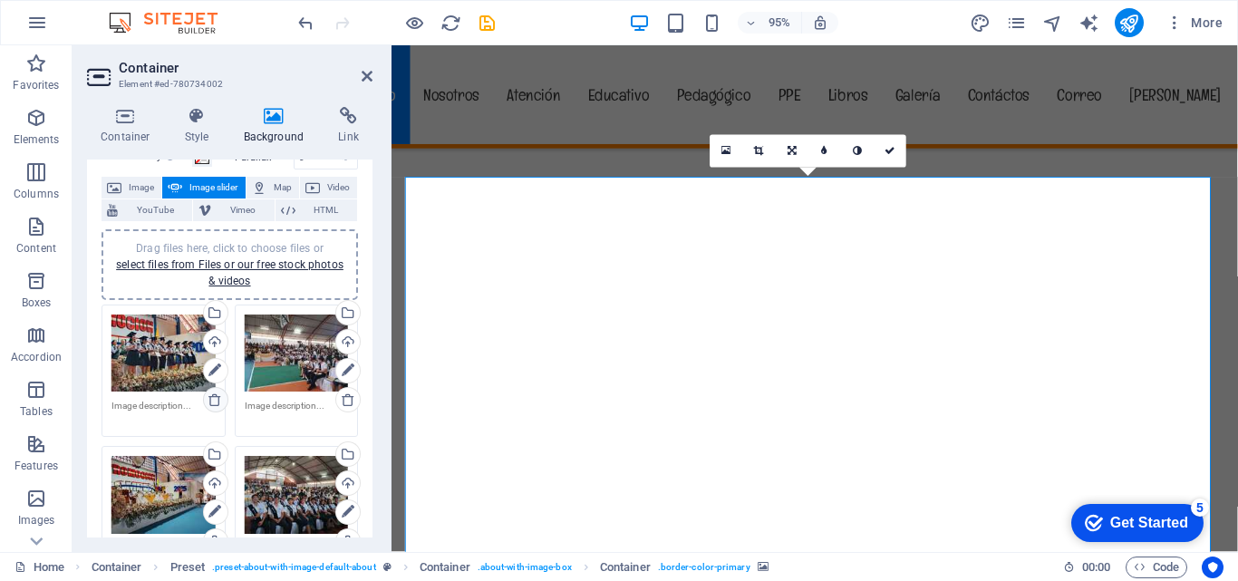
click at [212, 399] on icon at bounding box center [215, 400] width 15 height 15
click at [212, 398] on icon at bounding box center [215, 400] width 15 height 15
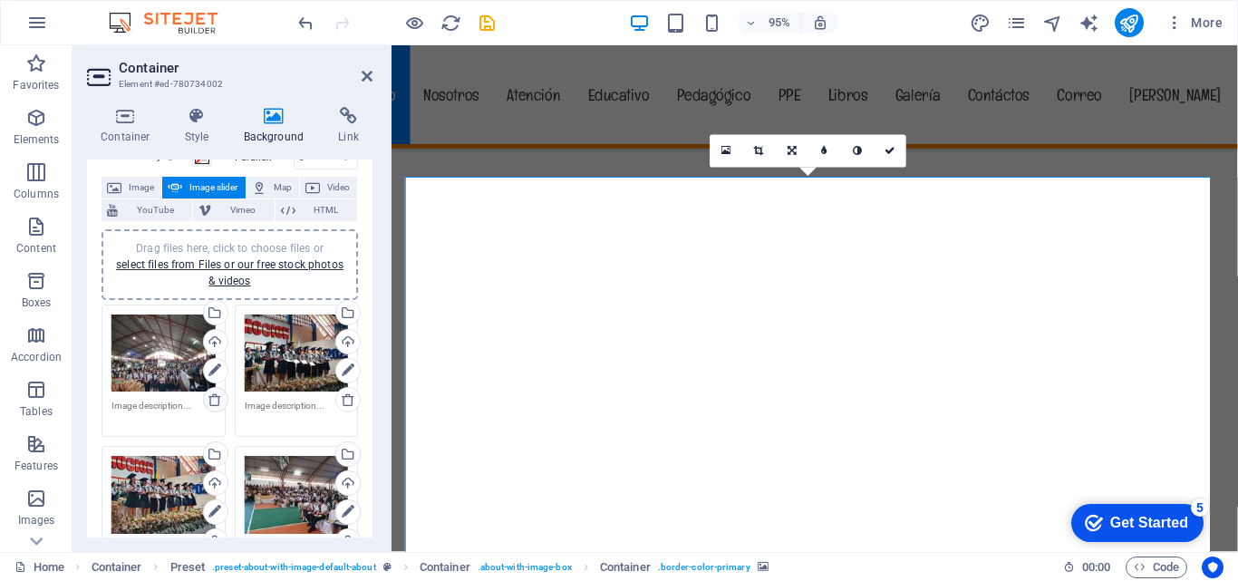
click at [212, 398] on icon at bounding box center [215, 400] width 15 height 15
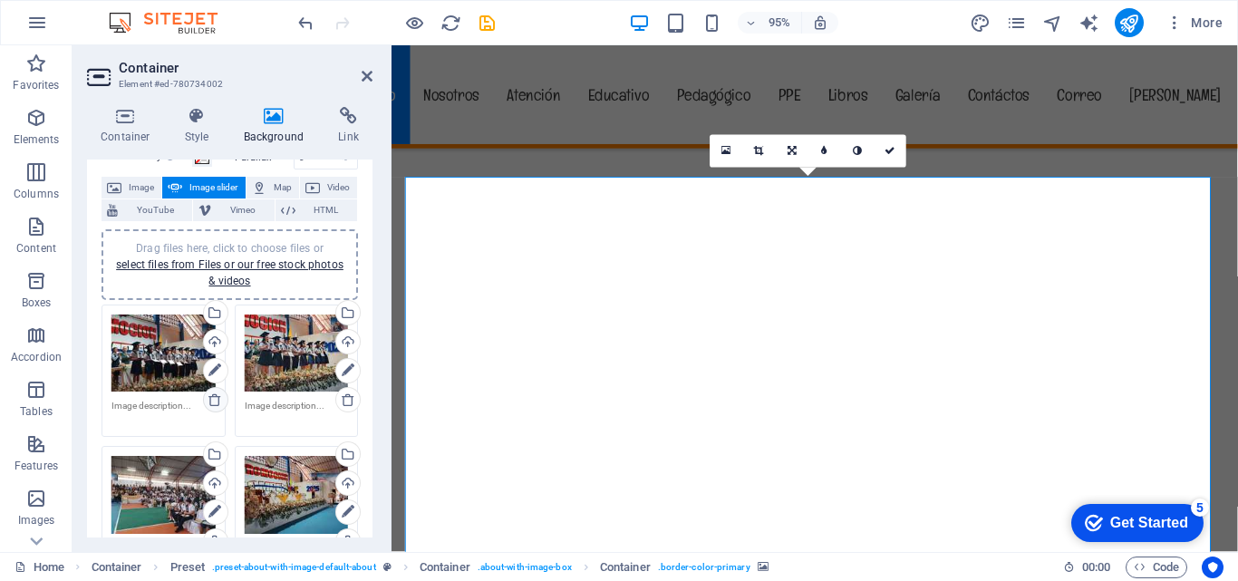
click at [209, 399] on icon at bounding box center [215, 400] width 15 height 15
click at [211, 398] on icon at bounding box center [215, 400] width 15 height 15
click at [202, 408] on textarea at bounding box center [164, 412] width 104 height 27
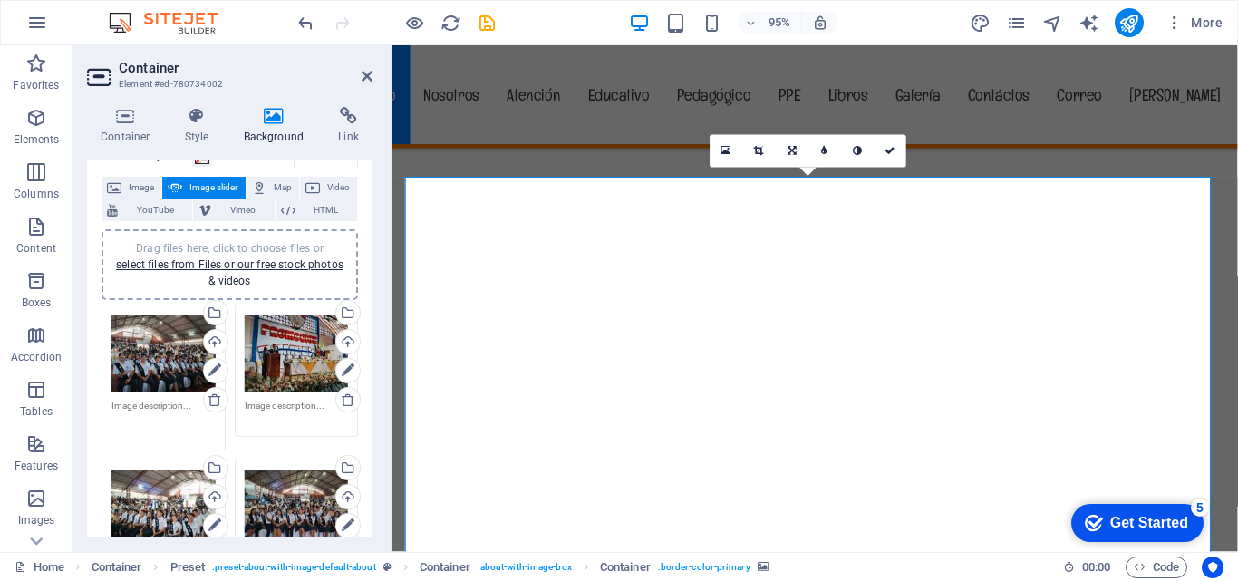
click at [212, 403] on icon at bounding box center [215, 400] width 15 height 15
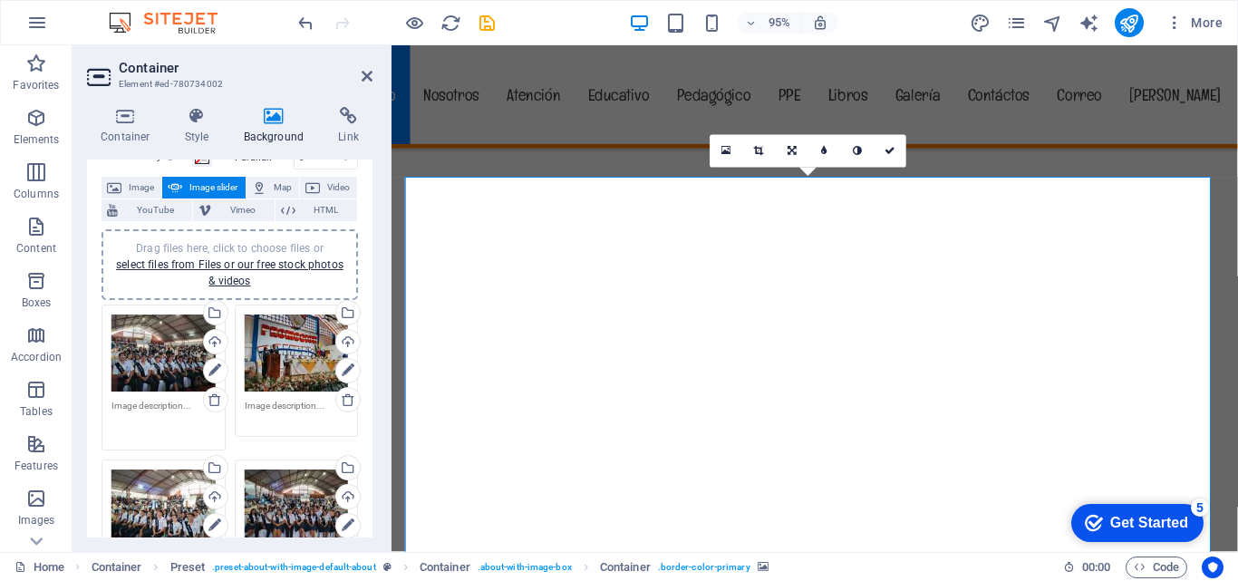
click at [212, 403] on icon at bounding box center [215, 400] width 15 height 15
click at [213, 402] on icon at bounding box center [215, 400] width 15 height 15
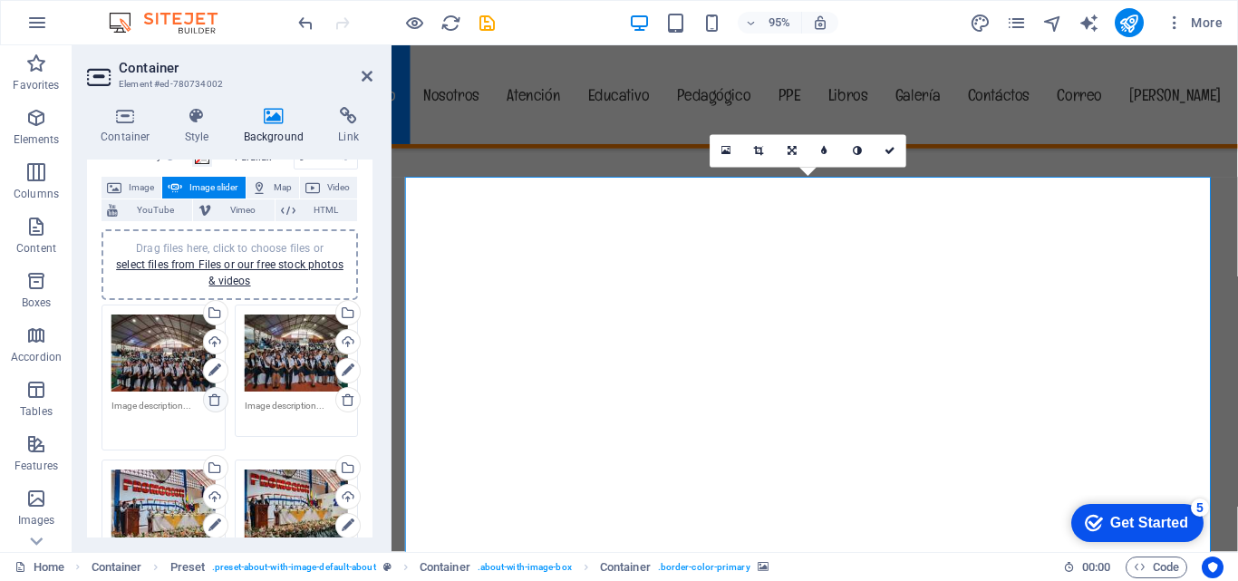
click at [213, 402] on icon at bounding box center [215, 400] width 15 height 15
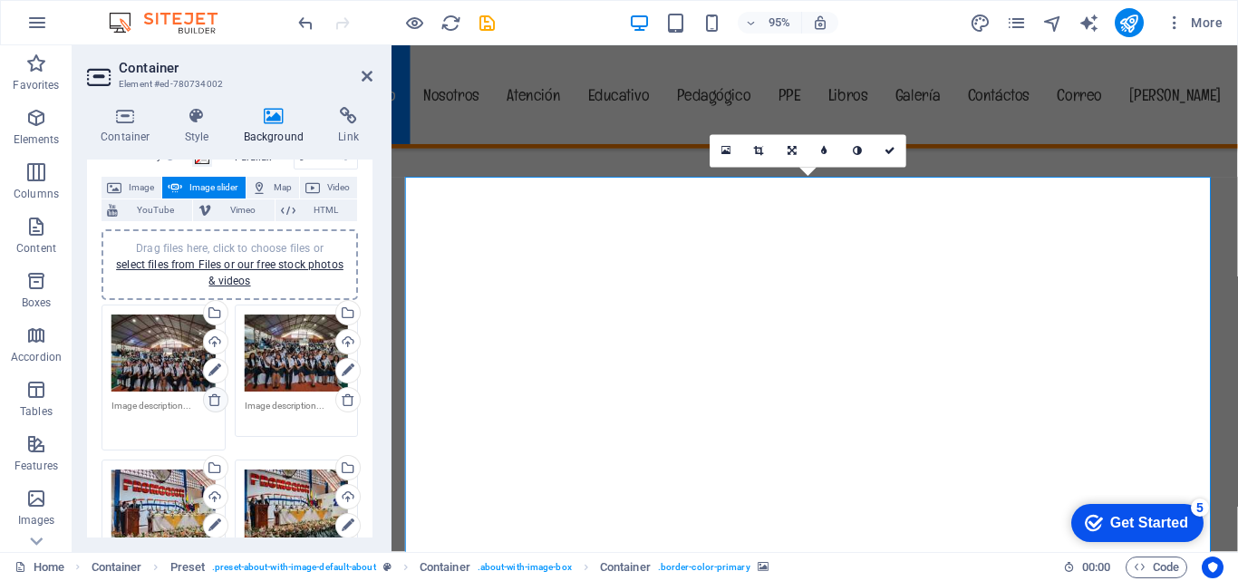
click at [214, 402] on icon at bounding box center [215, 400] width 15 height 15
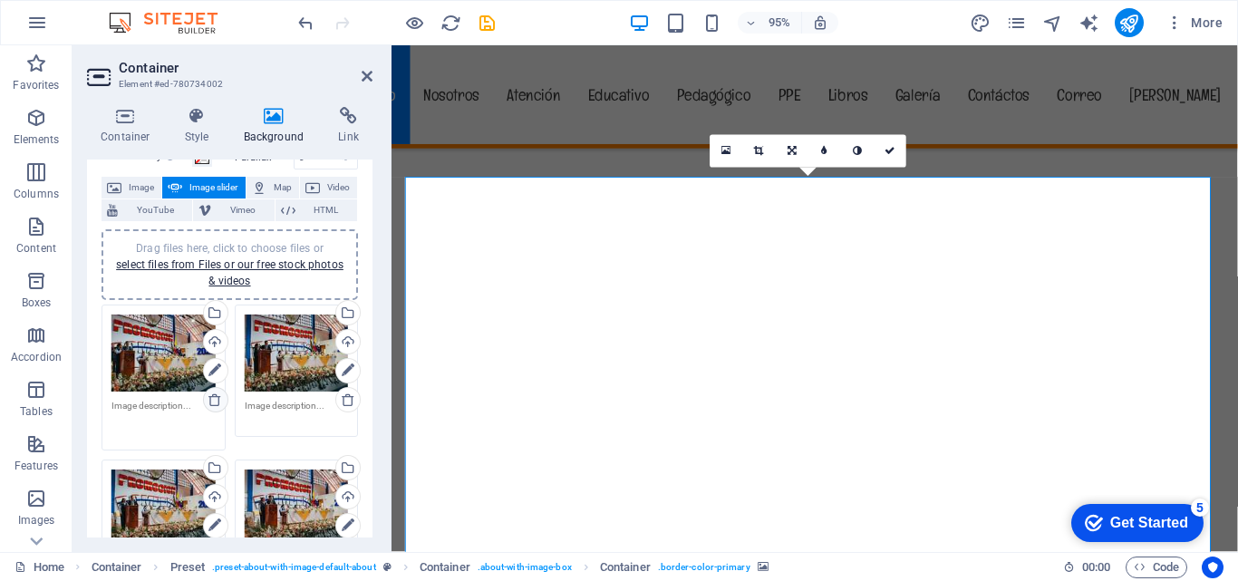
click at [214, 402] on icon at bounding box center [215, 400] width 15 height 15
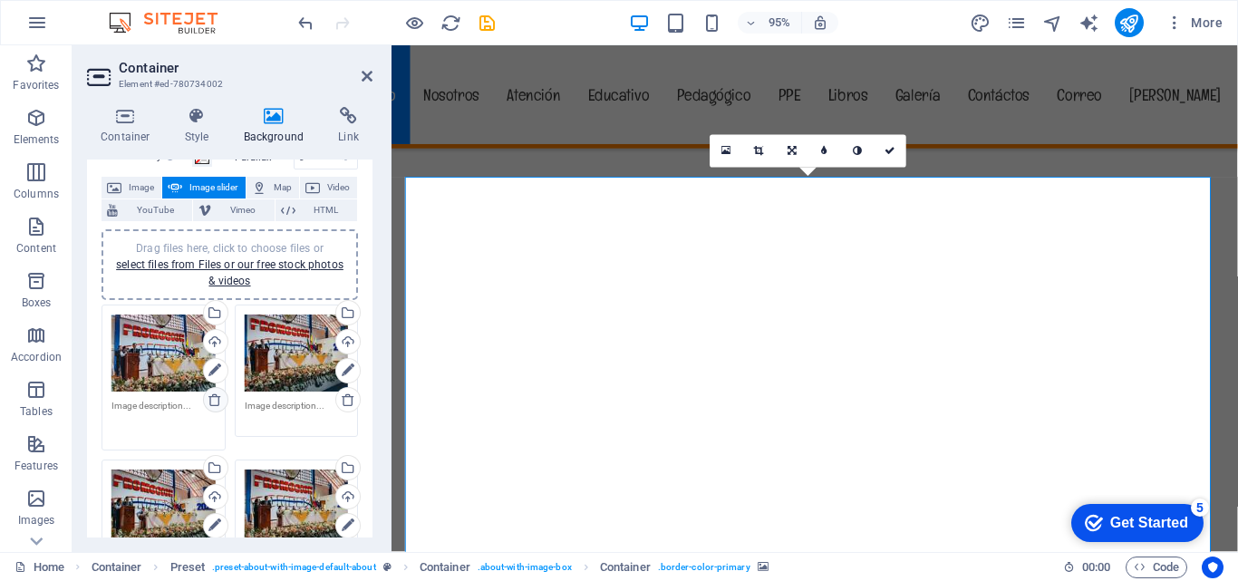
click at [214, 402] on icon at bounding box center [215, 400] width 15 height 15
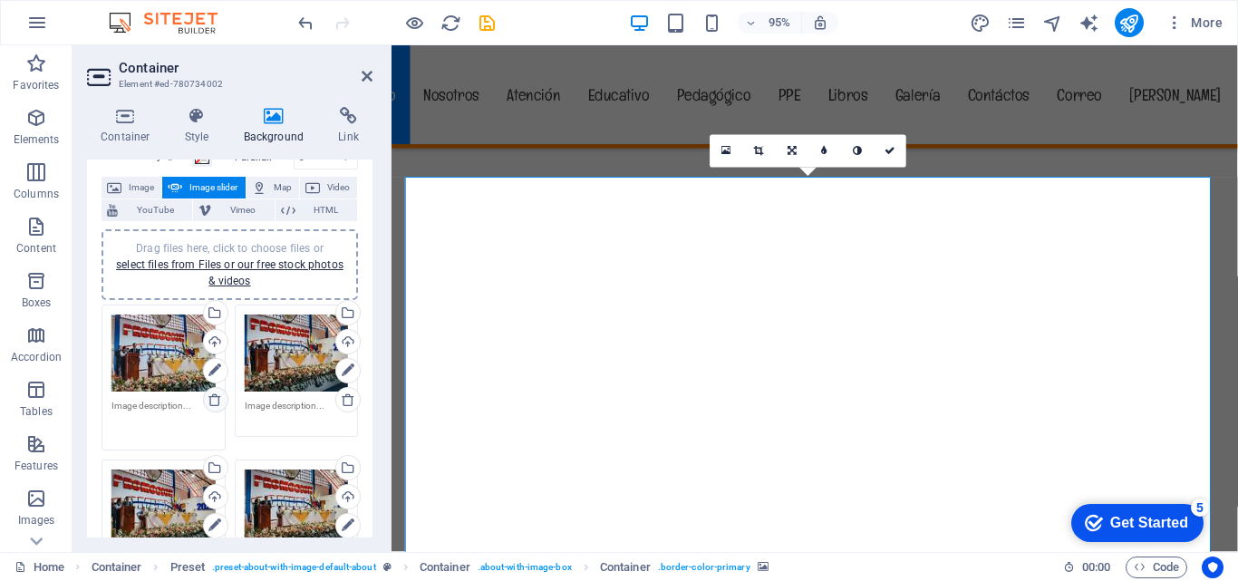
click at [214, 402] on icon at bounding box center [215, 400] width 15 height 15
click at [214, 403] on icon at bounding box center [215, 400] width 15 height 15
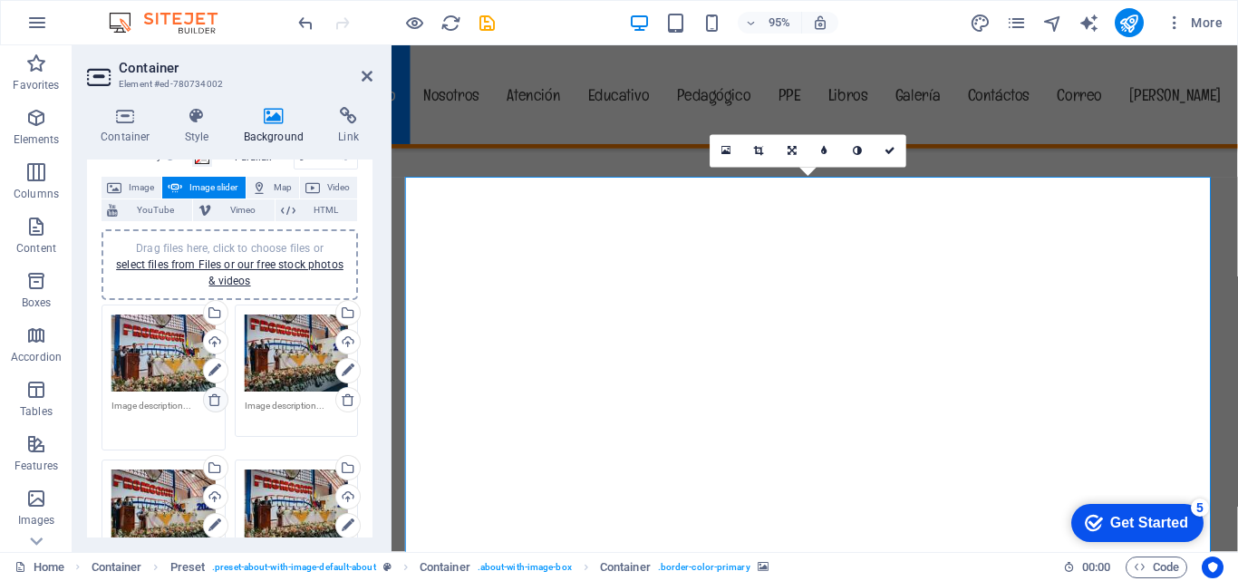
click at [214, 403] on icon at bounding box center [215, 400] width 15 height 15
click at [215, 402] on icon at bounding box center [215, 400] width 15 height 15
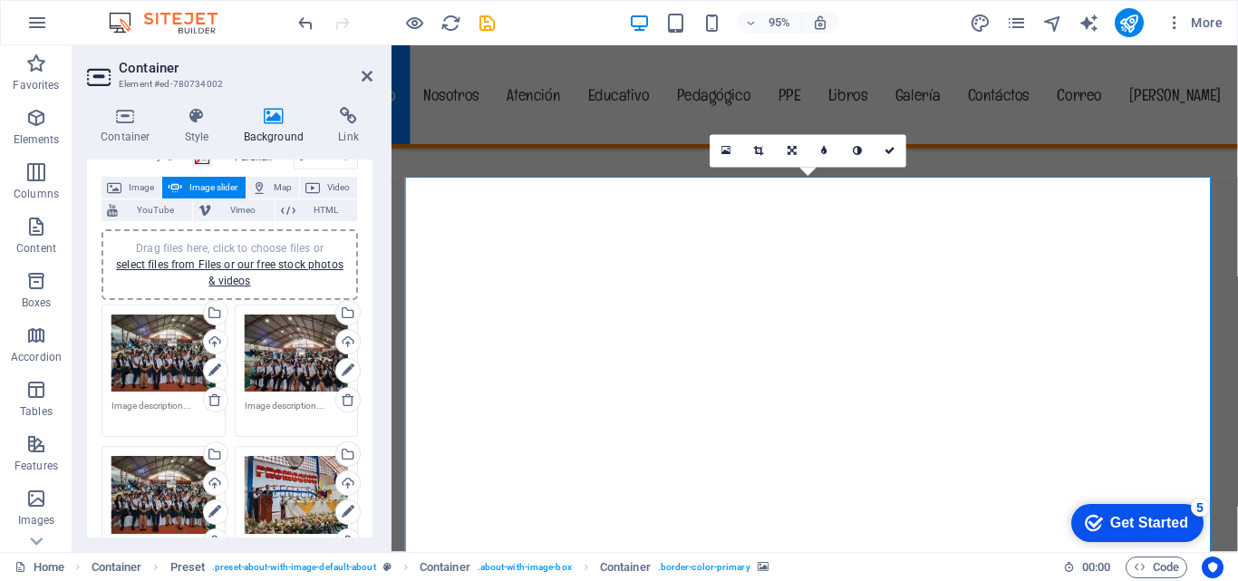
click at [215, 402] on icon at bounding box center [215, 400] width 15 height 15
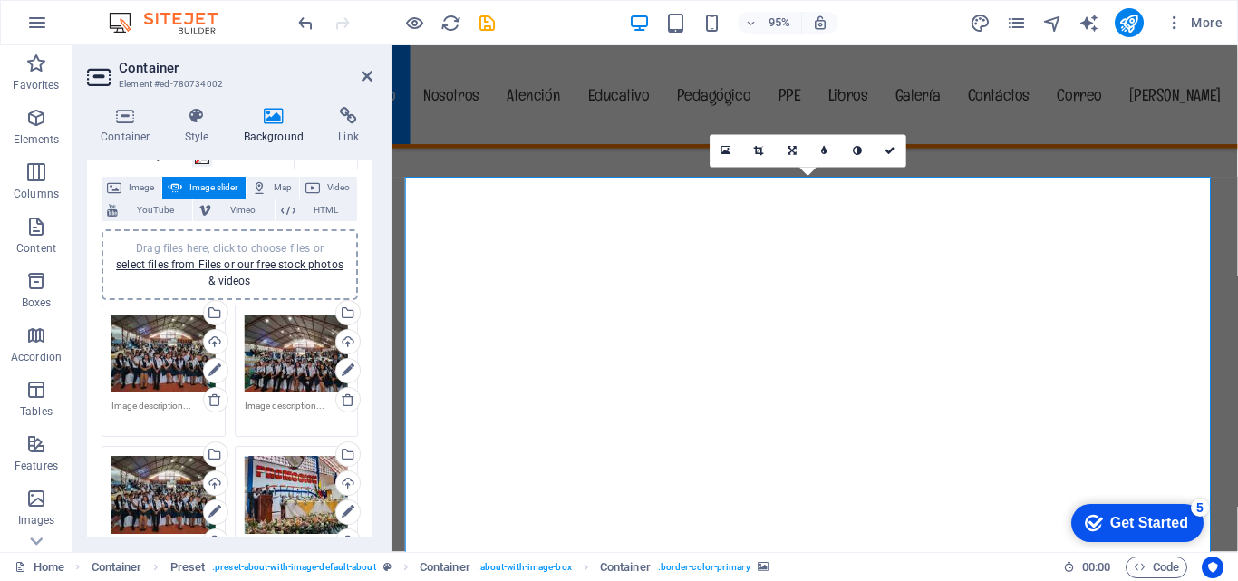
click at [215, 402] on icon at bounding box center [215, 400] width 15 height 15
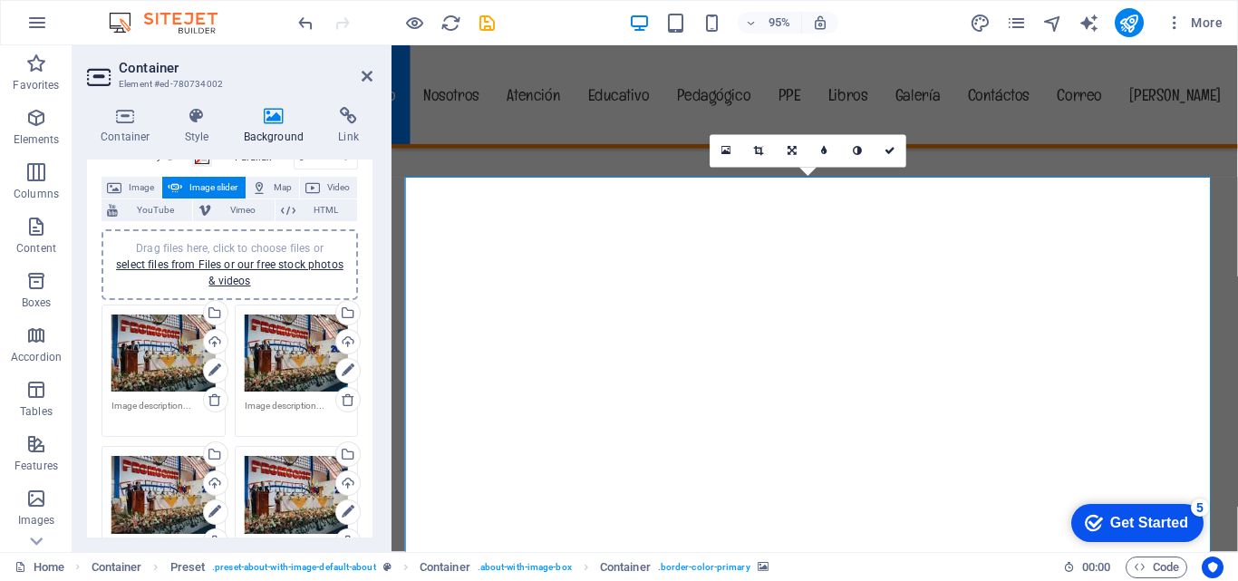
click at [215, 402] on icon at bounding box center [215, 400] width 15 height 15
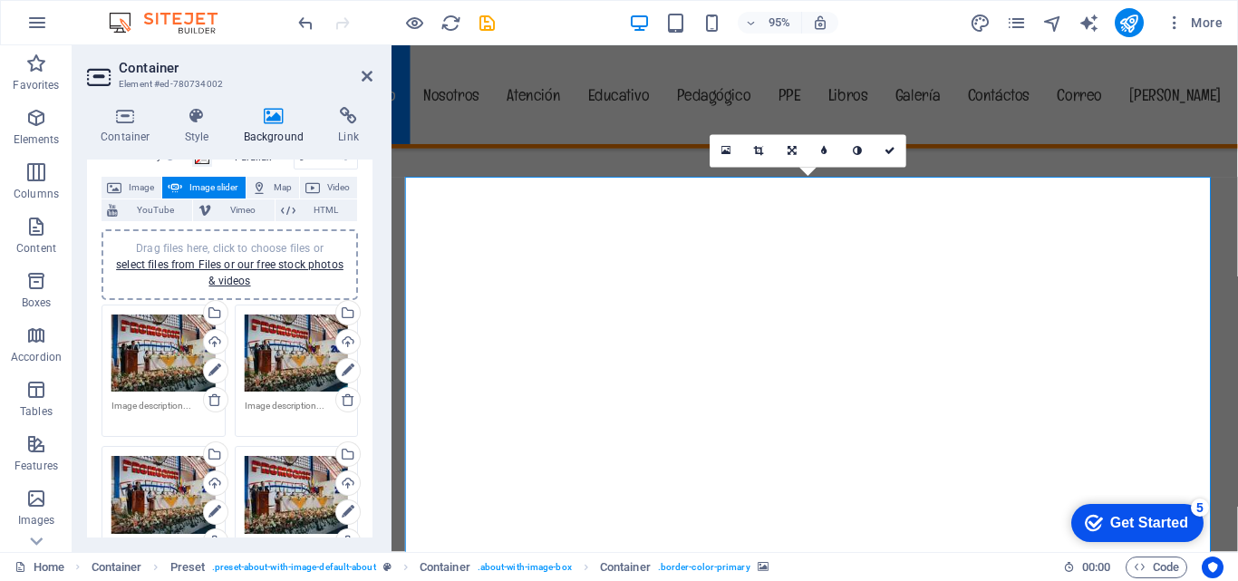
click at [215, 402] on icon at bounding box center [215, 400] width 15 height 15
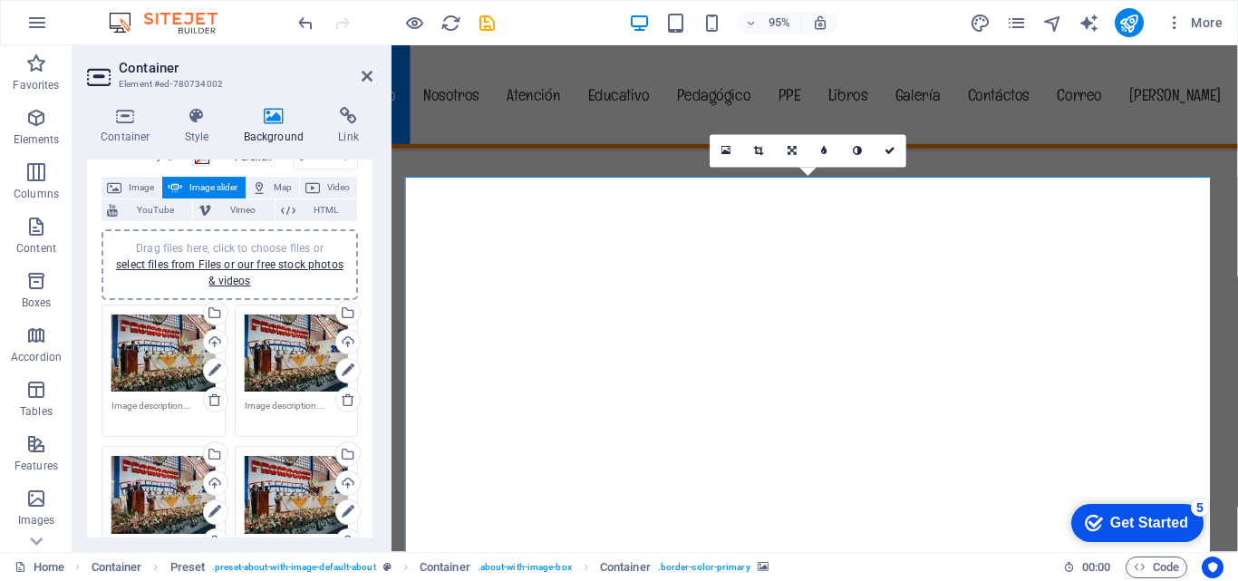
click at [215, 402] on icon at bounding box center [215, 400] width 15 height 15
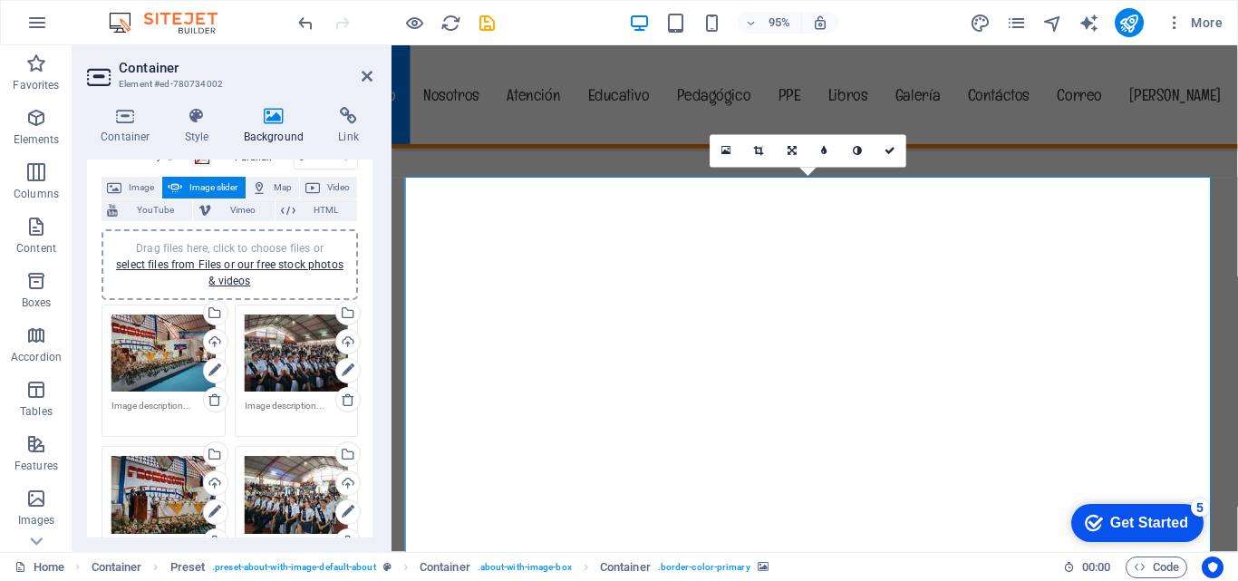
click at [215, 402] on icon at bounding box center [215, 400] width 15 height 15
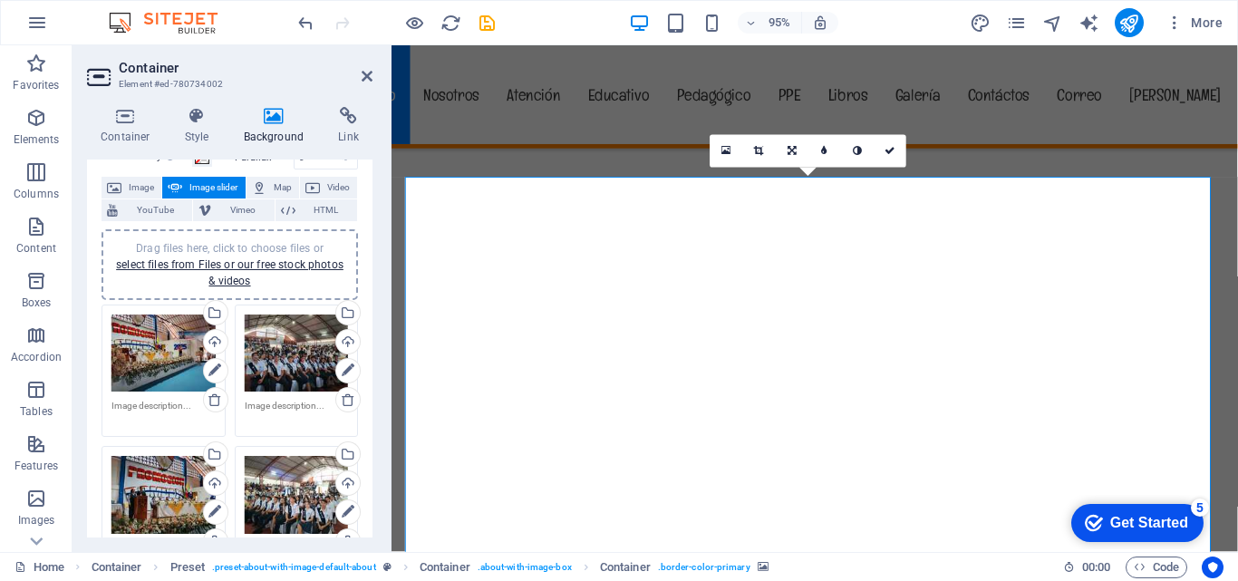
click at [215, 402] on icon at bounding box center [215, 400] width 15 height 15
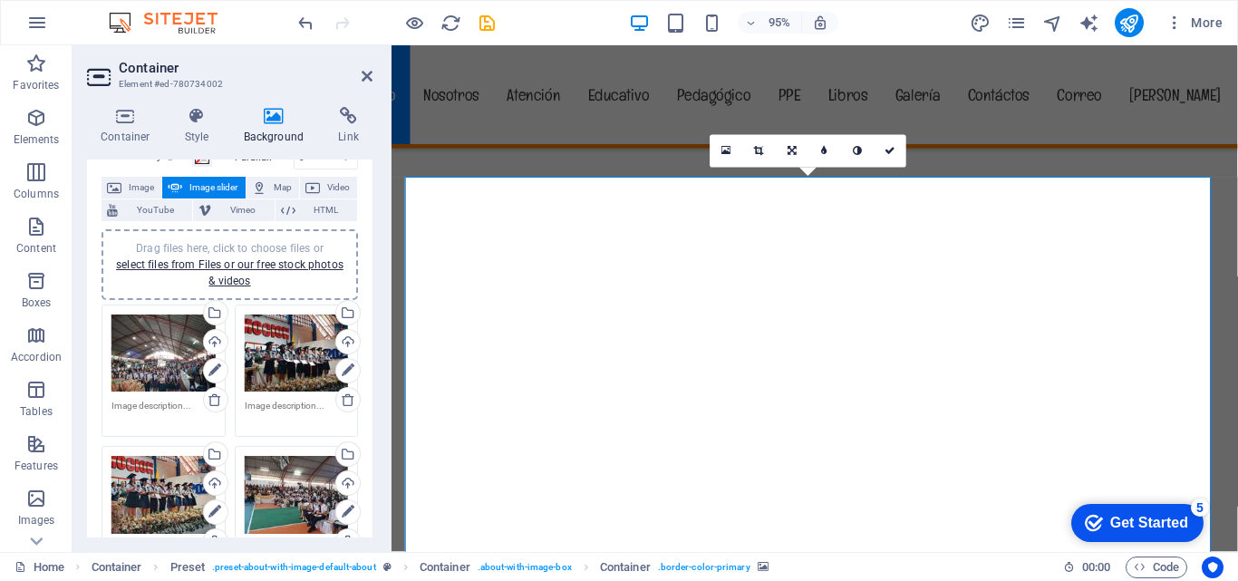
click at [215, 402] on icon at bounding box center [215, 400] width 15 height 15
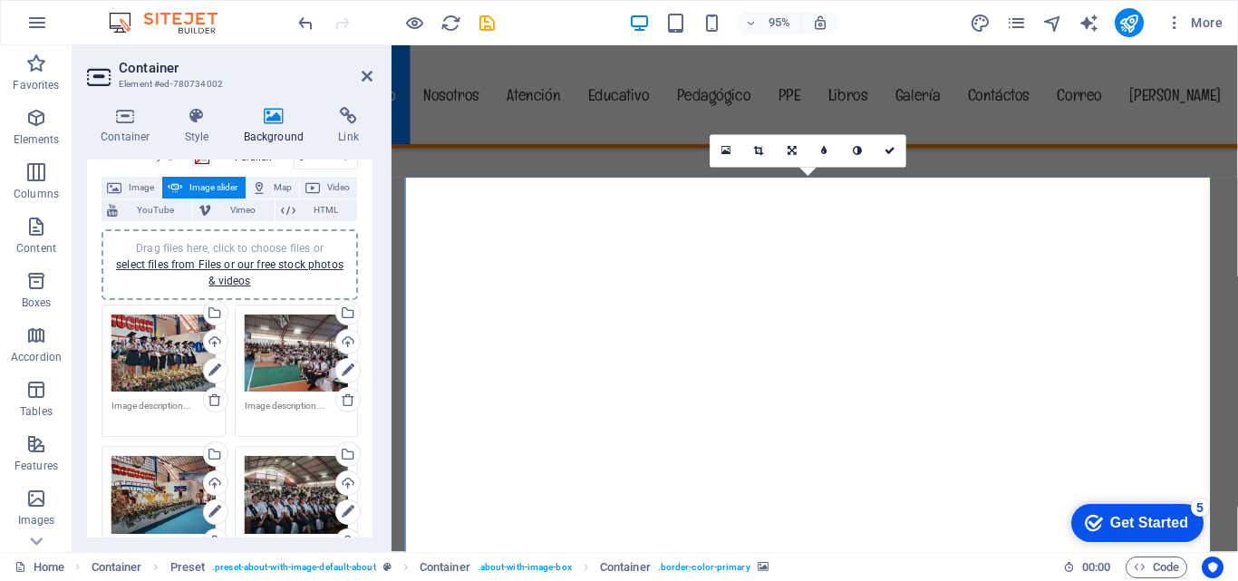
click at [215, 402] on icon at bounding box center [215, 400] width 15 height 15
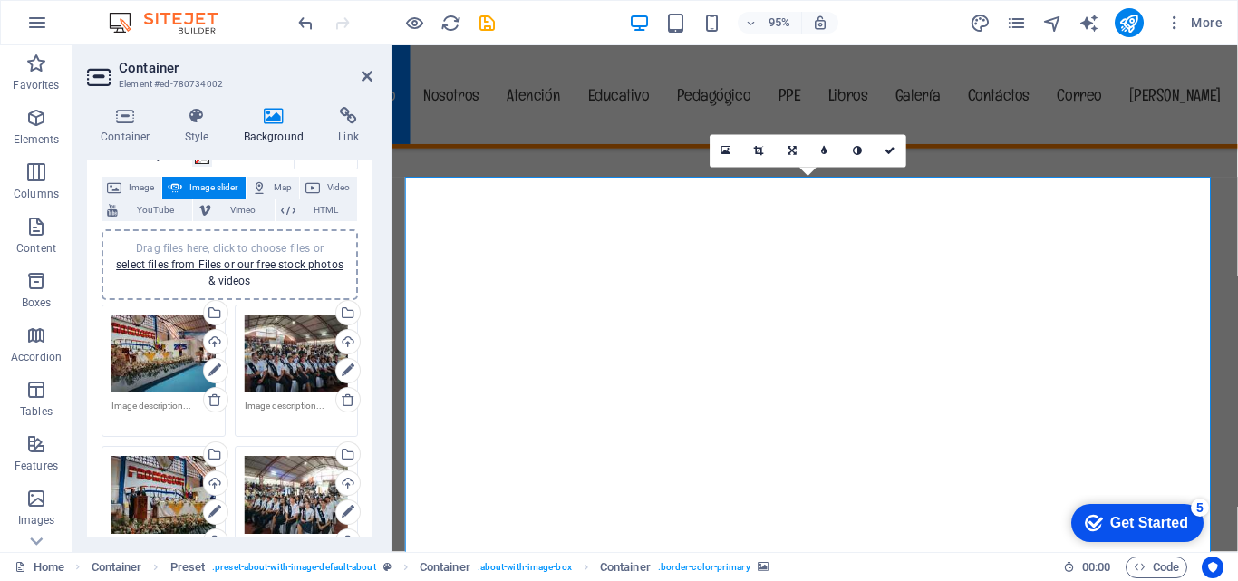
click at [215, 402] on icon at bounding box center [215, 400] width 15 height 15
